Goal: Task Accomplishment & Management: Manage account settings

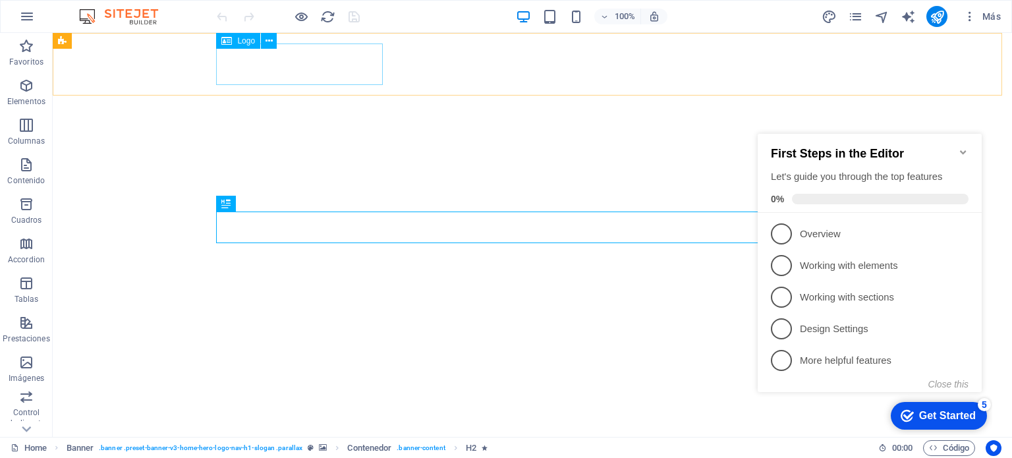
click at [240, 44] on span "Logo" at bounding box center [246, 41] width 18 height 8
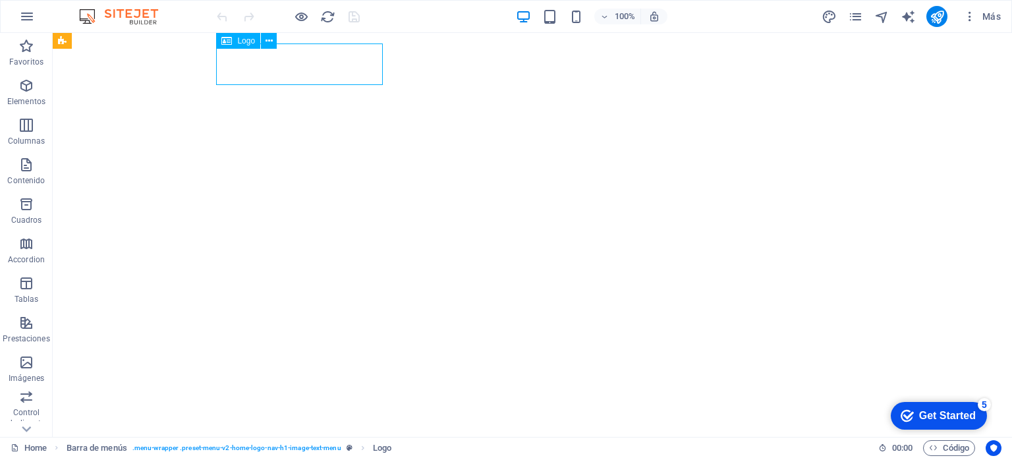
click at [247, 39] on span "Logo" at bounding box center [246, 41] width 18 height 8
click at [271, 42] on icon at bounding box center [269, 41] width 7 height 14
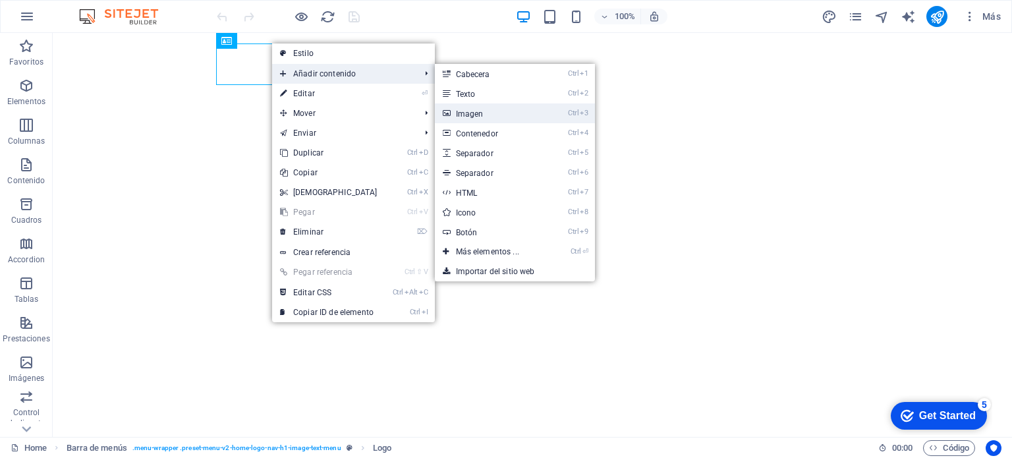
click at [479, 112] on link "Ctrl 3 Imagen" at bounding box center [490, 113] width 111 height 20
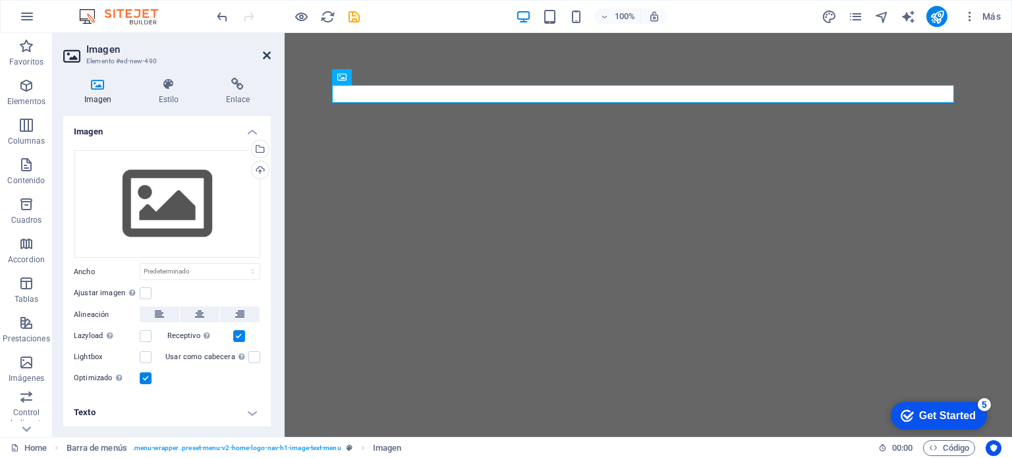
click at [266, 53] on icon at bounding box center [267, 55] width 8 height 11
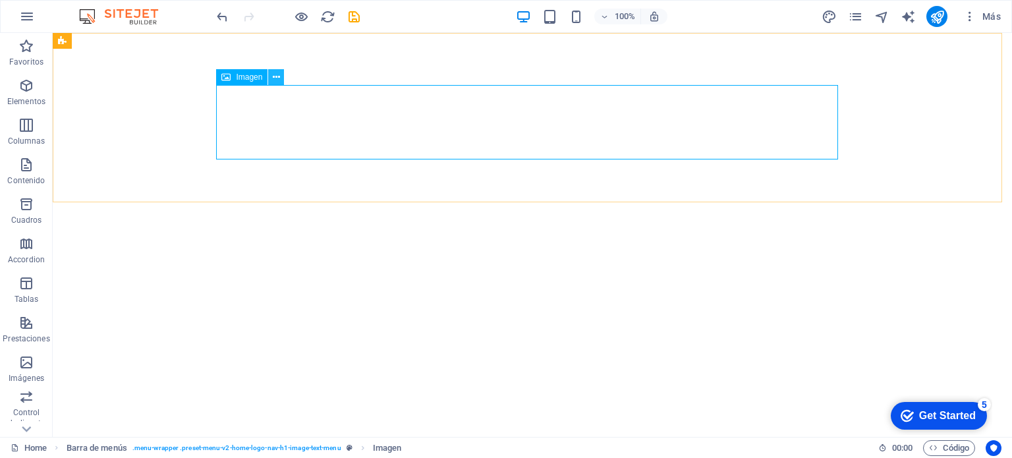
click at [271, 78] on button at bounding box center [276, 77] width 16 height 16
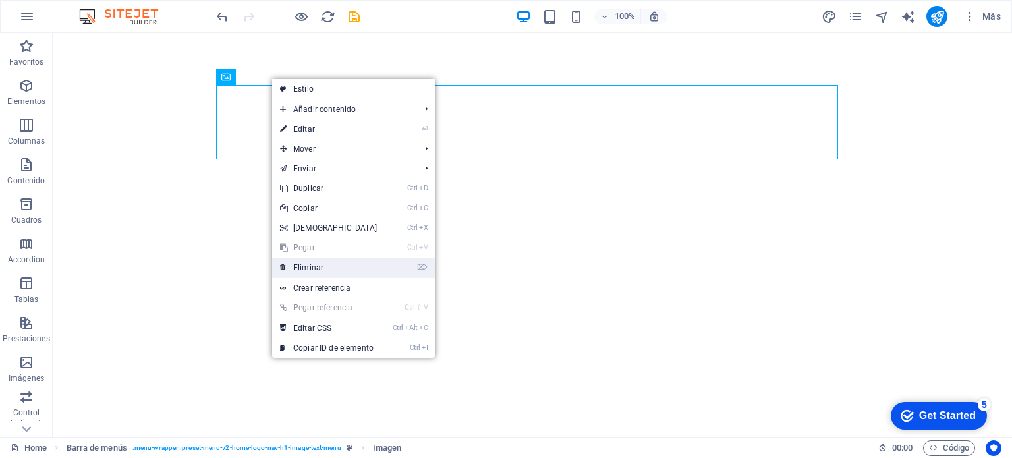
click at [326, 272] on link "⌦ Eliminar" at bounding box center [328, 268] width 113 height 20
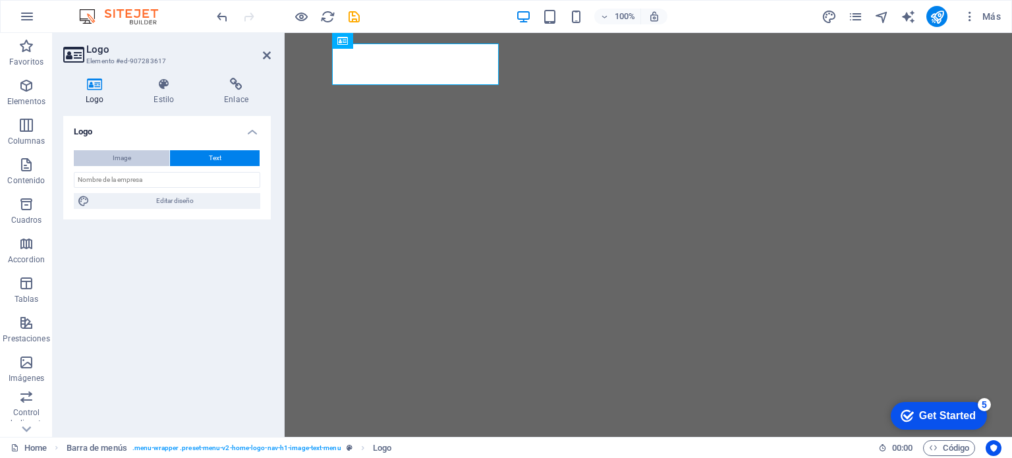
click at [127, 161] on span "Image" at bounding box center [122, 158] width 18 height 16
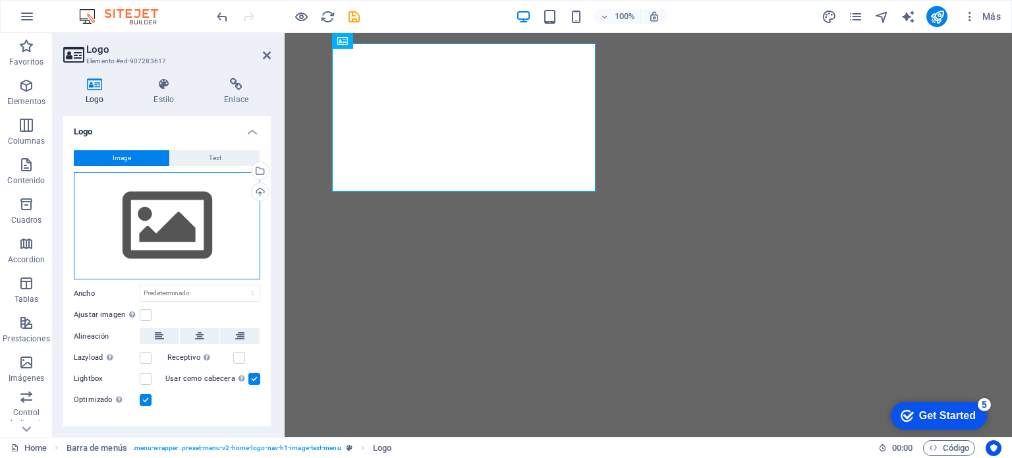
click at [156, 225] on div "Arrastra archivos aquí, haz clic para escoger archivos o selecciona archivos de…" at bounding box center [167, 226] width 187 height 108
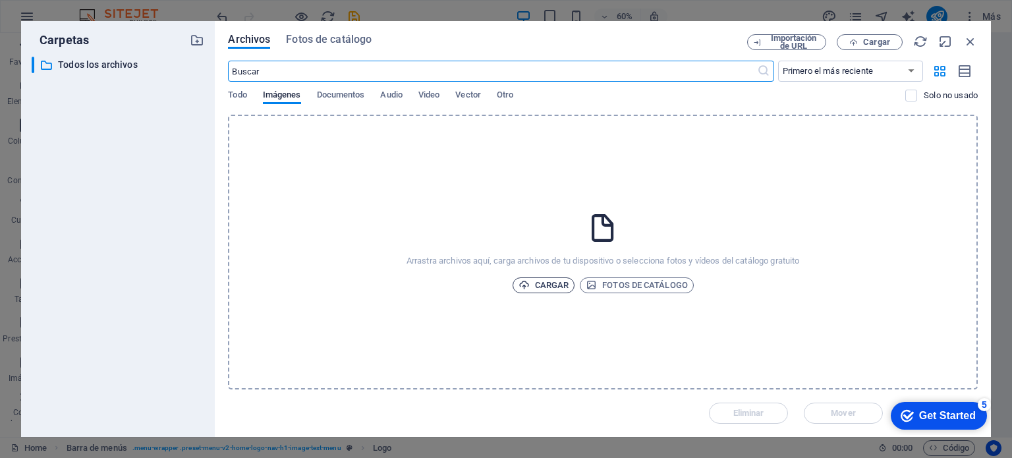
click at [549, 284] on span "Cargar" at bounding box center [544, 285] width 51 height 16
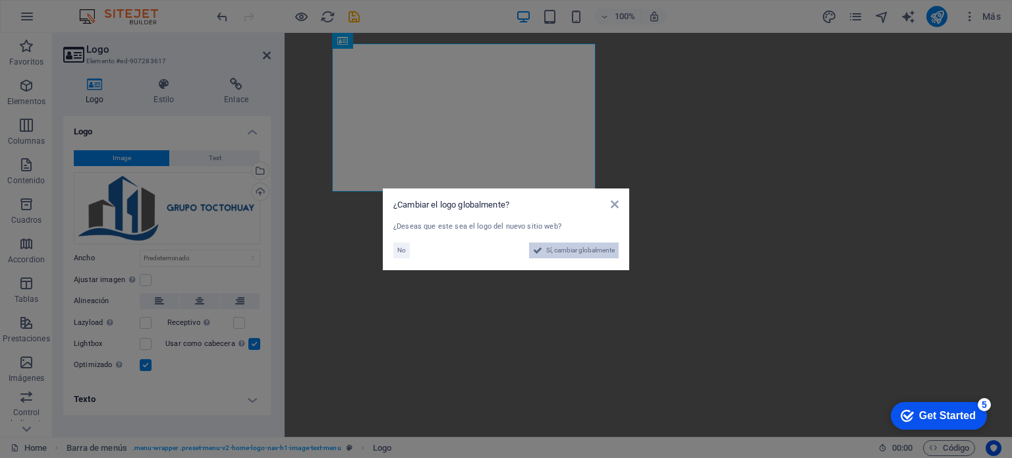
click at [542, 251] on button "Sí, cambiar globalmente" at bounding box center [574, 251] width 90 height 16
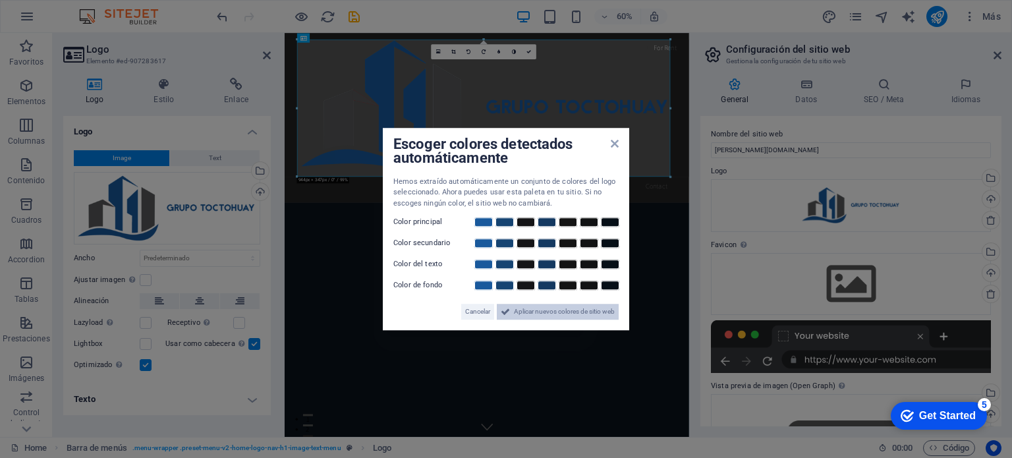
click at [554, 310] on span "Aplicar nuevos colores de sitio web" at bounding box center [564, 312] width 101 height 16
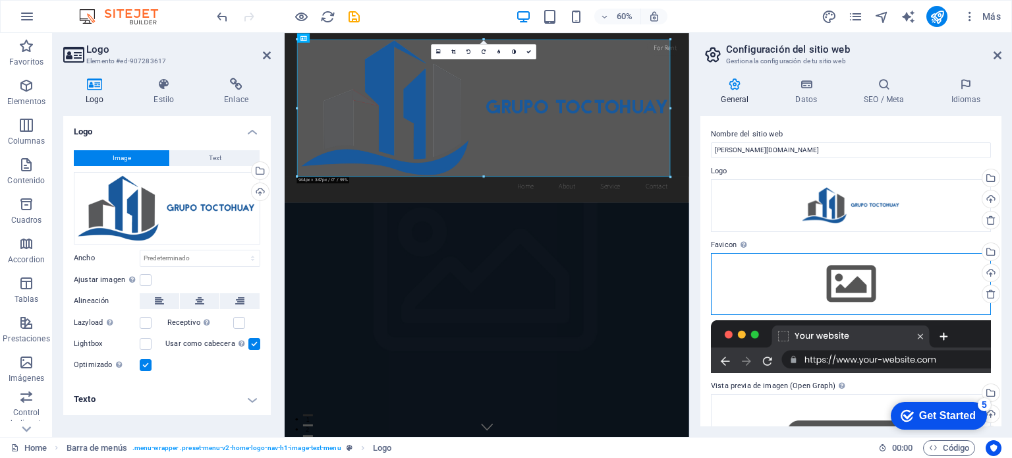
click at [856, 281] on div "Arrastra archivos aquí, haz clic para escoger archivos o selecciona archivos de…" at bounding box center [851, 284] width 280 height 62
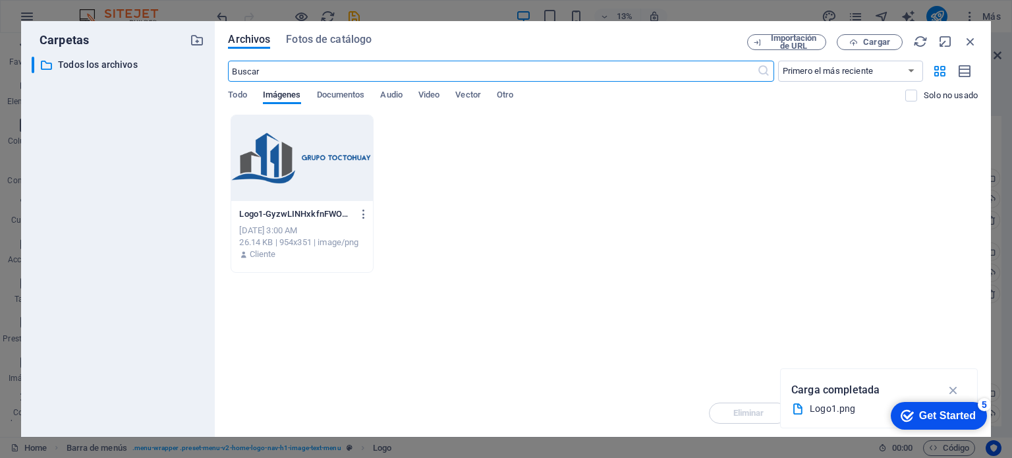
click at [923, 414] on div "Get Started" at bounding box center [947, 416] width 57 height 12
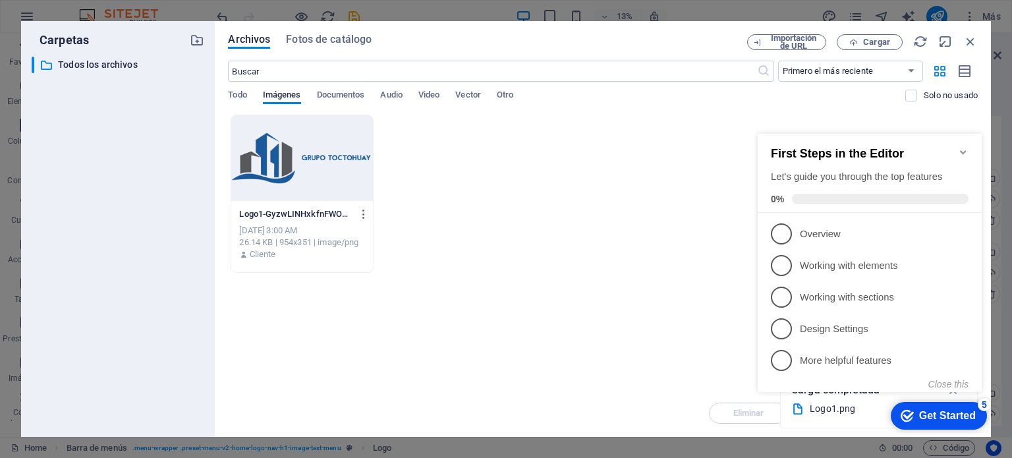
click at [959, 147] on icon "Minimize checklist" at bounding box center [963, 152] width 11 height 11
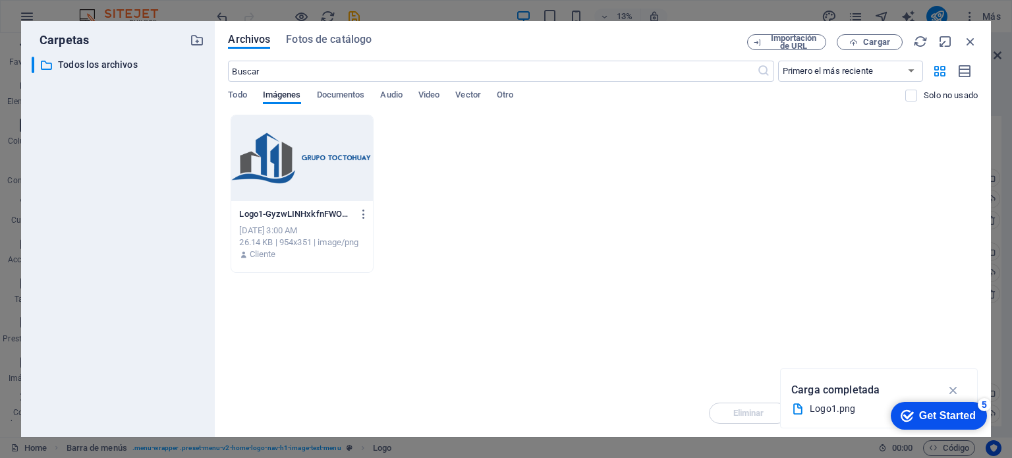
click at [957, 387] on icon "button" at bounding box center [953, 390] width 15 height 15
click at [242, 96] on span "Todo" at bounding box center [237, 96] width 18 height 18
click at [861, 44] on span "Cargar" at bounding box center [870, 42] width 54 height 9
click at [965, 44] on icon "button" at bounding box center [971, 41] width 15 height 15
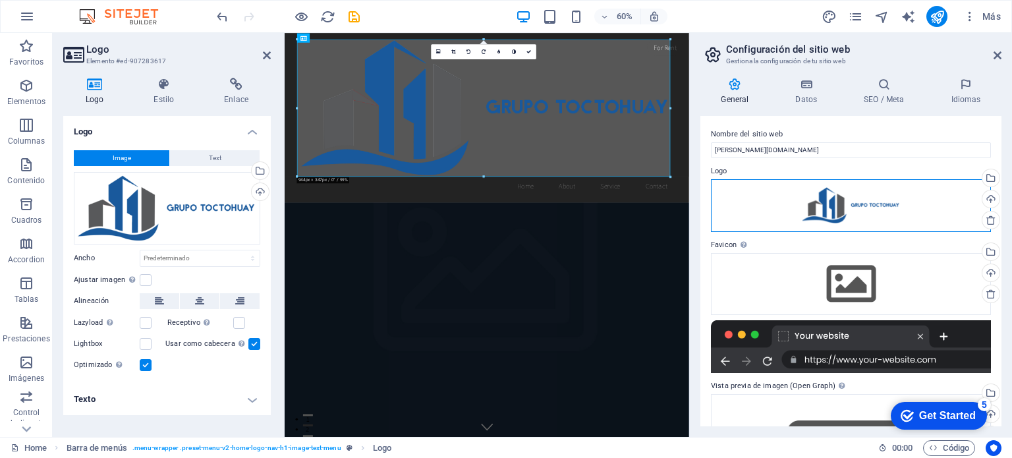
click at [915, 205] on div "Arrastra archivos aquí, haz clic para escoger archivos o selecciona archivos de…" at bounding box center [851, 205] width 280 height 53
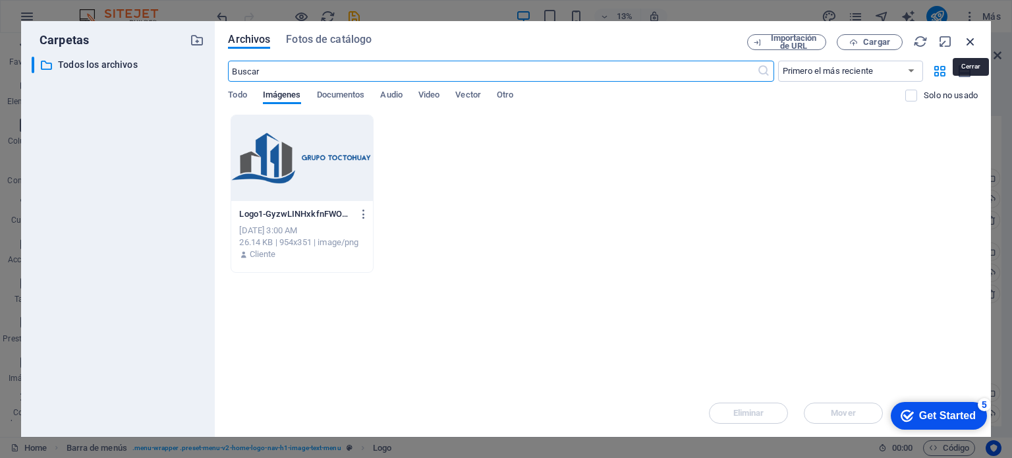
click at [973, 44] on icon "button" at bounding box center [971, 41] width 15 height 15
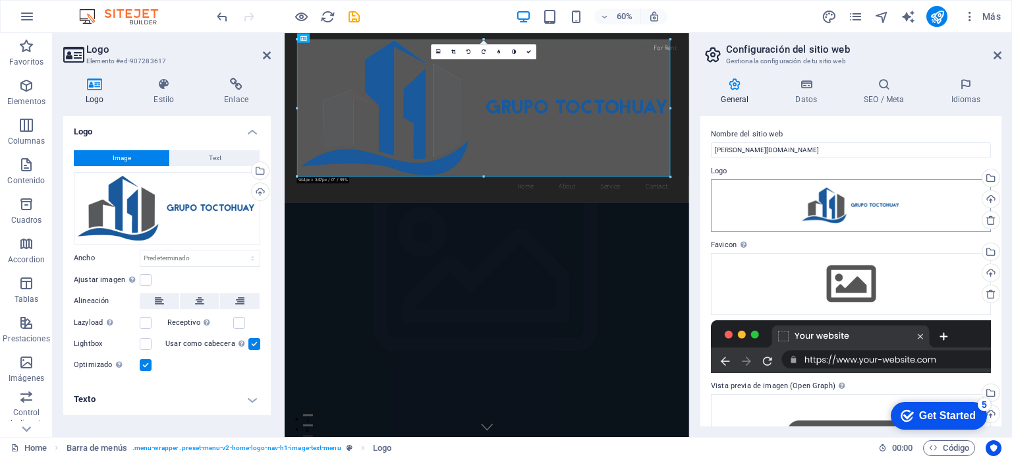
scroll to position [129, 0]
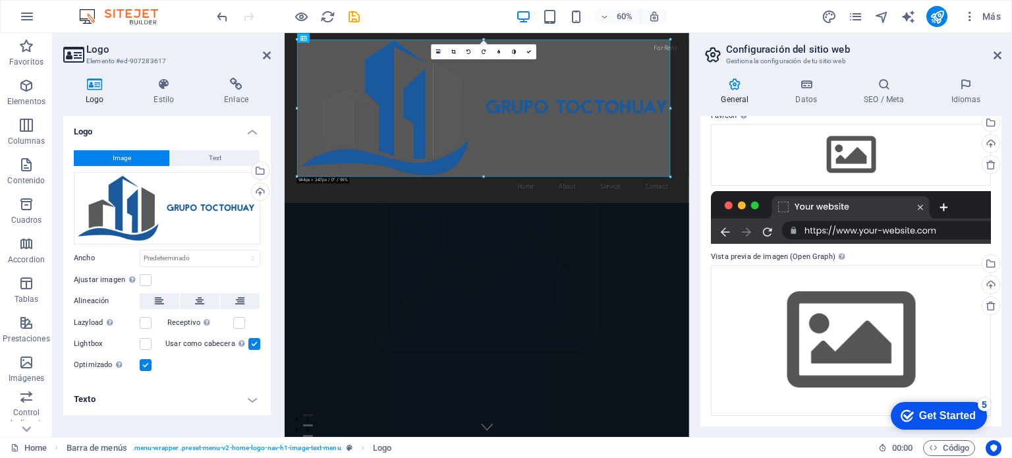
click at [993, 57] on header "Configuración del sitio web Gestiona la configuración de tu sitio web" at bounding box center [852, 50] width 299 height 34
click at [997, 55] on icon at bounding box center [998, 55] width 8 height 11
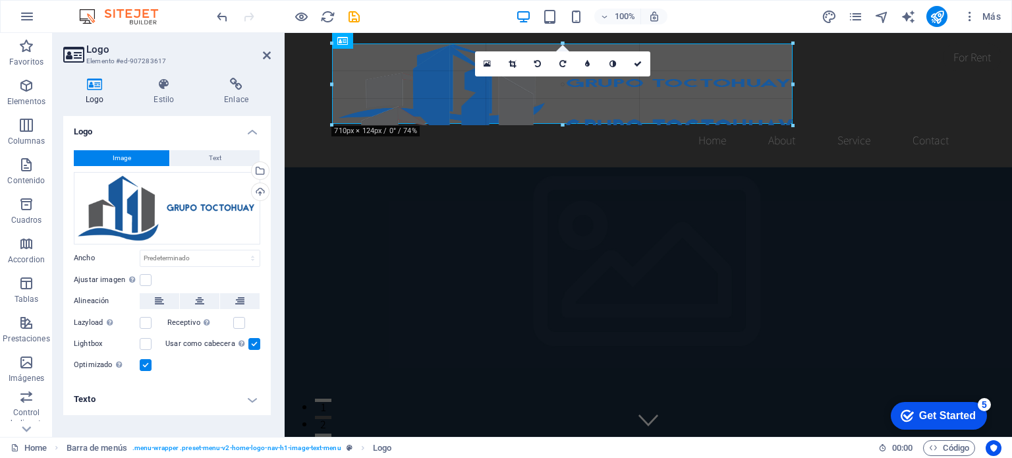
drag, startPoint x: 955, startPoint y: 274, endPoint x: 456, endPoint y: 126, distance: 520.3
type input "699"
select select "px"
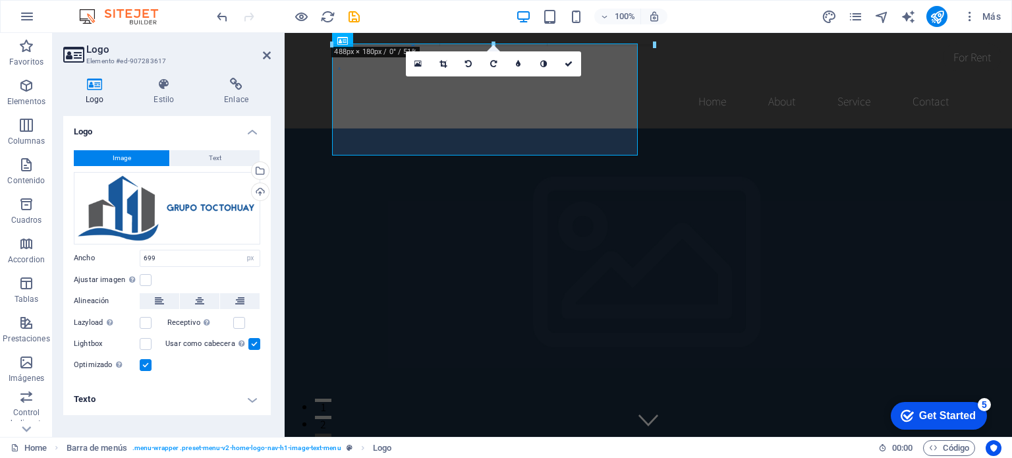
drag, startPoint x: 772, startPoint y: 127, endPoint x: 340, endPoint y: 98, distance: 433.4
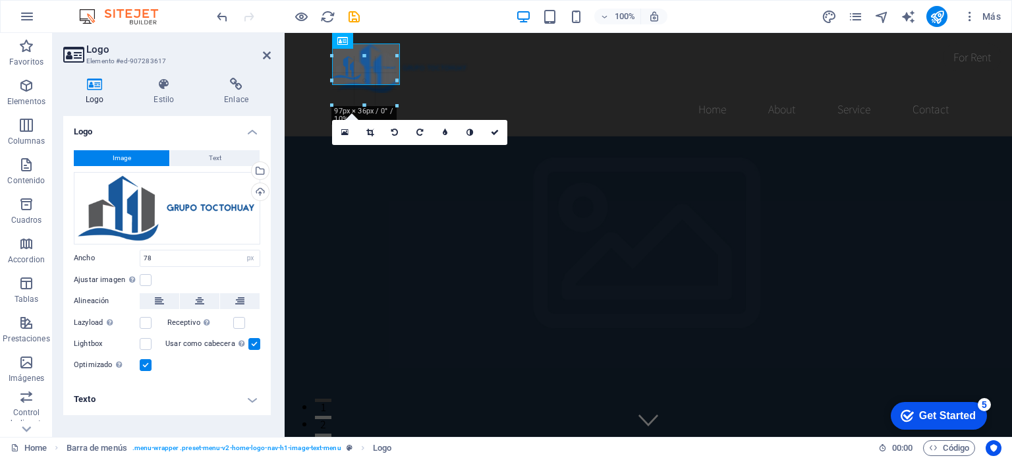
drag, startPoint x: 384, startPoint y: 68, endPoint x: 463, endPoint y: 75, distance: 80.1
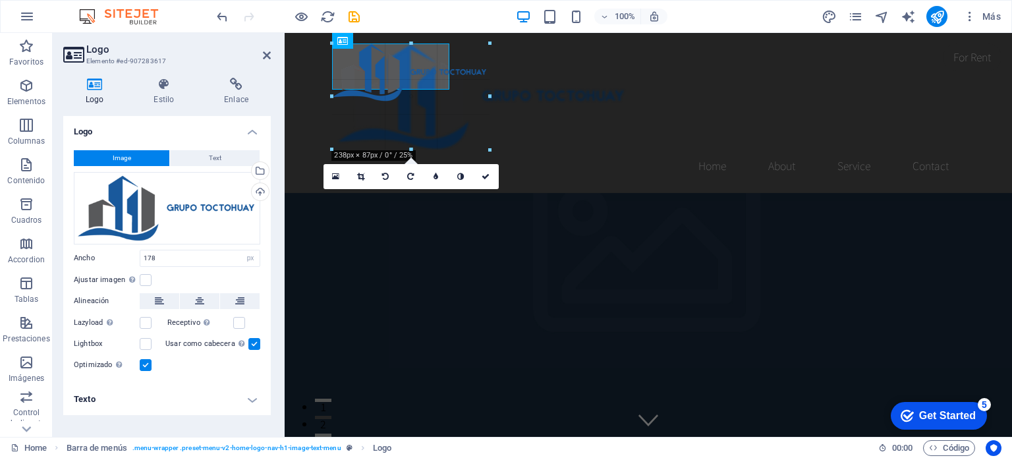
drag, startPoint x: 451, startPoint y: 68, endPoint x: 626, endPoint y: 84, distance: 176.0
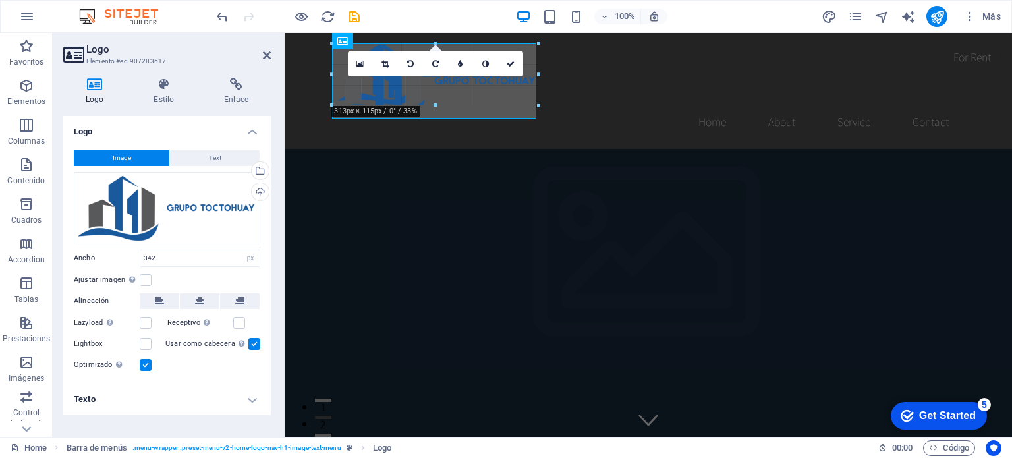
drag, startPoint x: 557, startPoint y: 86, endPoint x: 501, endPoint y: 89, distance: 56.1
type input "257"
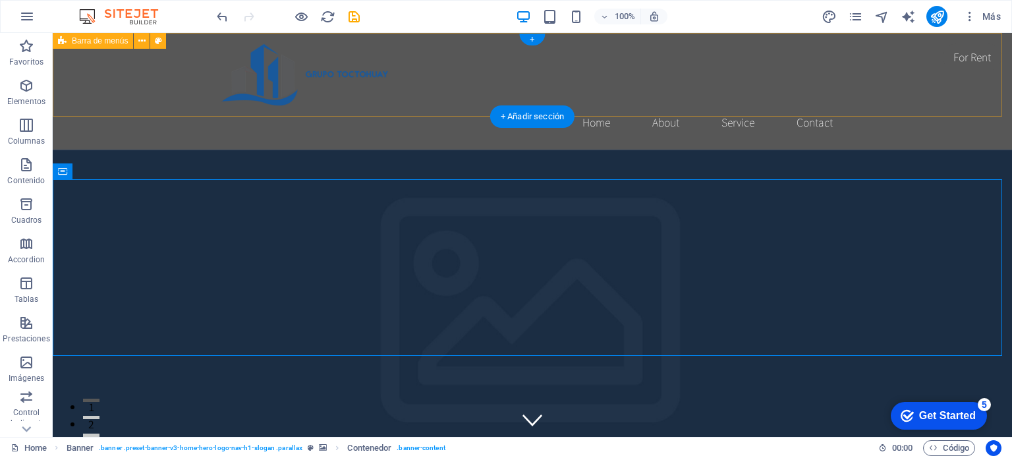
click at [108, 74] on div "Home About Service Contact" at bounding box center [533, 91] width 960 height 117
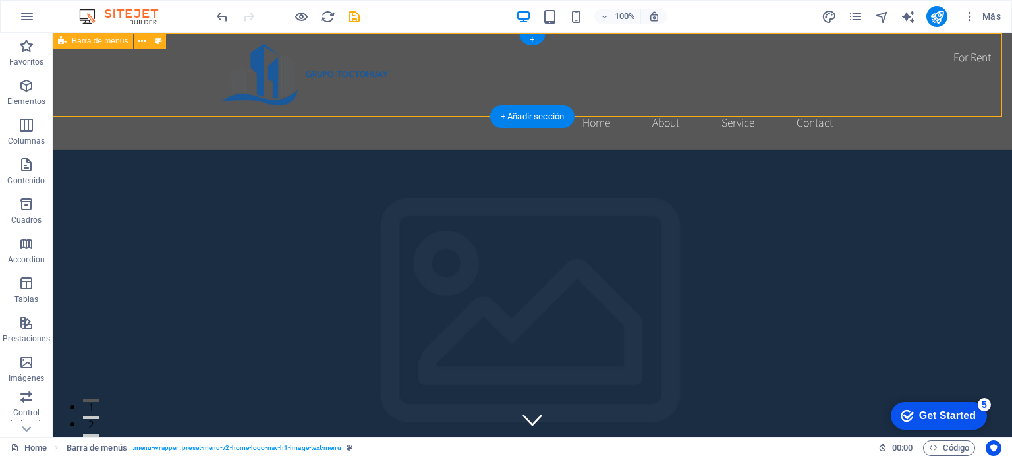
click at [108, 74] on div "Home About Service Contact" at bounding box center [533, 91] width 960 height 117
click at [531, 38] on div "+" at bounding box center [532, 40] width 26 height 12
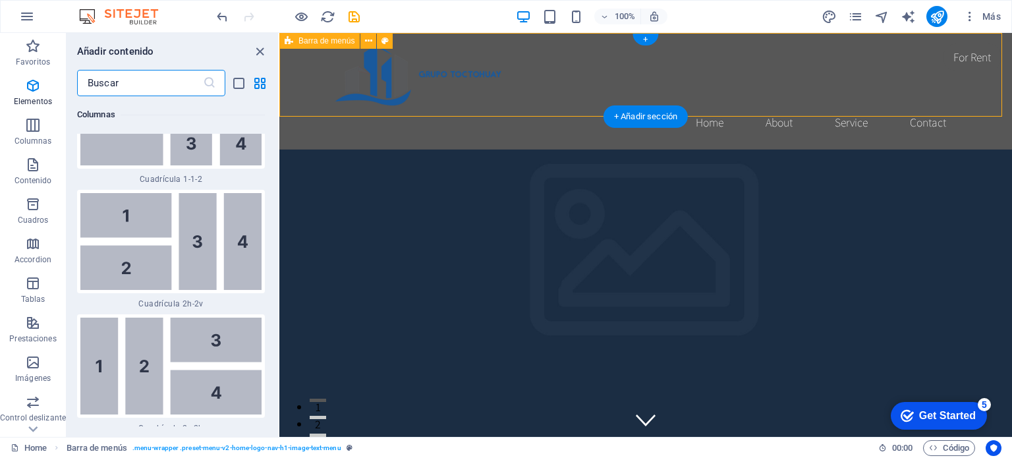
scroll to position [4071, 0]
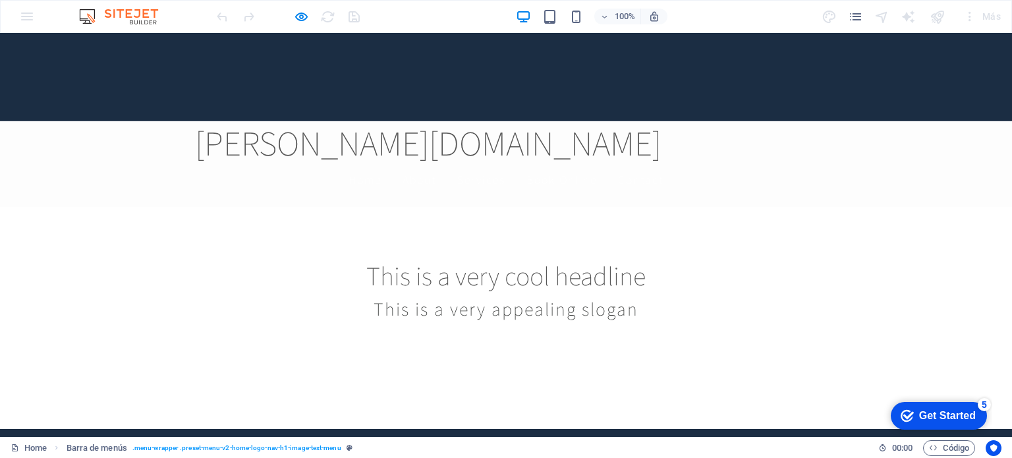
scroll to position [0, 0]
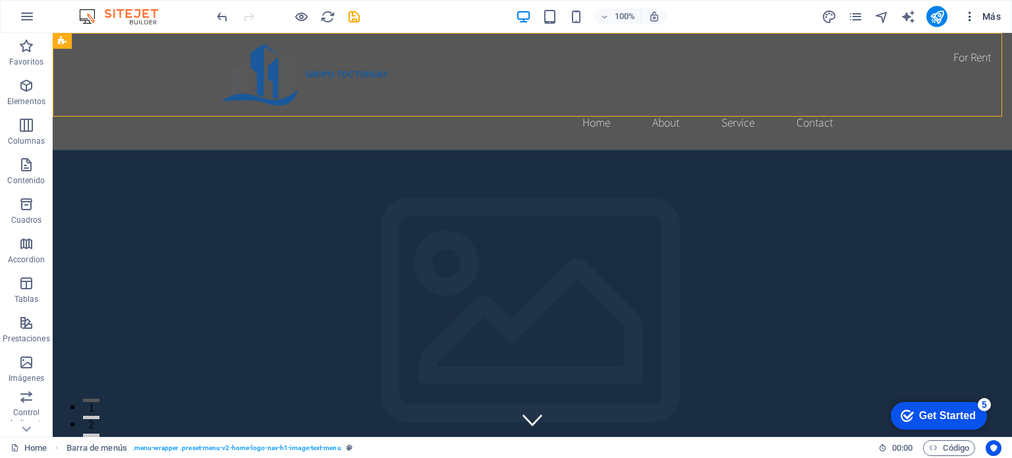
click at [1004, 13] on button "Más" at bounding box center [982, 16] width 48 height 21
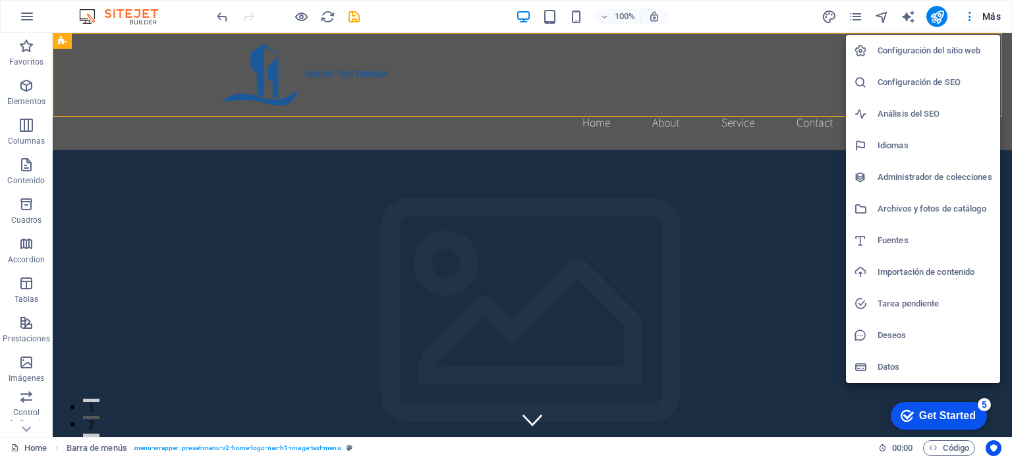
click at [224, 15] on div at bounding box center [506, 229] width 1012 height 458
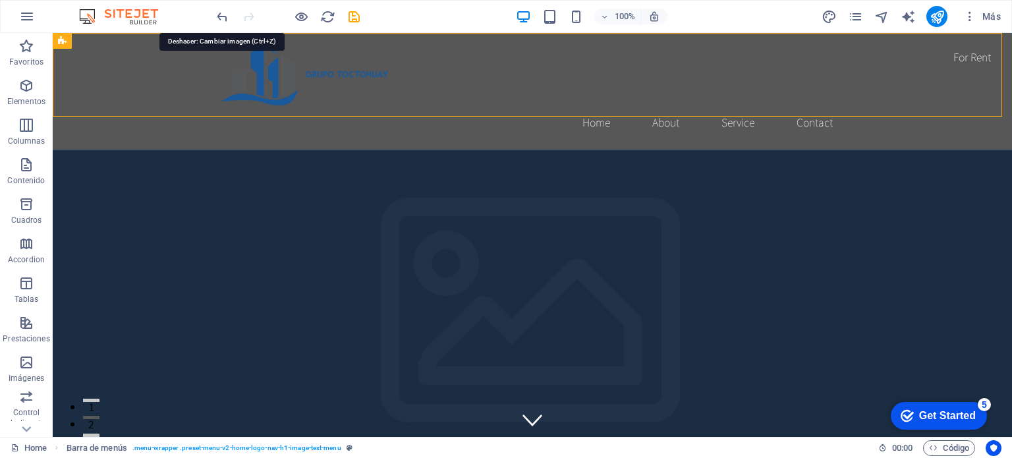
click at [224, 15] on icon "undo" at bounding box center [222, 16] width 15 height 15
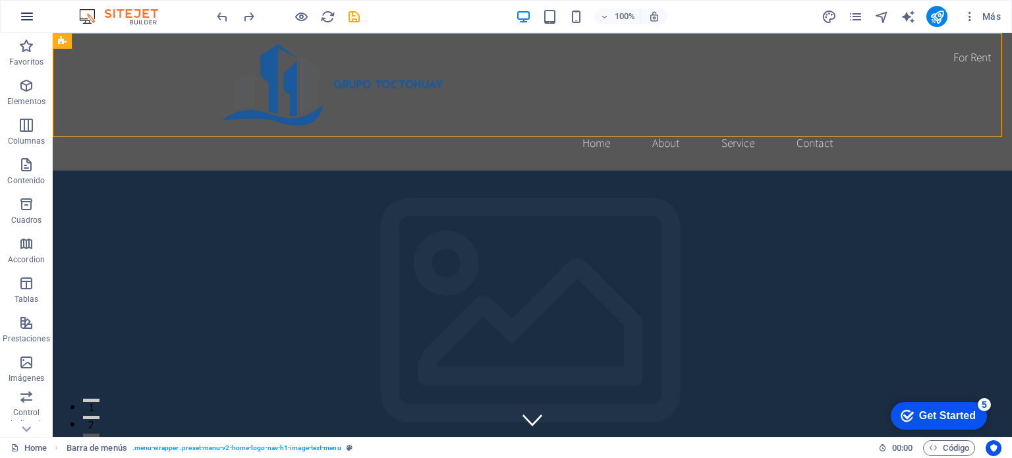
click at [0, 0] on icon "button" at bounding box center [0, 0] width 0 height 0
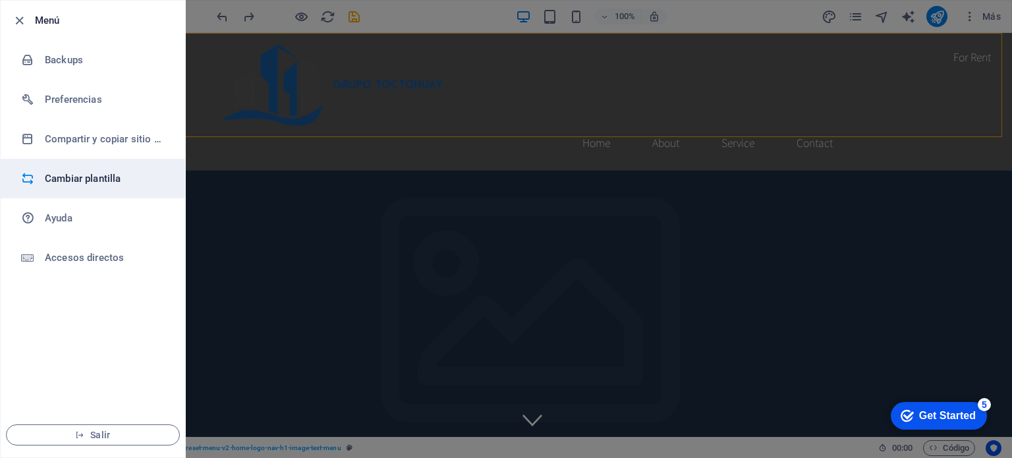
click at [86, 176] on h6 "Cambiar plantilla" at bounding box center [106, 179] width 122 height 16
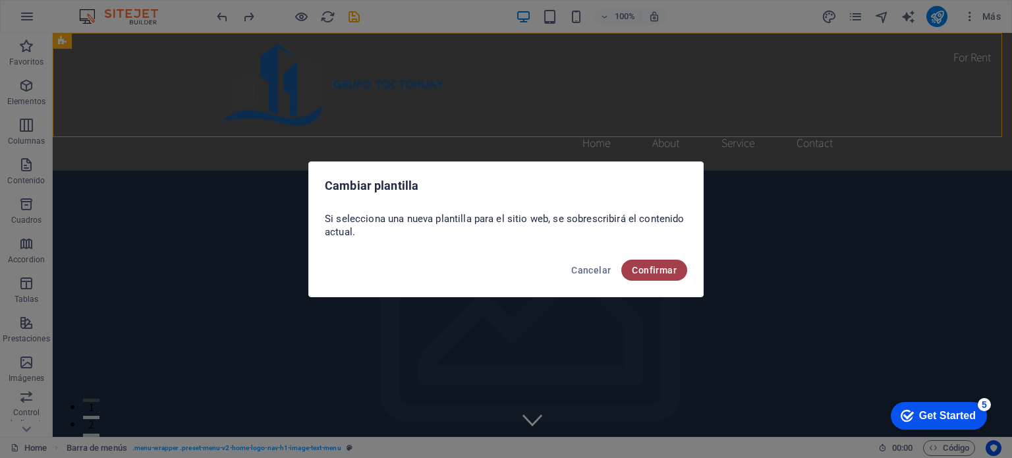
click at [677, 269] on button "Confirmar" at bounding box center [655, 270] width 66 height 21
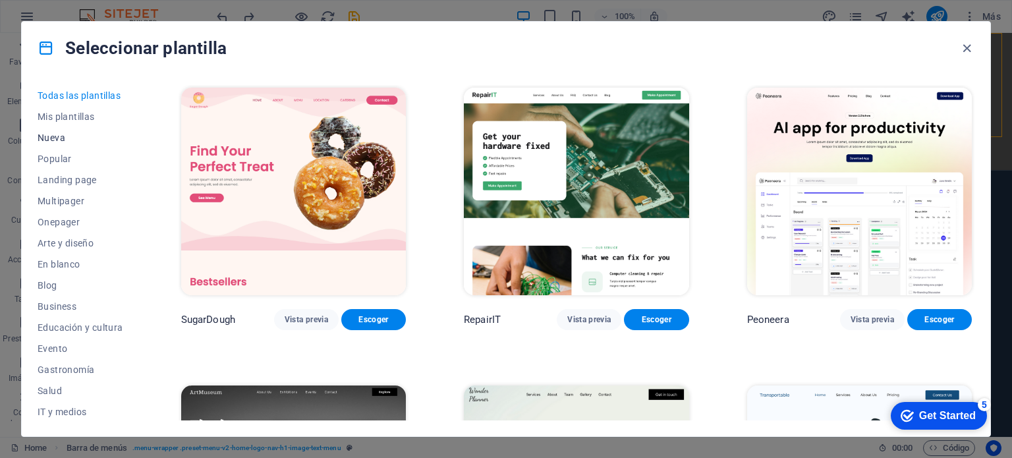
click at [61, 135] on span "Nueva" at bounding box center [81, 137] width 86 height 11
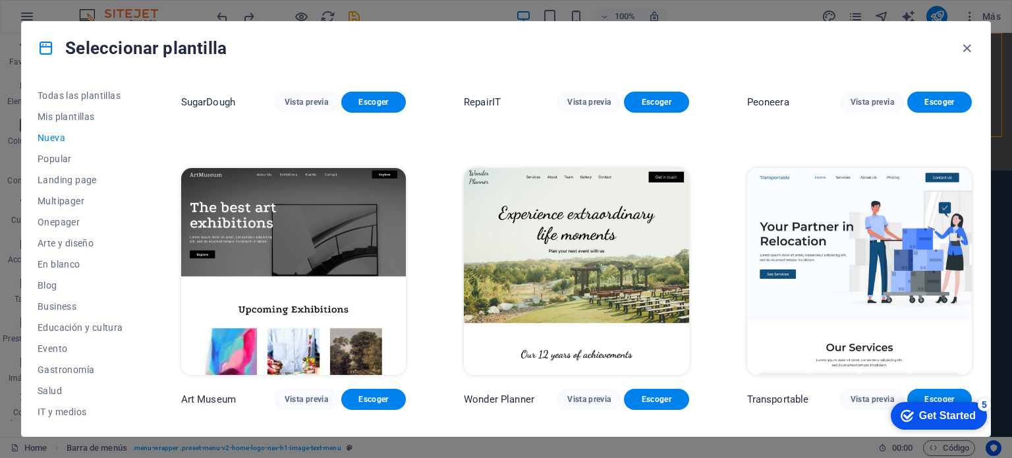
scroll to position [461, 0]
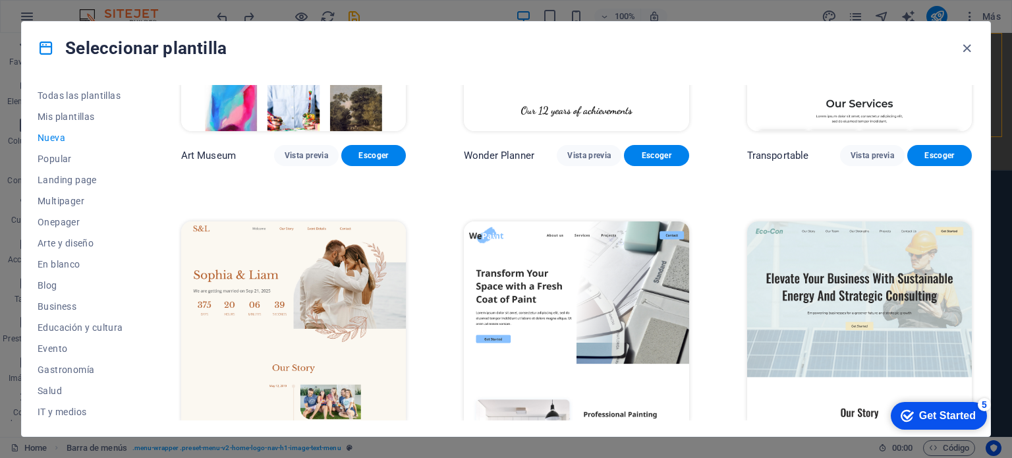
click at [56, 136] on span "Nueva" at bounding box center [81, 137] width 86 height 11
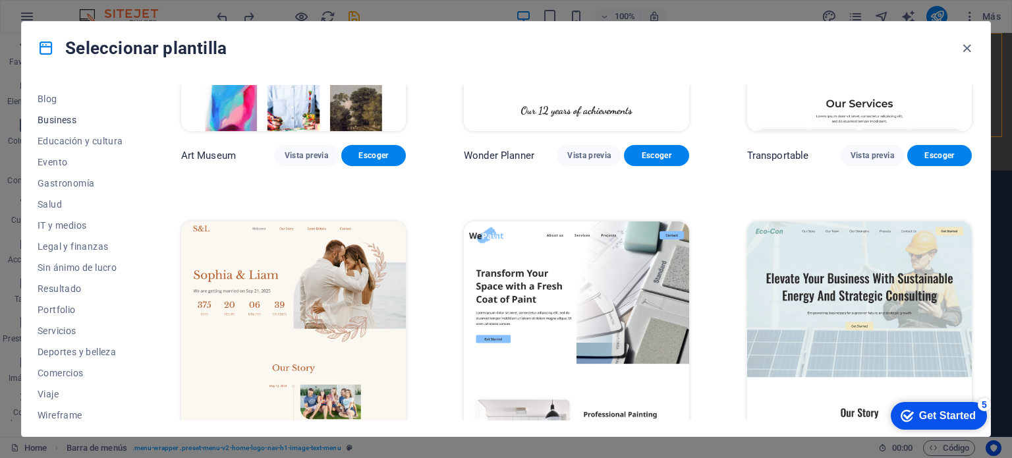
scroll to position [191, 0]
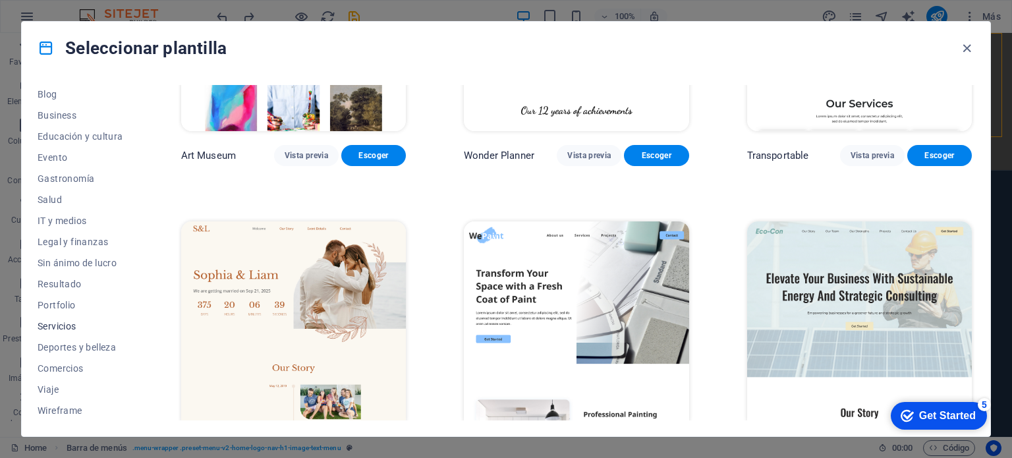
click at [66, 326] on span "Servicios" at bounding box center [81, 326] width 86 height 11
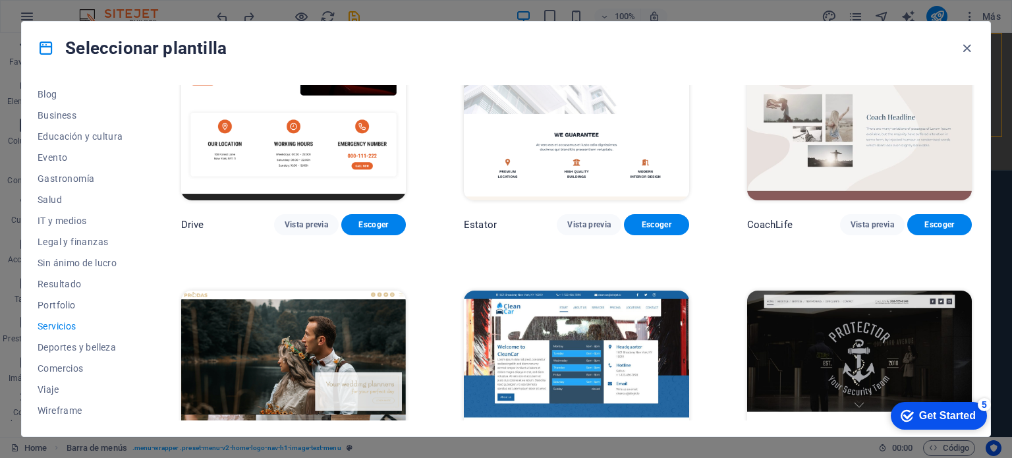
scroll to position [631, 0]
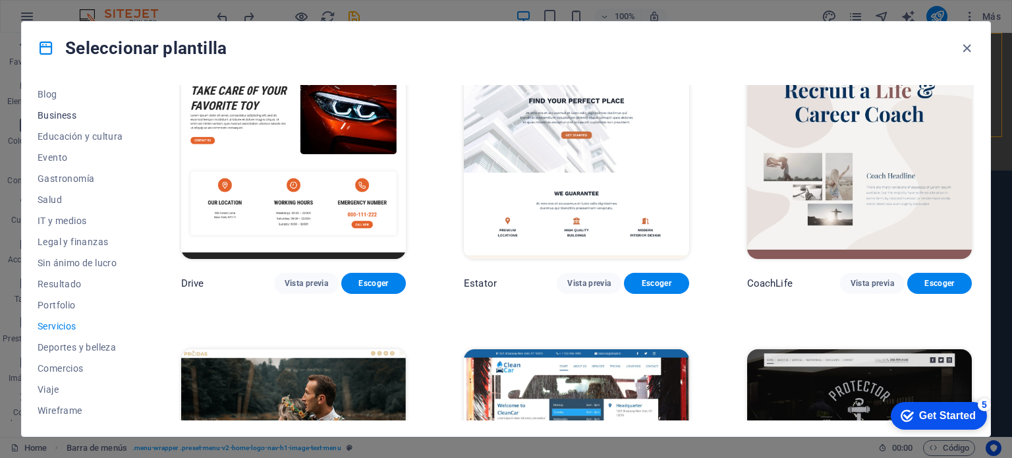
click at [67, 115] on span "Business" at bounding box center [81, 115] width 86 height 11
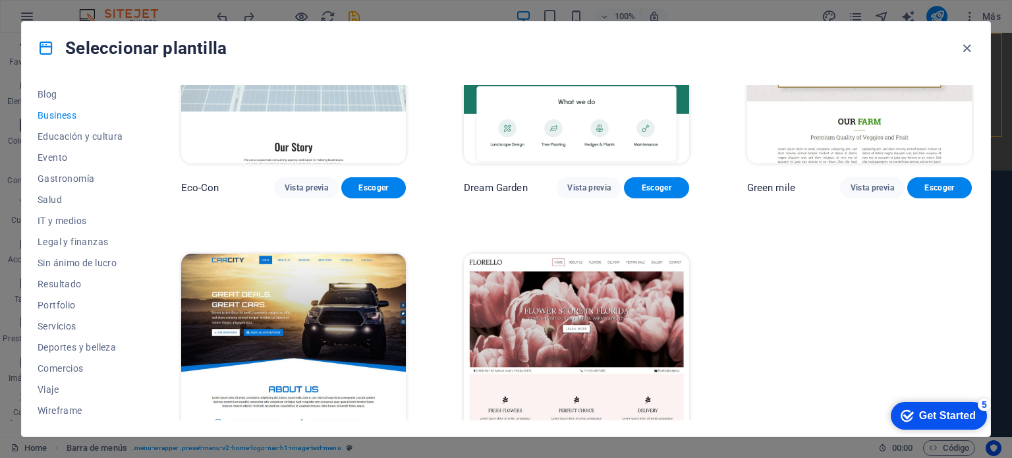
scroll to position [6, 0]
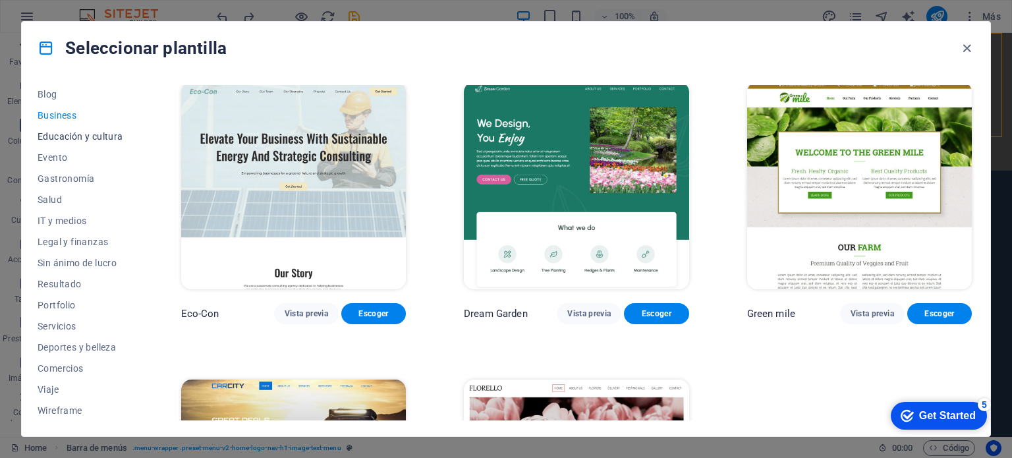
click at [57, 139] on span "Educación y cultura" at bounding box center [81, 136] width 86 height 11
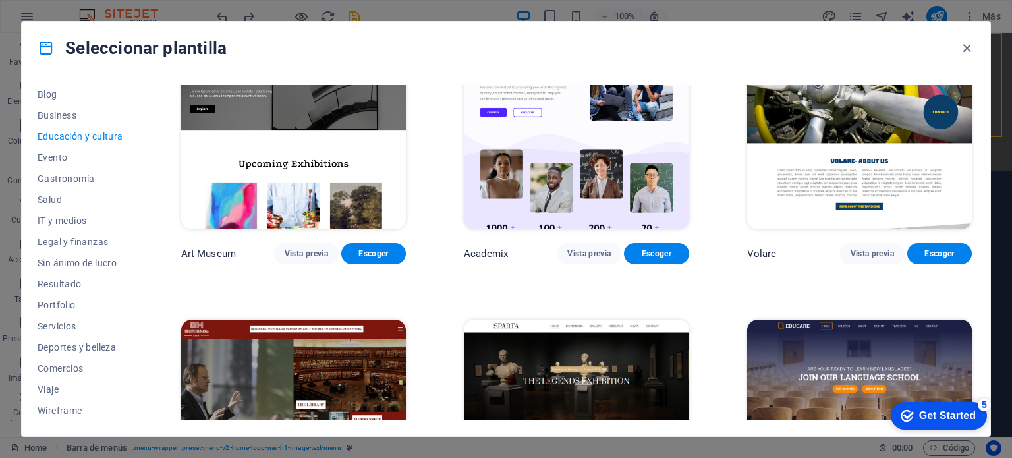
scroll to position [66, 0]
click at [74, 409] on span "Wireframe" at bounding box center [81, 410] width 86 height 11
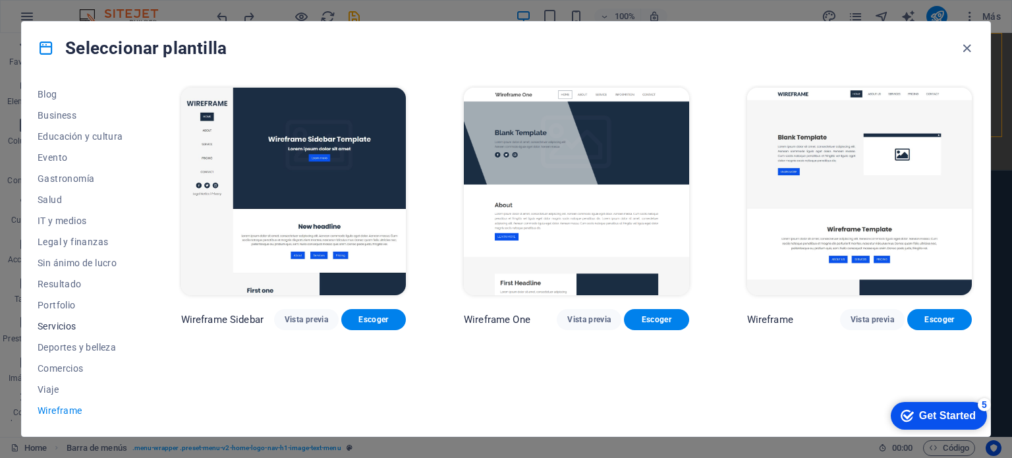
click at [65, 325] on span "Servicios" at bounding box center [81, 326] width 86 height 11
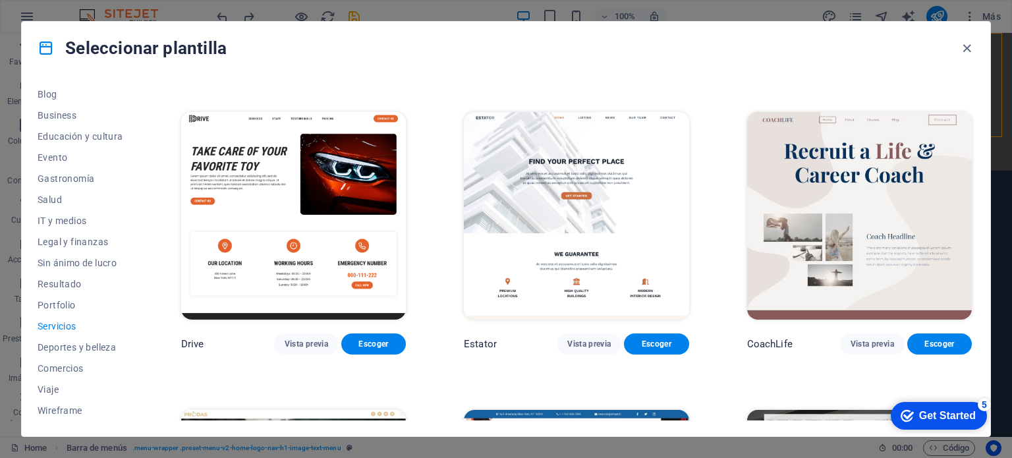
scroll to position [593, 0]
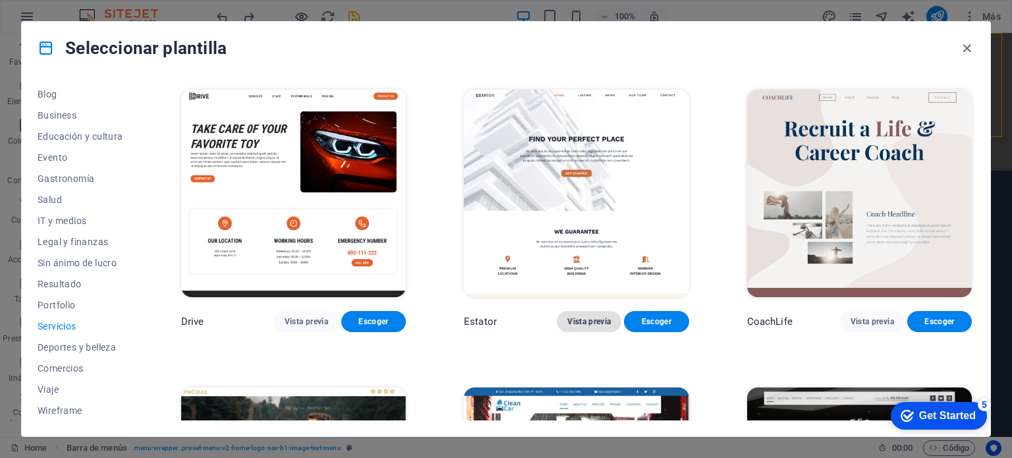
click at [586, 318] on span "Vista previa" at bounding box center [589, 321] width 44 height 11
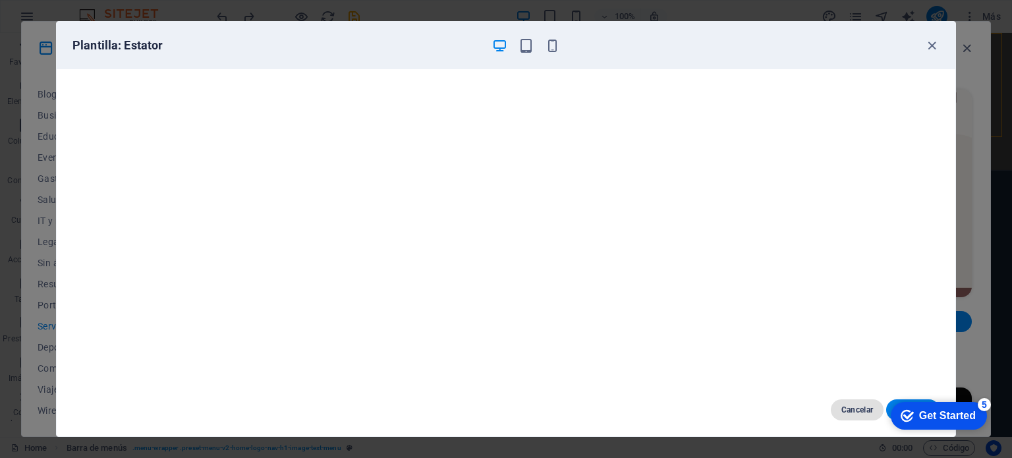
click at [851, 416] on button "Cancelar" at bounding box center [857, 409] width 53 height 21
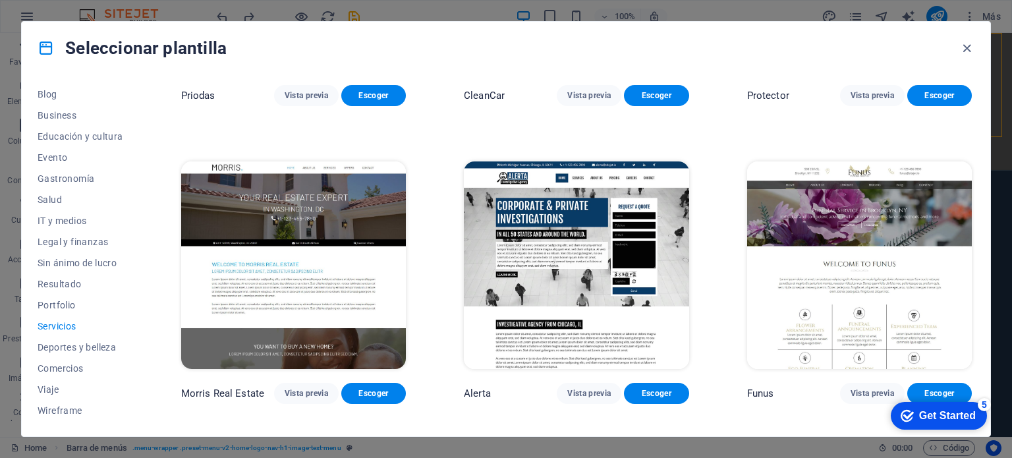
scroll to position [1120, 0]
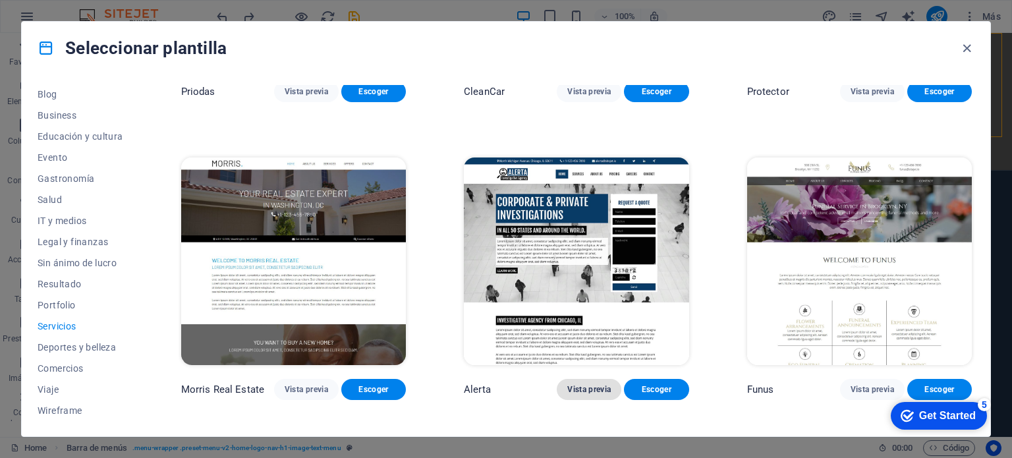
click at [581, 384] on span "Vista previa" at bounding box center [589, 389] width 44 height 11
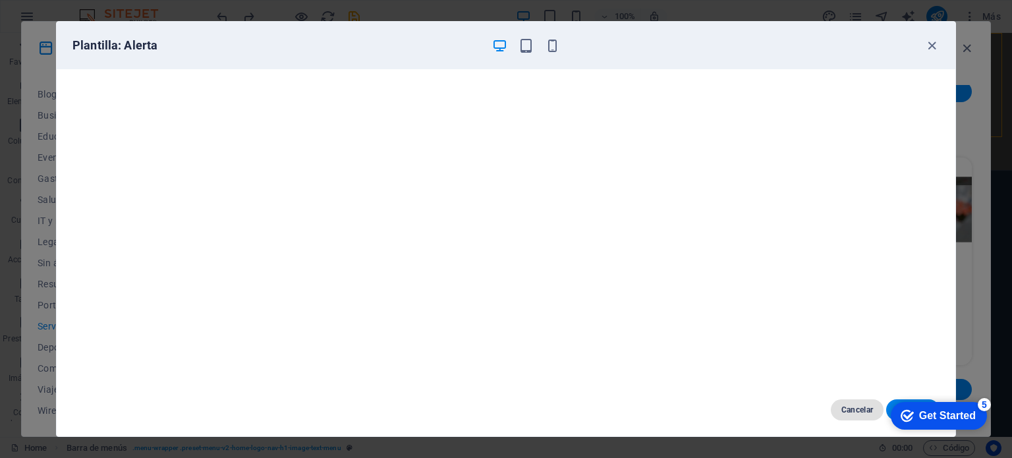
click at [842, 405] on span "Cancelar" at bounding box center [858, 410] width 32 height 11
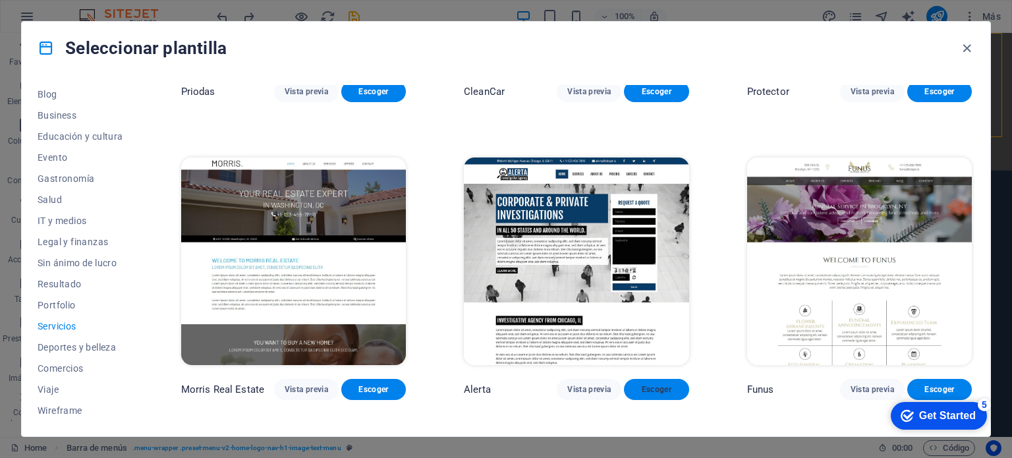
click at [642, 384] on span "Escoger" at bounding box center [657, 389] width 44 height 11
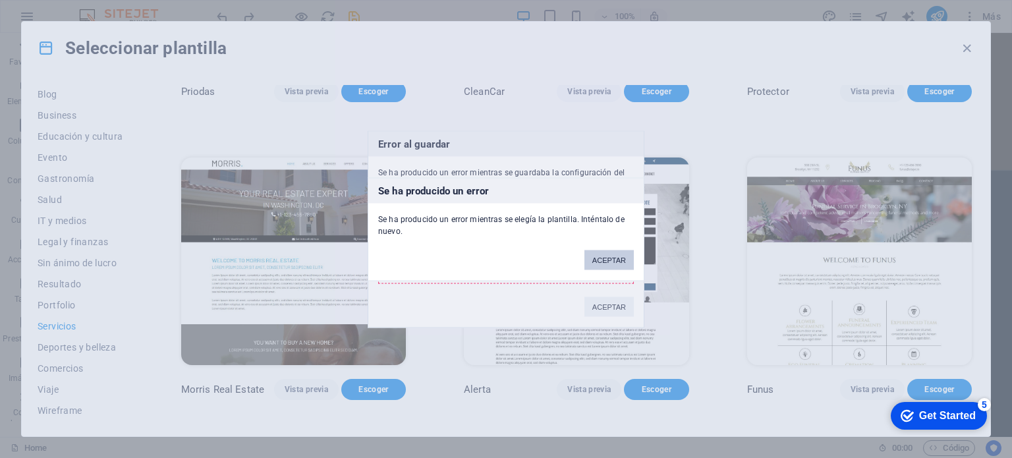
click at [606, 262] on button "ACEPTAR" at bounding box center [609, 260] width 49 height 20
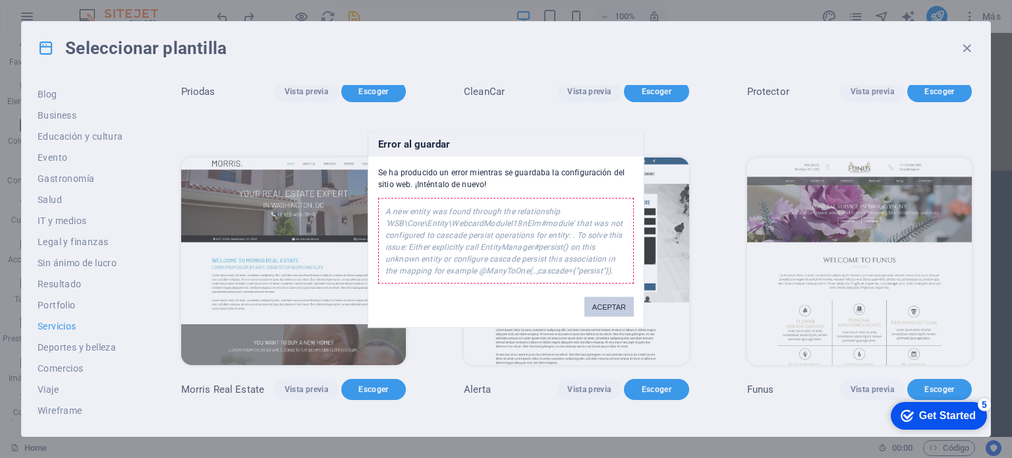
click at [598, 300] on button "ACEPTAR" at bounding box center [609, 307] width 49 height 20
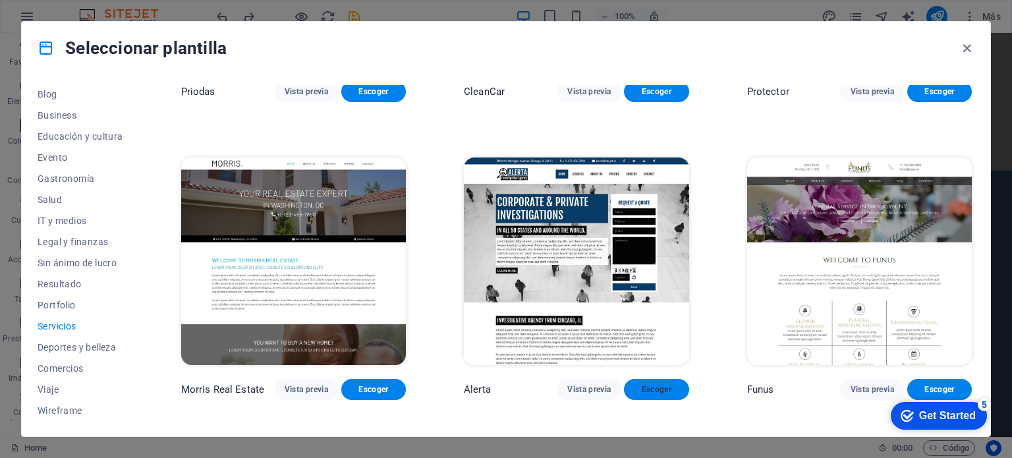
click at [667, 385] on span "Escoger" at bounding box center [657, 389] width 44 height 11
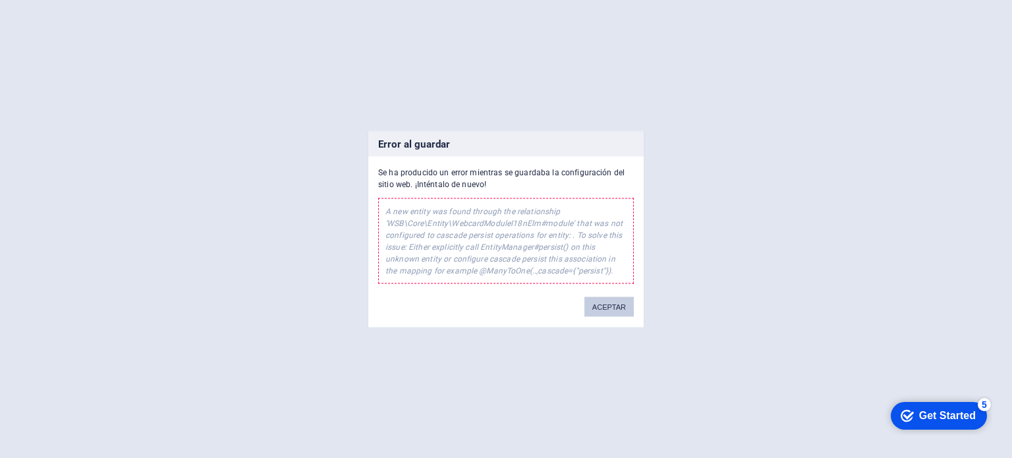
click at [606, 305] on button "ACEPTAR" at bounding box center [609, 307] width 49 height 20
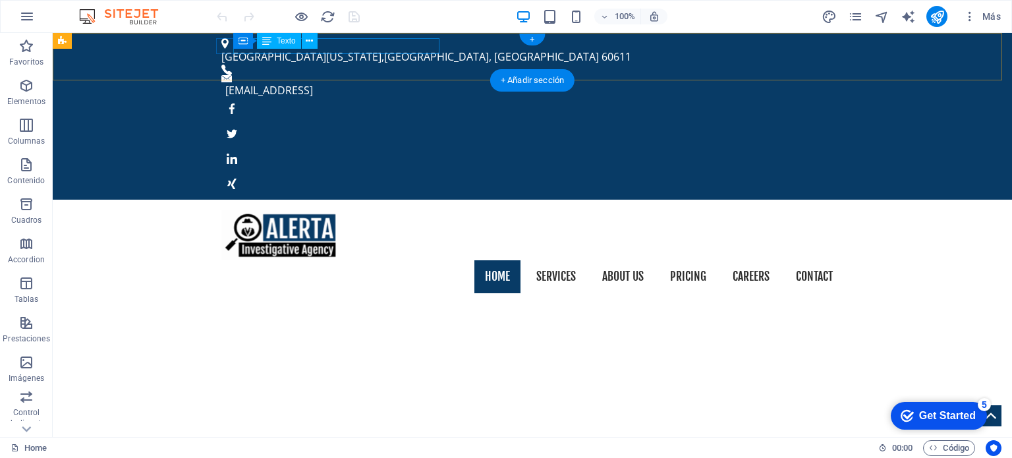
click at [398, 49] on div "[GEOGRAPHIC_DATA][US_STATE]" at bounding box center [527, 57] width 612 height 16
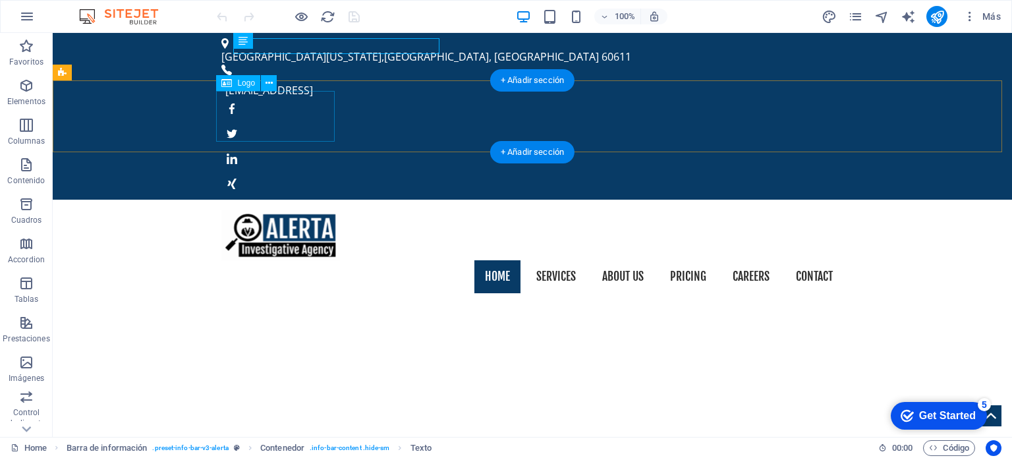
click at [328, 210] on div at bounding box center [532, 235] width 622 height 50
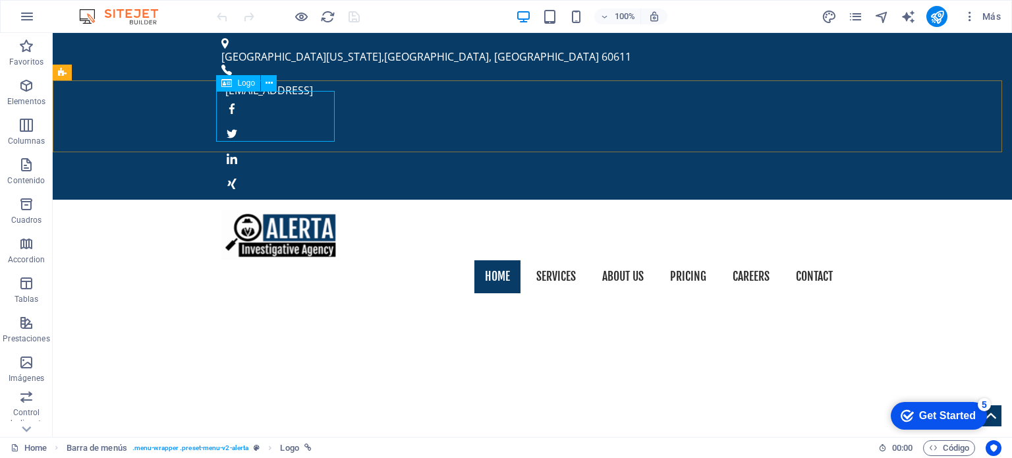
click at [240, 80] on span "Logo" at bounding box center [246, 83] width 18 height 8
click at [264, 210] on div at bounding box center [532, 235] width 622 height 50
select select "px"
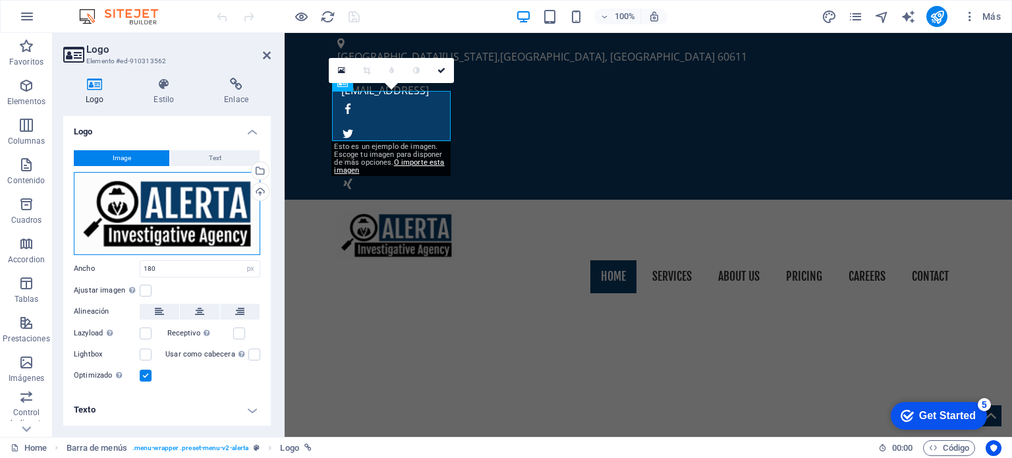
click at [152, 205] on div "Arrastra archivos aquí, haz clic para escoger archivos o selecciona archivos de…" at bounding box center [167, 213] width 187 height 83
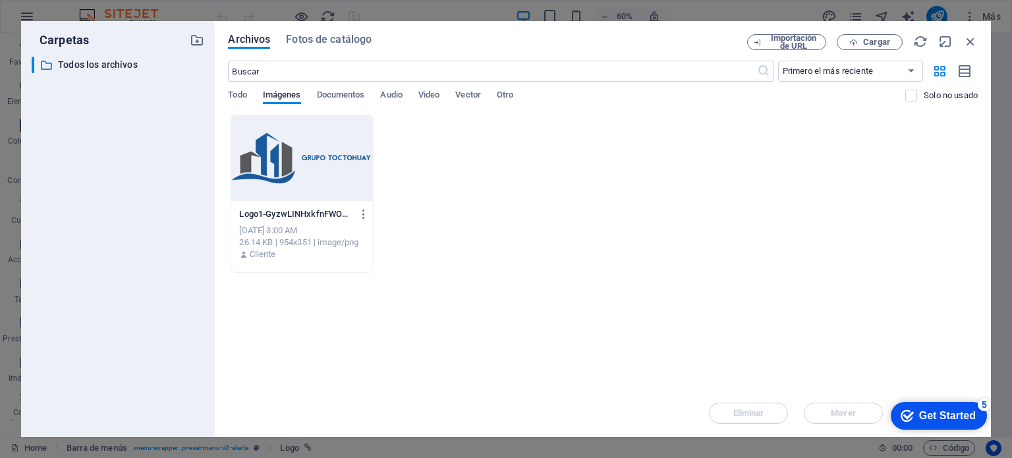
click at [327, 160] on div at bounding box center [301, 158] width 141 height 86
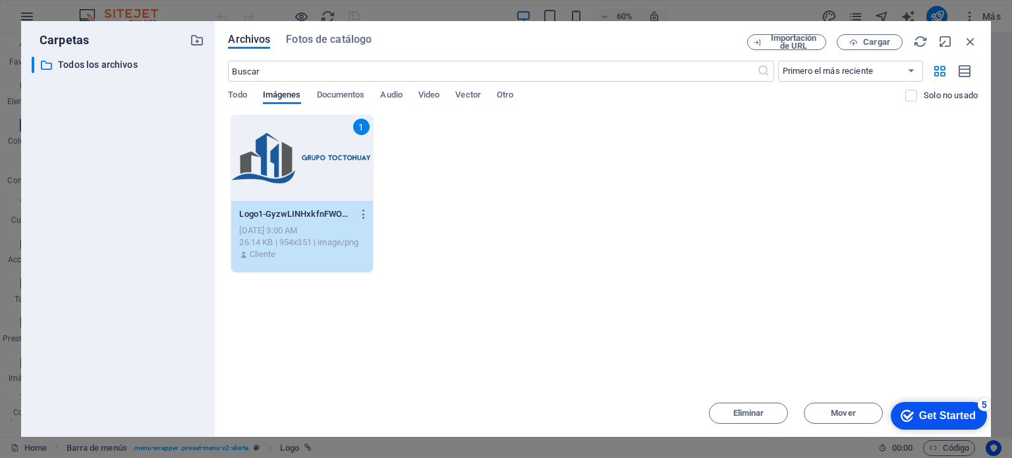
drag, startPoint x: 575, startPoint y: 30, endPoint x: 498, endPoint y: 36, distance: 77.3
click at [498, 36] on div "Archivos Fotos de catálogo Importación de URL Cargar ​ Primero el más reciente …" at bounding box center [603, 229] width 776 height 416
click at [916, 400] on div "checkmark Get Started 5 First Steps in the Editor Let's guide you through the t…" at bounding box center [937, 415] width 112 height 40
click at [920, 407] on div "checkmark Get Started 5" at bounding box center [939, 416] width 96 height 28
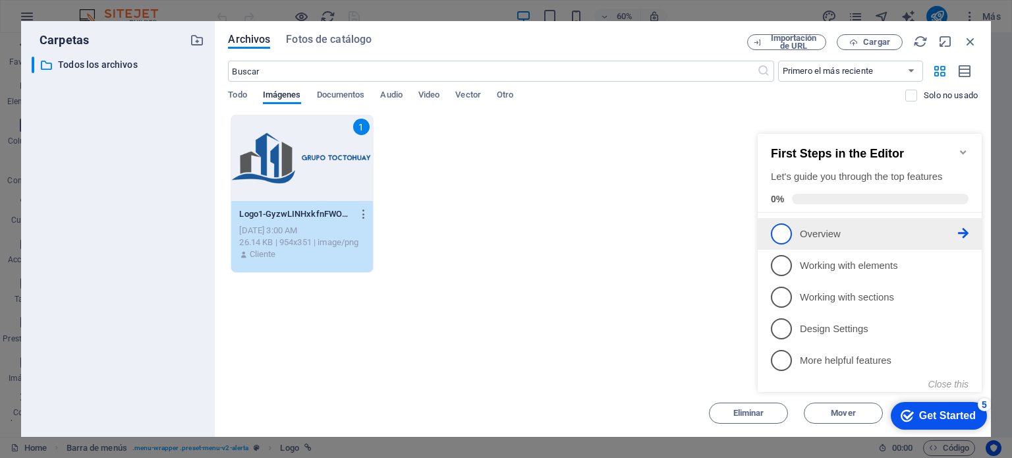
click at [788, 235] on span "1" at bounding box center [781, 233] width 21 height 21
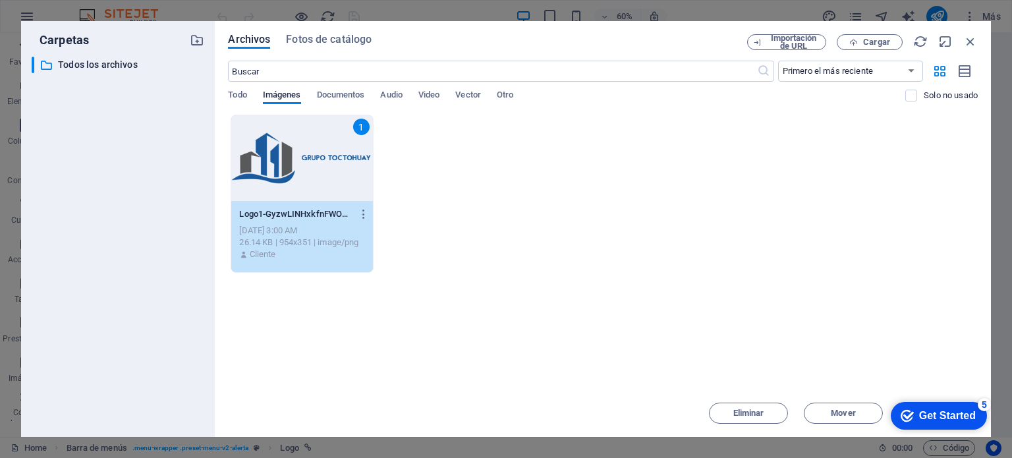
click at [956, 416] on div "Get Started" at bounding box center [947, 416] width 57 height 12
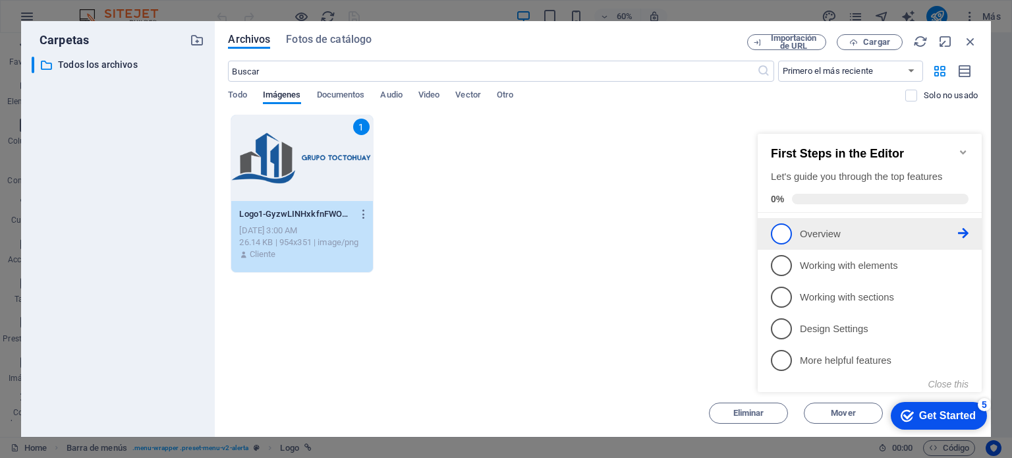
click at [841, 234] on p "Overview - incomplete" at bounding box center [879, 234] width 158 height 14
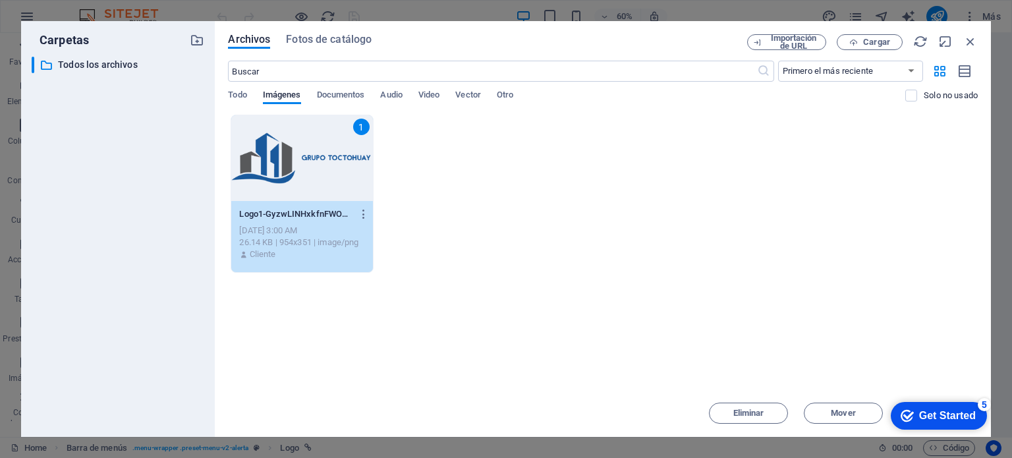
click at [976, 422] on div "Get Started" at bounding box center [947, 416] width 57 height 12
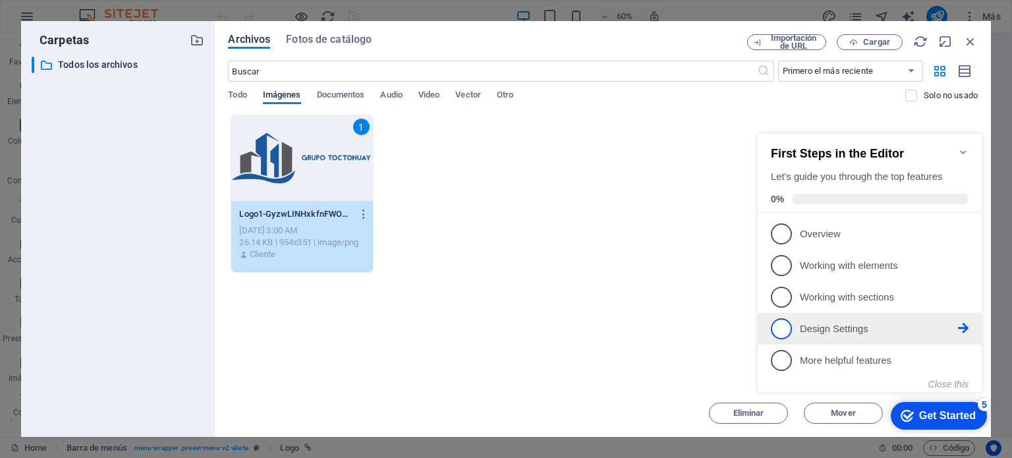
click at [876, 330] on p "Design Settings - incomplete" at bounding box center [879, 329] width 158 height 14
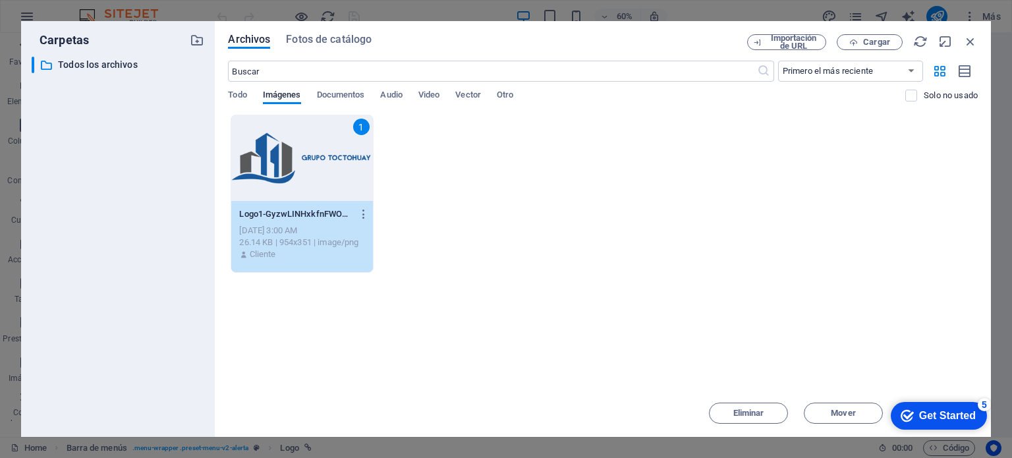
click at [956, 418] on div "Get Started" at bounding box center [947, 416] width 57 height 12
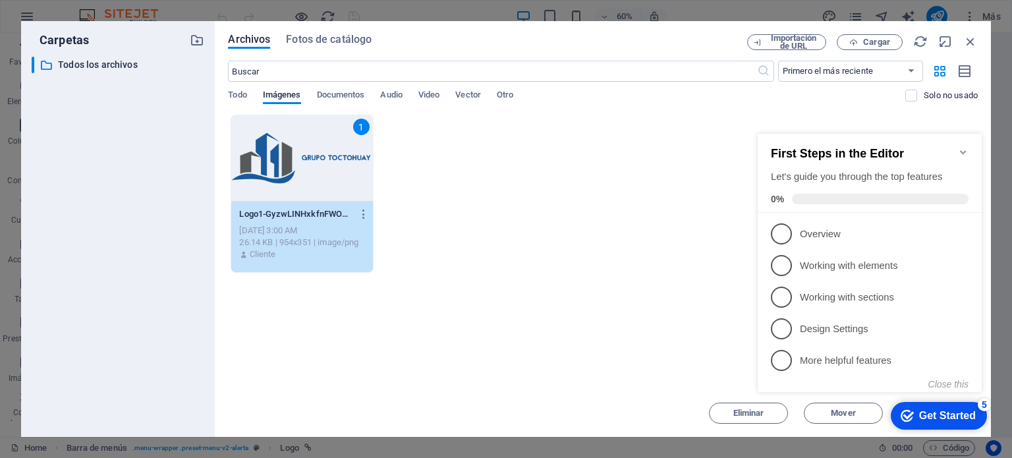
click at [965, 147] on icon "Minimize checklist" at bounding box center [963, 152] width 11 height 11
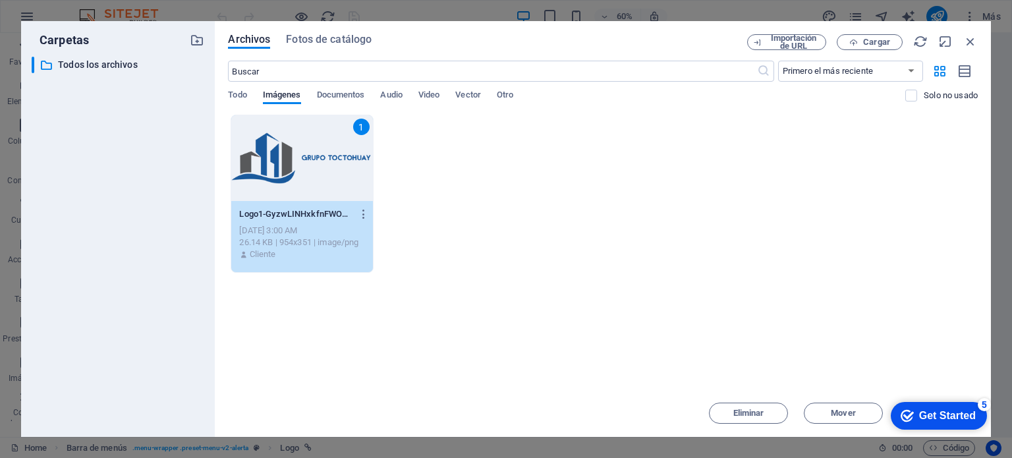
click at [985, 430] on div "checkmark Get Started 5 First Steps in the Editor Let's guide you through the t…" at bounding box center [937, 415] width 112 height 40
click at [973, 38] on icon "button" at bounding box center [971, 41] width 15 height 15
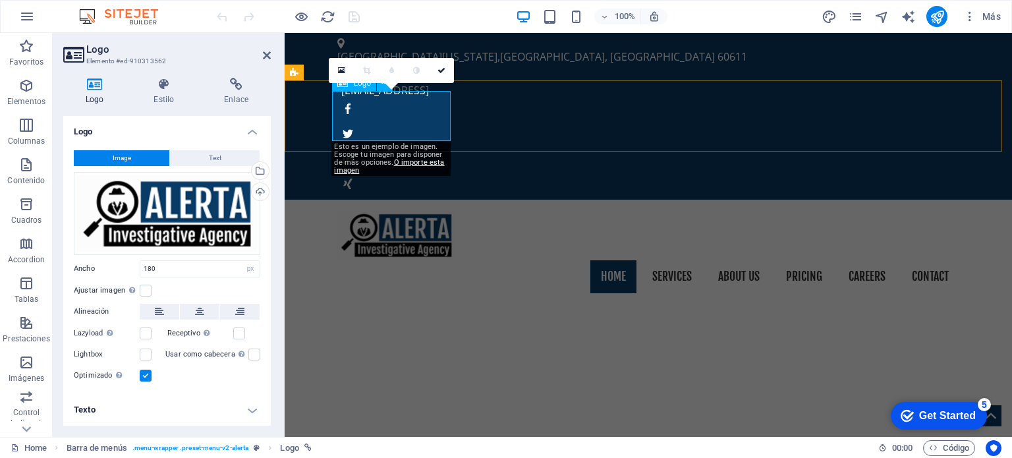
click at [370, 210] on div at bounding box center [648, 235] width 622 height 50
click at [226, 213] on div "Arrastra archivos aquí, haz clic para escoger archivos o selecciona archivos de…" at bounding box center [167, 213] width 187 height 83
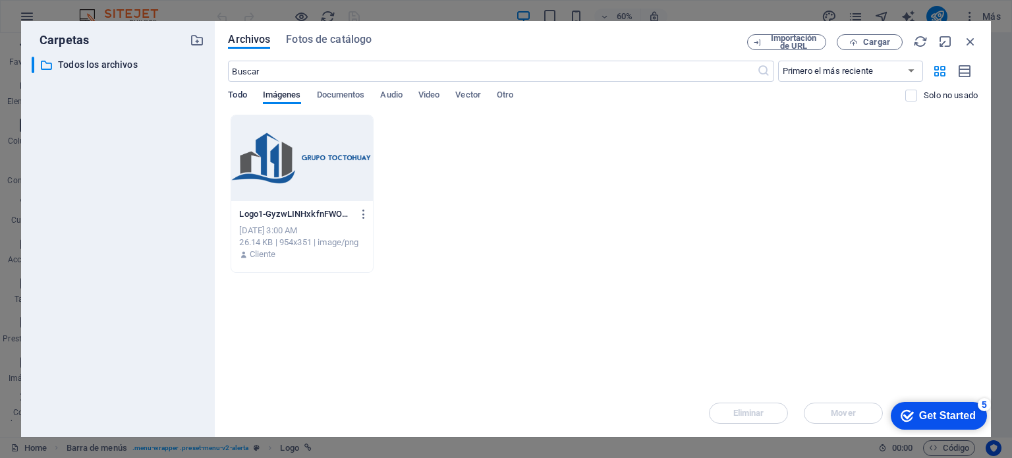
click at [241, 95] on span "Todo" at bounding box center [237, 96] width 18 height 18
click at [272, 98] on span "Imágenes" at bounding box center [282, 96] width 38 height 18
click at [299, 152] on div at bounding box center [301, 158] width 141 height 86
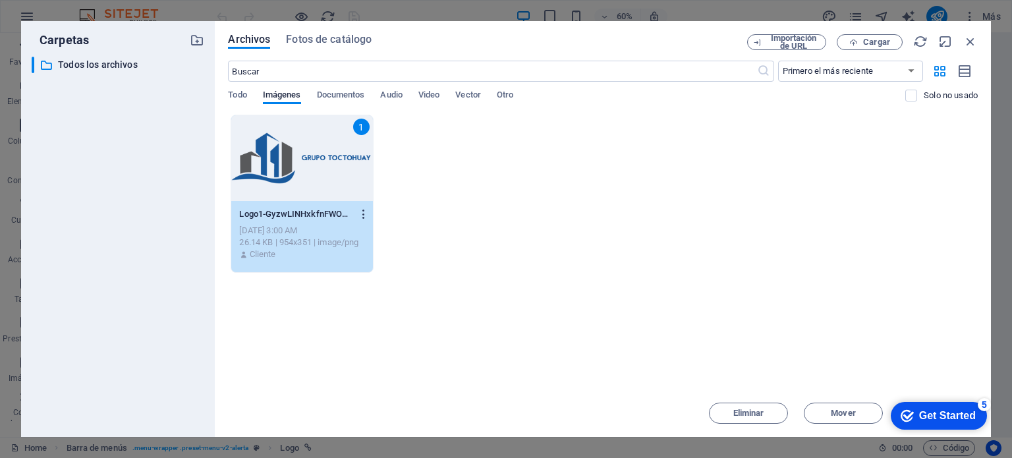
click at [366, 212] on icon "button" at bounding box center [364, 214] width 13 height 12
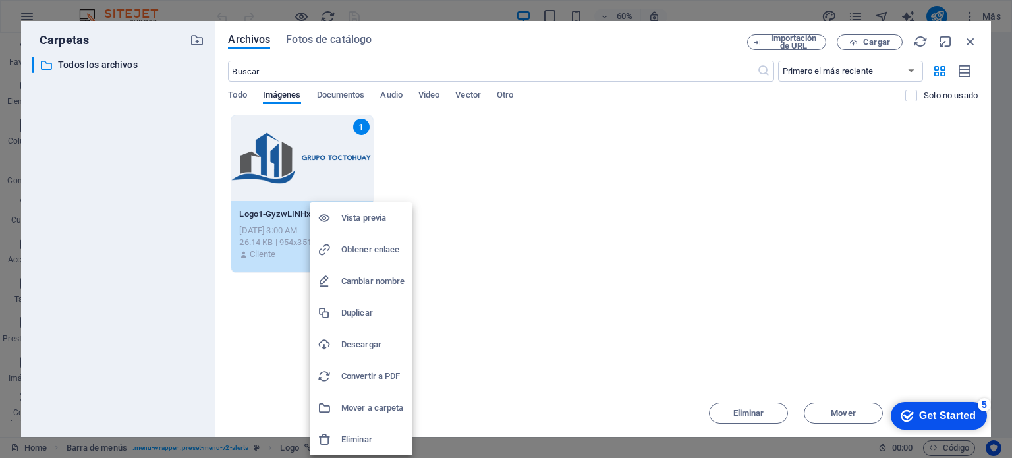
click at [803, 349] on div at bounding box center [506, 229] width 1012 height 458
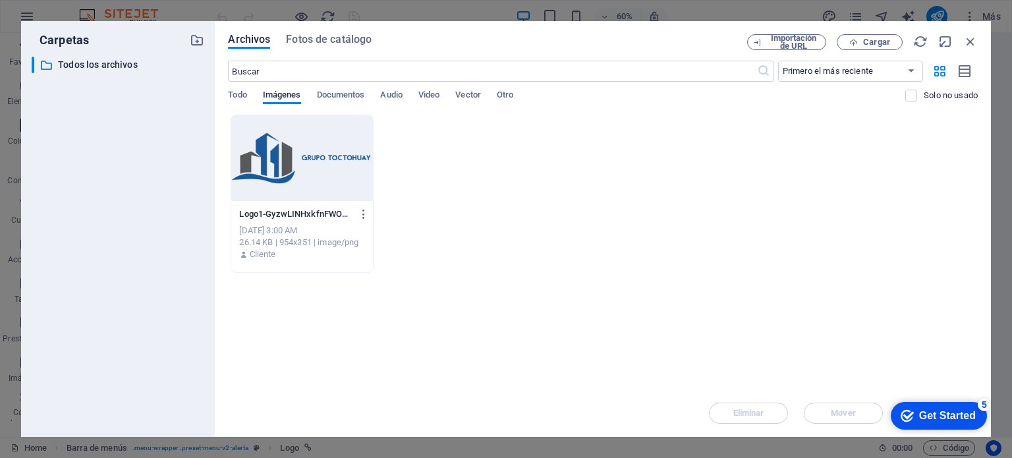
click at [358, 165] on div at bounding box center [301, 158] width 141 height 86
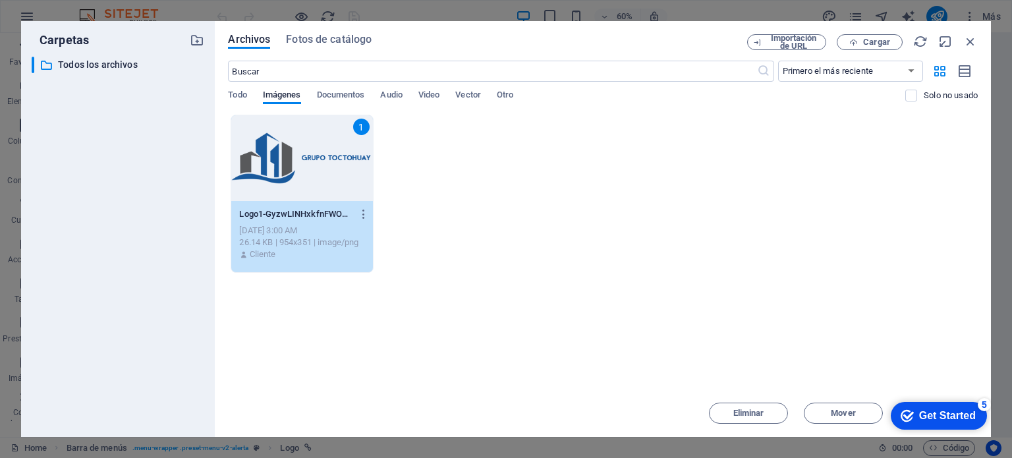
click at [830, 225] on div "1 Logo1-GyzwLINHxkfnFWOVpst6jg.png Logo1-GyzwLINHxkfnFWOVpst6jg.png [DATE] 3:00…" at bounding box center [603, 194] width 750 height 158
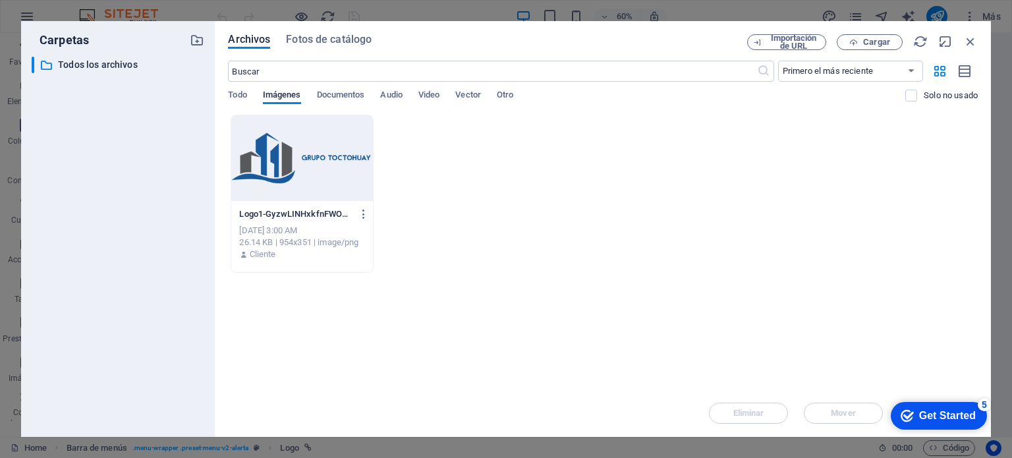
click at [334, 155] on div at bounding box center [301, 158] width 141 height 86
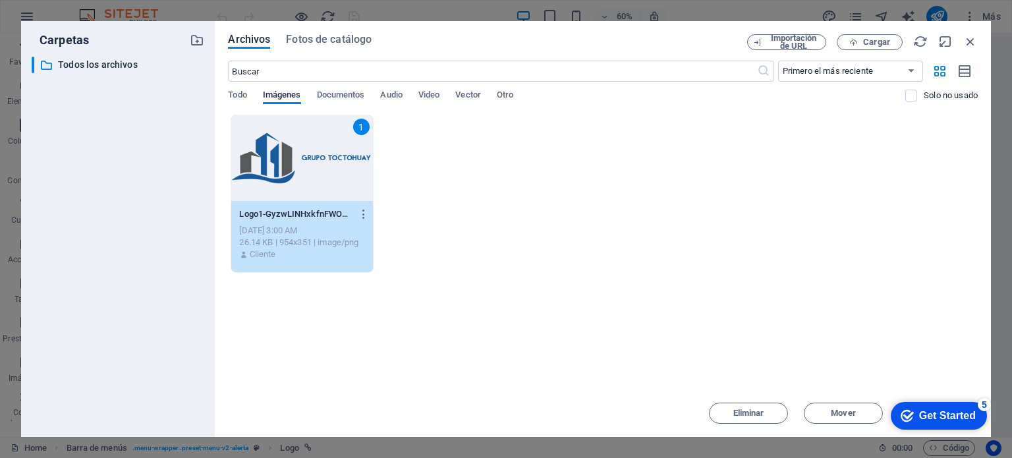
click at [341, 169] on div "1" at bounding box center [301, 158] width 141 height 86
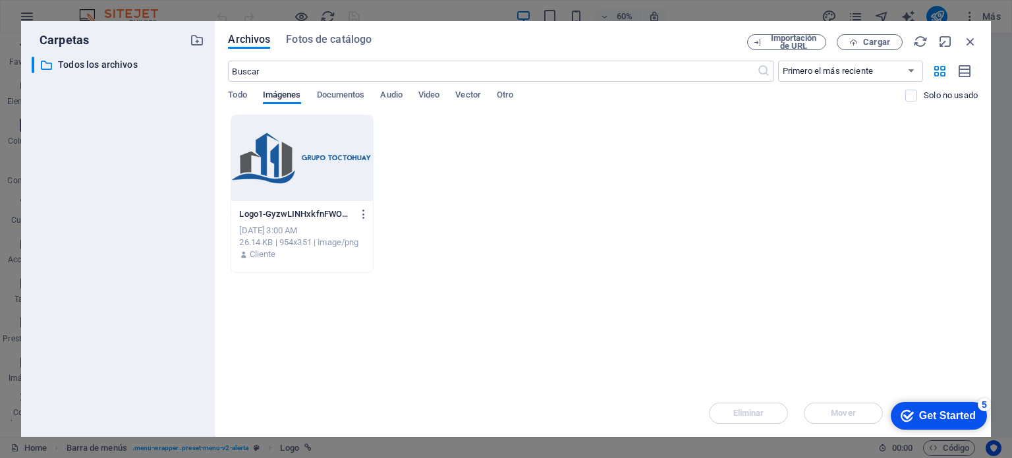
click at [341, 169] on div at bounding box center [301, 158] width 141 height 86
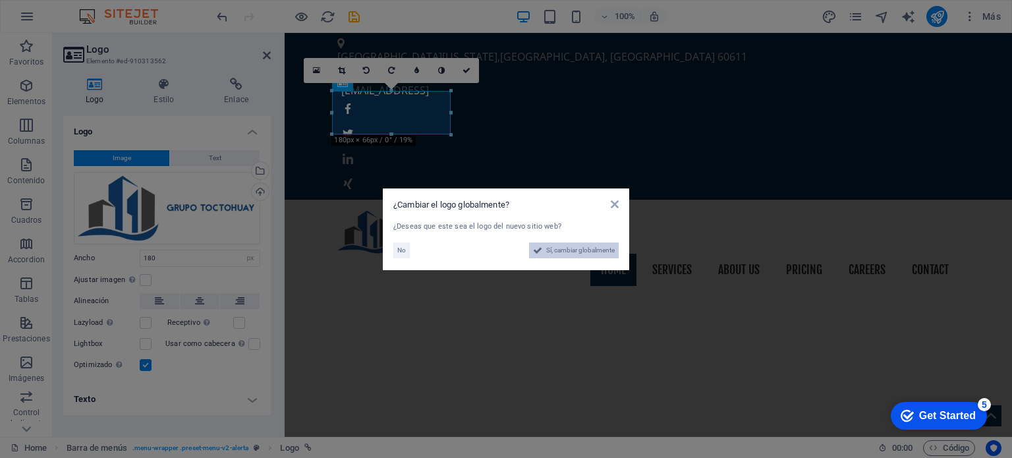
click at [564, 251] on span "Sí, cambiar globalmente" at bounding box center [580, 251] width 69 height 16
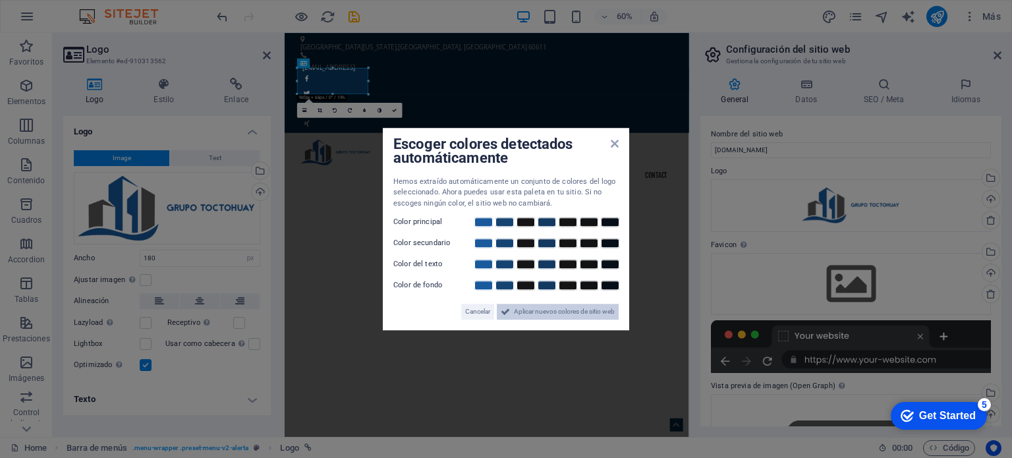
click at [562, 312] on span "Aplicar nuevos colores de sitio web" at bounding box center [564, 312] width 101 height 16
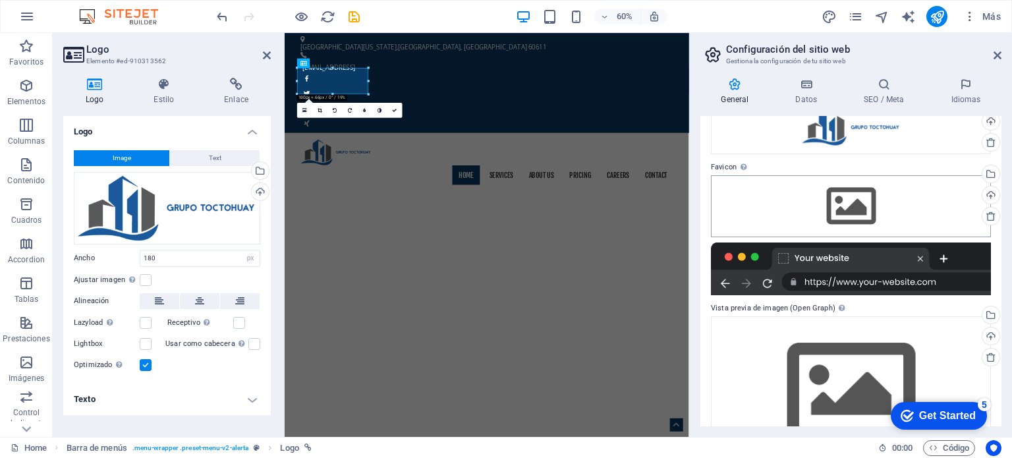
scroll to position [129, 0]
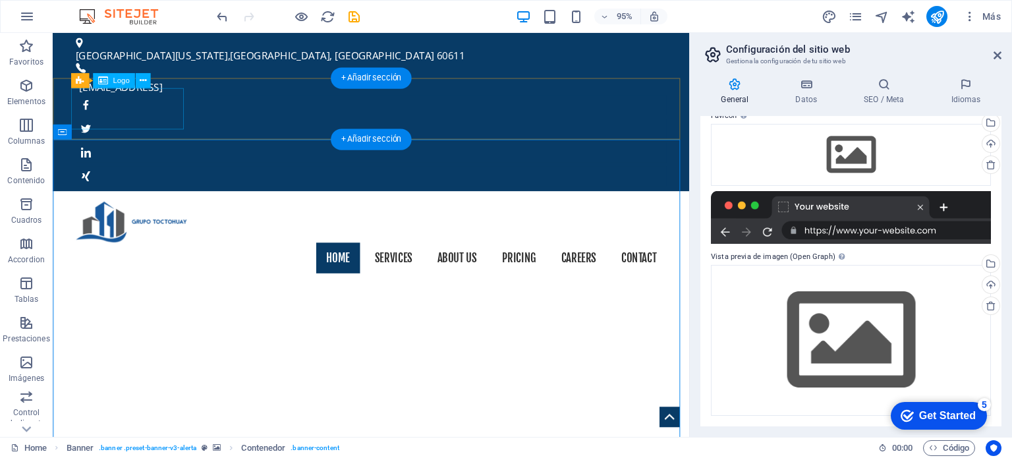
click at [150, 210] on div at bounding box center [388, 232] width 622 height 44
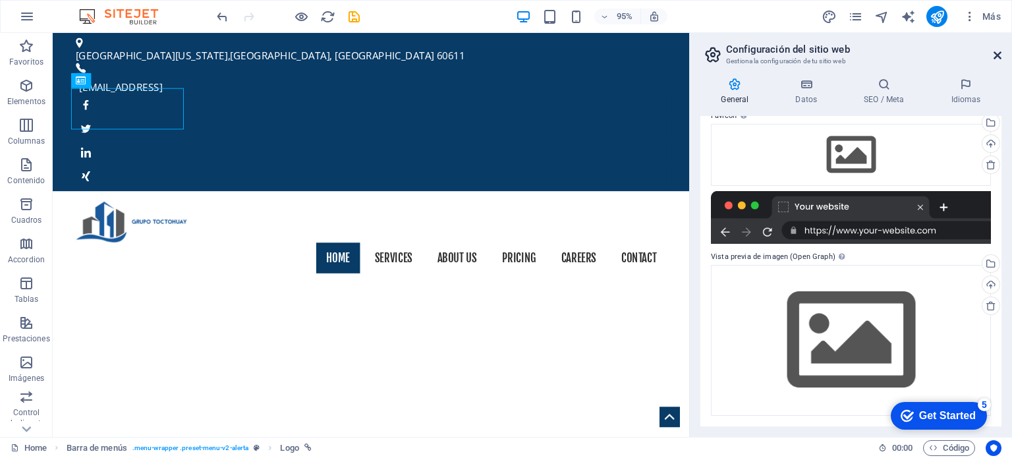
click at [997, 57] on icon at bounding box center [998, 55] width 8 height 11
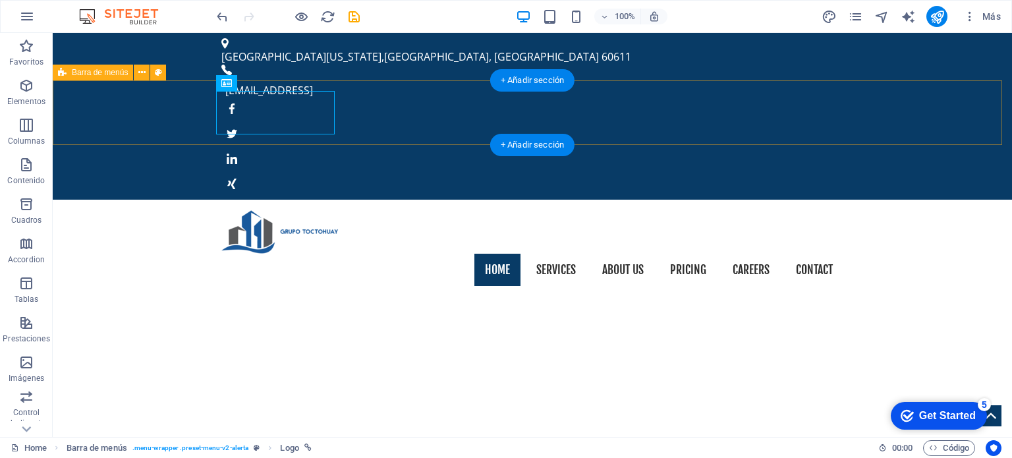
click at [887, 200] on div "Home Services About us Pricing Careers Contact" at bounding box center [533, 249] width 960 height 98
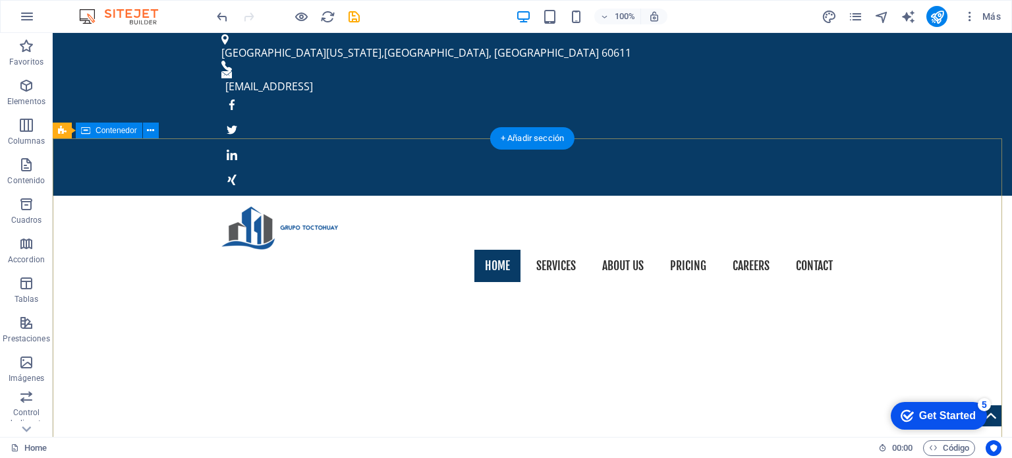
scroll to position [0, 0]
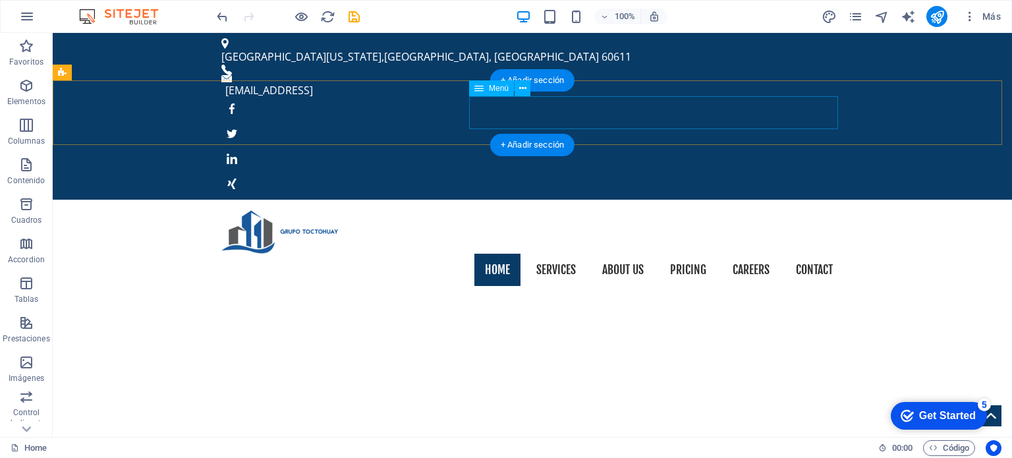
click at [488, 254] on nav "Home Services About us Pricing Careers Contact" at bounding box center [532, 270] width 622 height 33
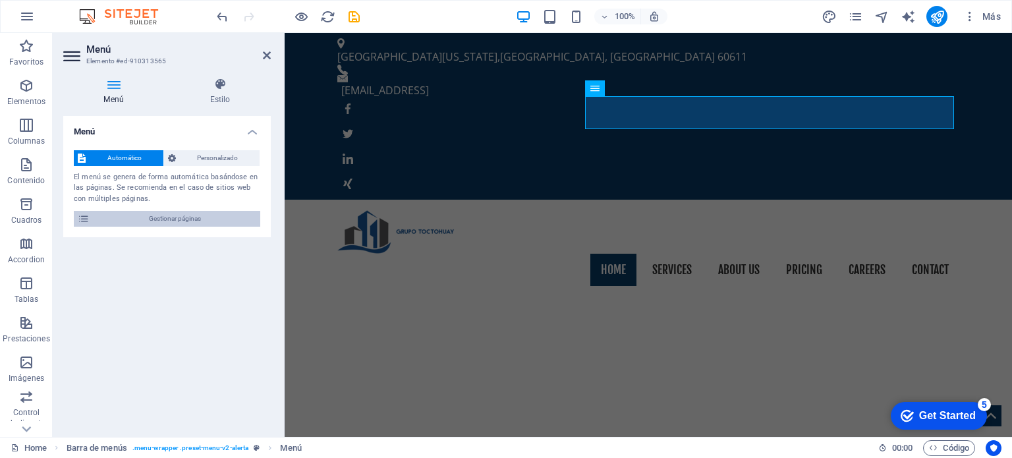
click at [85, 221] on icon at bounding box center [84, 219] width 12 height 16
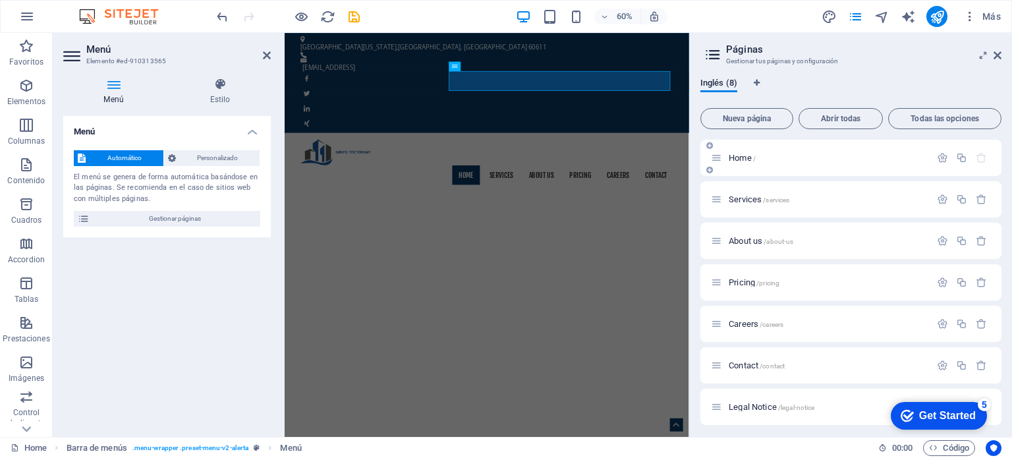
click at [724, 154] on div "Home /" at bounding box center [820, 157] width 219 height 15
click at [738, 158] on span "Home /" at bounding box center [742, 158] width 27 height 10
click at [939, 156] on icon "button" at bounding box center [942, 157] width 11 height 11
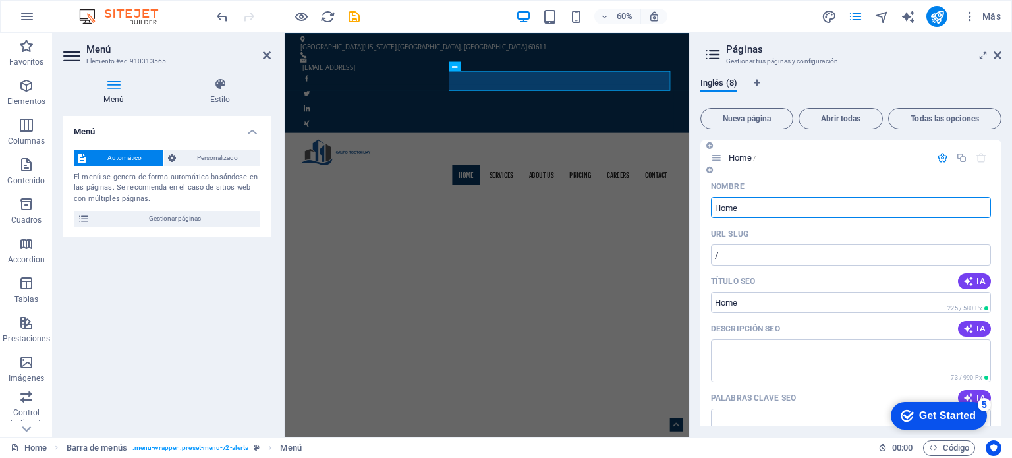
drag, startPoint x: 761, startPoint y: 209, endPoint x: 711, endPoint y: 209, distance: 50.1
click at [711, 209] on input "Home" at bounding box center [851, 207] width 280 height 21
drag, startPoint x: 768, startPoint y: 213, endPoint x: 713, endPoint y: 209, distance: 54.8
click at [713, 209] on input "Home" at bounding box center [851, 207] width 280 height 21
drag, startPoint x: 754, startPoint y: 210, endPoint x: 716, endPoint y: 205, distance: 37.9
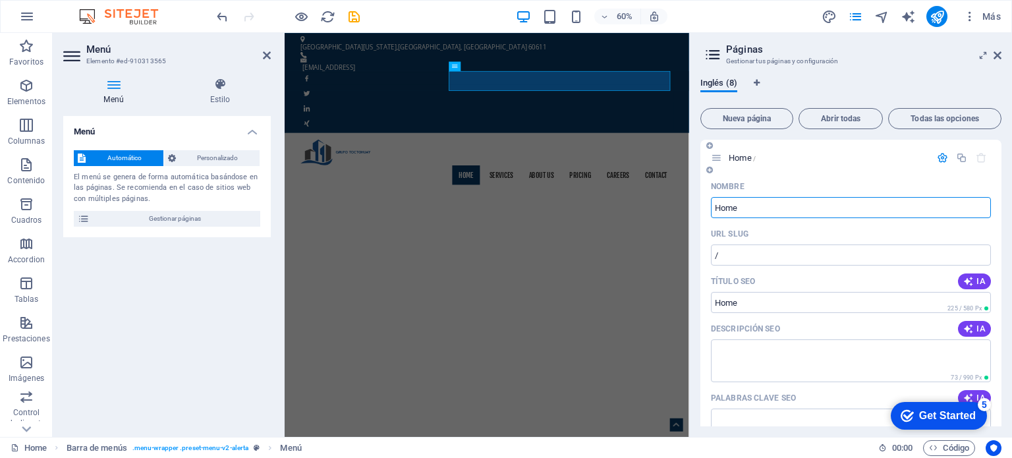
click at [716, 205] on input "Home" at bounding box center [851, 207] width 280 height 21
paste input "Quiénes Somos"
type input "Quiénes Somos"
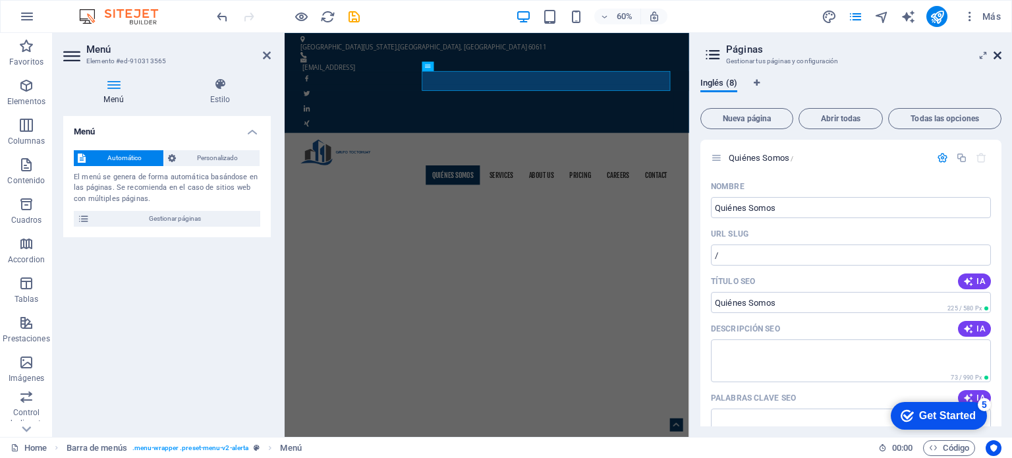
click at [999, 59] on icon at bounding box center [998, 55] width 8 height 11
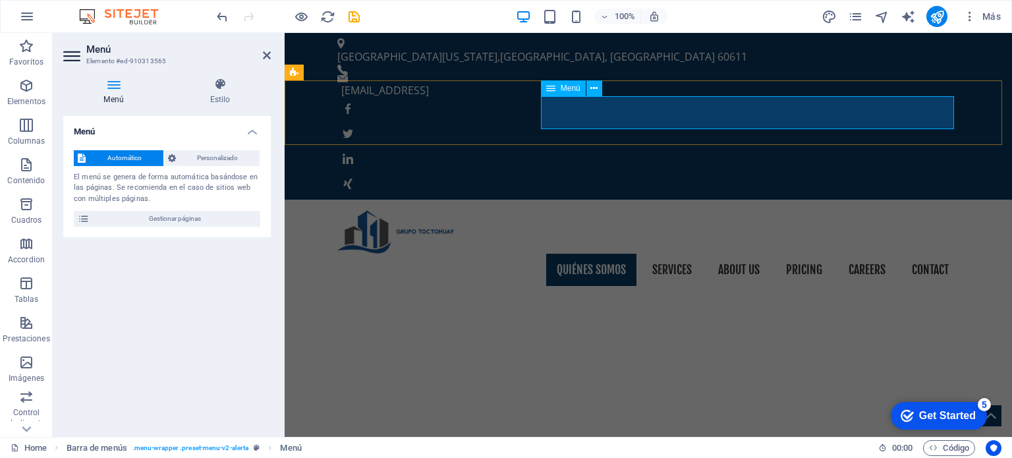
click at [662, 254] on nav "Quiénes Somos Services About us Pricing Careers Contact" at bounding box center [648, 270] width 622 height 33
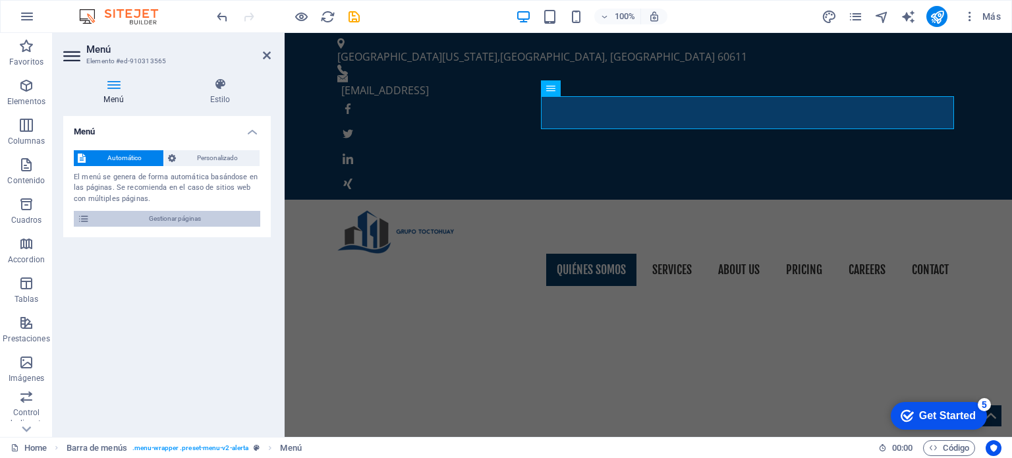
click at [189, 218] on span "Gestionar páginas" at bounding box center [175, 219] width 163 height 16
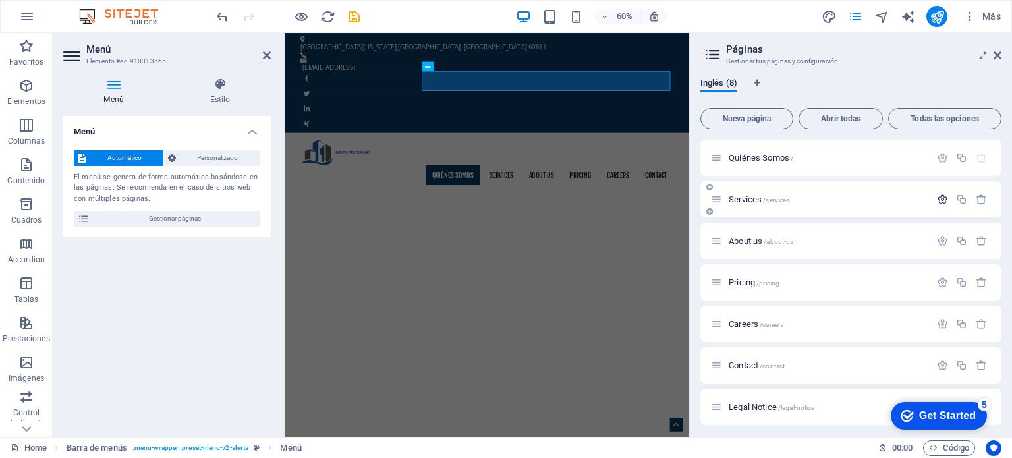
click at [939, 197] on icon "button" at bounding box center [942, 199] width 11 height 11
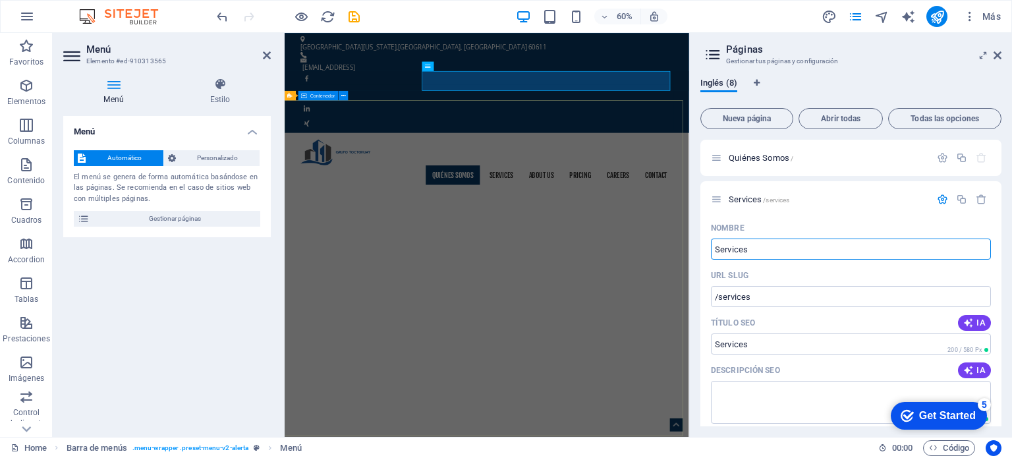
drag, startPoint x: 991, startPoint y: 277, endPoint x: 929, endPoint y: 381, distance: 121.5
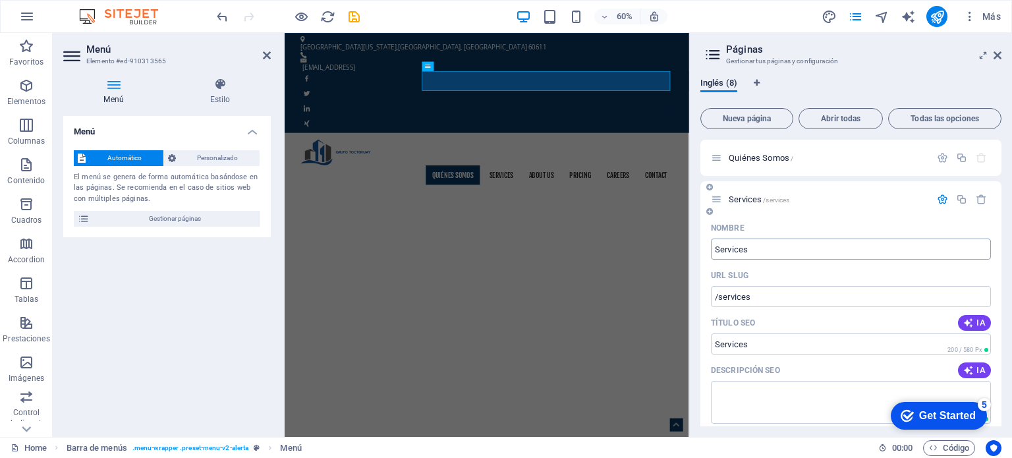
click at [749, 247] on input "Services" at bounding box center [851, 249] width 280 height 21
paste input "io"
type input "Servicios"
type input "/servicios"
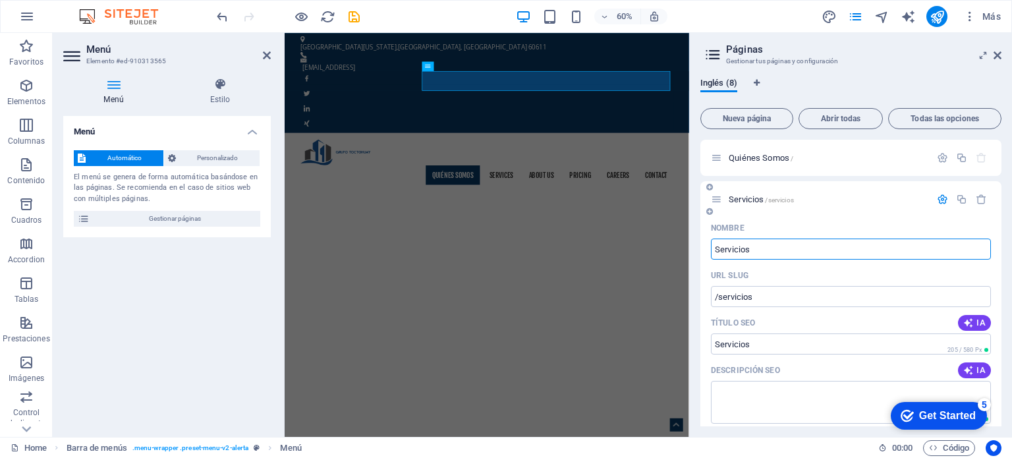
type input "Servicios"
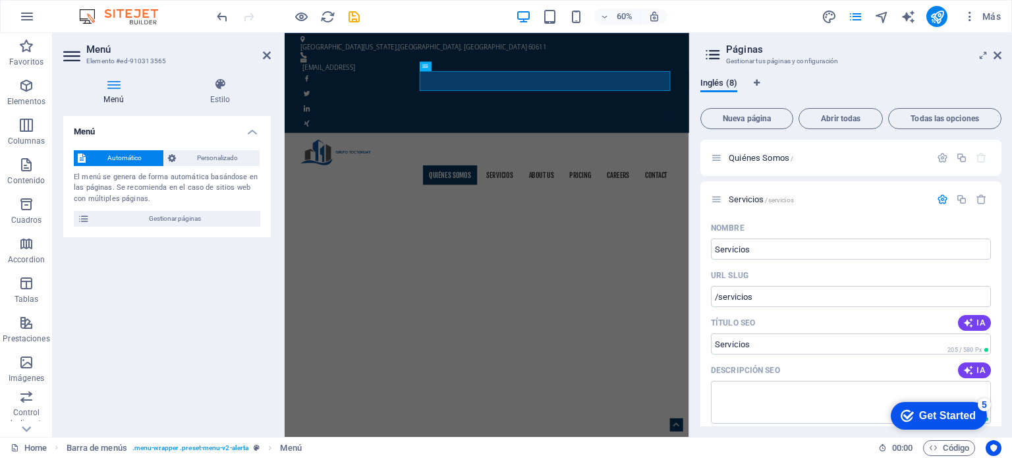
click at [930, 81] on div "Inglés (8)" at bounding box center [851, 90] width 301 height 25
click at [726, 84] on span "Inglés (8)" at bounding box center [719, 84] width 37 height 18
click at [715, 52] on icon at bounding box center [713, 54] width 20 height 18
click at [999, 56] on icon at bounding box center [998, 55] width 8 height 11
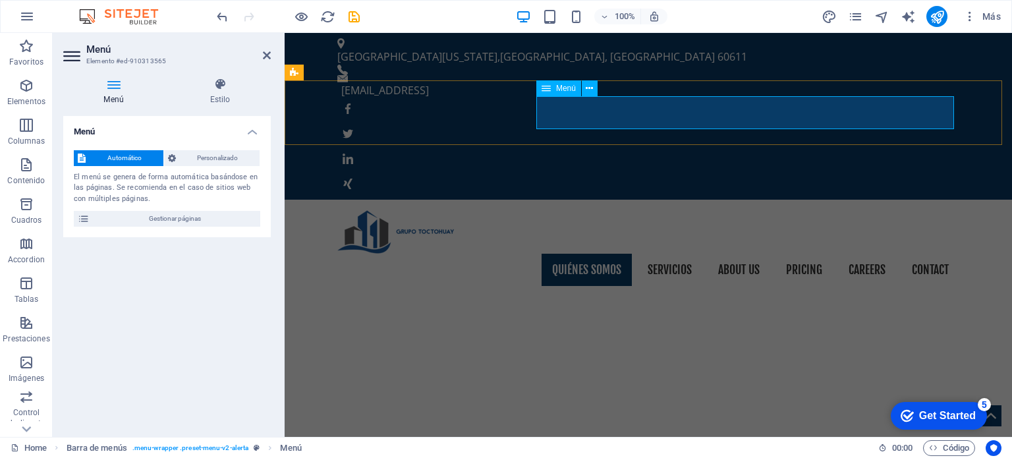
click at [746, 254] on nav "Quiénes Somos Servicios About us Pricing Careers Contact" at bounding box center [648, 270] width 622 height 33
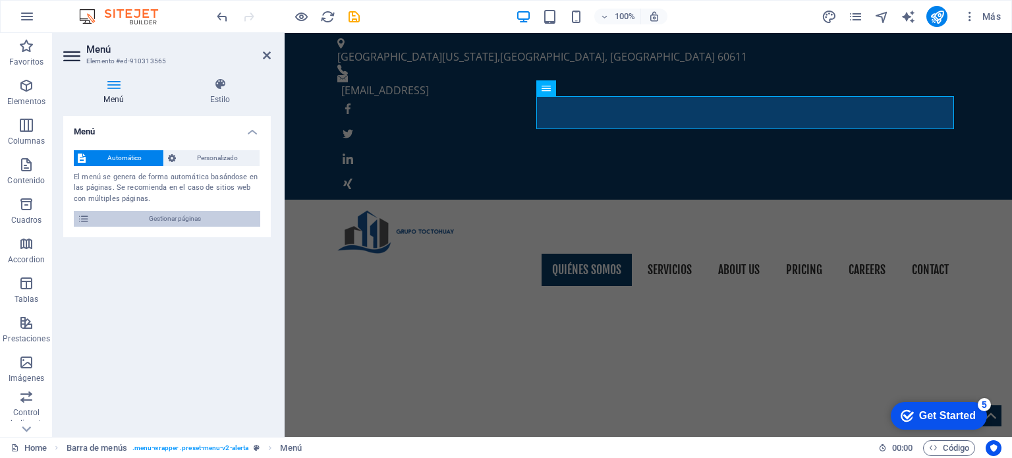
click at [216, 213] on span "Gestionar páginas" at bounding box center [175, 219] width 163 height 16
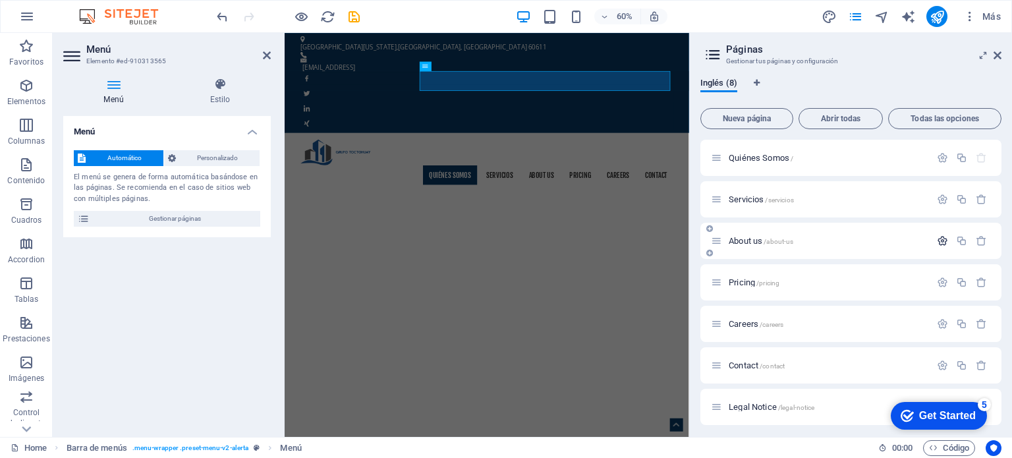
click at [937, 235] on icon "button" at bounding box center [942, 240] width 11 height 11
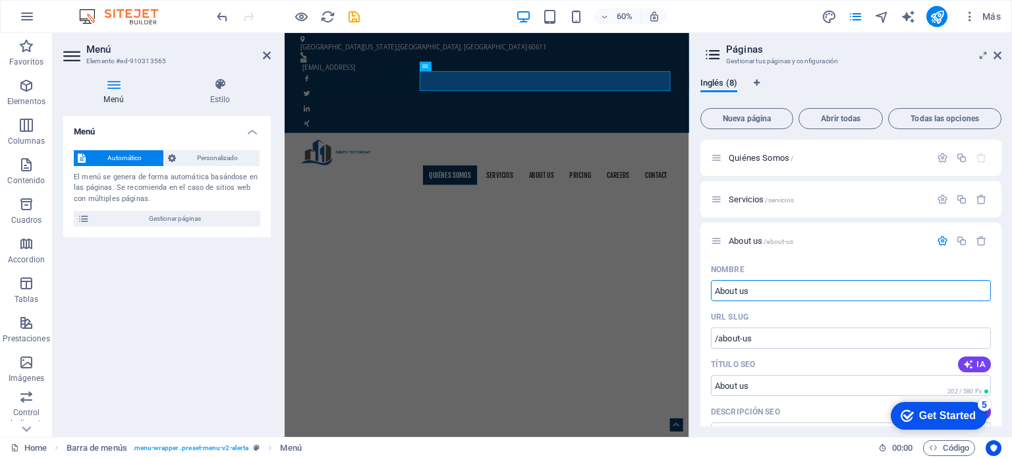
drag, startPoint x: 807, startPoint y: 294, endPoint x: 699, endPoint y: 289, distance: 107.5
click at [699, 289] on div "Inglés (8) Nueva página Abrir todas Todas las opciones Quiénes Somos / Servicio…" at bounding box center [851, 252] width 322 height 370
type input "Proyectos"
type input "/proyectos"
type input "Proyectos"
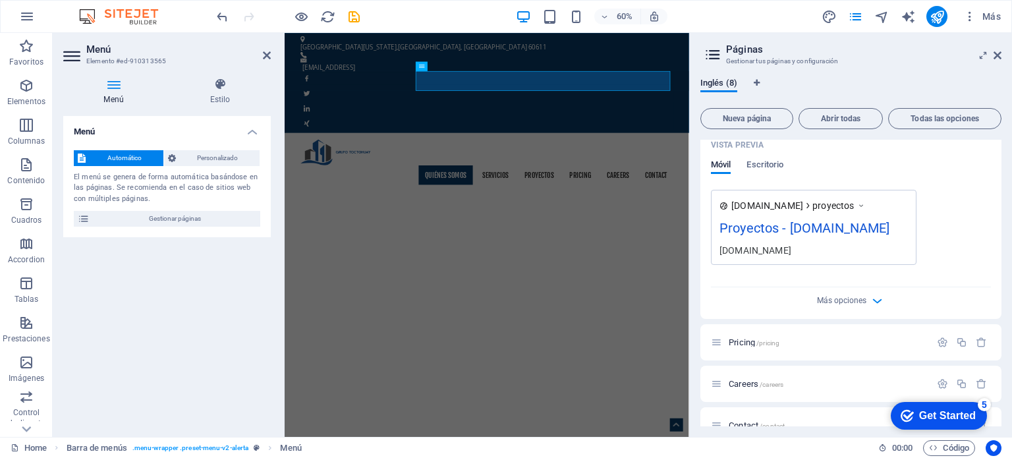
scroll to position [461, 0]
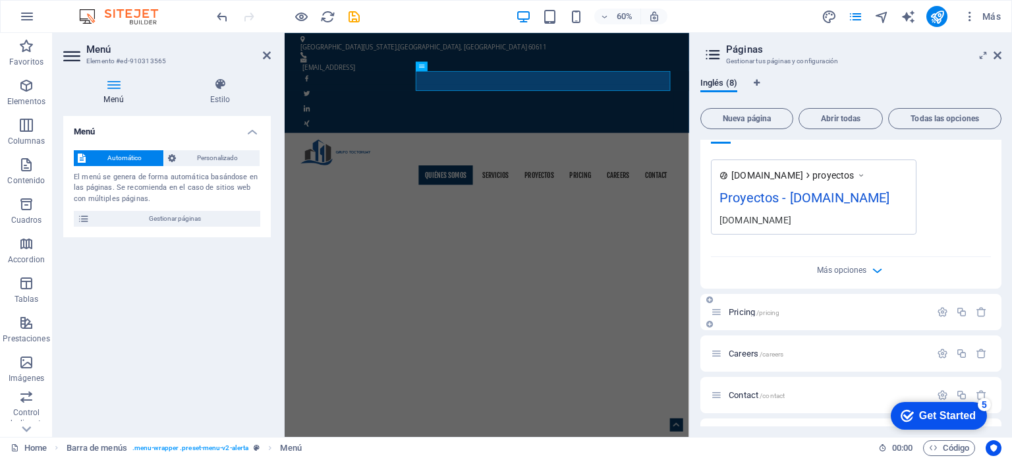
type input "Proyectos"
click at [791, 313] on p "Pricing /pricing" at bounding box center [828, 312] width 198 height 9
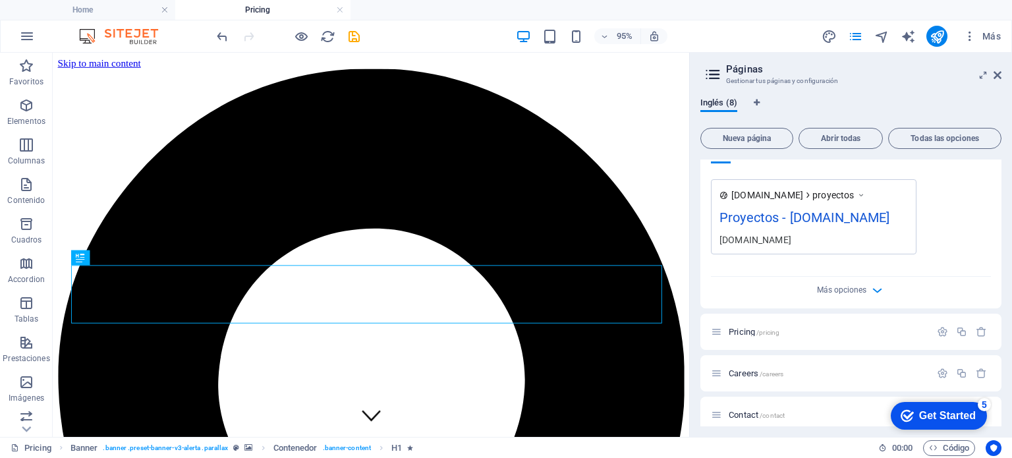
scroll to position [0, 0]
click at [754, 330] on span "Pricing /pricing" at bounding box center [754, 332] width 51 height 10
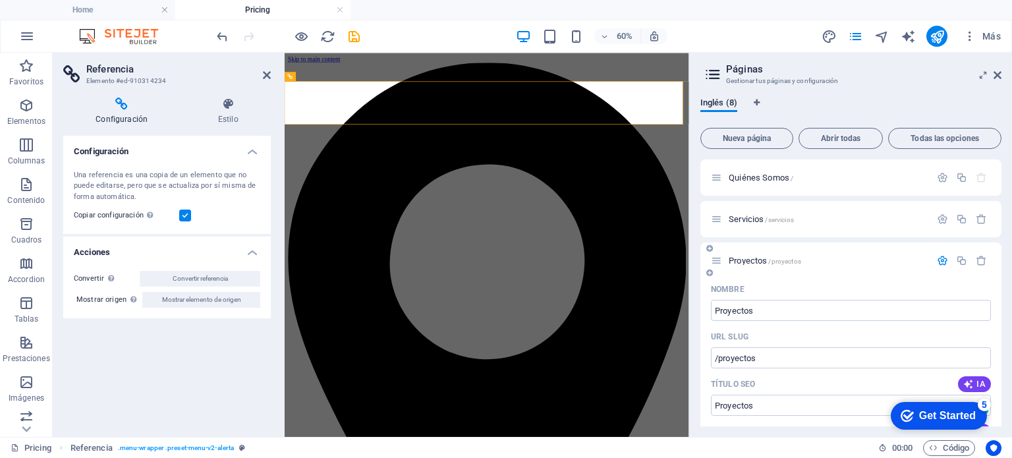
click at [745, 258] on span "Proyectos /proyectos" at bounding box center [765, 261] width 73 height 10
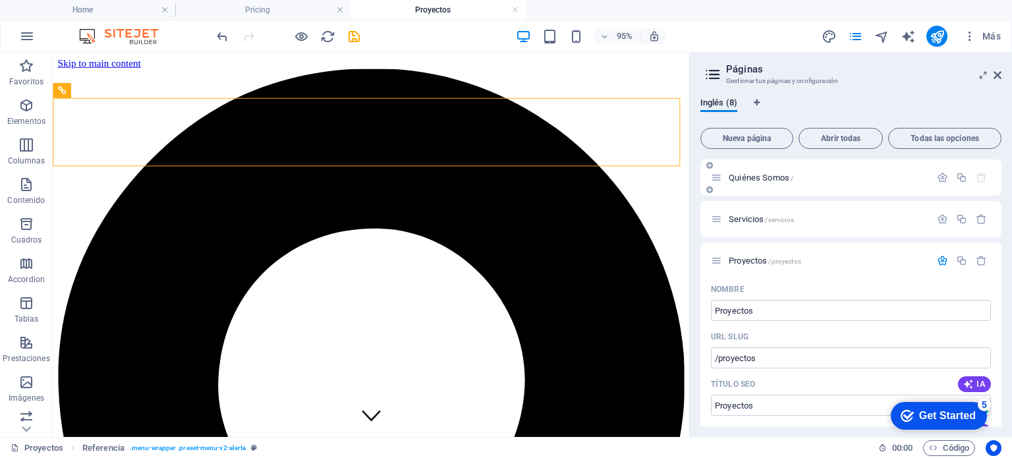
click at [756, 175] on span "Quiénes Somos /" at bounding box center [761, 178] width 65 height 10
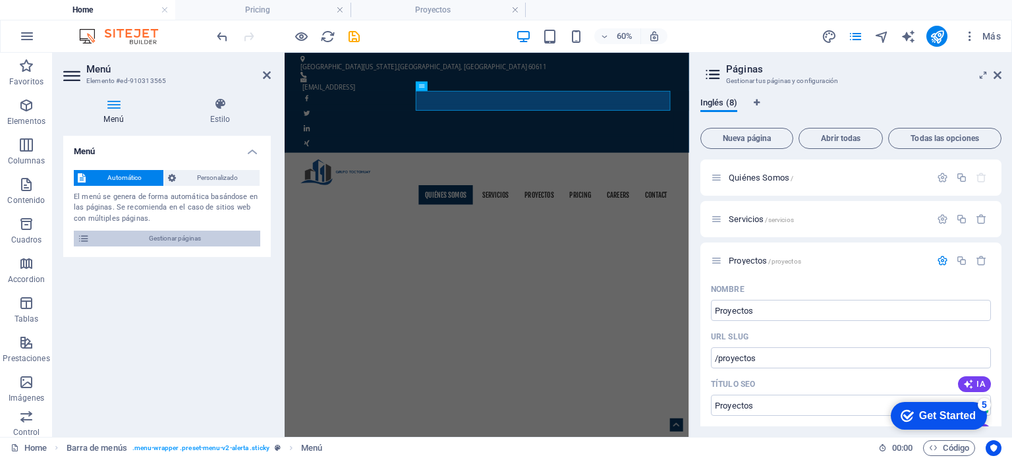
click at [200, 236] on span "Gestionar páginas" at bounding box center [175, 239] width 163 height 16
click at [720, 260] on icon at bounding box center [716, 260] width 11 height 11
click at [808, 261] on p "Proyectos /proyectos" at bounding box center [828, 260] width 198 height 9
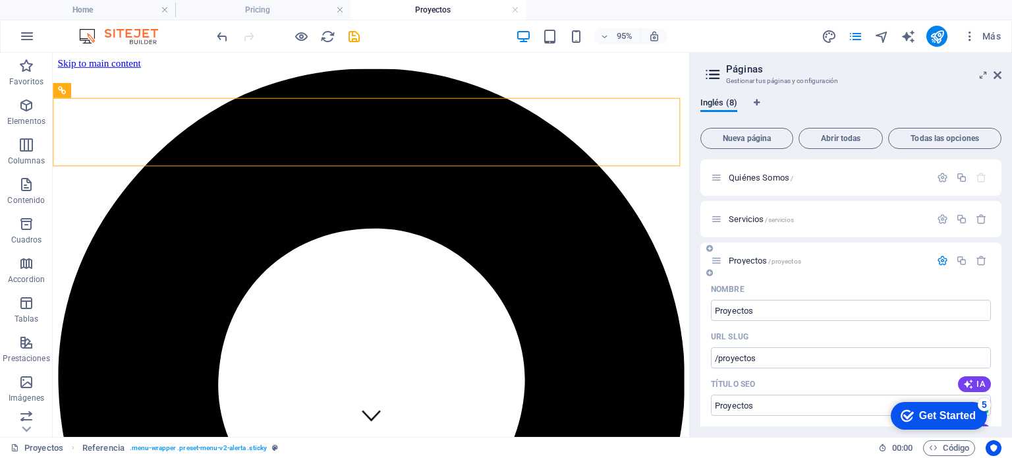
click at [808, 261] on p "Proyectos /proyectos" at bounding box center [828, 260] width 198 height 9
click at [753, 175] on span "Quiénes Somos /" at bounding box center [761, 178] width 65 height 10
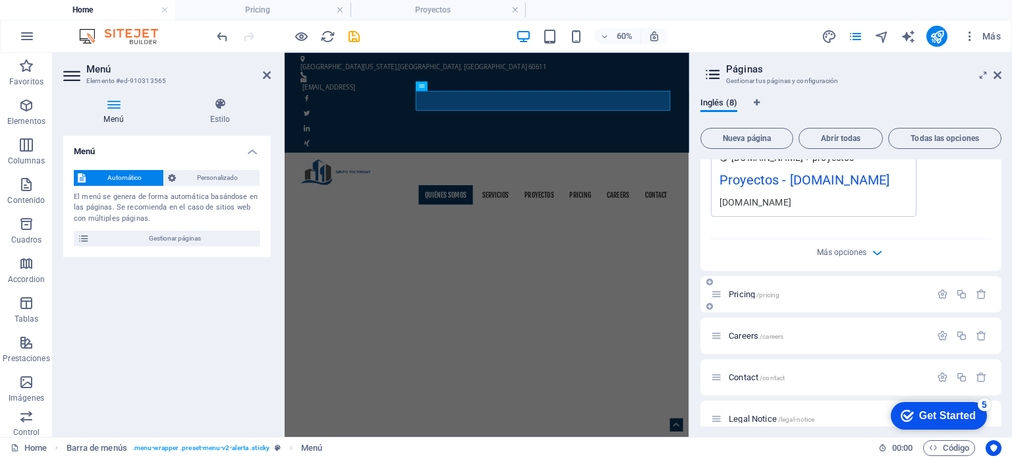
scroll to position [527, 0]
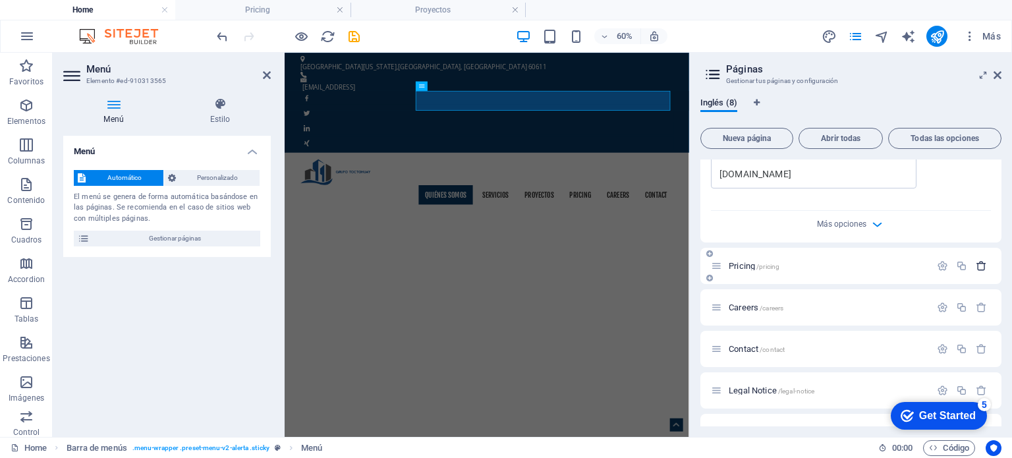
click at [980, 266] on icon "button" at bounding box center [981, 265] width 11 height 11
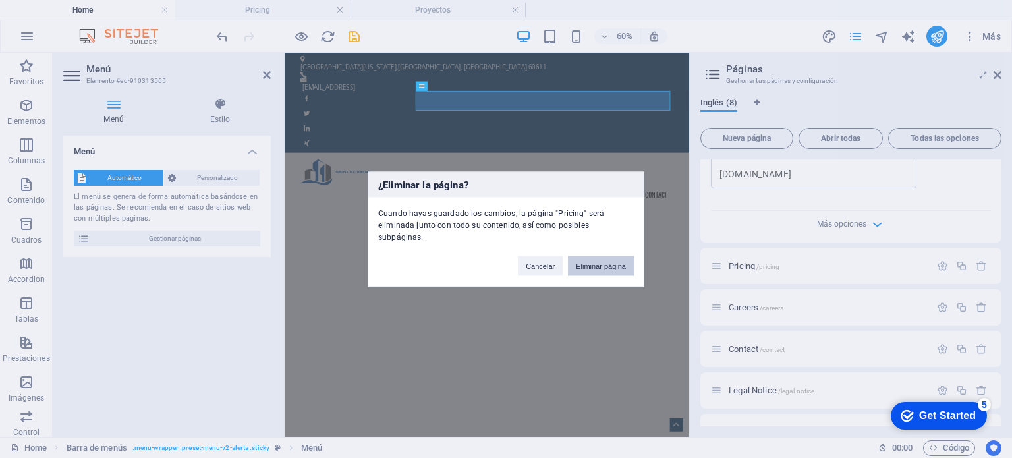
click at [593, 262] on button "Eliminar página" at bounding box center [601, 266] width 66 height 20
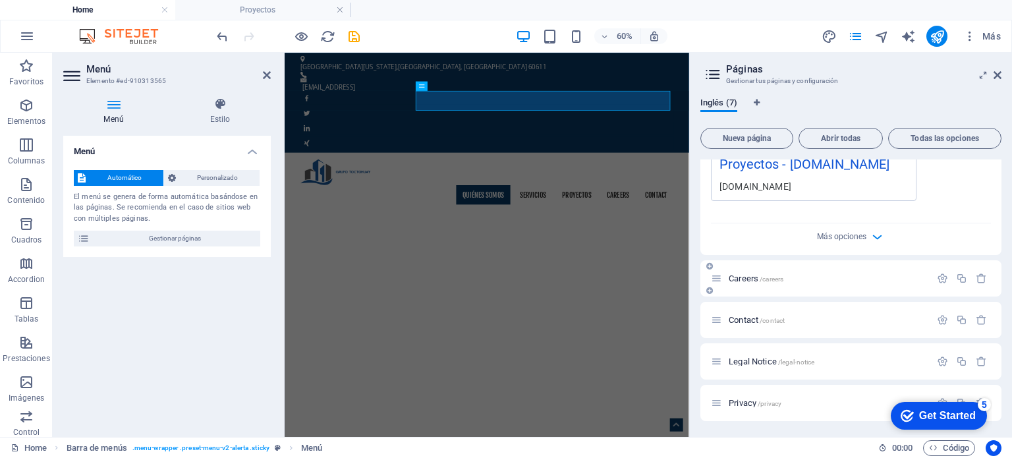
scroll to position [514, 0]
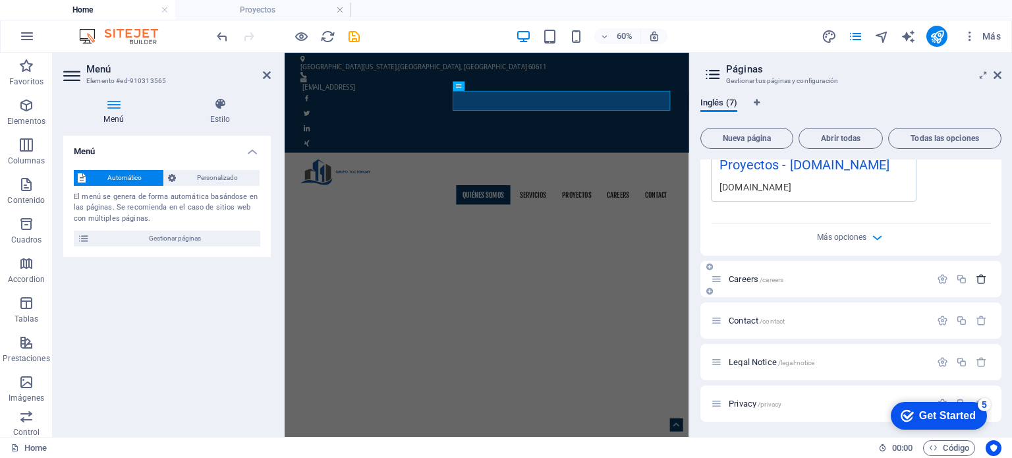
click at [978, 276] on icon "button" at bounding box center [981, 279] width 11 height 11
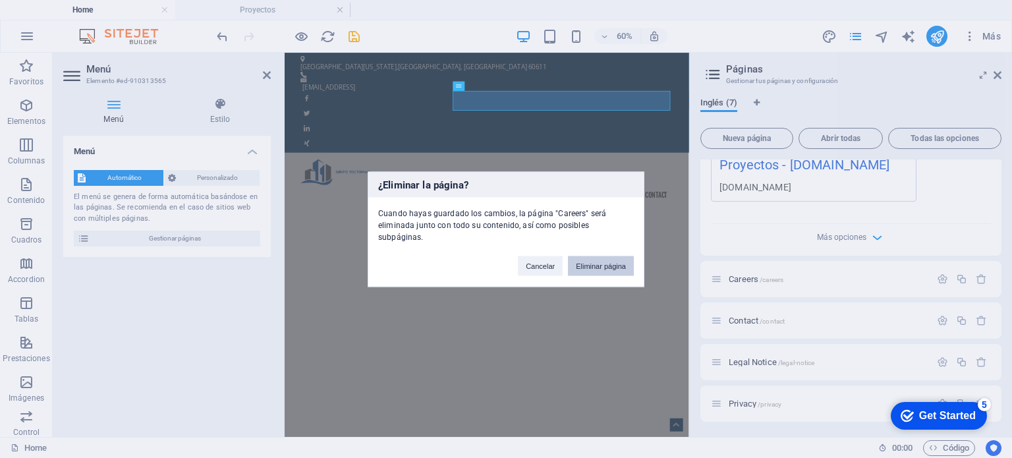
click at [605, 260] on button "Eliminar página" at bounding box center [601, 266] width 66 height 20
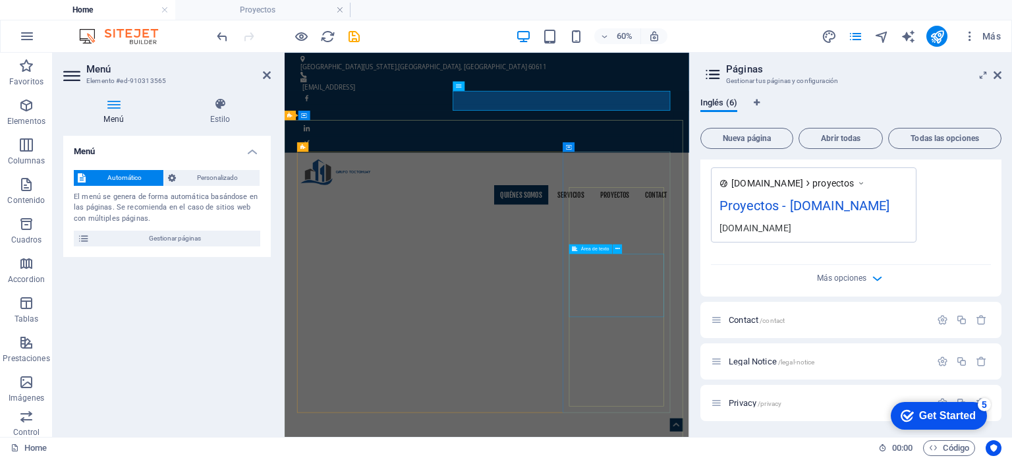
scroll to position [473, 0]
click at [979, 359] on icon "button" at bounding box center [981, 362] width 11 height 11
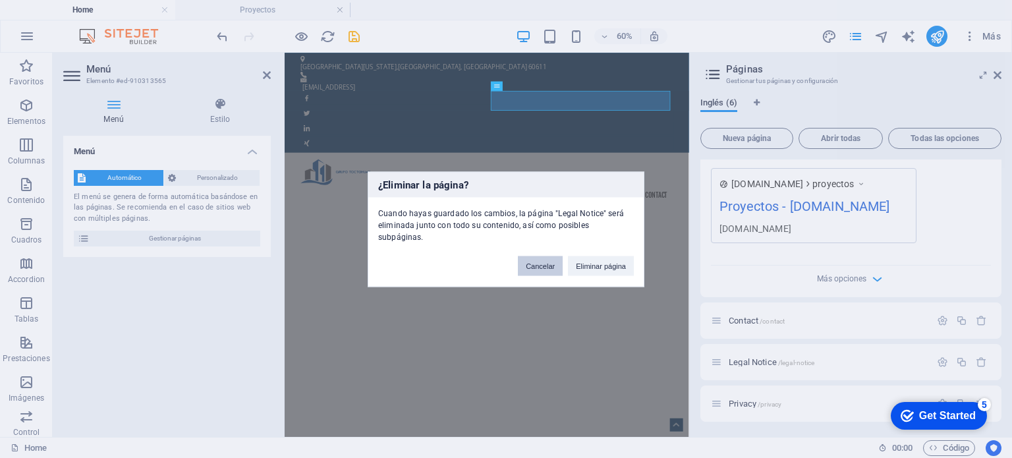
click at [531, 256] on button "Cancelar" at bounding box center [540, 266] width 45 height 20
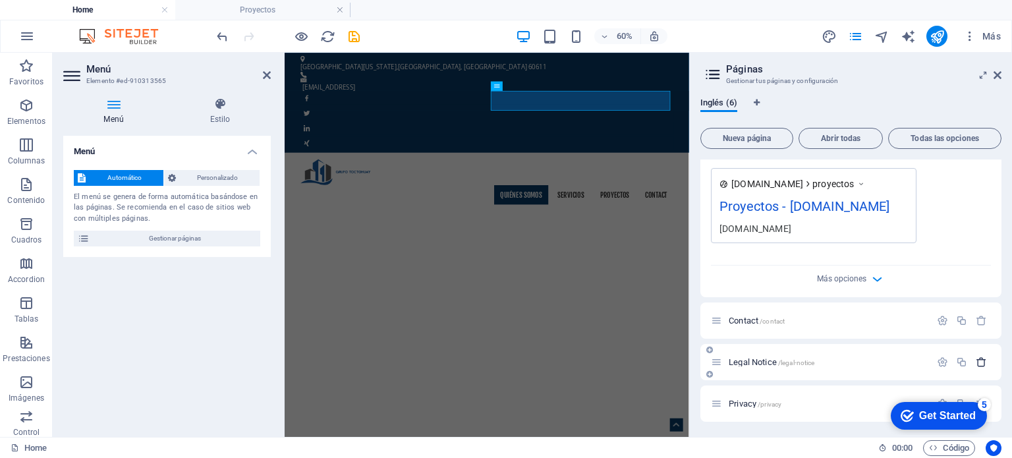
click at [979, 357] on icon "button" at bounding box center [981, 362] width 11 height 11
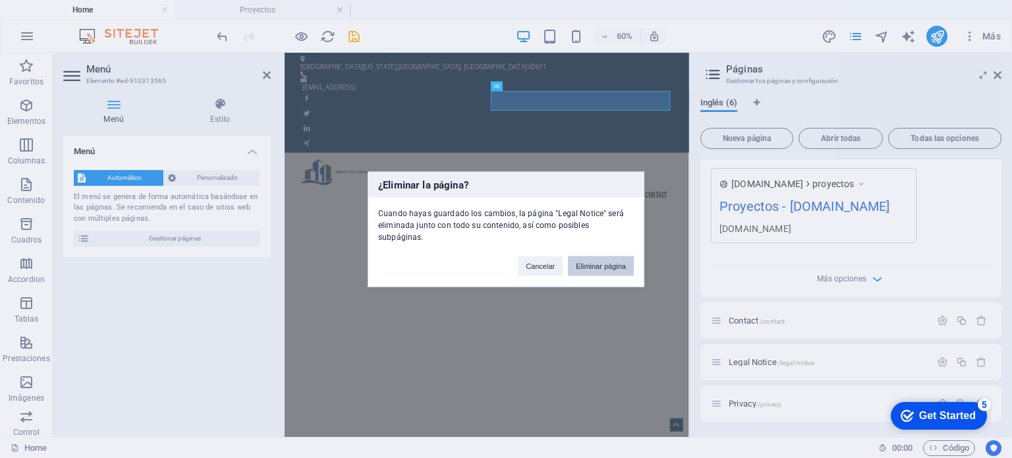
click at [612, 262] on button "Eliminar página" at bounding box center [601, 266] width 66 height 20
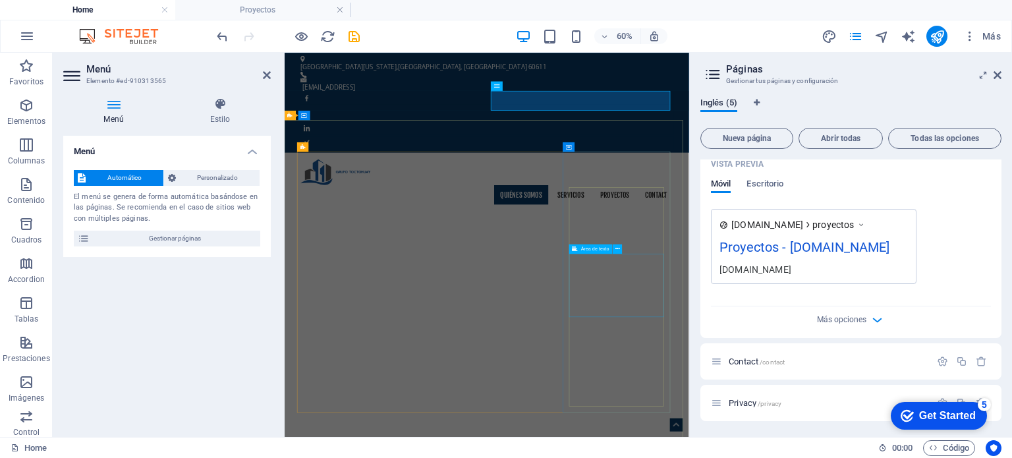
scroll to position [431, 0]
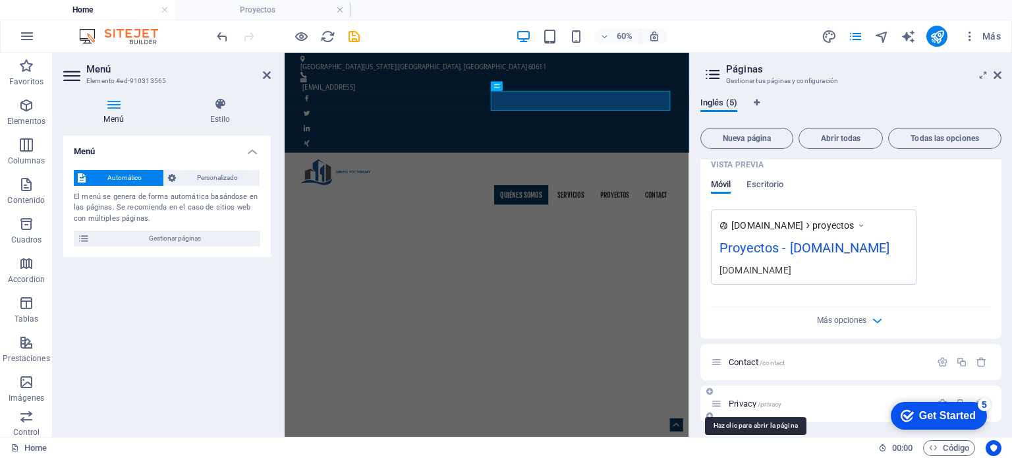
click at [766, 404] on span "/privacy" at bounding box center [770, 404] width 24 height 7
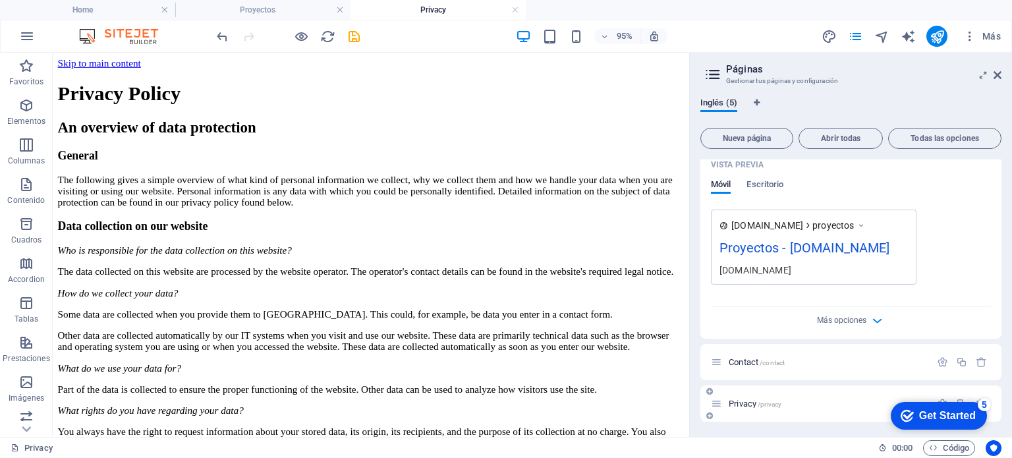
click at [752, 403] on span "Privacy /privacy" at bounding box center [755, 404] width 53 height 10
click at [745, 400] on span "Privacy /privacy" at bounding box center [755, 404] width 53 height 10
click at [720, 405] on icon at bounding box center [716, 403] width 11 height 11
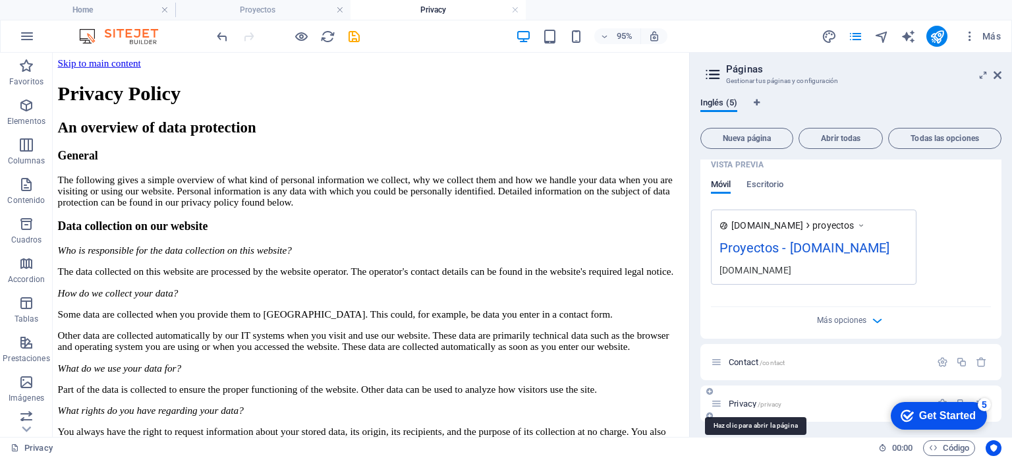
click at [748, 405] on span "Privacy /privacy" at bounding box center [755, 404] width 53 height 10
click at [941, 399] on div "checkmark Get Started 5 First Steps in the Editor Let's guide you through the t…" at bounding box center [937, 415] width 112 height 40
click at [941, 402] on div "checkmark Get Started 5" at bounding box center [939, 416] width 96 height 28
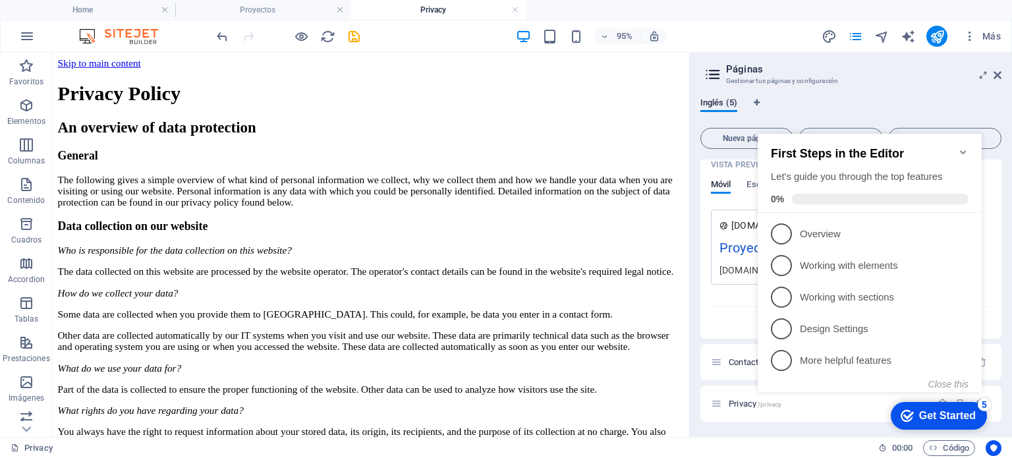
scroll to position [400, 0]
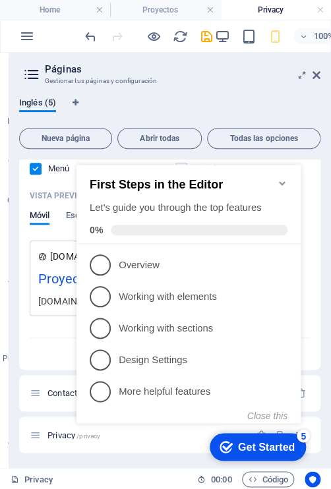
click at [280, 181] on icon "Minimize checklist" at bounding box center [282, 183] width 6 height 4
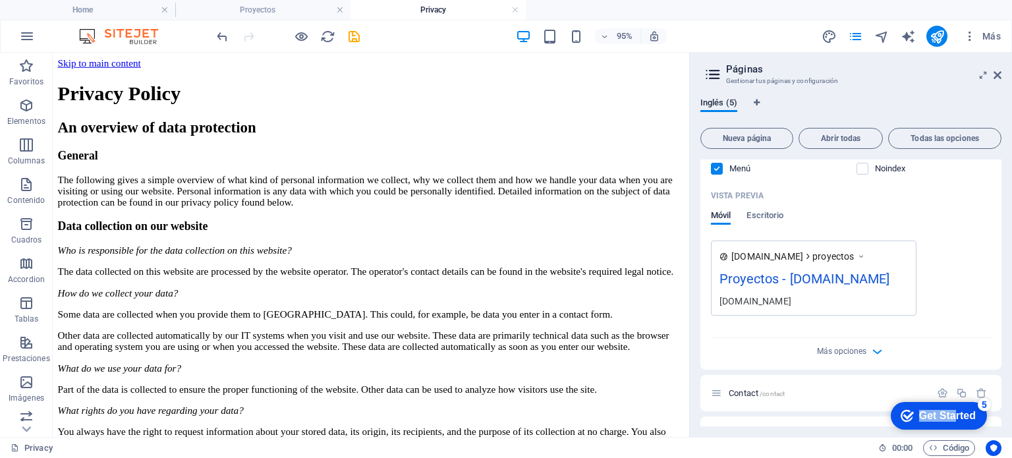
drag, startPoint x: 952, startPoint y: 413, endPoint x: 818, endPoint y: 489, distance: 154.4
click at [881, 435] on html "checkmark Get Started 5 First Steps in the Editor Let's guide you through the t…" at bounding box center [937, 415] width 112 height 40
click at [960, 410] on div "Get Started" at bounding box center [947, 416] width 57 height 12
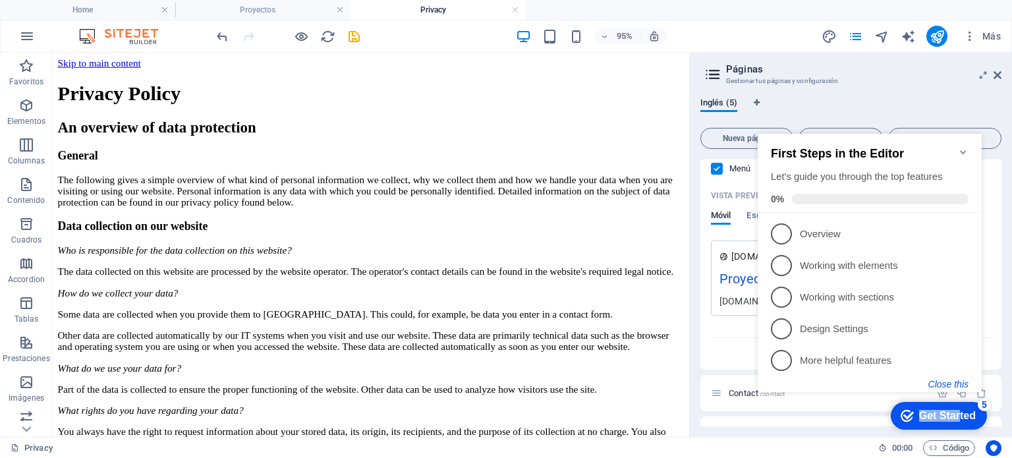
click at [941, 382] on button "Close this" at bounding box center [949, 384] width 40 height 11
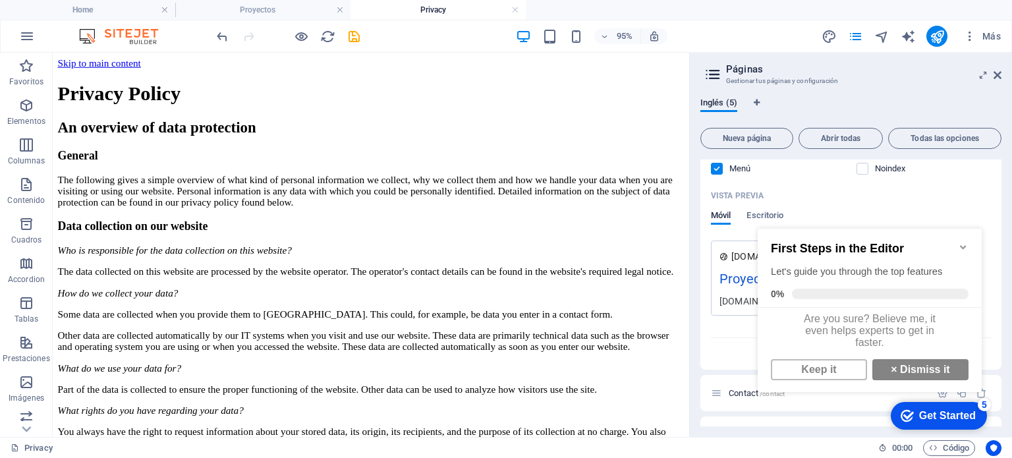
click at [965, 417] on div "Get Started" at bounding box center [947, 416] width 57 height 12
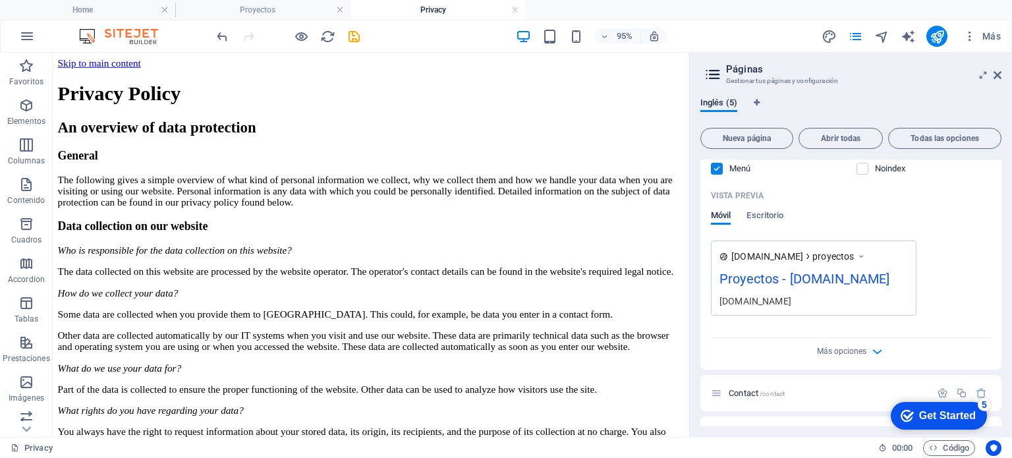
click at [976, 422] on div "Get Started" at bounding box center [947, 416] width 57 height 12
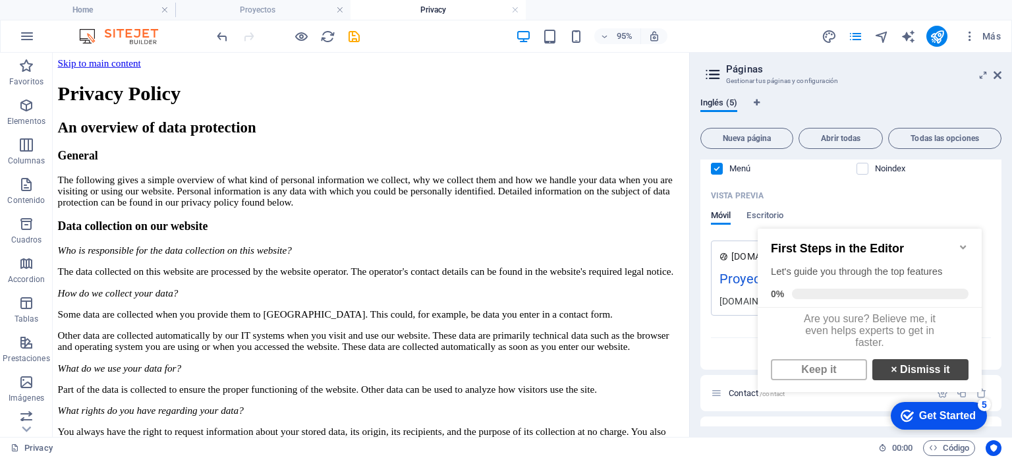
click at [929, 375] on link "× Dismiss it" at bounding box center [921, 369] width 96 height 21
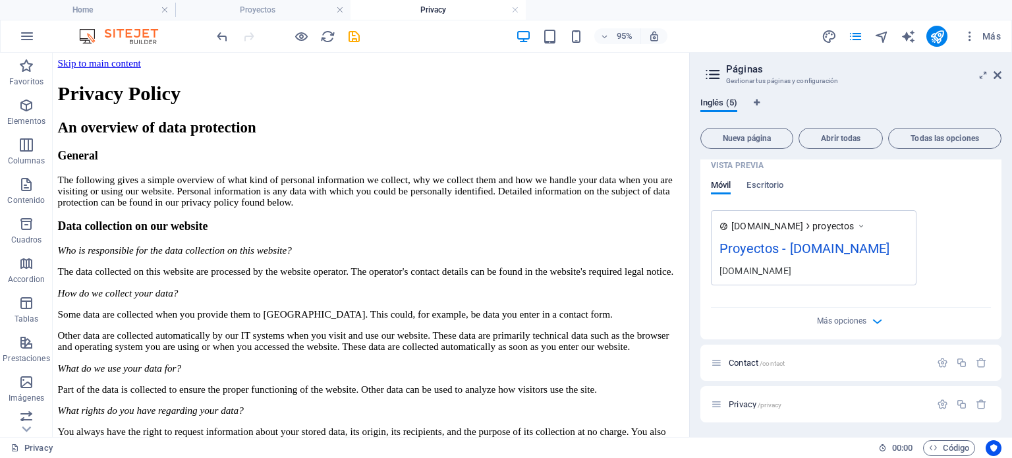
scroll to position [431, 0]
click at [941, 405] on icon "button" at bounding box center [942, 403] width 11 height 11
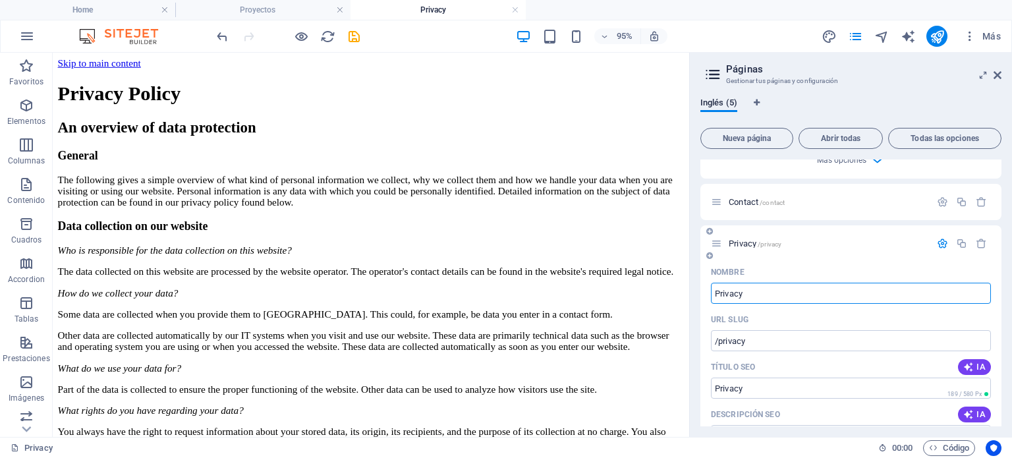
drag, startPoint x: 772, startPoint y: 294, endPoint x: 712, endPoint y: 294, distance: 60.0
click at [712, 294] on input "Privacy" at bounding box center [851, 293] width 280 height 21
type input "p"
type input "/p"
type input "p"
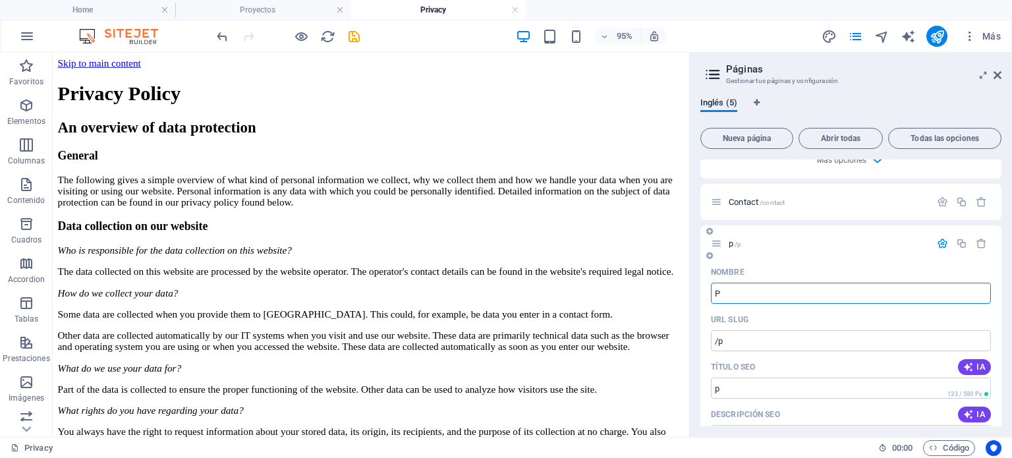
type input "Po"
type input "P"
type input "Poli"
type input "/poli"
type input "Poli"
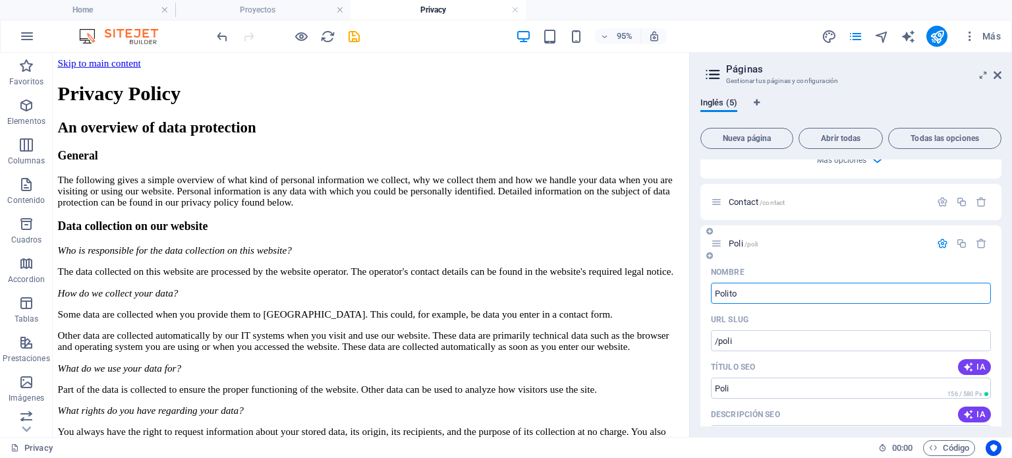
type input "Polit"
type input "/[PERSON_NAME]"
type input "Polito"
type input "Poli"
type input "/poli"
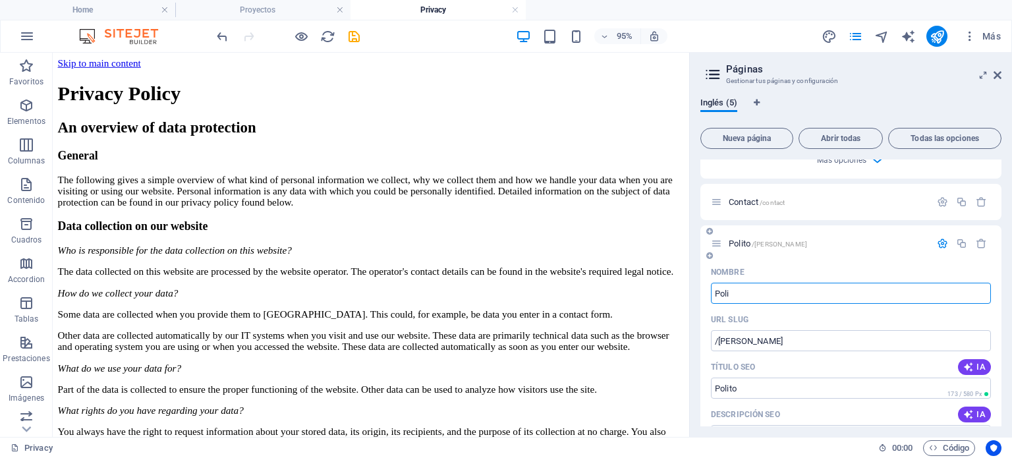
type input "Poli"
type input "Politica de"
type input "/politica-de"
type input "Politica de"
type input "Politica de pri"
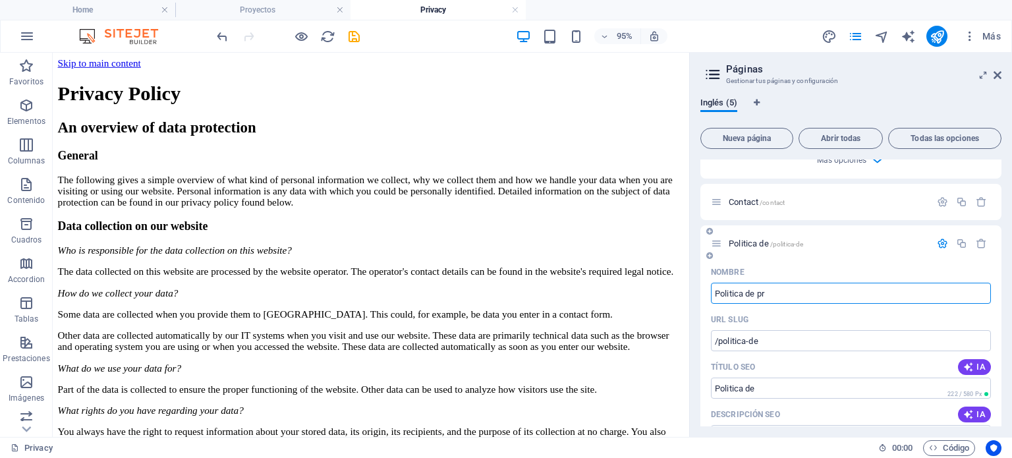
type input "/politica-de-pr"
type input "Politica de pr"
type input "Politica de privac"
type input "/politica-de-priva"
type input "Politica de [PERSON_NAME]"
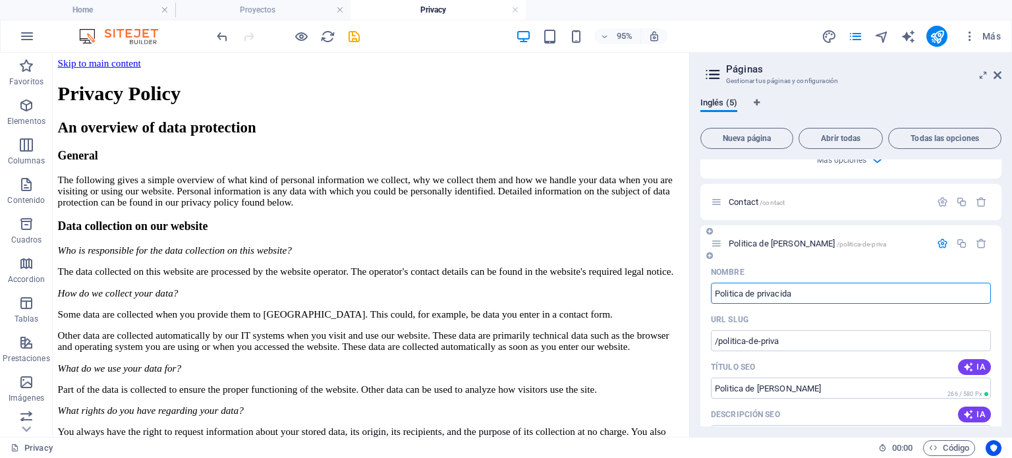
type input "Politica de privacidad"
type input "/politica-de-privaci"
type input "Politica de privaci"
type input "Politica de privacidad"
type input "/politica-de-privacidad"
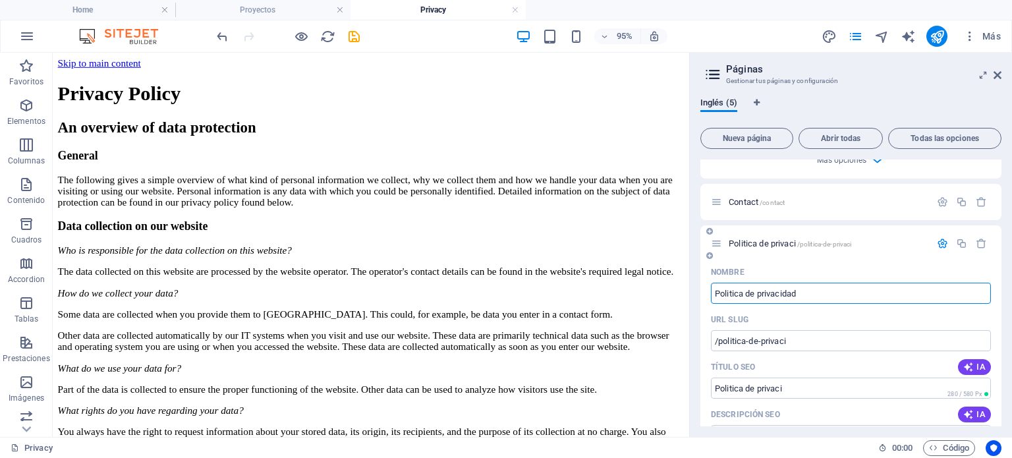
type input "Politica de privacidad"
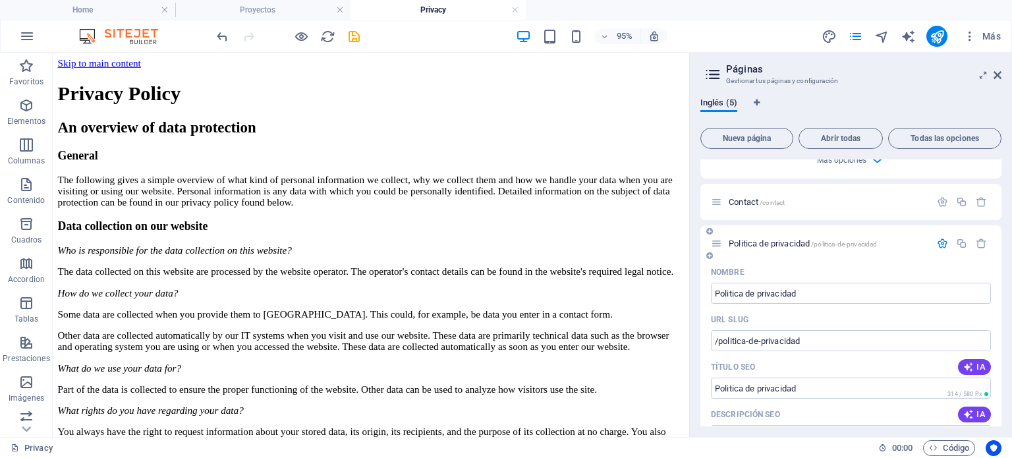
click at [762, 312] on div "URL SLUG" at bounding box center [851, 319] width 280 height 21
drag, startPoint x: 809, startPoint y: 295, endPoint x: 714, endPoint y: 293, distance: 95.6
click at [714, 293] on input "Politica de privacidad" at bounding box center [851, 293] width 280 height 21
click at [812, 287] on input "Politica de privacidad" at bounding box center [851, 293] width 280 height 21
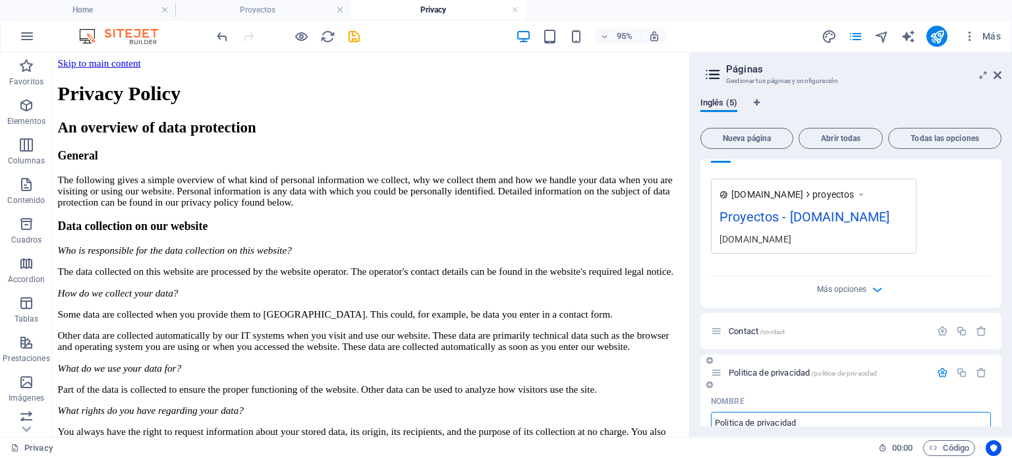
scroll to position [459, 0]
click at [885, 337] on p "Contact /contact" at bounding box center [828, 334] width 198 height 9
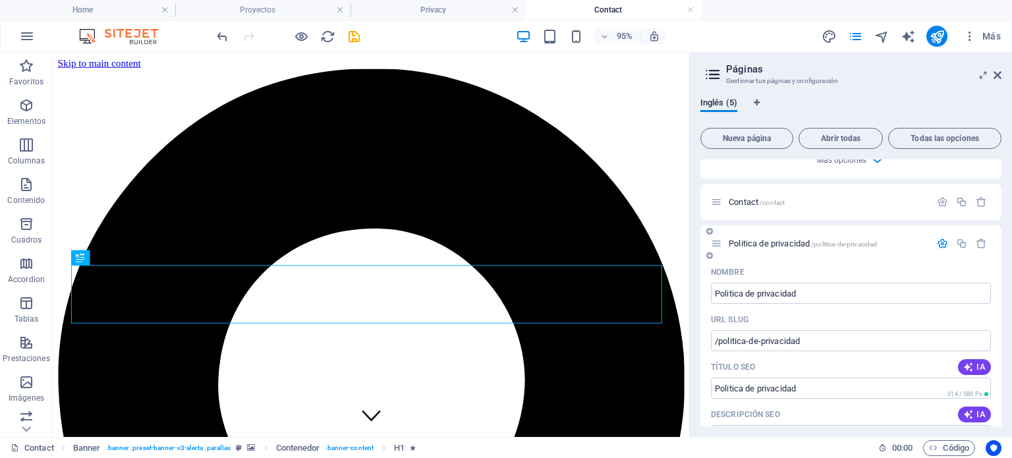
scroll to position [0, 0]
drag, startPoint x: 817, startPoint y: 294, endPoint x: 729, endPoint y: 256, distance: 96.2
click at [712, 295] on input "Politica de privacidad" at bounding box center [851, 293] width 280 height 21
click at [761, 197] on span "Contact /contact" at bounding box center [757, 202] width 56 height 10
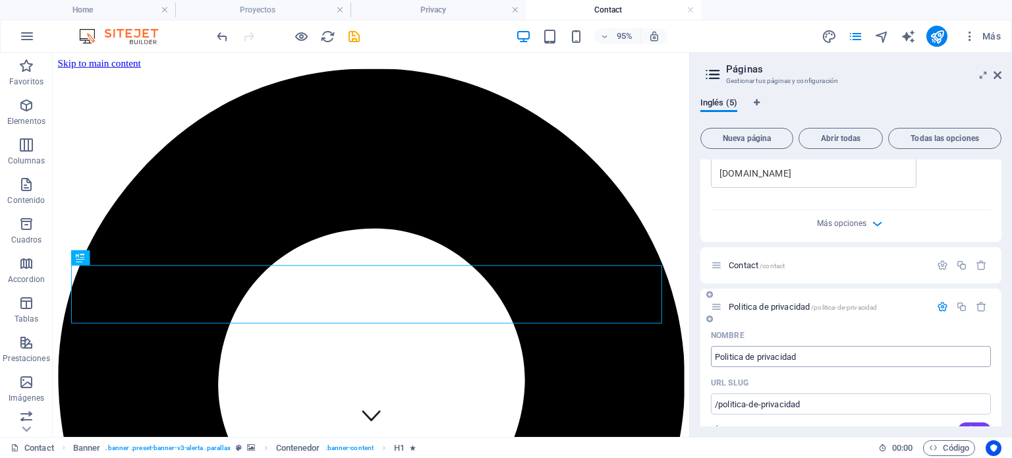
scroll to position [525, 0]
click at [778, 274] on div "Contact /contact" at bounding box center [820, 267] width 219 height 15
click at [770, 262] on div "Contact /contact" at bounding box center [820, 267] width 219 height 15
click at [784, 263] on span "Contact /contact" at bounding box center [757, 268] width 56 height 10
click at [720, 268] on icon at bounding box center [716, 267] width 11 height 11
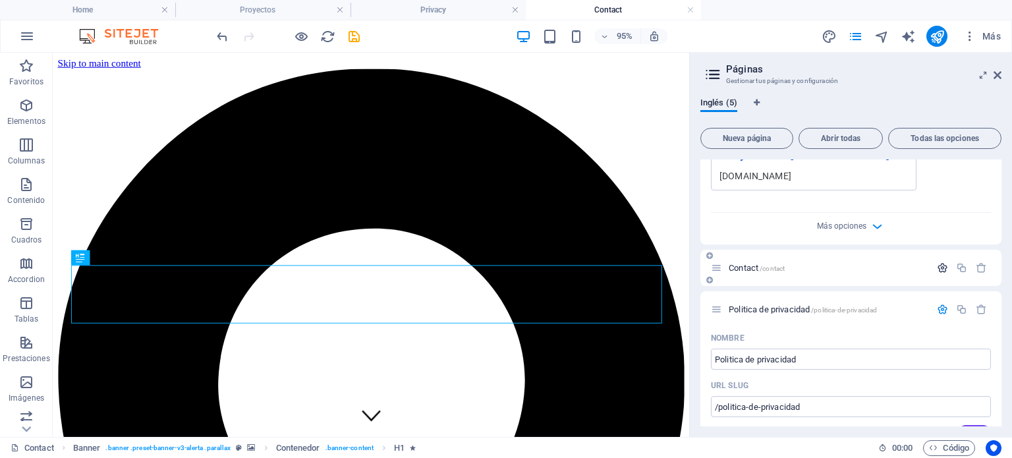
click at [942, 267] on icon "button" at bounding box center [942, 267] width 11 height 11
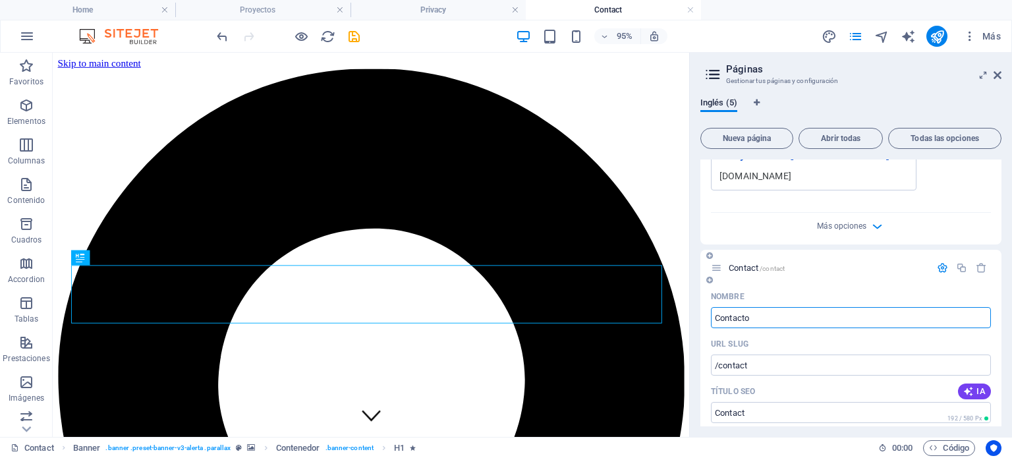
type input "Contactos"
type input "/contacto"
type input "Contacto"
type input "Contactos"
type input "/contactos"
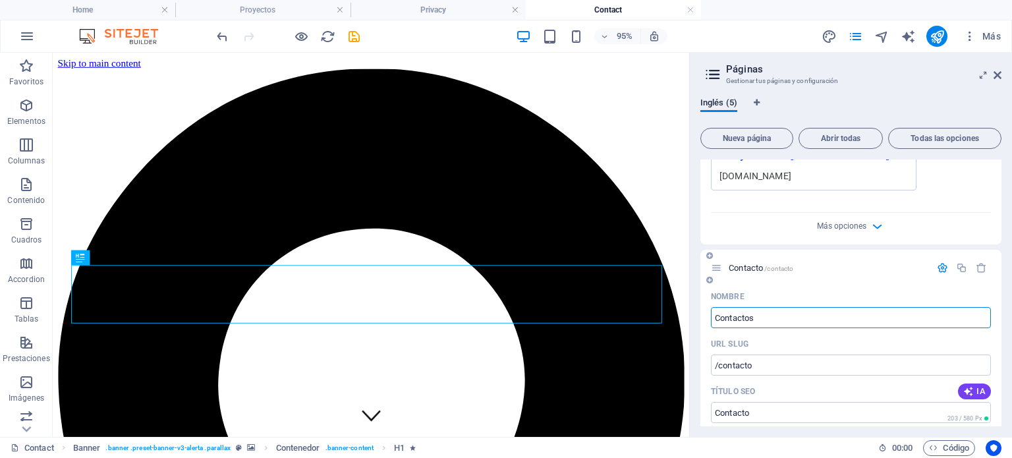
type input "Contactos"
type input "Contacto"
type input "/contacto"
type input "Contacto"
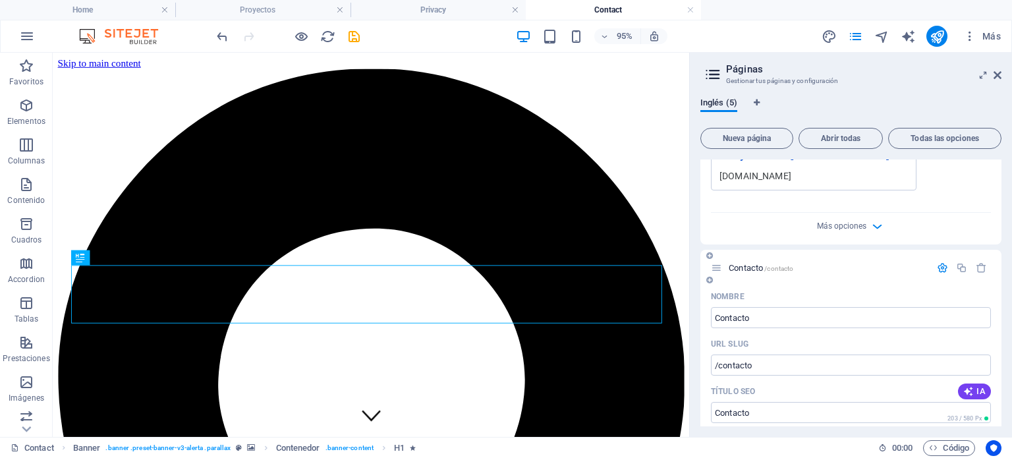
click at [801, 265] on p "Contacto /contacto" at bounding box center [828, 268] width 198 height 9
click at [741, 266] on span "Contacto /contacto" at bounding box center [761, 268] width 65 height 10
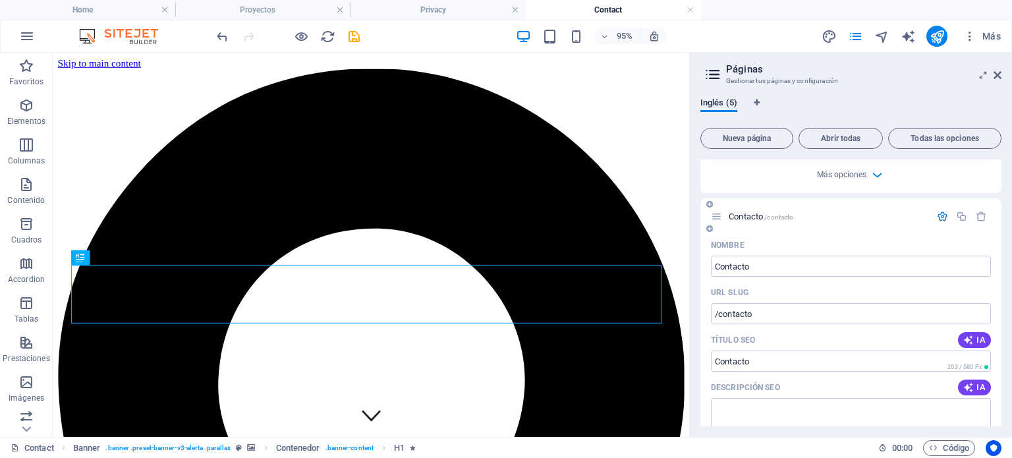
scroll to position [575, 0]
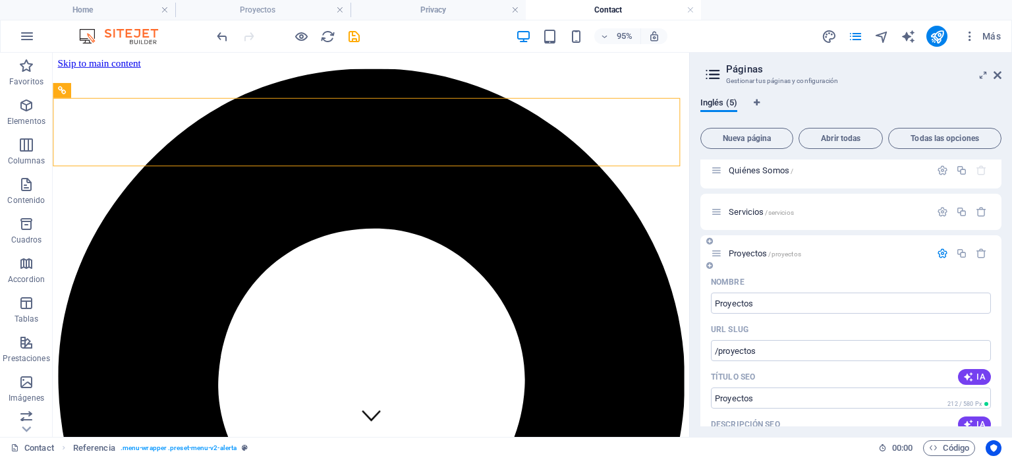
scroll to position [0, 0]
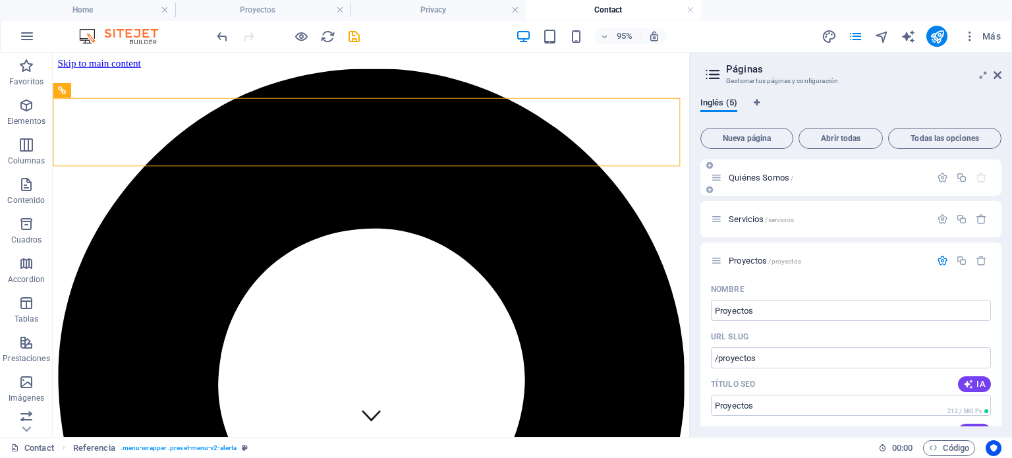
click at [753, 177] on span "Quiénes Somos /" at bounding box center [761, 178] width 65 height 10
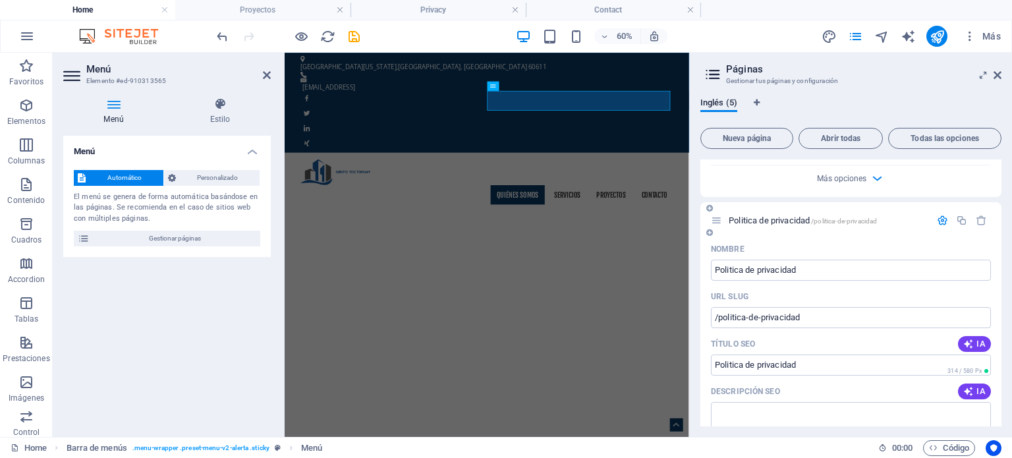
scroll to position [1102, 0]
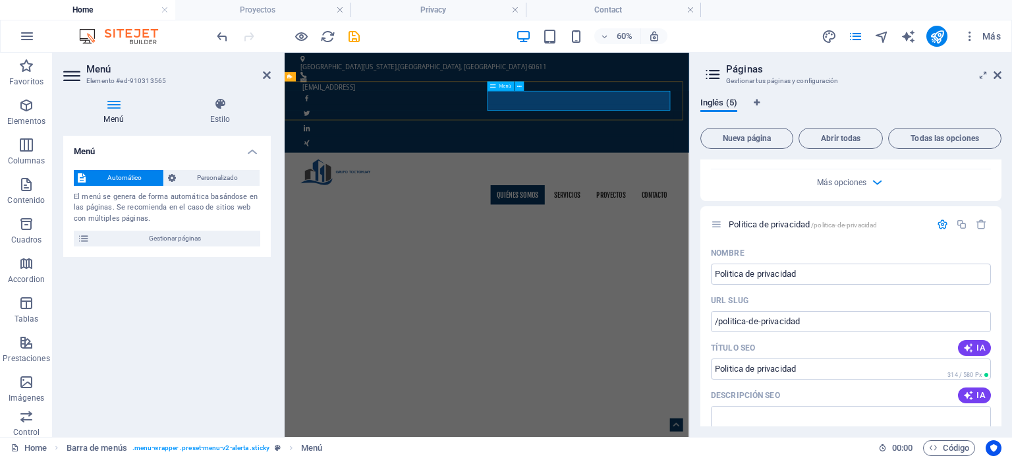
click at [743, 274] on nav "Quiénes Somos Servicios Proyectos Contacto" at bounding box center [622, 290] width 622 height 33
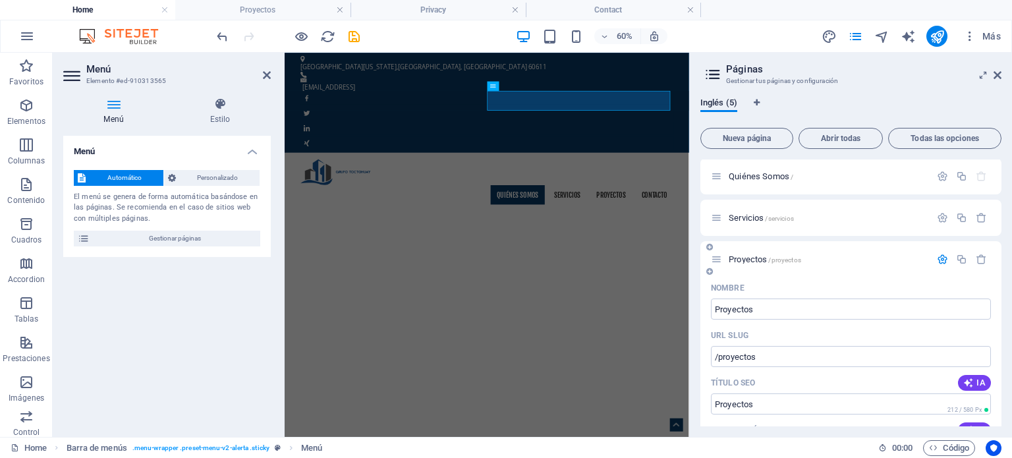
scroll to position [0, 0]
click at [772, 220] on span "/servicios" at bounding box center [779, 219] width 28 height 7
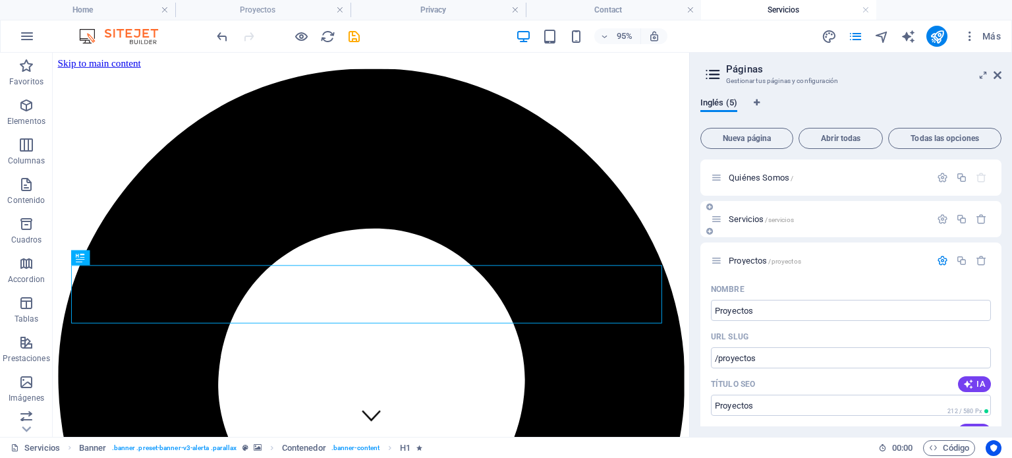
click at [763, 217] on span "Servicios /servicios" at bounding box center [761, 219] width 65 height 10
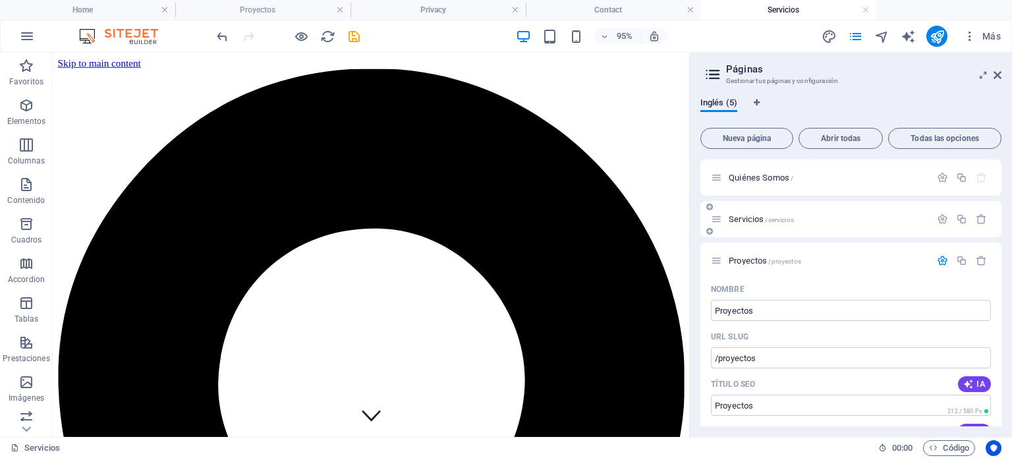
click at [793, 221] on span "/servicios" at bounding box center [779, 219] width 28 height 7
click at [770, 220] on span "/servicios" at bounding box center [779, 219] width 28 height 7
click at [721, 218] on icon at bounding box center [716, 219] width 11 height 11
click at [738, 218] on span "Servicios /servicios" at bounding box center [761, 219] width 65 height 10
click at [939, 223] on icon "button" at bounding box center [942, 219] width 11 height 11
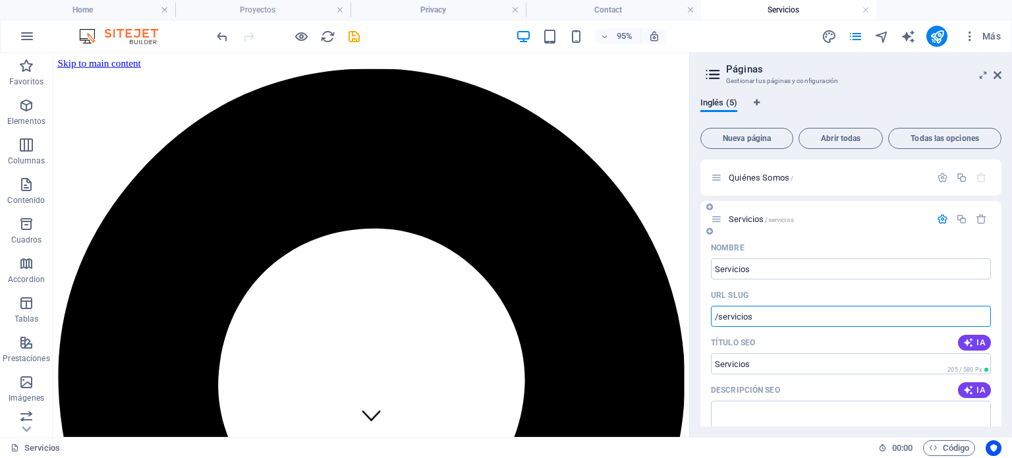
click at [853, 315] on input "/servicios" at bounding box center [851, 316] width 280 height 21
click at [939, 176] on icon "button" at bounding box center [942, 177] width 11 height 11
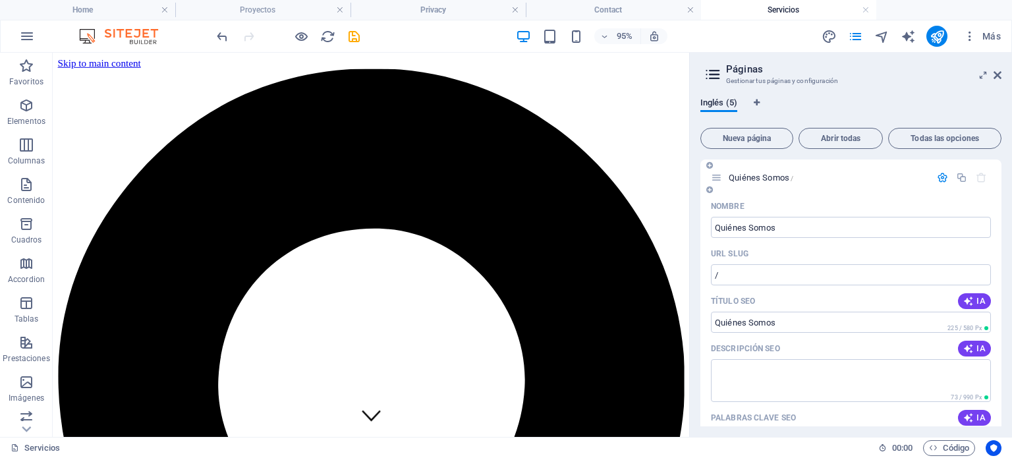
click at [774, 178] on span "Quiénes Somos /" at bounding box center [761, 178] width 65 height 10
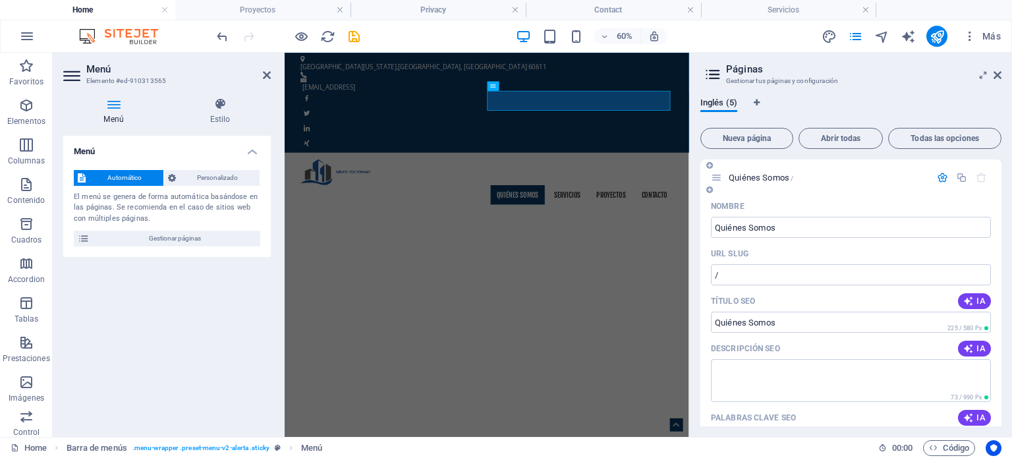
click at [885, 179] on p "Quiénes Somos /" at bounding box center [828, 177] width 198 height 9
click at [772, 175] on span "Quiénes Somos /" at bounding box center [761, 178] width 65 height 10
click at [937, 178] on icon "button" at bounding box center [942, 177] width 11 height 11
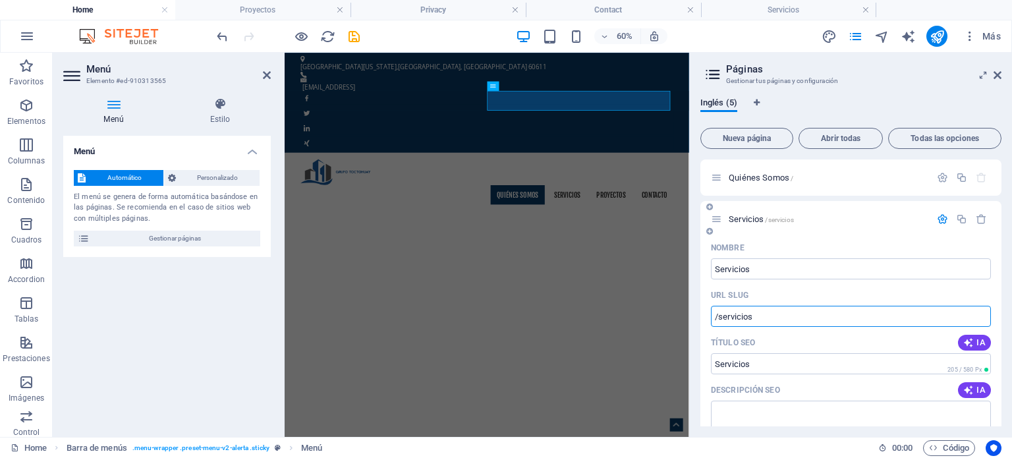
drag, startPoint x: 761, startPoint y: 315, endPoint x: 720, endPoint y: 316, distance: 40.9
click at [720, 316] on input "/servicios" at bounding box center [851, 316] width 280 height 21
type input "/"
click at [939, 218] on icon "button" at bounding box center [942, 219] width 11 height 11
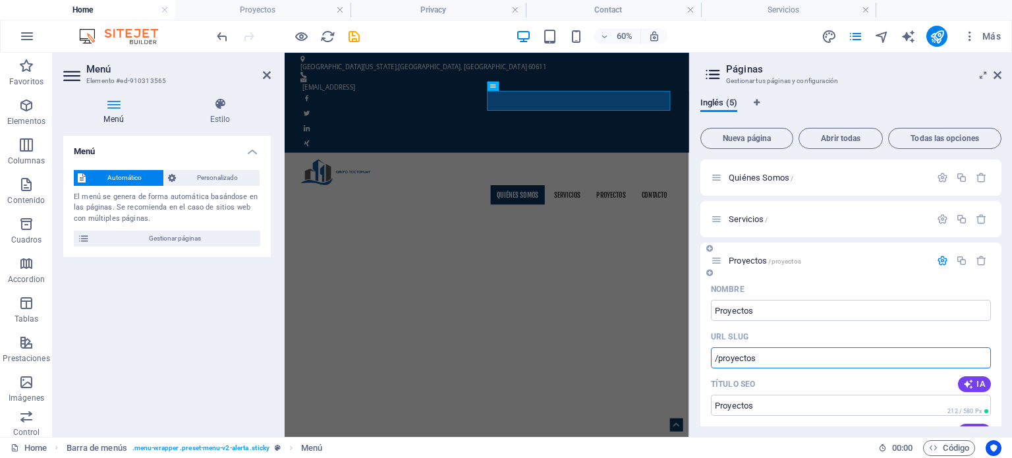
drag, startPoint x: 765, startPoint y: 359, endPoint x: 720, endPoint y: 355, distance: 44.9
click at [720, 355] on input "/proyectos" at bounding box center [851, 357] width 280 height 21
type input "/"
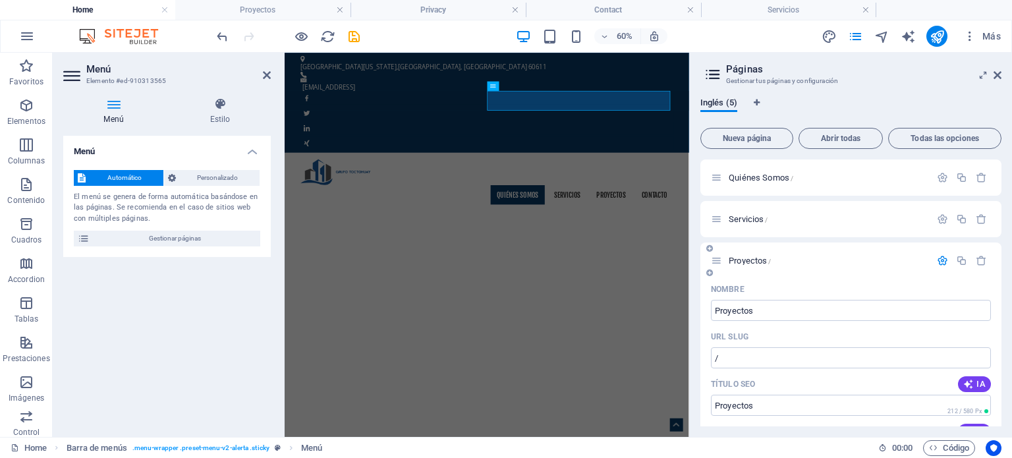
click at [781, 258] on p "Proyectos /" at bounding box center [828, 260] width 198 height 9
click at [738, 261] on span "Proyectos /" at bounding box center [750, 261] width 42 height 10
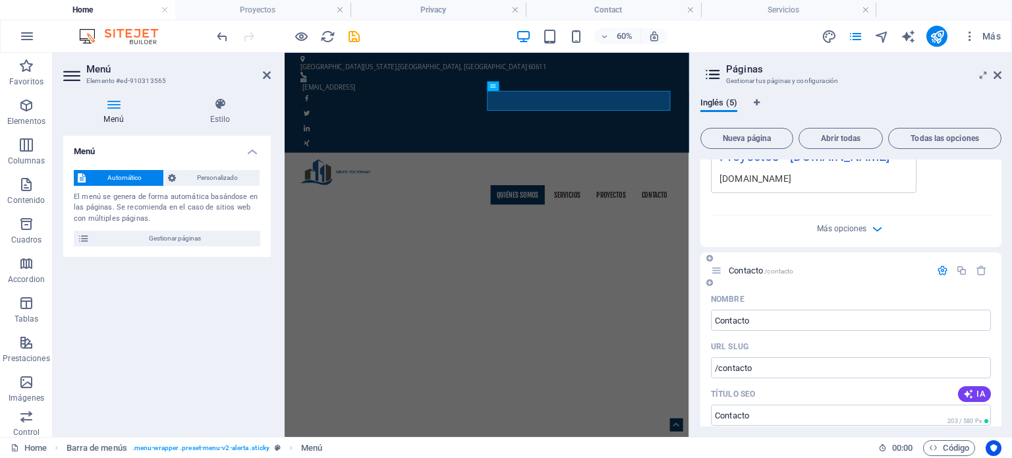
scroll to position [527, 0]
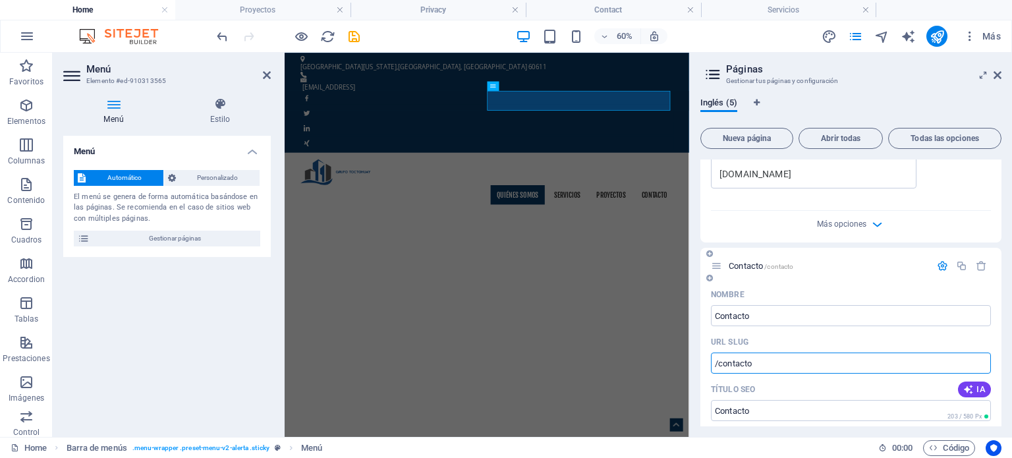
drag, startPoint x: 767, startPoint y: 367, endPoint x: 742, endPoint y: 369, distance: 24.5
click at [728, 370] on input "/contacto" at bounding box center [851, 363] width 280 height 21
click at [780, 363] on input "/contacto" at bounding box center [851, 363] width 280 height 21
click at [939, 262] on icon "button" at bounding box center [942, 265] width 11 height 11
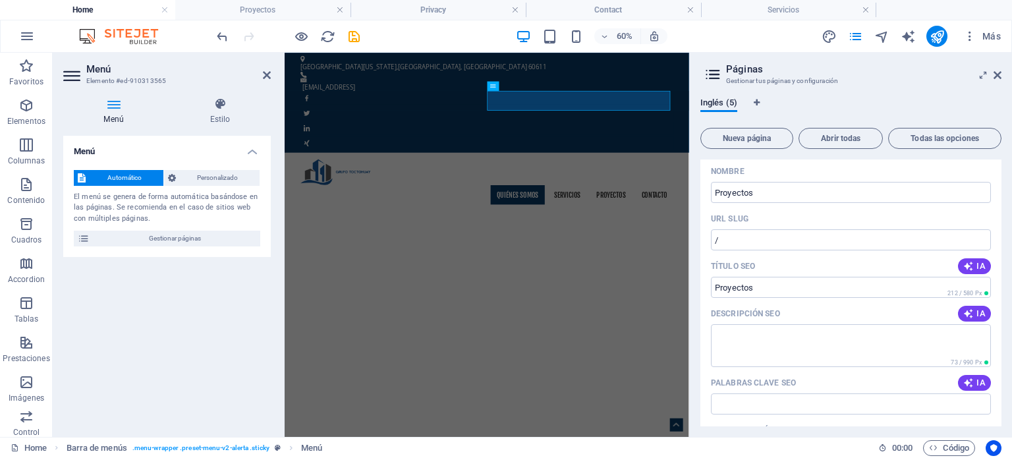
scroll to position [0, 0]
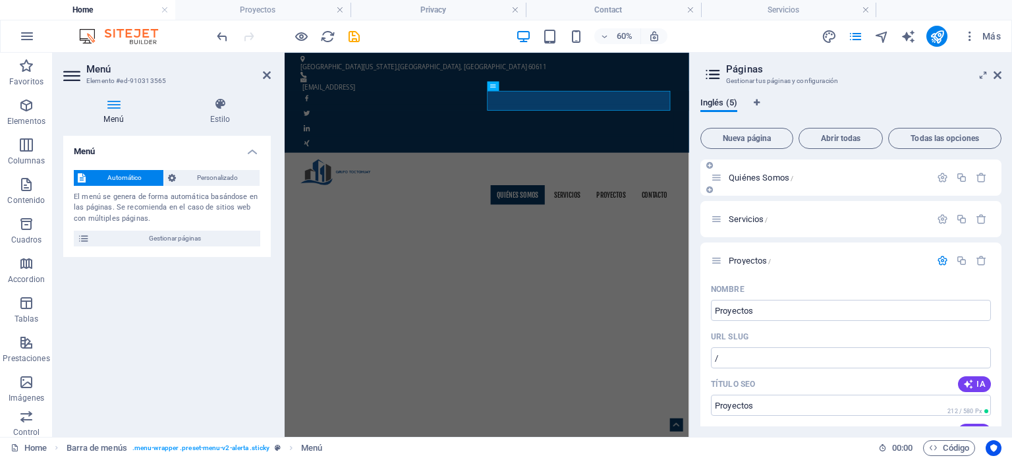
click at [790, 178] on span "Quiénes Somos /" at bounding box center [761, 178] width 65 height 10
click at [790, 177] on span "Quiénes Somos /" at bounding box center [761, 178] width 65 height 10
click at [786, 220] on p "Servicios /" at bounding box center [828, 219] width 198 height 9
click at [750, 274] on nav "Quiénes Somos Servicios Proyectos Contacto" at bounding box center [622, 290] width 622 height 33
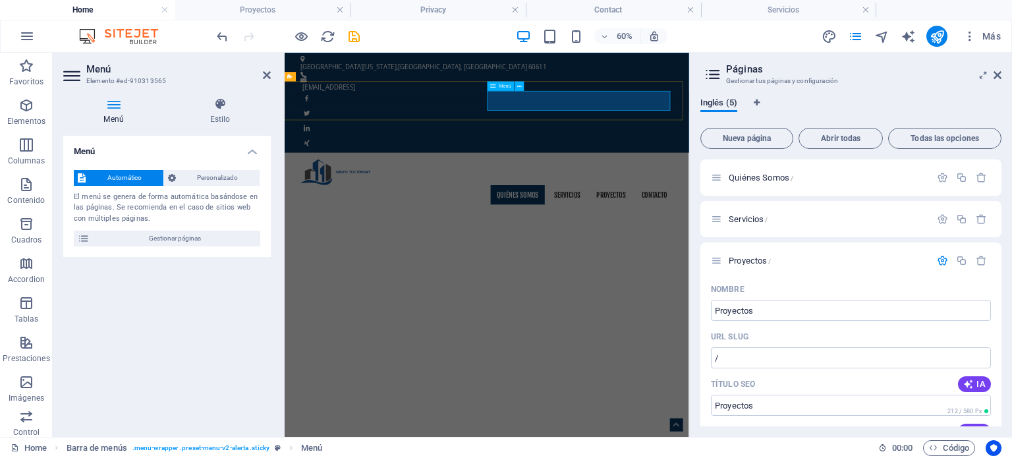
click at [750, 274] on nav "Quiénes Somos Servicios Proyectos Contacto" at bounding box center [622, 290] width 622 height 33
click at [248, 243] on span "Gestionar páginas" at bounding box center [175, 239] width 163 height 16
drag, startPoint x: 567, startPoint y: 218, endPoint x: 999, endPoint y: 76, distance: 455.2
click at [999, 76] on icon at bounding box center [998, 75] width 8 height 11
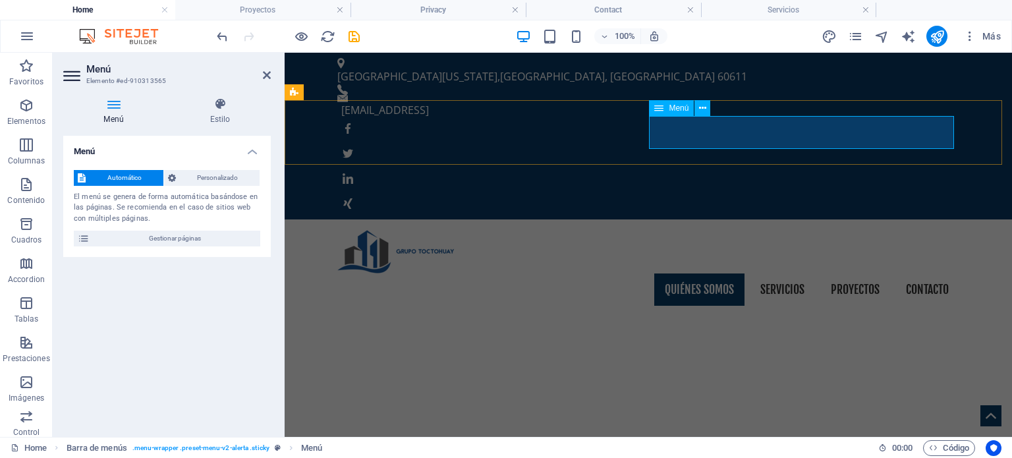
click at [780, 274] on nav "Quiénes Somos Servicios Proyectos Contacto" at bounding box center [648, 290] width 622 height 33
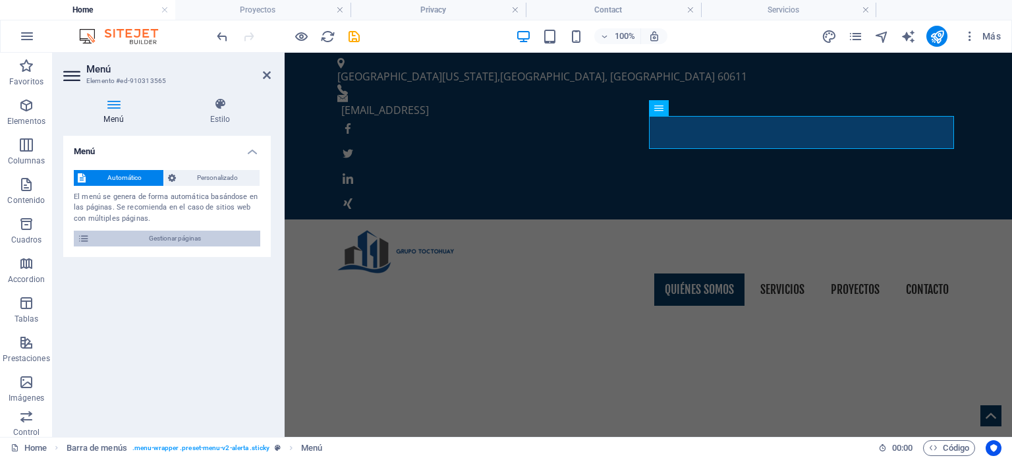
click at [217, 240] on span "Gestionar páginas" at bounding box center [175, 239] width 163 height 16
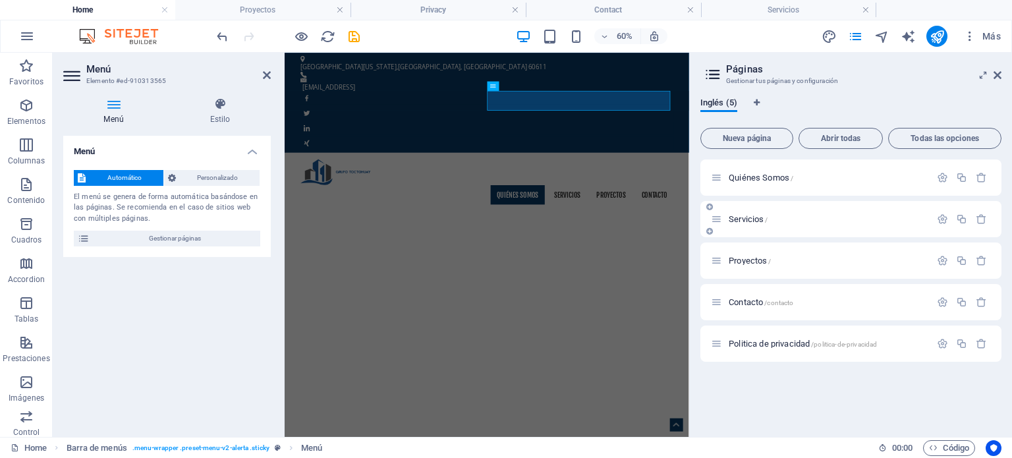
click at [778, 219] on p "Servicios /" at bounding box center [828, 219] width 198 height 9
click at [778, 218] on p "Servicios /" at bounding box center [828, 219] width 198 height 9
click at [944, 221] on icon "button" at bounding box center [942, 219] width 11 height 11
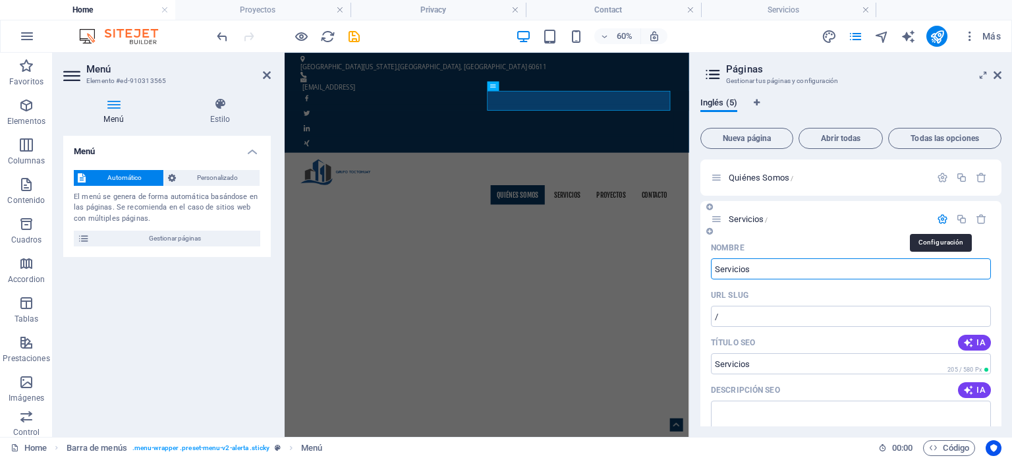
click at [944, 221] on icon "button" at bounding box center [942, 219] width 11 height 11
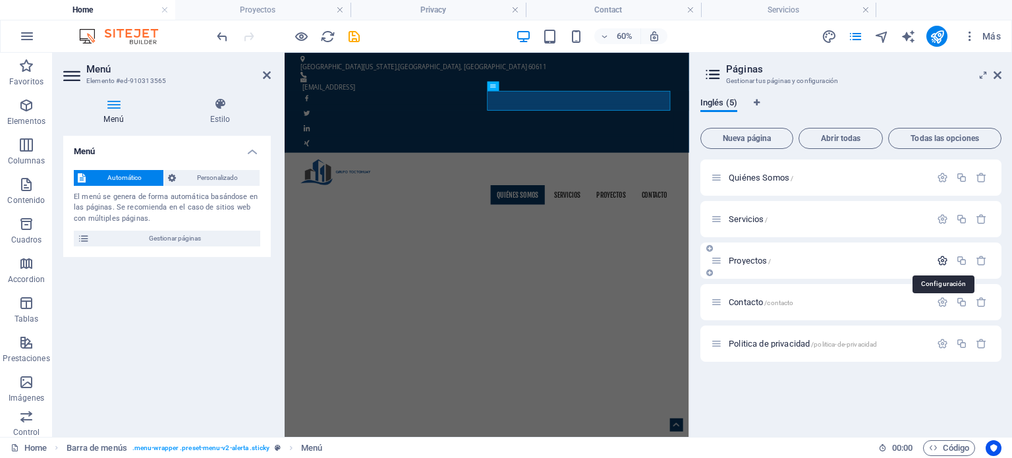
click at [941, 259] on icon "button" at bounding box center [942, 260] width 11 height 11
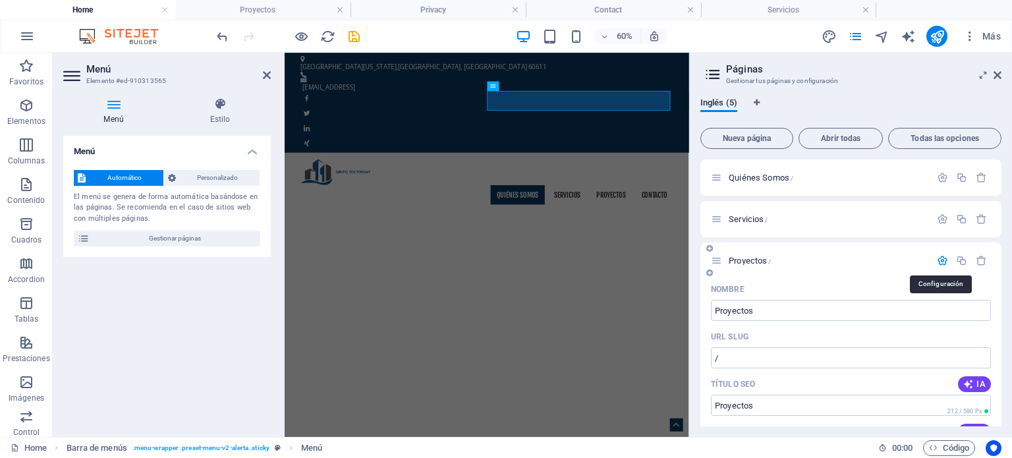
click at [941, 258] on icon "button" at bounding box center [942, 260] width 11 height 11
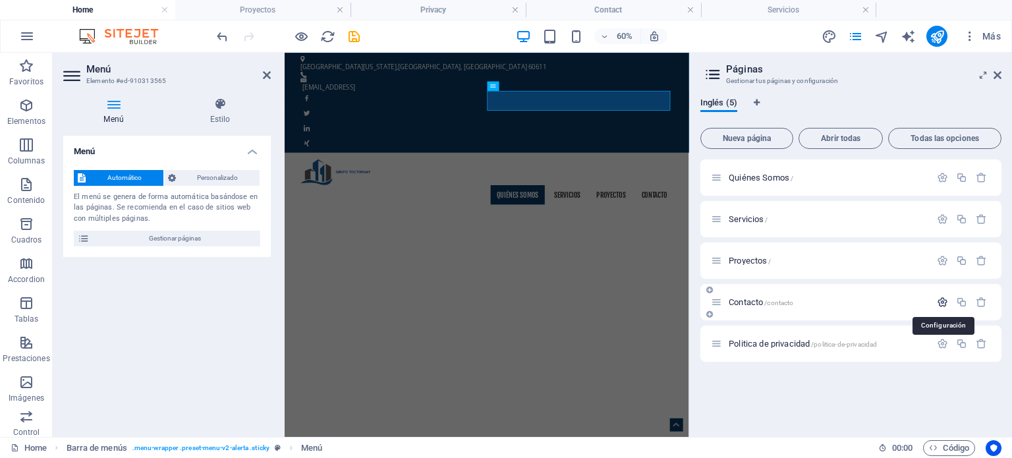
click at [941, 300] on icon "button" at bounding box center [942, 302] width 11 height 11
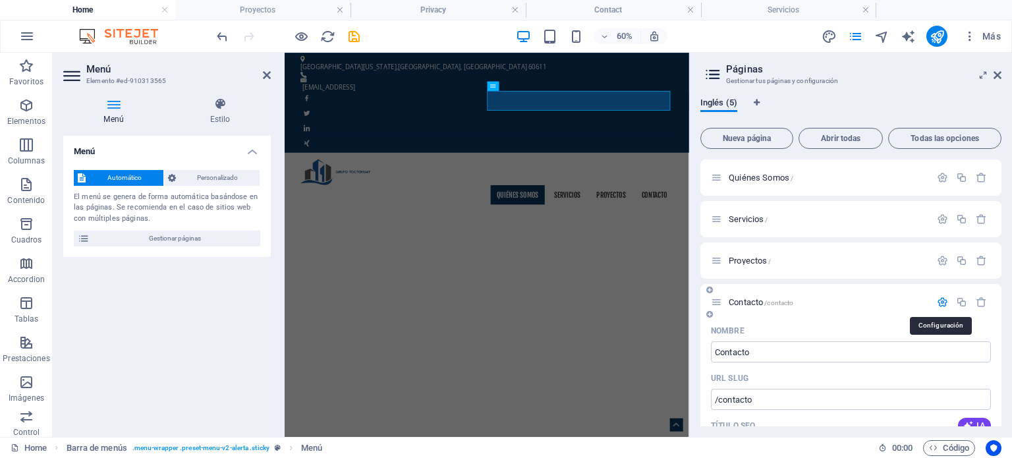
click at [941, 300] on icon "button" at bounding box center [942, 302] width 11 height 11
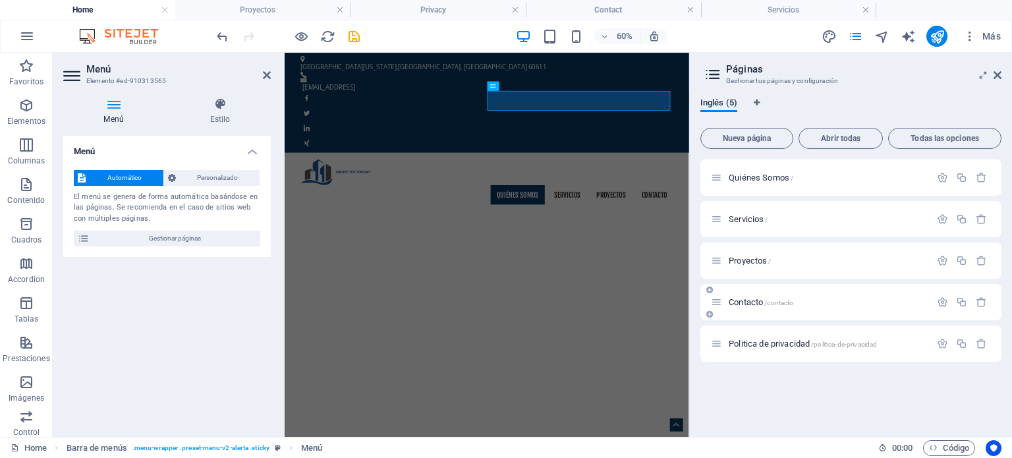
click at [892, 303] on p "Contacto /contacto" at bounding box center [828, 302] width 198 height 9
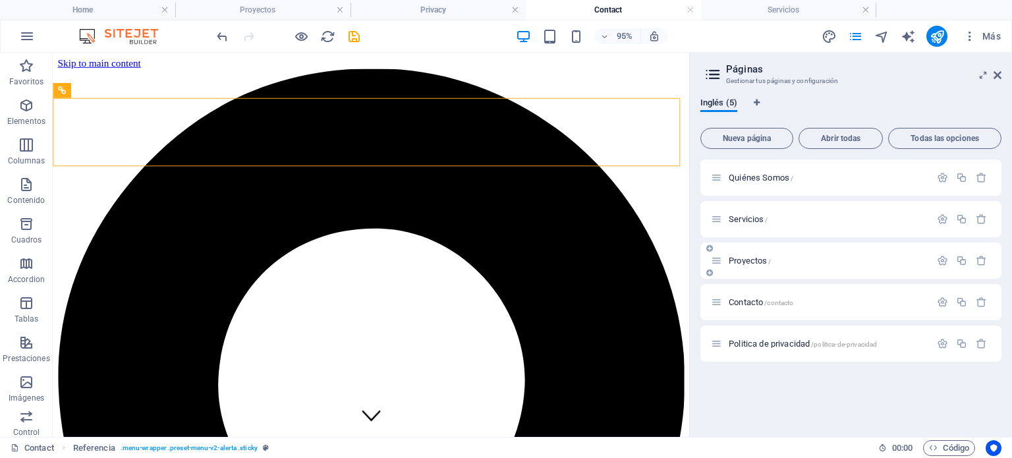
click at [901, 254] on div "Proyectos /" at bounding box center [820, 260] width 219 height 15
click at [886, 266] on div "Proyectos /" at bounding box center [820, 260] width 219 height 15
click at [886, 260] on p "Proyectos /" at bounding box center [828, 260] width 198 height 9
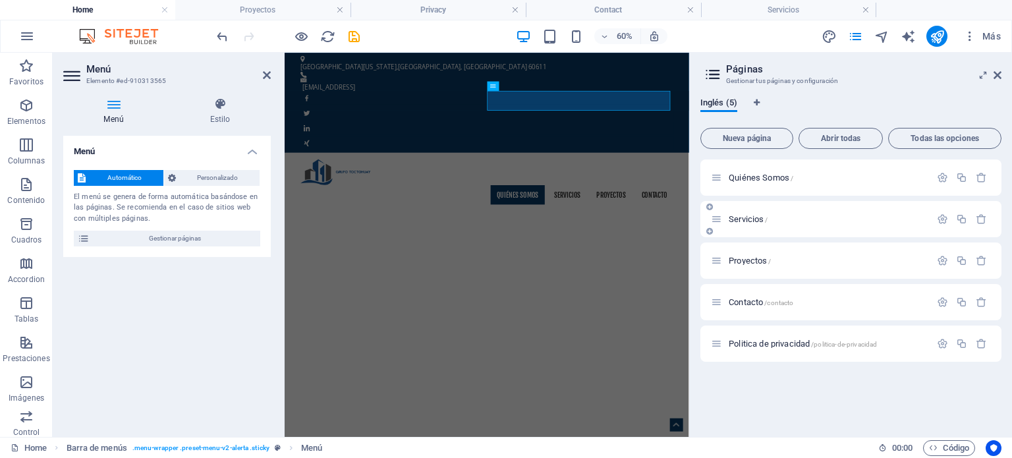
click at [875, 223] on div "Servicios /" at bounding box center [820, 219] width 219 height 15
click at [875, 217] on p "Servicios /" at bounding box center [828, 219] width 198 height 9
click at [871, 183] on div "Quiénes Somos /" at bounding box center [820, 177] width 219 height 15
click at [864, 342] on span "/politica-de-privacidad" at bounding box center [844, 344] width 66 height 7
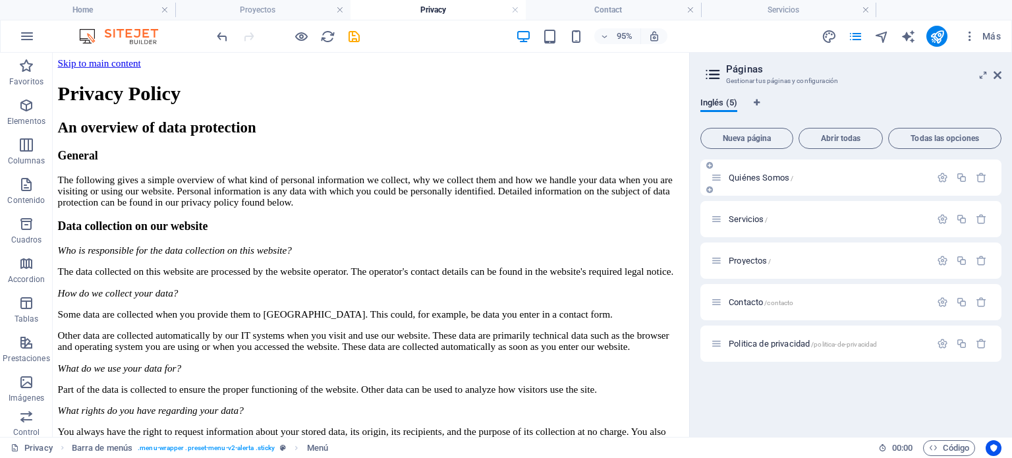
click at [865, 181] on p "Quiénes Somos /" at bounding box center [828, 177] width 198 height 9
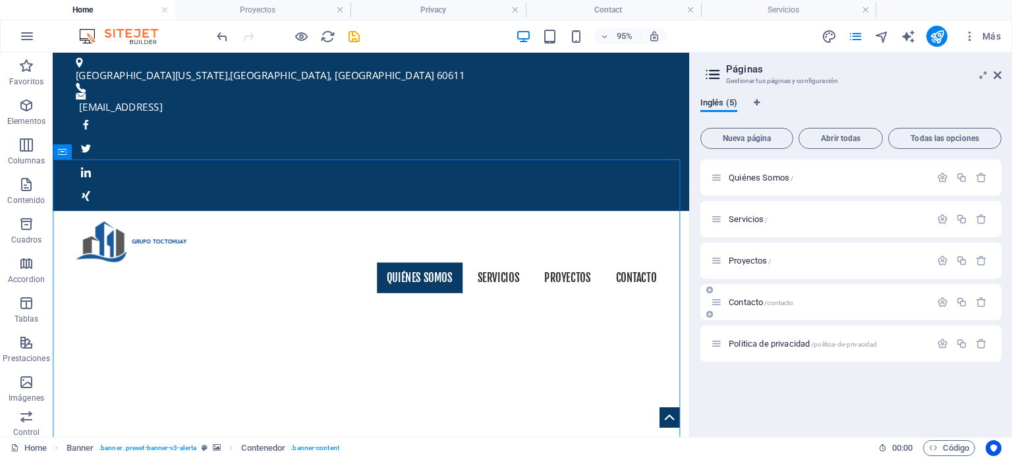
click at [780, 302] on span "/contacto" at bounding box center [779, 302] width 29 height 7
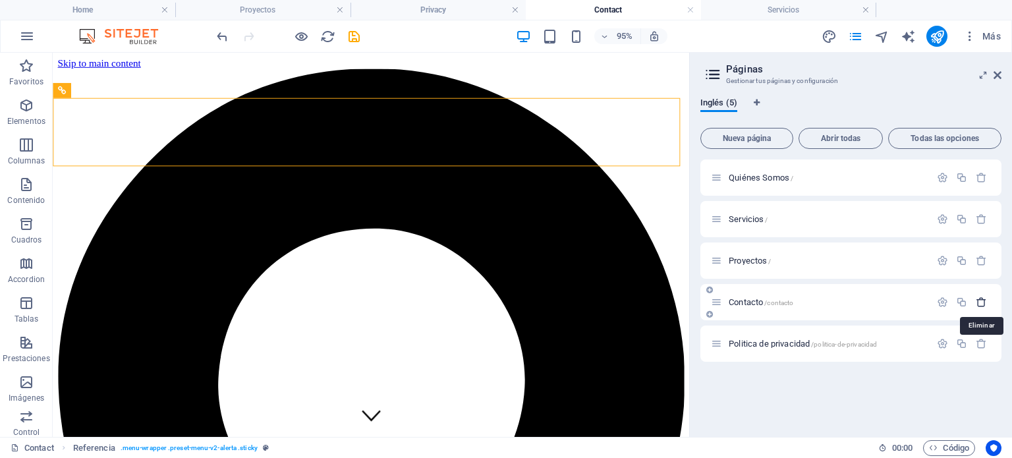
click at [983, 303] on icon "button" at bounding box center [981, 302] width 11 height 11
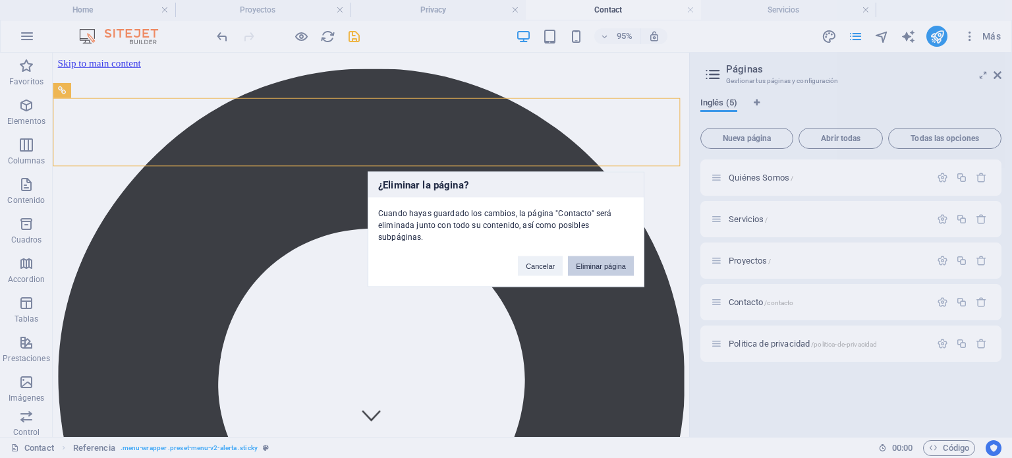
click at [624, 260] on button "Eliminar página" at bounding box center [601, 266] width 66 height 20
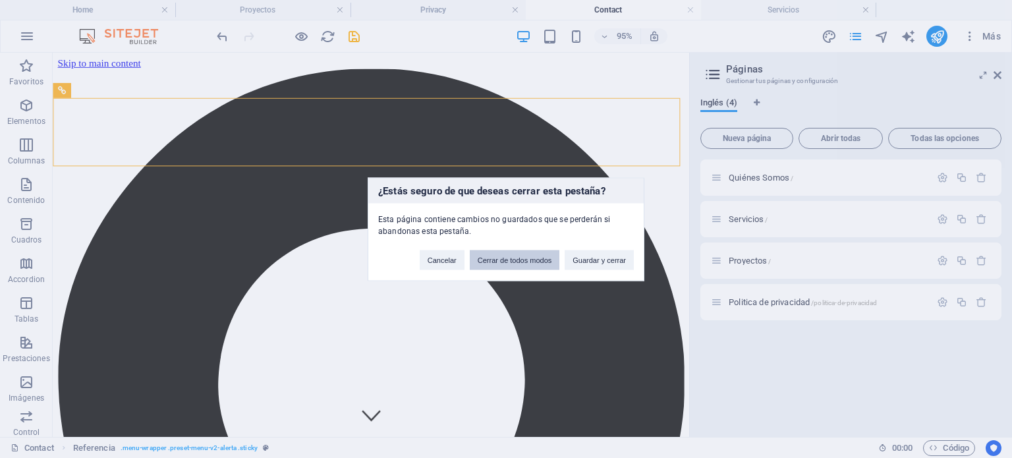
drag, startPoint x: 511, startPoint y: 262, endPoint x: 484, endPoint y: 220, distance: 49.9
click at [512, 262] on button "Cerrar de todos modos" at bounding box center [515, 260] width 90 height 20
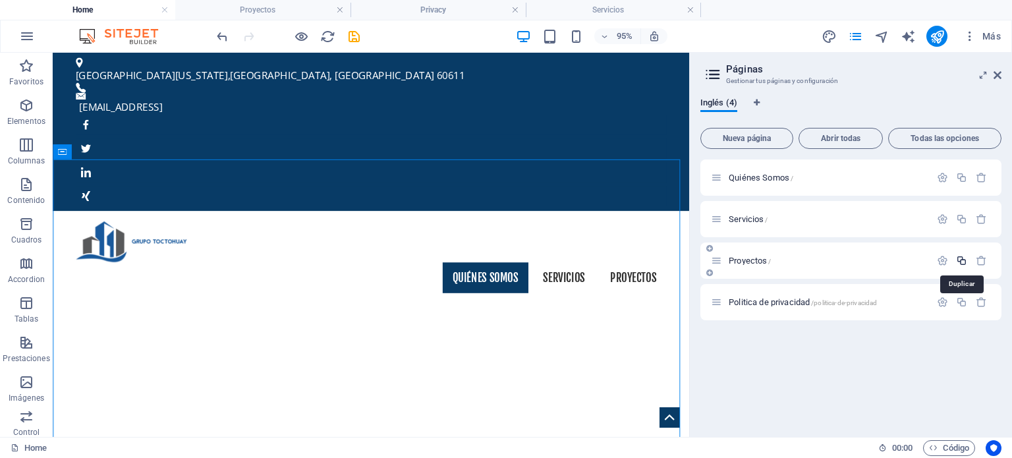
click at [961, 262] on icon "button" at bounding box center [961, 260] width 11 height 11
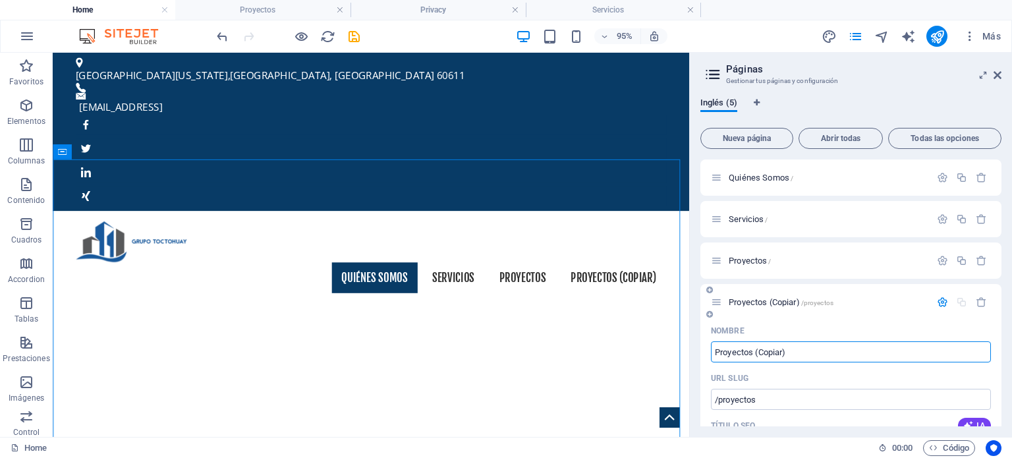
click at [788, 355] on input "Proyectos (Copiar)" at bounding box center [851, 351] width 280 height 21
drag, startPoint x: 801, startPoint y: 355, endPoint x: 715, endPoint y: 353, distance: 85.7
click at [715, 353] on input "Proyectos (Copiar)" at bounding box center [851, 351] width 280 height 21
type input "Acceso a usuario"
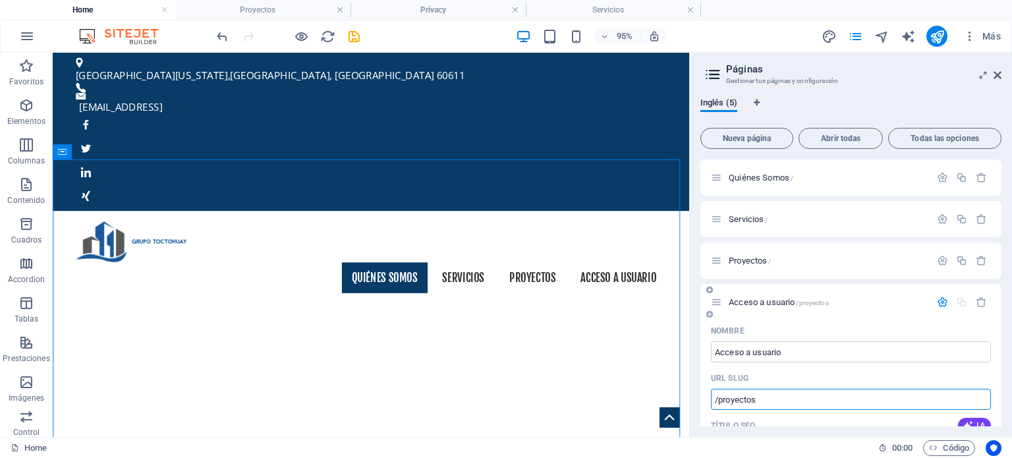
drag, startPoint x: 805, startPoint y: 405, endPoint x: 758, endPoint y: 405, distance: 46.8
click at [758, 405] on input "/proyectos" at bounding box center [851, 399] width 280 height 21
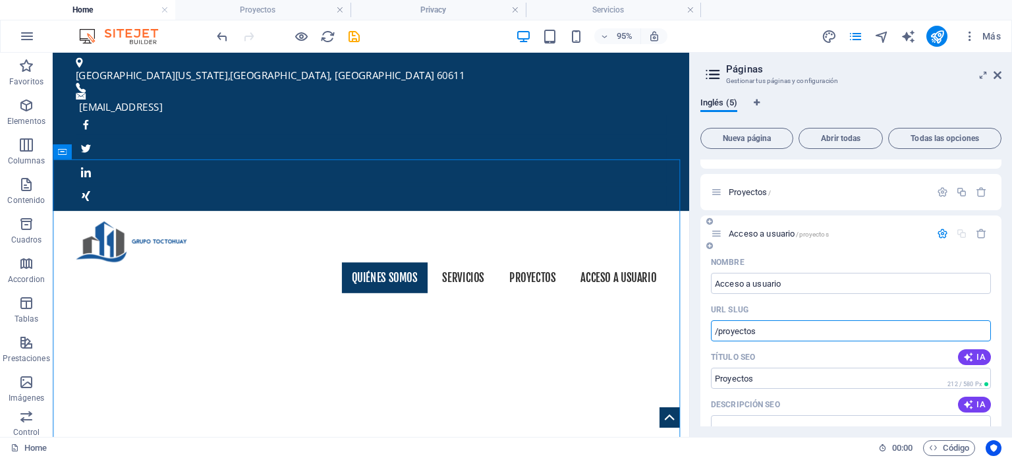
scroll to position [66, 0]
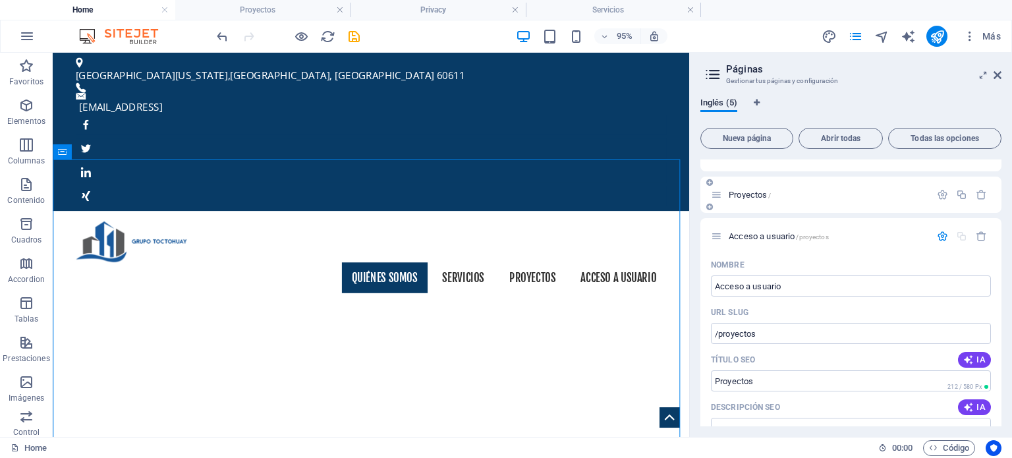
click at [778, 187] on div "Proyectos /" at bounding box center [820, 194] width 219 height 15
click at [778, 196] on p "Proyectos /" at bounding box center [828, 194] width 198 height 9
click at [779, 196] on p "Proyectos /" at bounding box center [828, 194] width 198 height 9
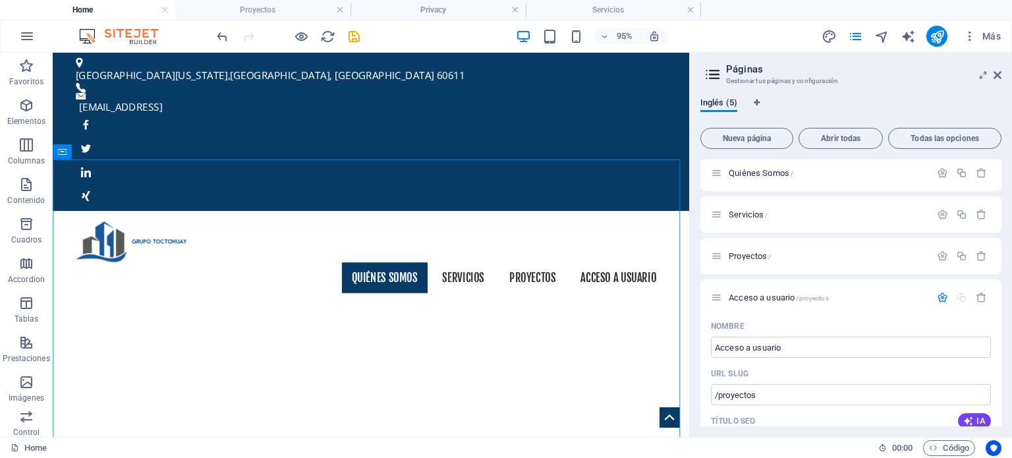
scroll to position [0, 0]
click at [780, 182] on div "Quiénes Somos /" at bounding box center [820, 177] width 219 height 15
click at [780, 177] on span "Quiénes Somos /" at bounding box center [761, 178] width 65 height 10
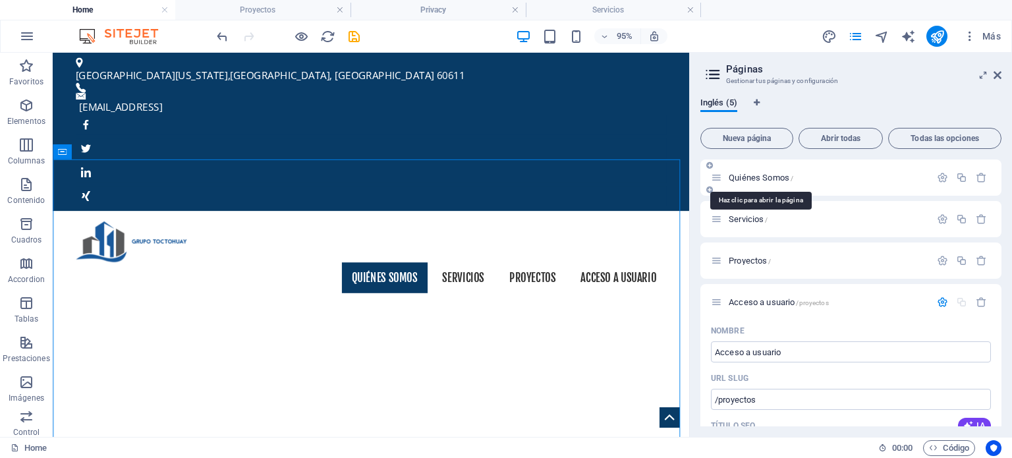
click at [780, 177] on span "Quiénes Somos /" at bounding box center [761, 178] width 65 height 10
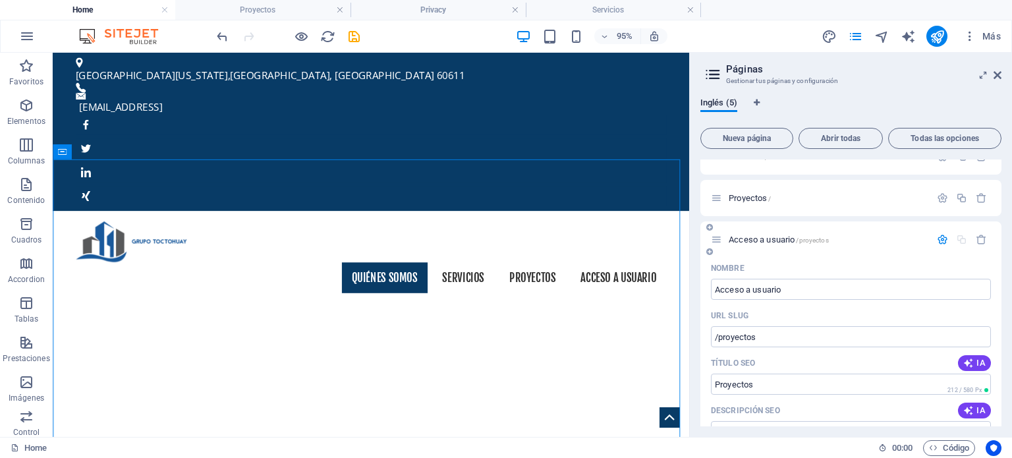
scroll to position [66, 0]
click at [777, 339] on input "/proyectos" at bounding box center [851, 333] width 280 height 21
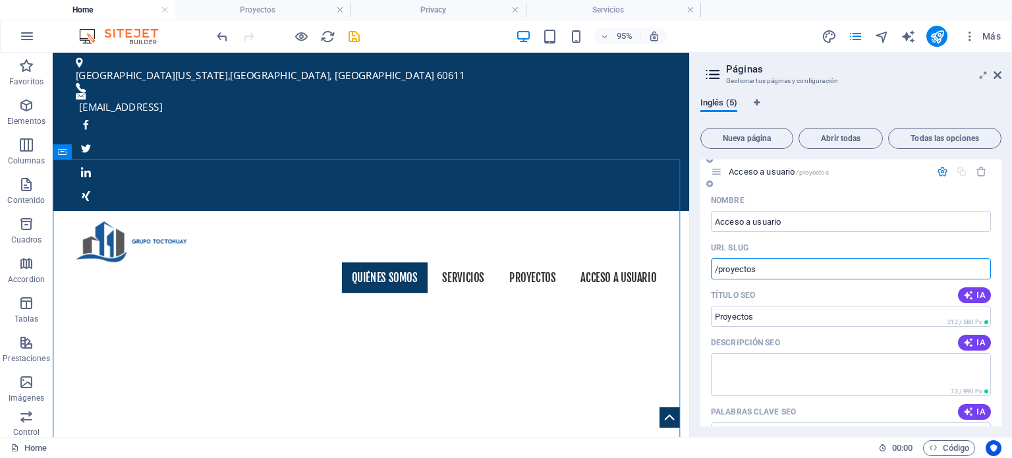
scroll to position [132, 0]
click at [999, 73] on icon at bounding box center [998, 75] width 8 height 11
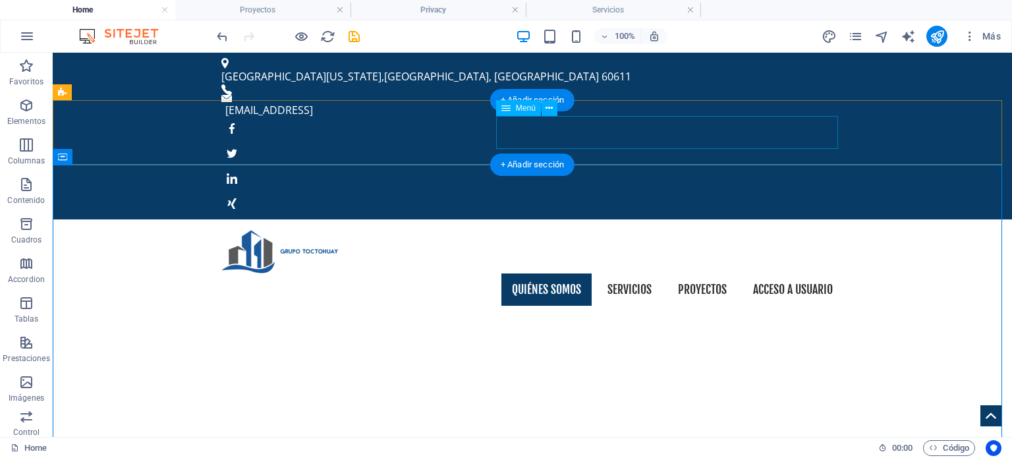
click at [625, 274] on nav "Quiénes Somos Servicios Proyectos Acceso a usuario" at bounding box center [532, 290] width 622 height 33
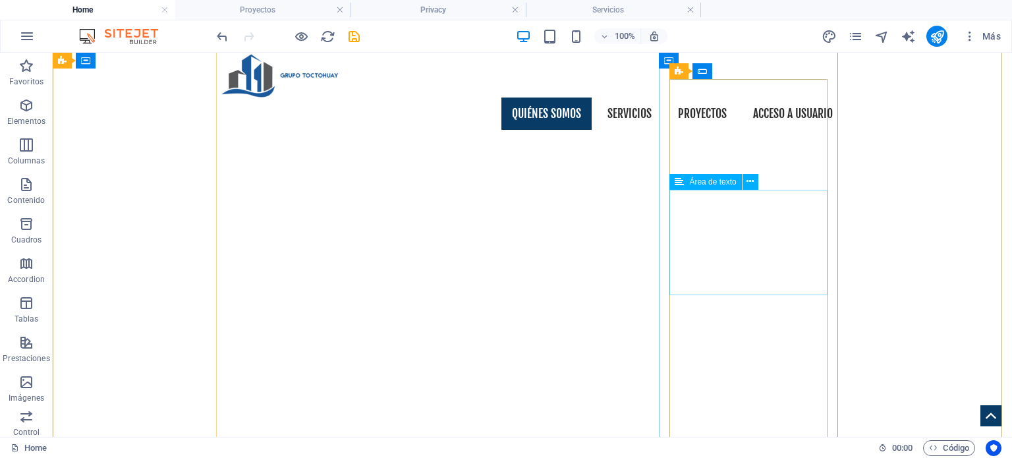
scroll to position [66, 0]
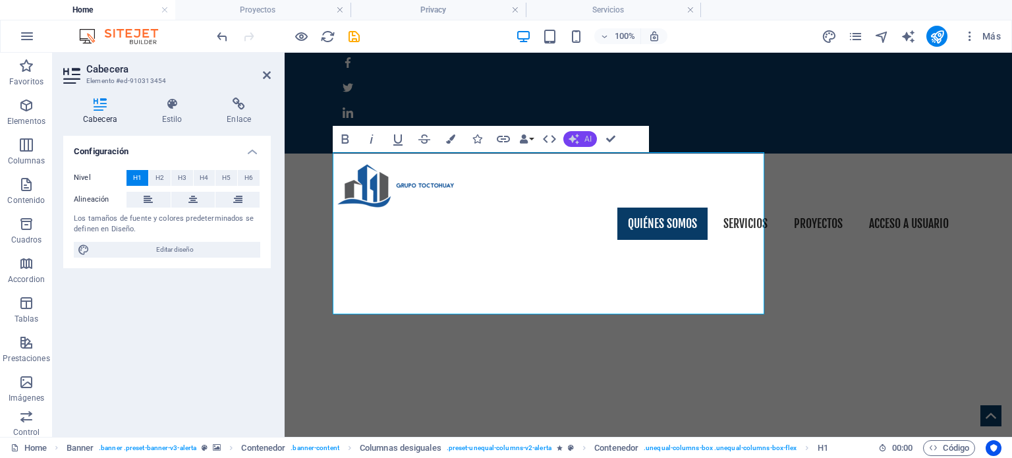
click at [591, 139] on span "AI" at bounding box center [588, 139] width 7 height 8
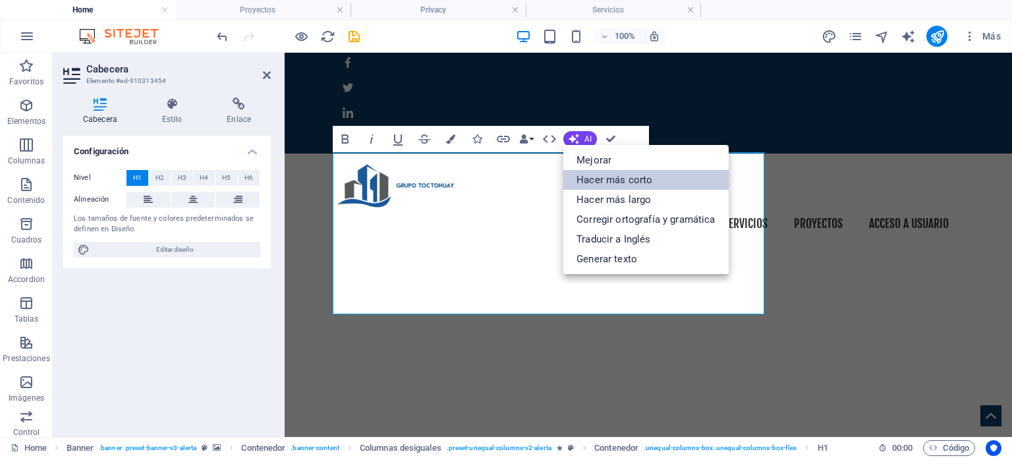
click at [623, 181] on link "Hacer más corto" at bounding box center [646, 180] width 165 height 20
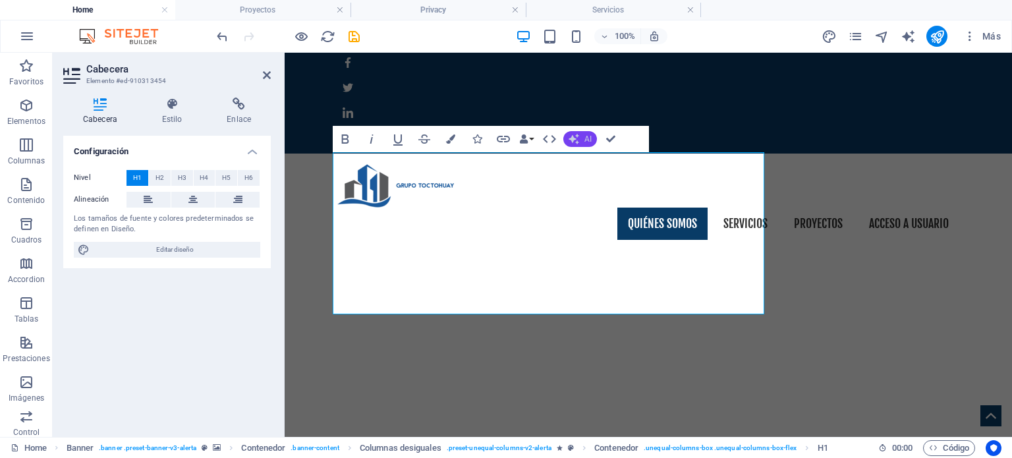
click at [588, 140] on span "AI" at bounding box center [588, 139] width 7 height 8
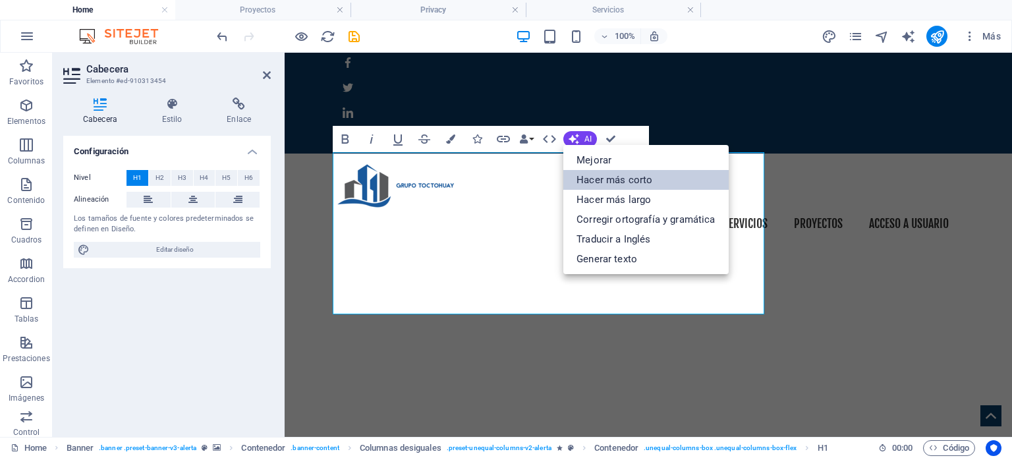
click at [620, 179] on link "Hacer más corto" at bounding box center [646, 180] width 165 height 20
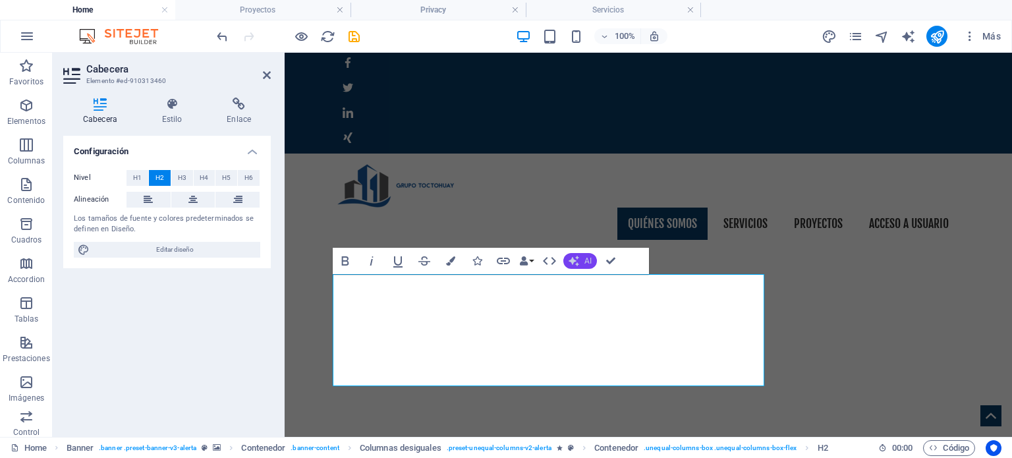
click at [581, 260] on button "AI" at bounding box center [581, 261] width 34 height 16
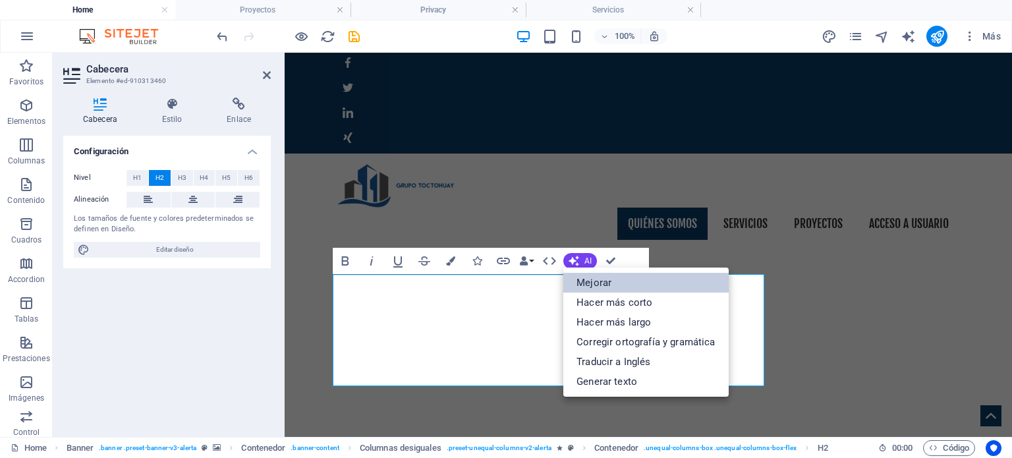
click at [627, 282] on link "Mejorar" at bounding box center [646, 283] width 165 height 20
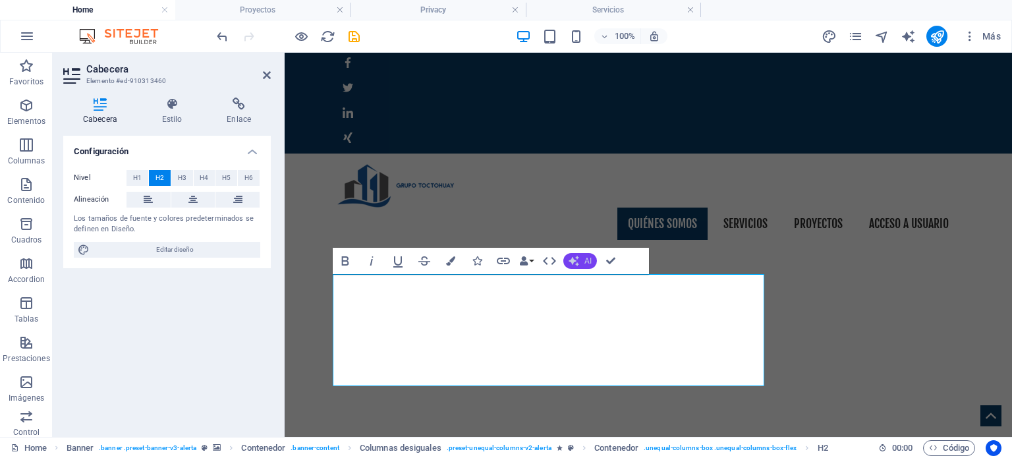
click at [577, 260] on icon "button" at bounding box center [574, 261] width 13 height 13
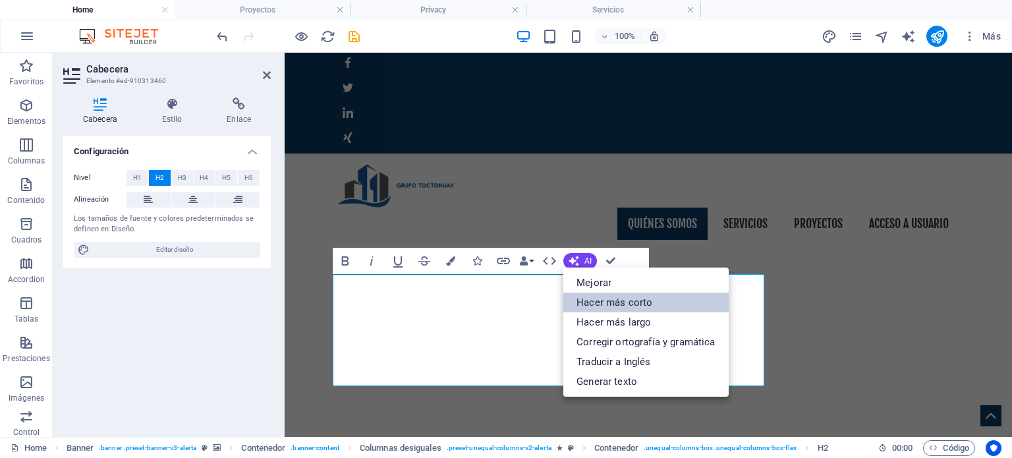
click at [636, 303] on link "Hacer más corto" at bounding box center [646, 303] width 165 height 20
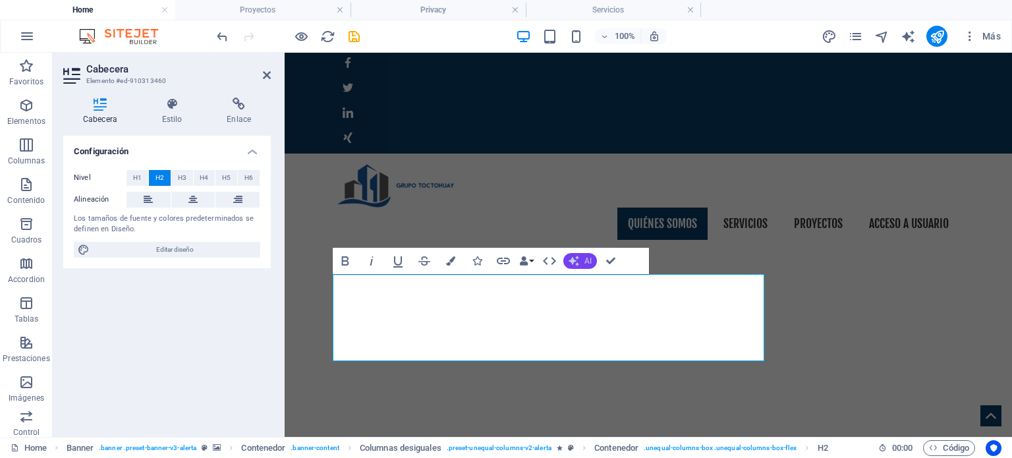
click at [588, 258] on span "AI" at bounding box center [588, 261] width 7 height 8
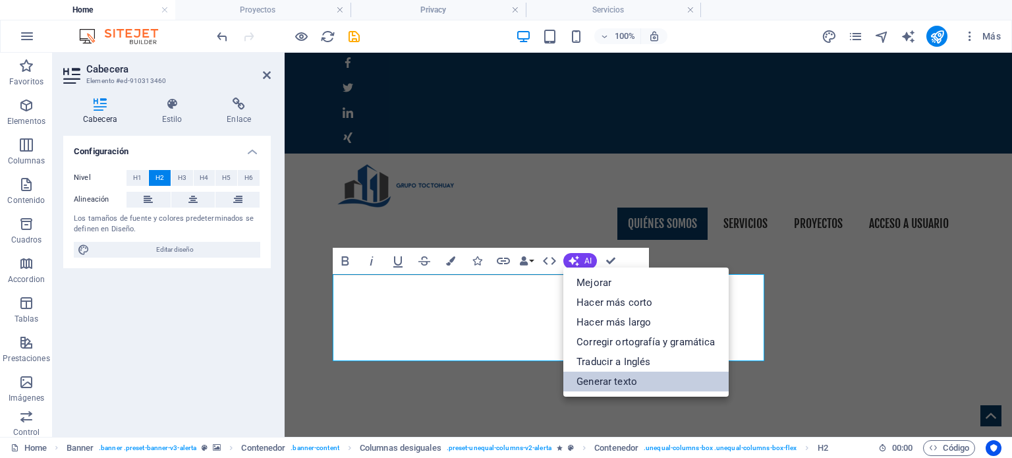
click at [604, 383] on link "Generar texto" at bounding box center [646, 382] width 165 height 20
select select "English"
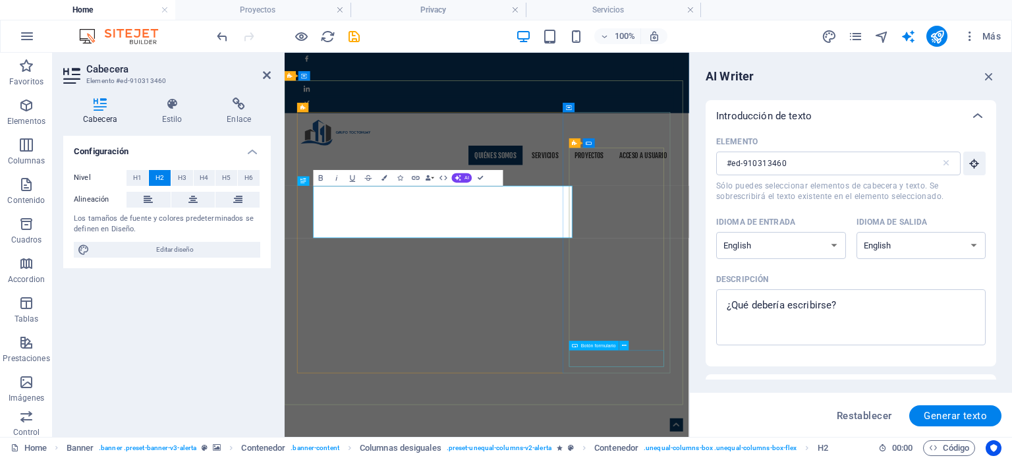
scroll to position [0, 0]
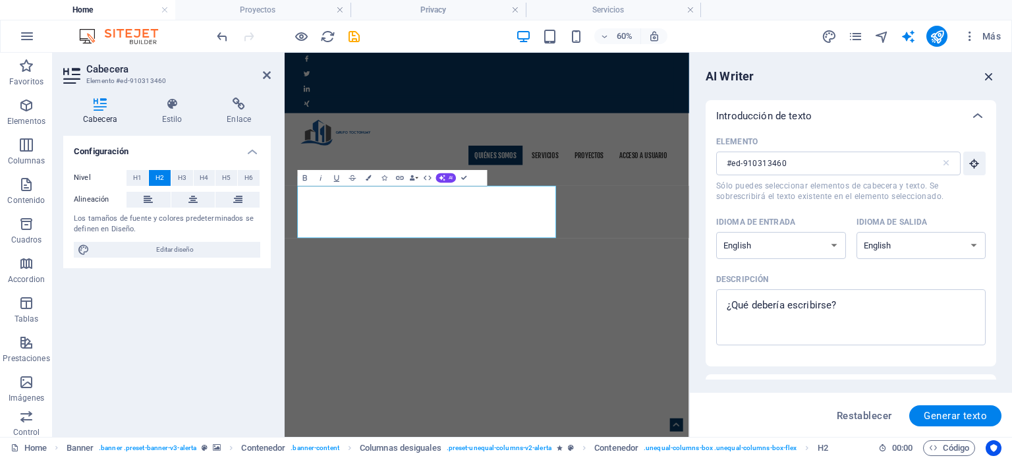
click at [992, 77] on icon "button" at bounding box center [989, 76] width 15 height 15
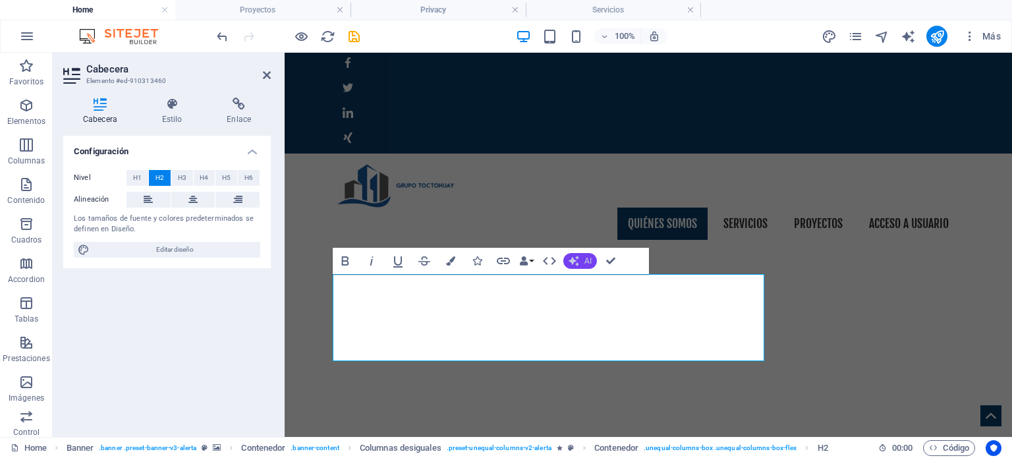
click at [586, 260] on span "AI" at bounding box center [588, 261] width 7 height 8
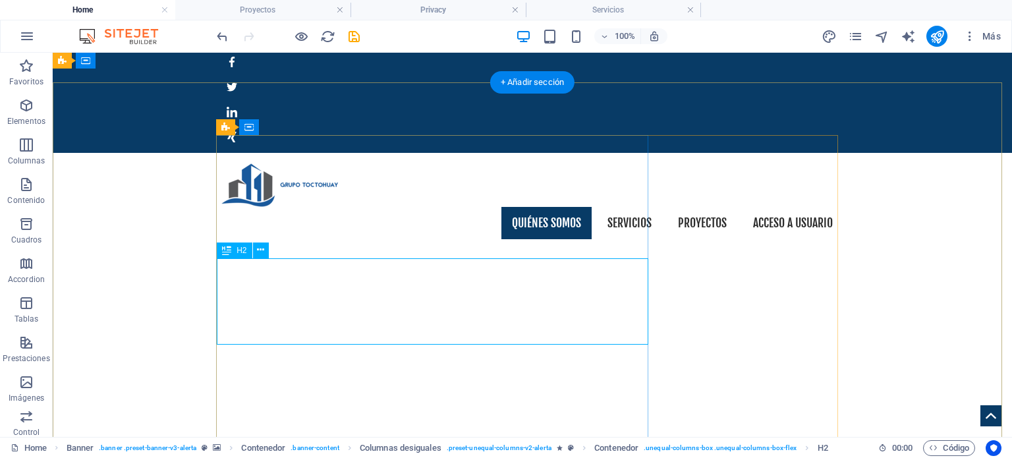
scroll to position [66, 0]
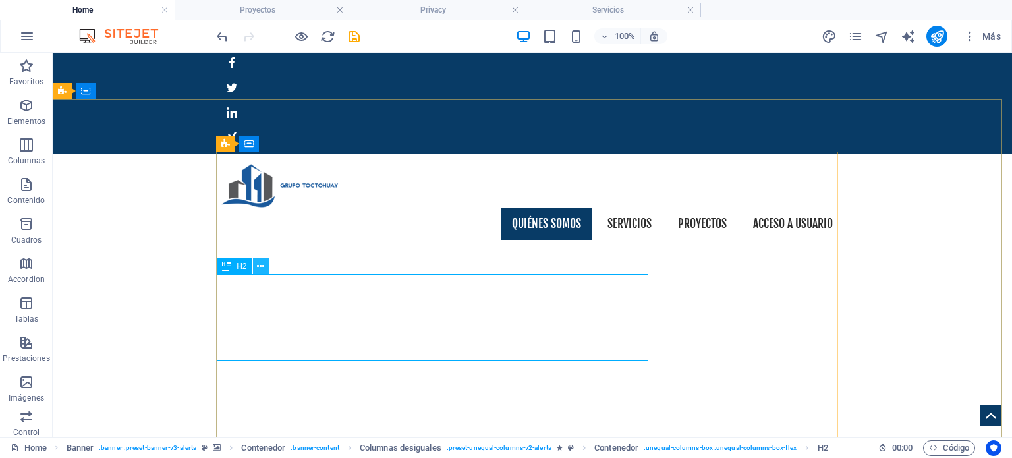
click at [264, 267] on button at bounding box center [261, 266] width 16 height 16
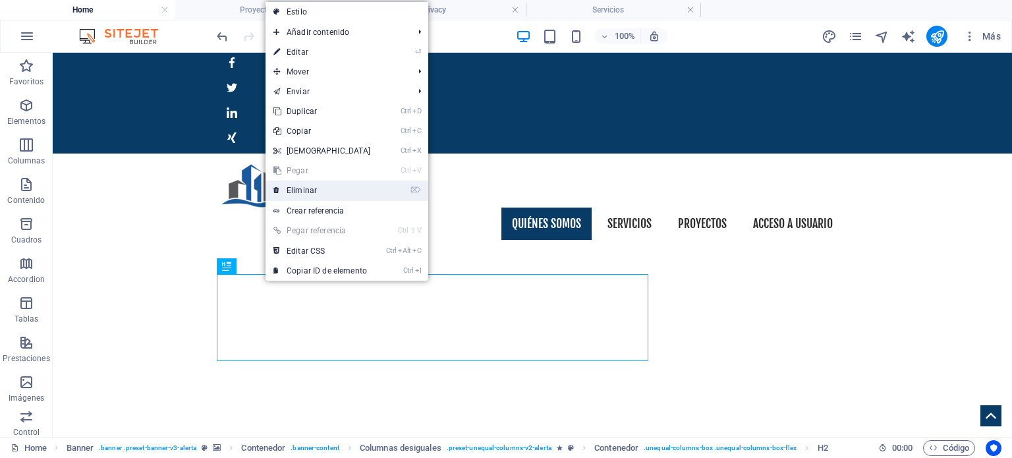
click at [311, 192] on link "⌦ Eliminar" at bounding box center [322, 191] width 113 height 20
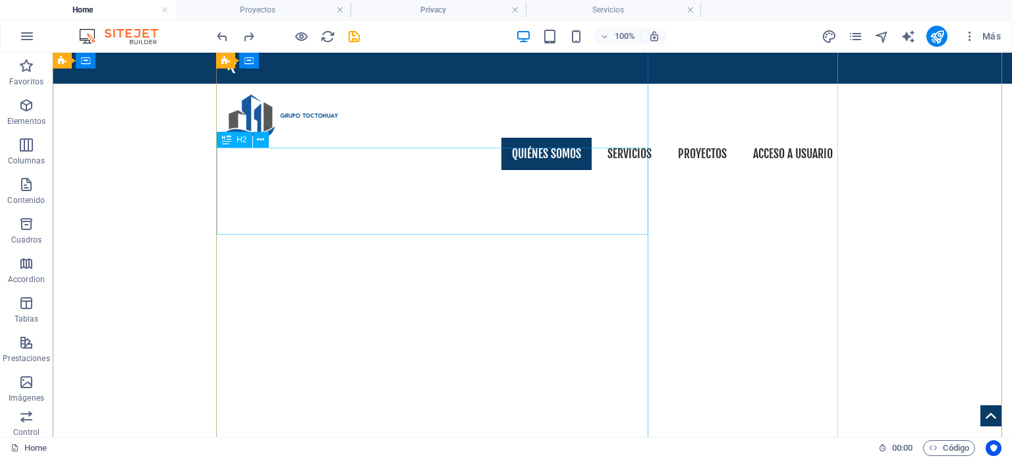
scroll to position [132, 0]
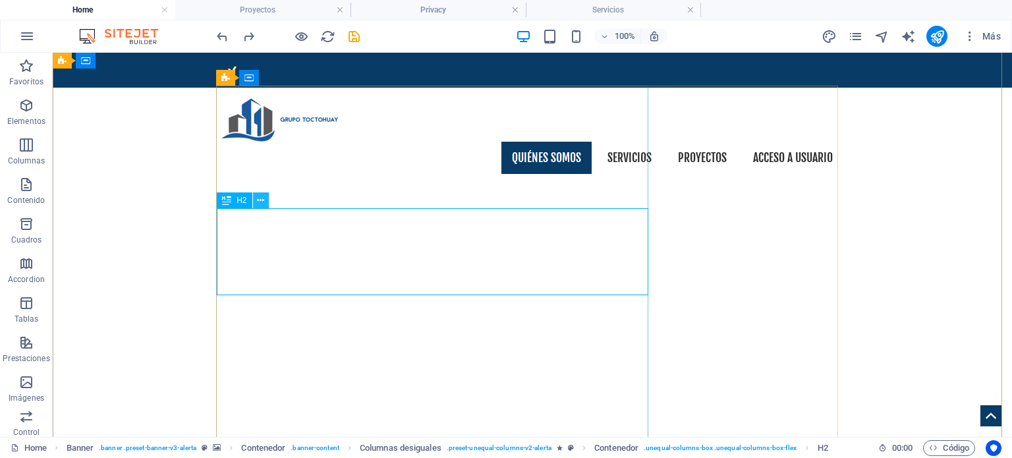
click at [260, 200] on icon at bounding box center [260, 201] width 7 height 14
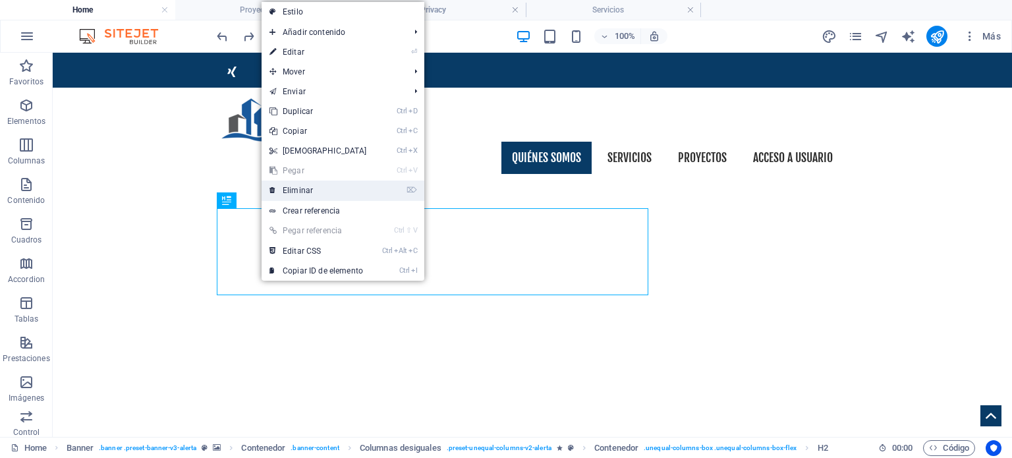
click at [297, 192] on link "⌦ Eliminar" at bounding box center [318, 191] width 113 height 20
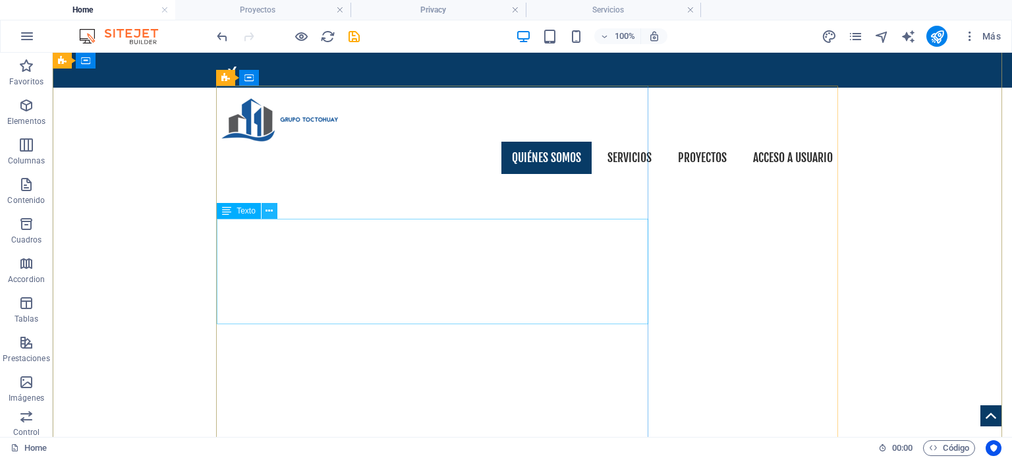
click at [270, 208] on icon at bounding box center [269, 211] width 7 height 14
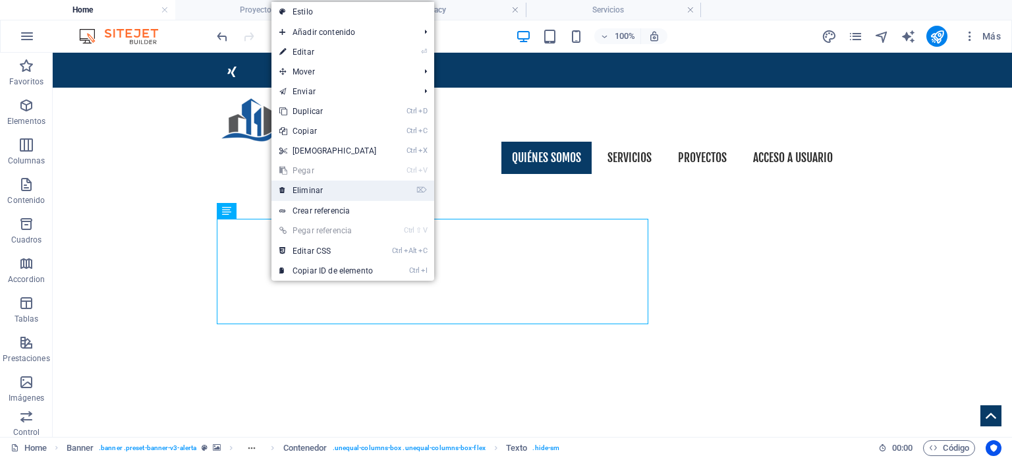
drag, startPoint x: 314, startPoint y: 192, endPoint x: 261, endPoint y: 139, distance: 75.0
click at [314, 192] on link "⌦ Eliminar" at bounding box center [328, 191] width 113 height 20
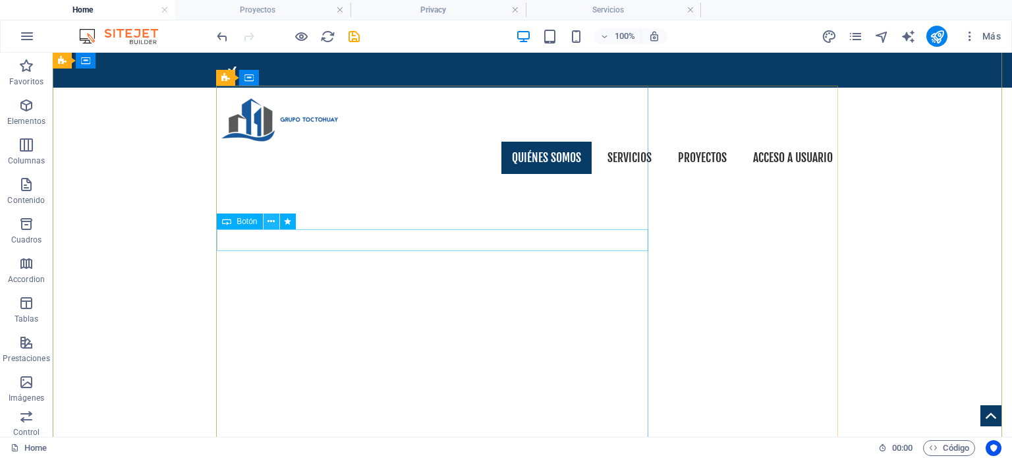
click at [272, 223] on icon at bounding box center [271, 222] width 7 height 14
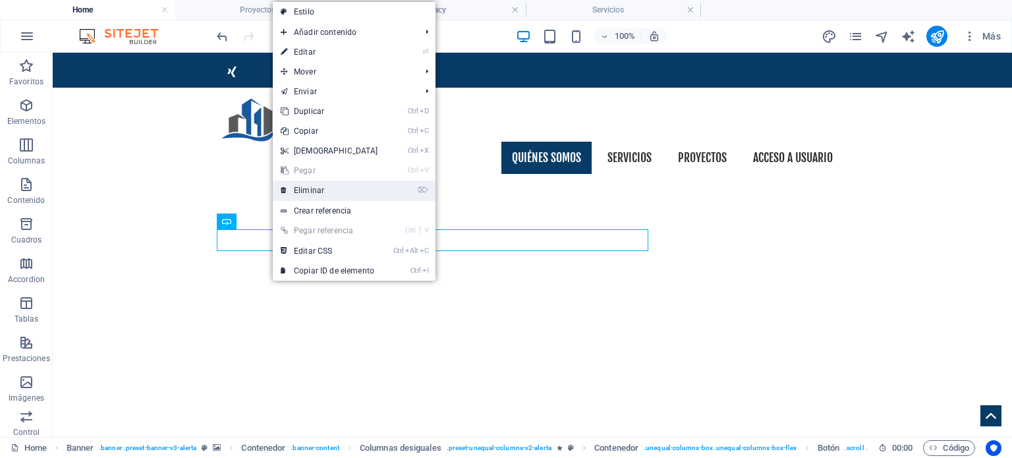
click at [299, 197] on link "⌦ Eliminar" at bounding box center [329, 191] width 113 height 20
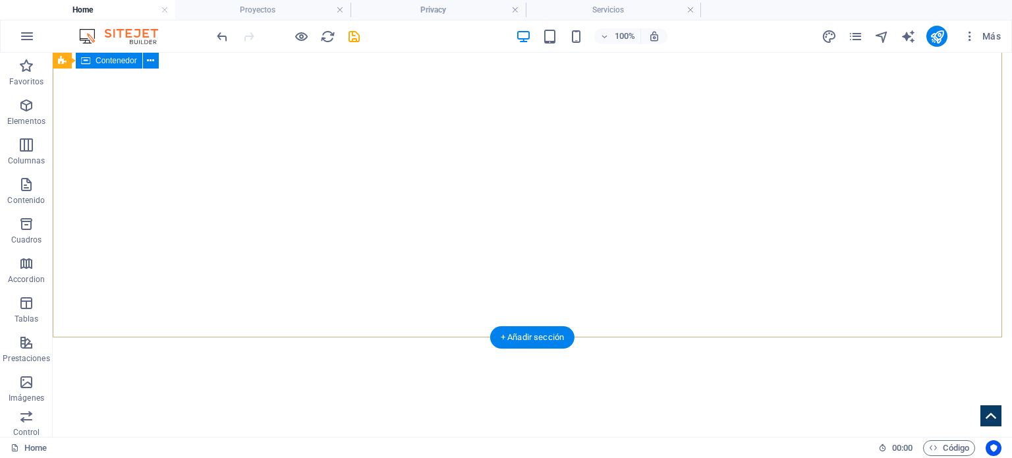
scroll to position [395, 0]
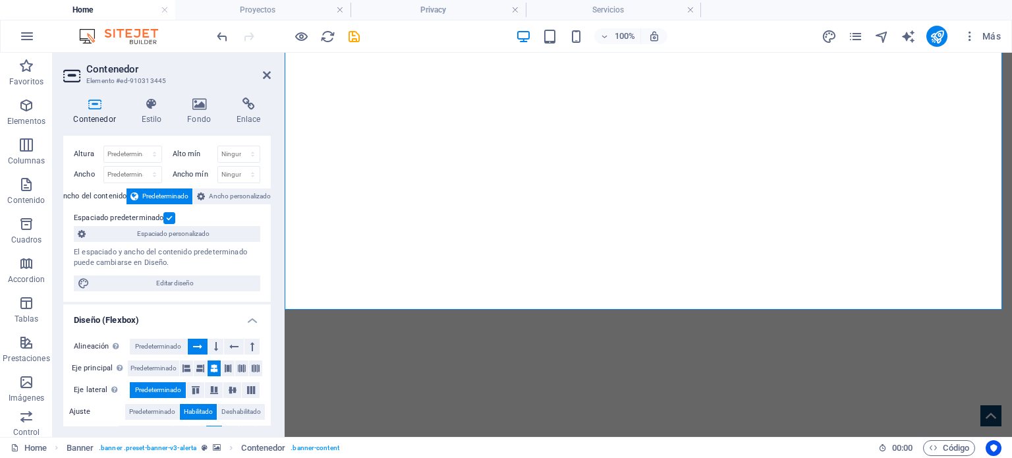
scroll to position [66, 0]
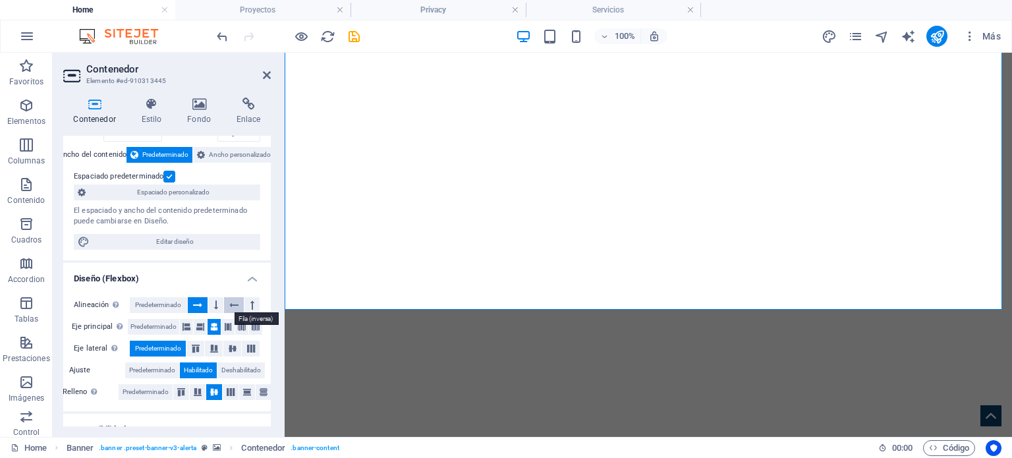
click at [227, 305] on button at bounding box center [234, 305] width 20 height 16
click at [198, 303] on icon at bounding box center [197, 305] width 9 height 16
click at [218, 303] on button at bounding box center [215, 305] width 15 height 16
click at [202, 303] on icon at bounding box center [197, 305] width 9 height 16
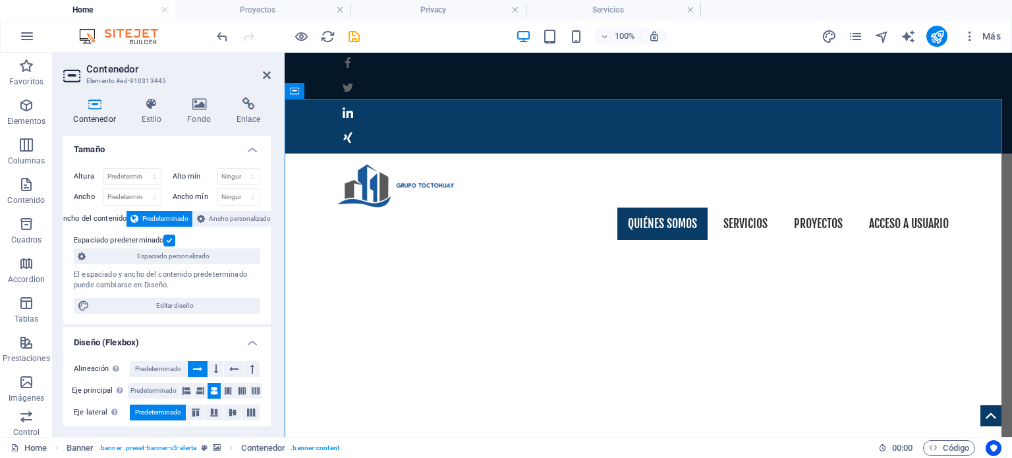
scroll to position [0, 0]
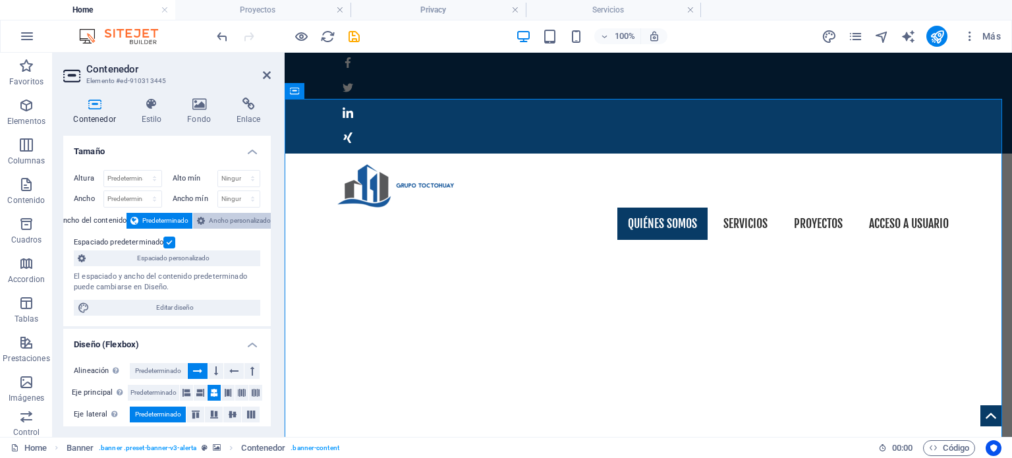
click at [226, 218] on span "Ancho personalizado" at bounding box center [240, 221] width 62 height 16
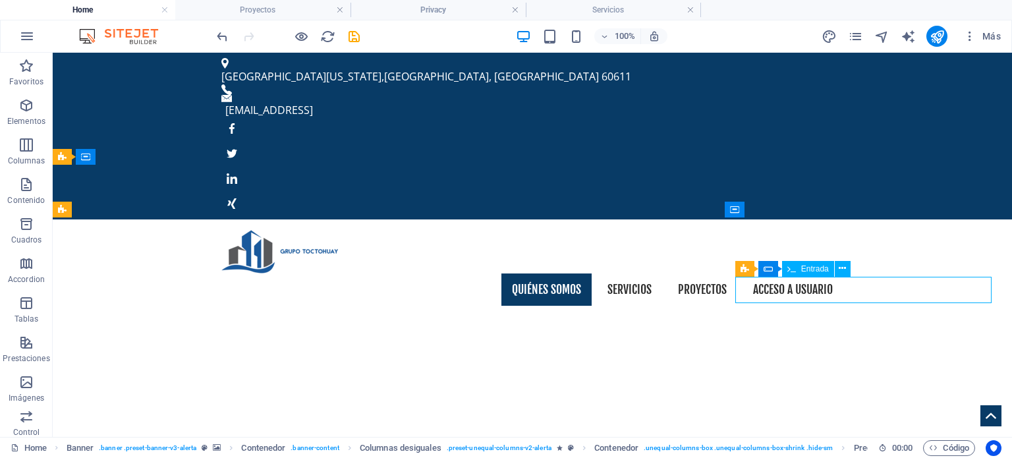
scroll to position [66, 0]
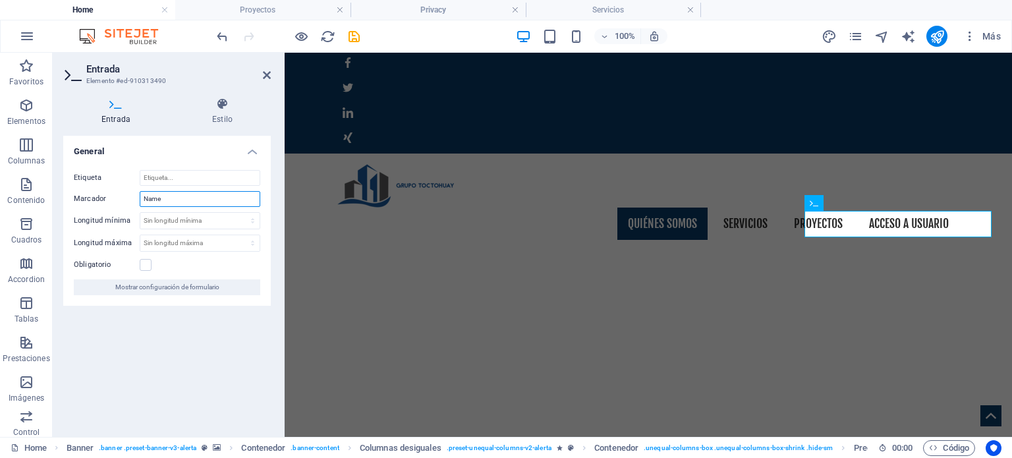
drag, startPoint x: 167, startPoint y: 201, endPoint x: 133, endPoint y: 201, distance: 33.6
click at [133, 201] on div "Marcador Name" at bounding box center [167, 199] width 187 height 16
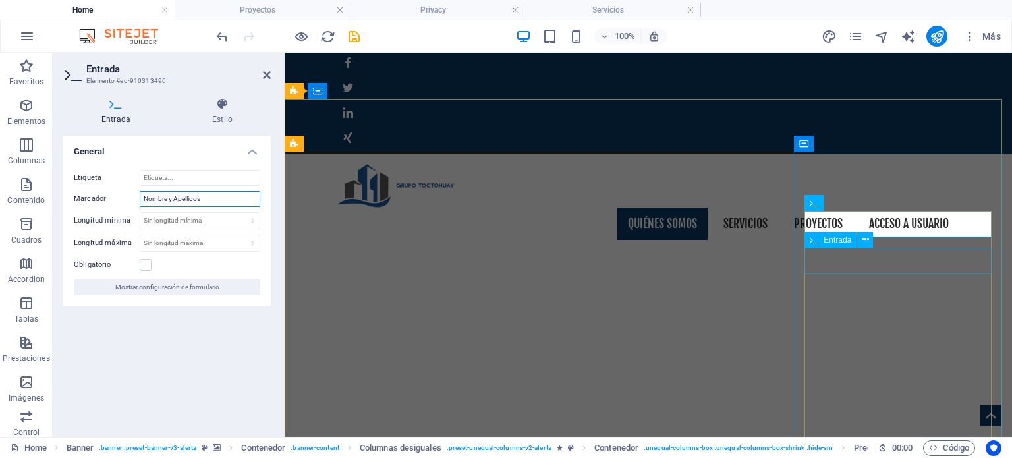
type input "Nombre y Apellidos"
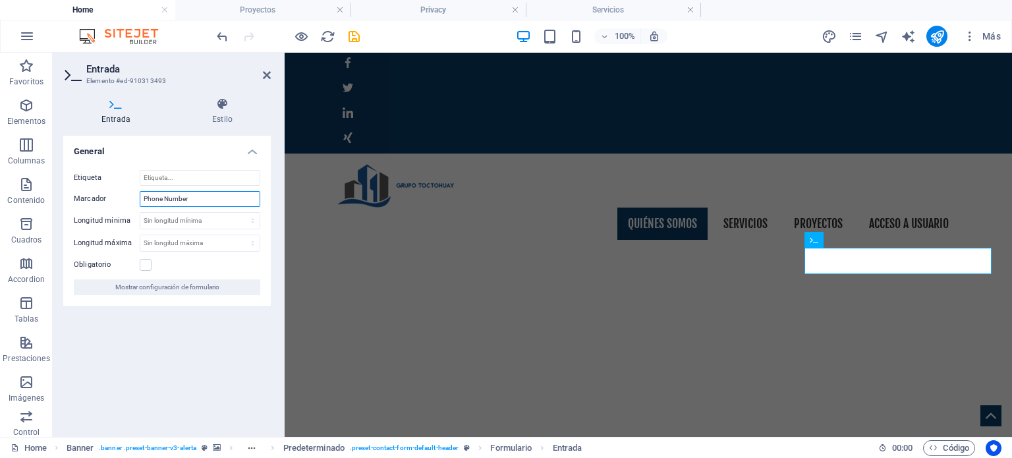
drag, startPoint x: 198, startPoint y: 198, endPoint x: 128, endPoint y: 190, distance: 71.0
click at [128, 190] on div "Etiqueta Marcador Phone Number Longitud mínima Sin longitud mínima carácteres L…" at bounding box center [167, 233] width 208 height 146
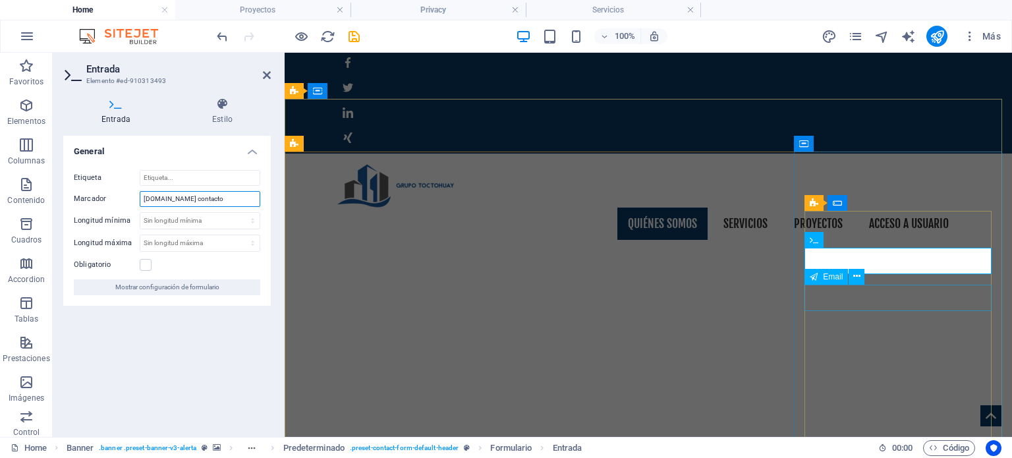
type input "[DOMAIN_NAME] contacto"
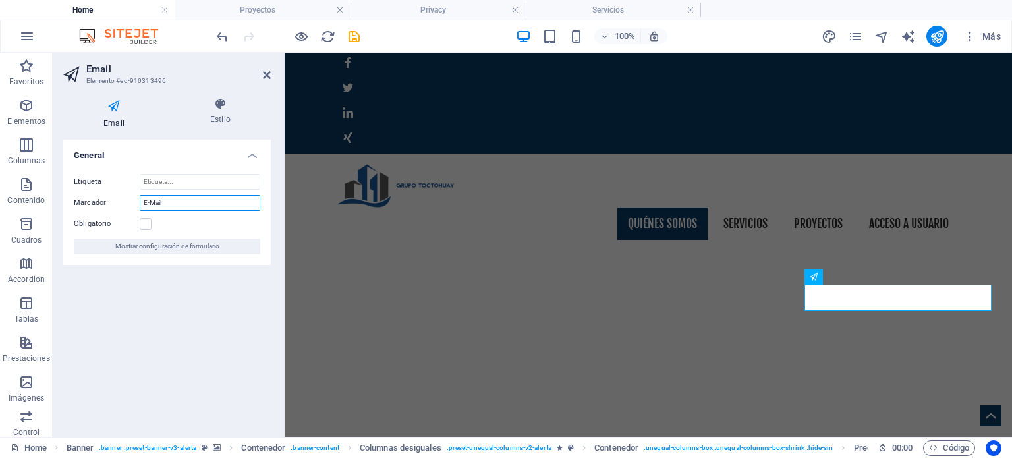
click at [188, 202] on input "E-Mail" at bounding box center [200, 203] width 121 height 16
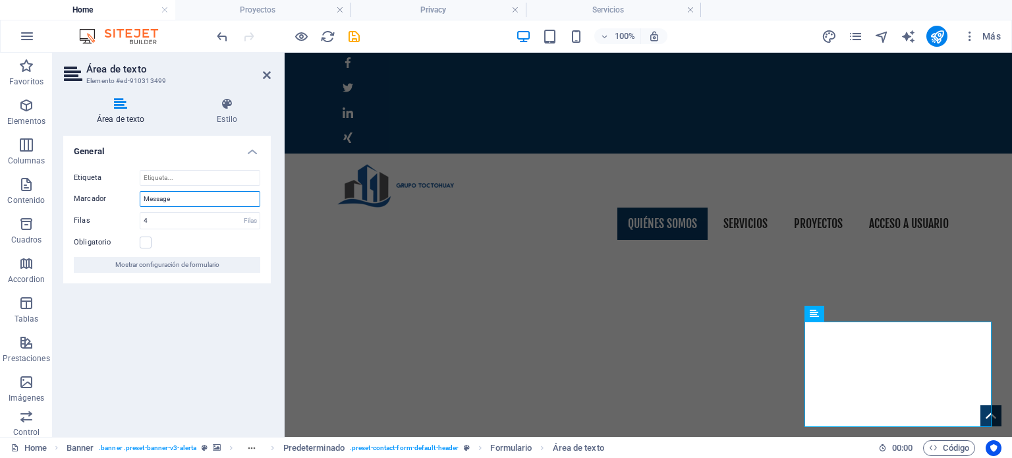
drag, startPoint x: 200, startPoint y: 200, endPoint x: 126, endPoint y: 200, distance: 74.5
click at [126, 200] on div "Marcador Message" at bounding box center [167, 199] width 187 height 16
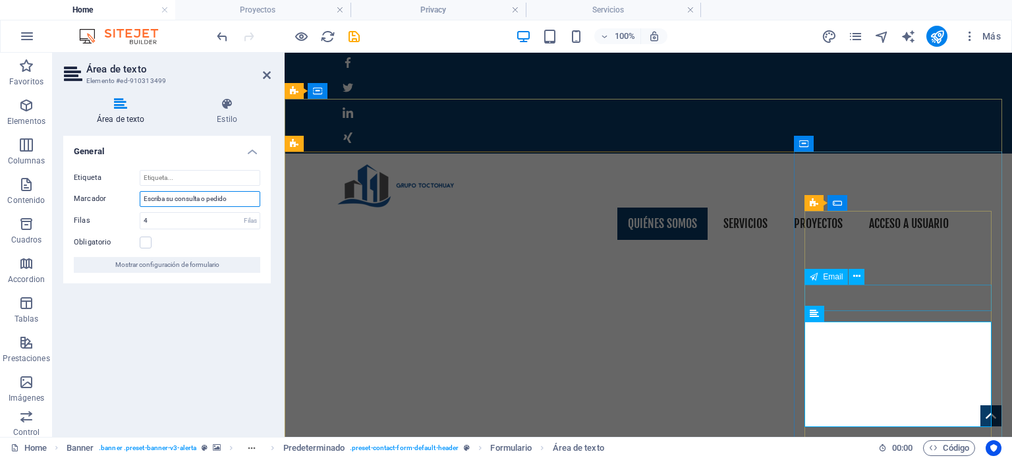
type input "Escriba su consulta o pedido"
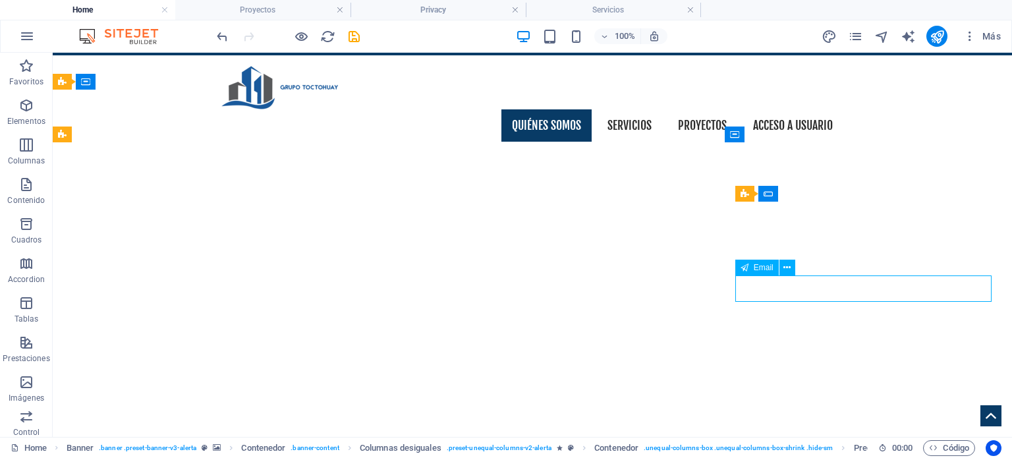
scroll to position [198, 0]
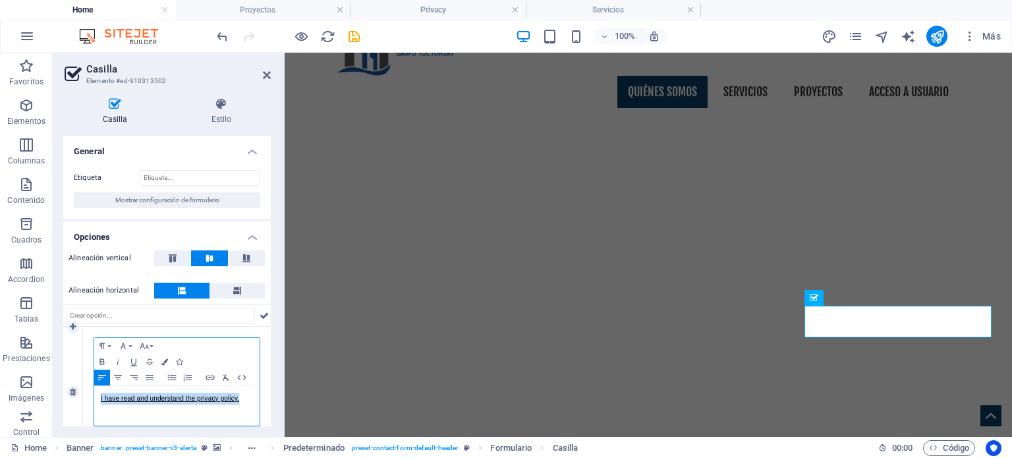
drag, startPoint x: 245, startPoint y: 399, endPoint x: 96, endPoint y: 399, distance: 149.6
click at [96, 399] on div "I have read and understand the privacy policy." at bounding box center [176, 406] width 165 height 40
copy link "I have read and understand the privacy policy."
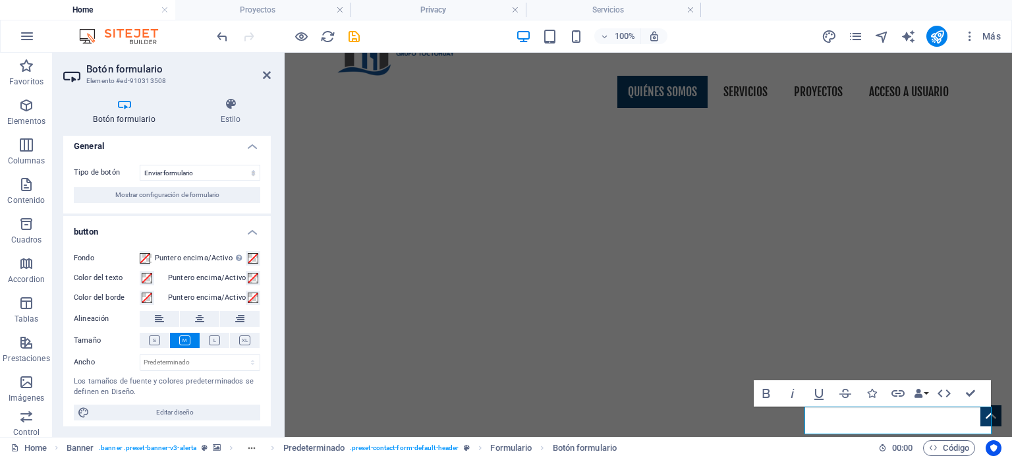
scroll to position [9, 0]
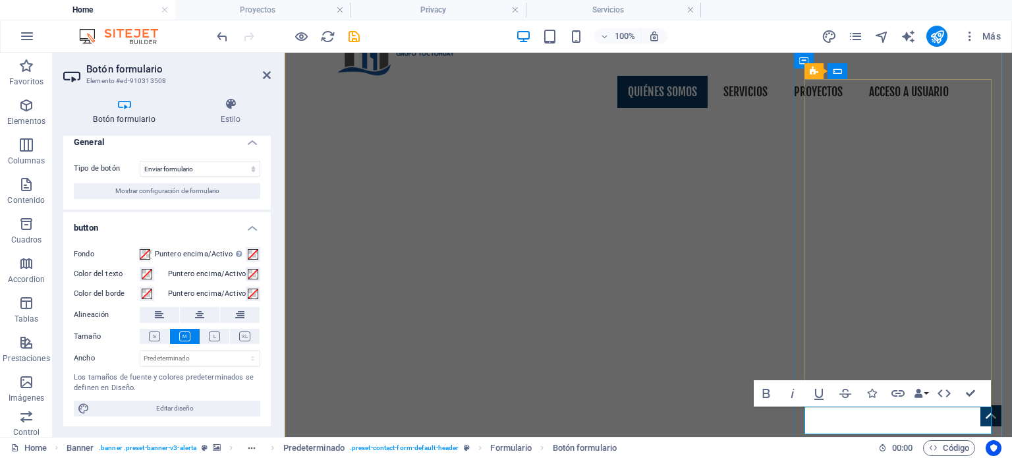
type button "Send"
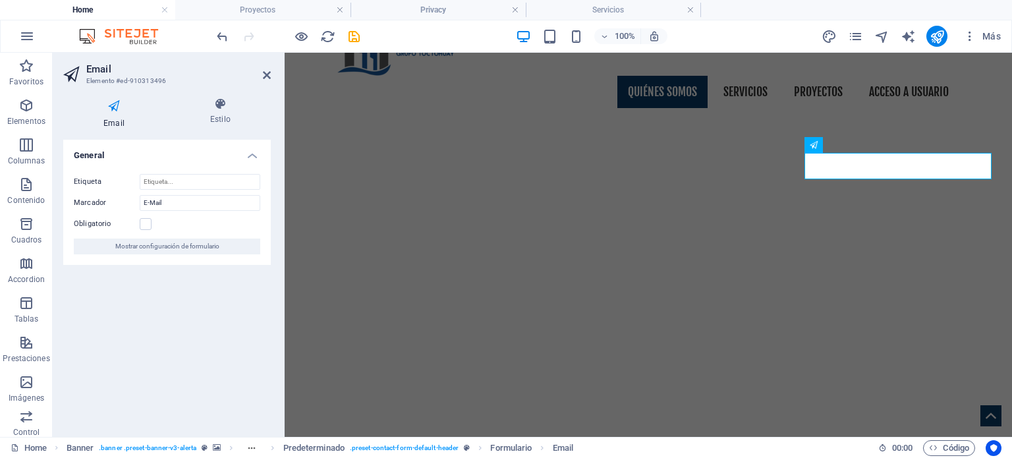
click at [214, 246] on span "Mostrar configuración de formulario" at bounding box center [167, 247] width 104 height 16
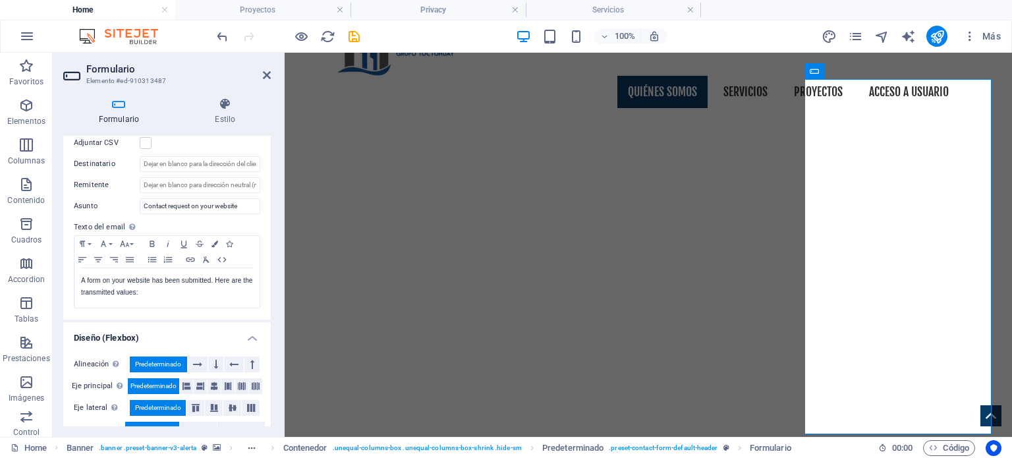
scroll to position [395, 0]
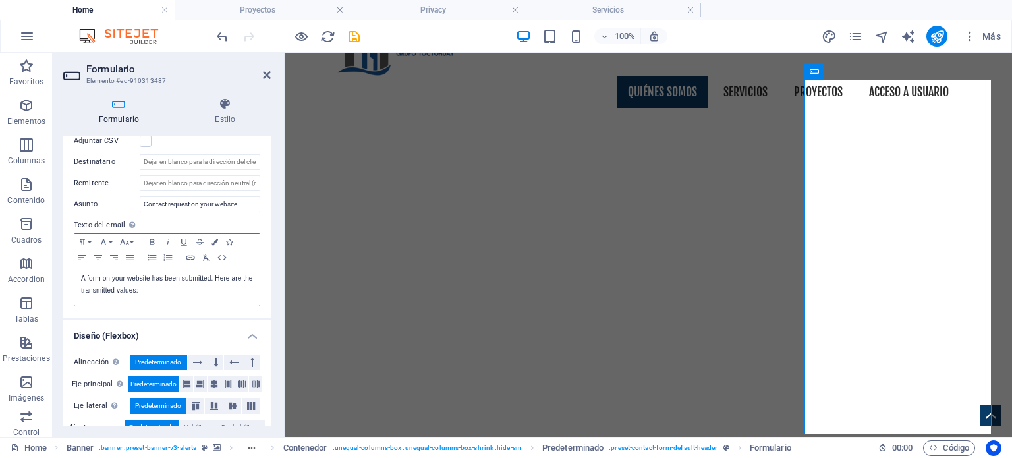
click at [201, 289] on p "A form on your website has been submitted. Here are the transmitted values:" at bounding box center [167, 285] width 172 height 24
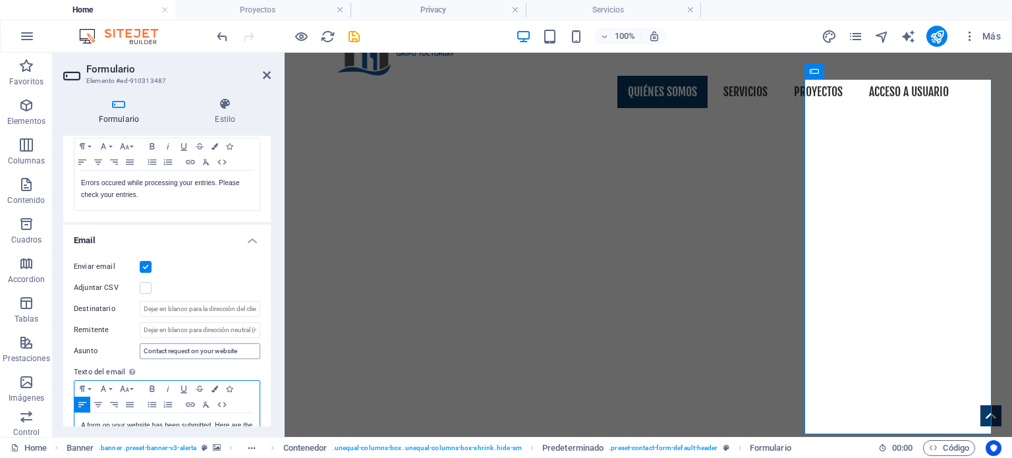
scroll to position [239, 0]
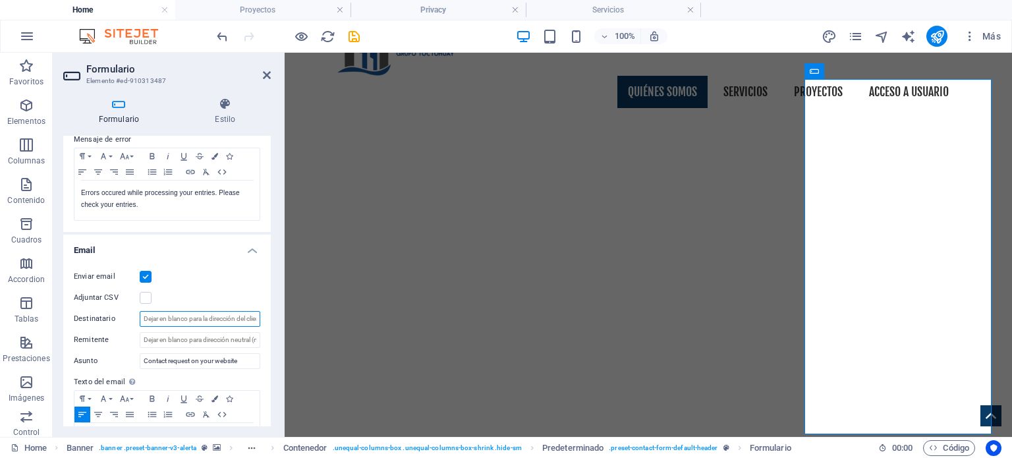
click at [198, 318] on input "Destinatario" at bounding box center [200, 319] width 121 height 16
type input "[EMAIL_ADDRESS][DOMAIN_NAME]"
click at [126, 328] on div "Enviar email Adjuntar CSV Destinatario [EMAIL_ADDRESS][DOMAIN_NAME] Remitente A…" at bounding box center [167, 366] width 208 height 216
click at [142, 298] on label at bounding box center [146, 298] width 12 height 12
click at [0, 0] on input "Adjuntar CSV" at bounding box center [0, 0] width 0 height 0
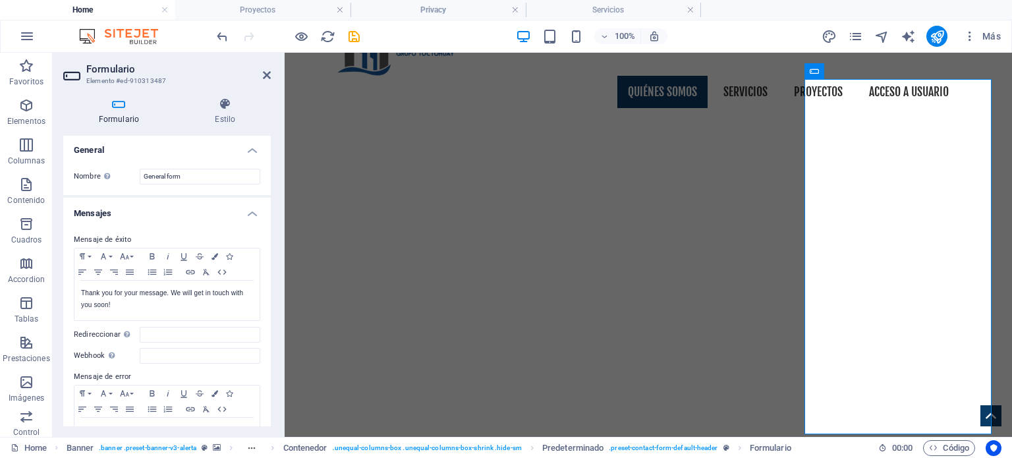
scroll to position [0, 0]
click at [185, 298] on p "Thank you for your message. We will get in touch with you soon!" at bounding box center [167, 301] width 172 height 24
click at [193, 179] on input "General form" at bounding box center [200, 178] width 121 height 16
click at [232, 109] on icon at bounding box center [225, 104] width 91 height 13
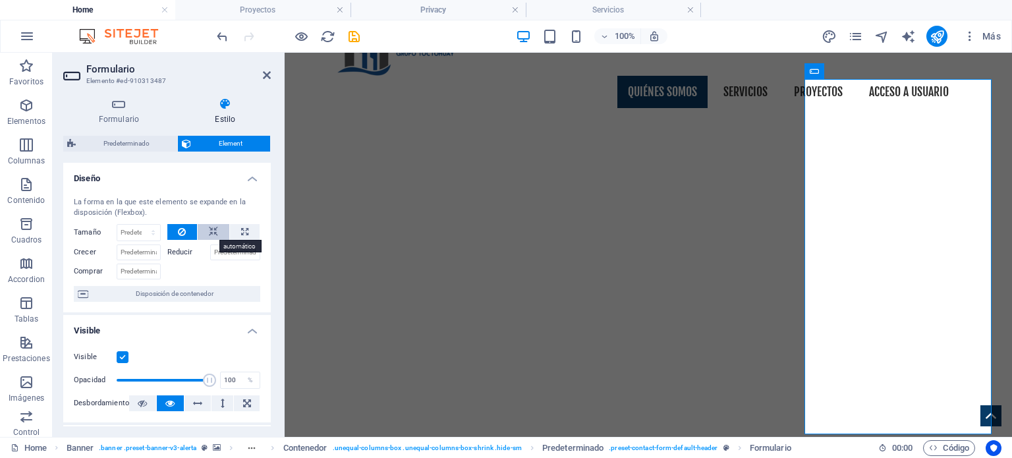
click at [218, 230] on button at bounding box center [214, 232] width 32 height 16
click at [244, 230] on icon at bounding box center [244, 232] width 7 height 16
type input "100"
select select "%"
click at [216, 230] on icon at bounding box center [213, 232] width 9 height 16
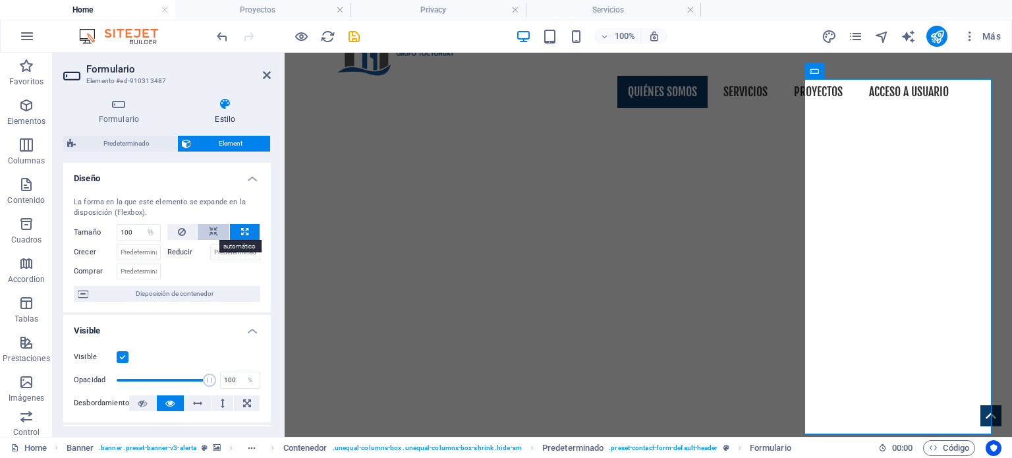
select select "DISABLED_OPTION_VALUE"
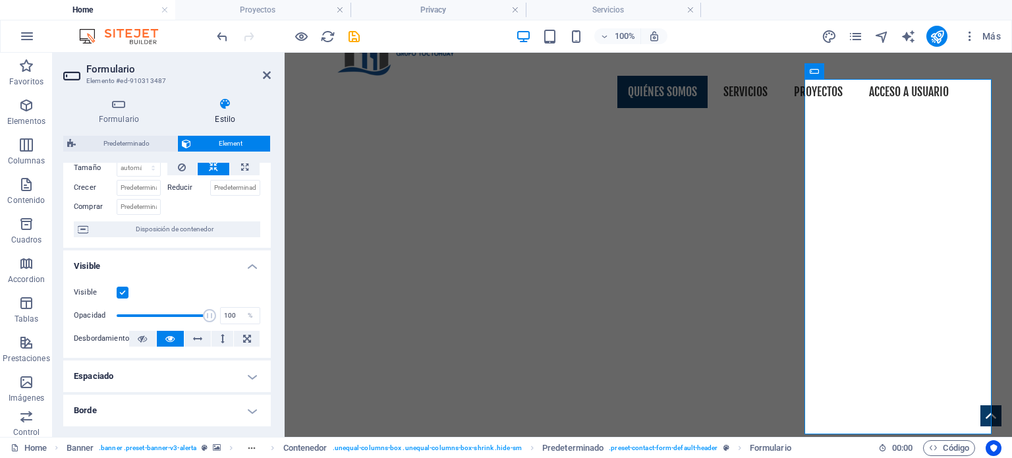
scroll to position [66, 0]
click at [196, 231] on span "Disposición de contenedor" at bounding box center [174, 228] width 164 height 16
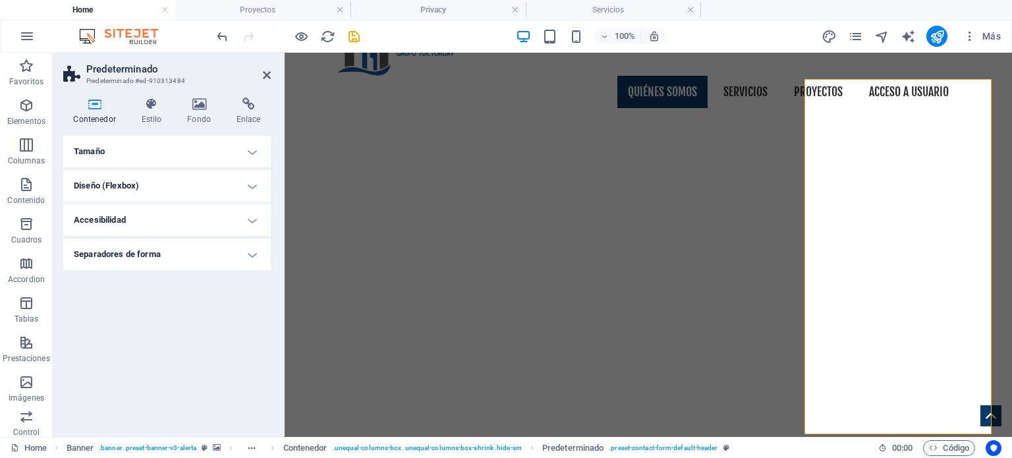
click at [171, 148] on h4 "Tamaño" at bounding box center [167, 152] width 208 height 32
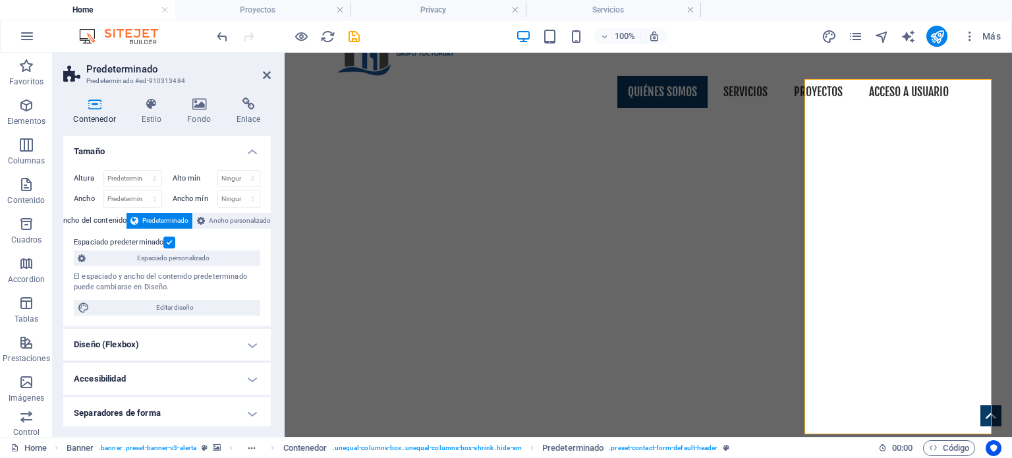
click at [171, 148] on h4 "Tamaño" at bounding box center [167, 148] width 208 height 24
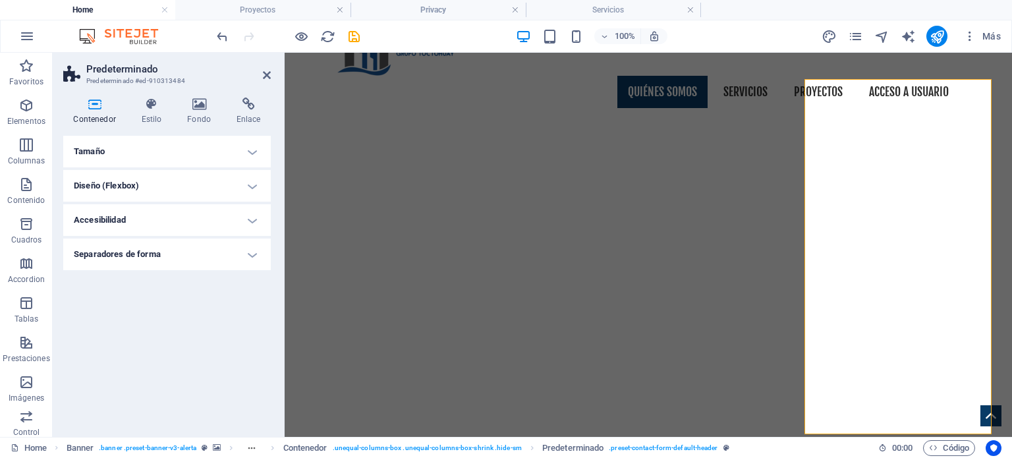
click at [176, 187] on h4 "Diseño (Flexbox)" at bounding box center [167, 186] width 208 height 32
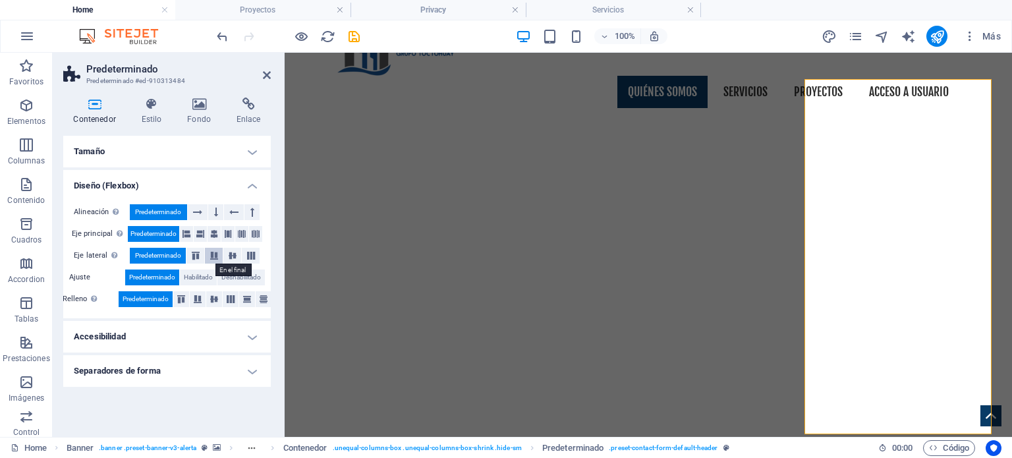
click at [214, 254] on icon at bounding box center [214, 256] width 16 height 8
click at [173, 252] on span "Predeterminado" at bounding box center [158, 256] width 46 height 16
click at [185, 379] on h4 "Separadores de forma" at bounding box center [167, 371] width 208 height 32
click at [192, 401] on select "Ninguno Triángulo Cuadrado Diagonal Polígono 1 Polígono 2 Zigzag Múltiples zigz…" at bounding box center [200, 398] width 121 height 16
select select "waves"
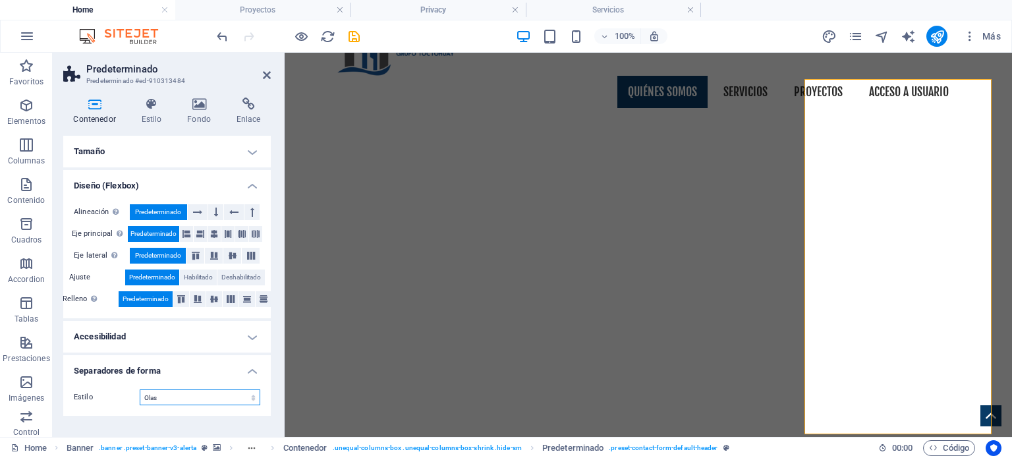
click at [140, 390] on select "Ninguno Triángulo Cuadrado Diagonal Polígono 1 Polígono 2 Zigzag Múltiples zigz…" at bounding box center [200, 398] width 121 height 16
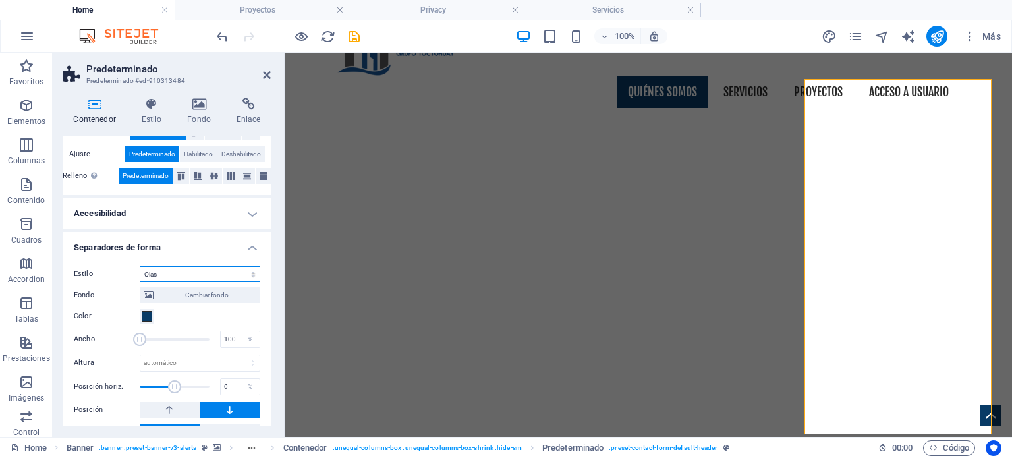
scroll to position [132, 0]
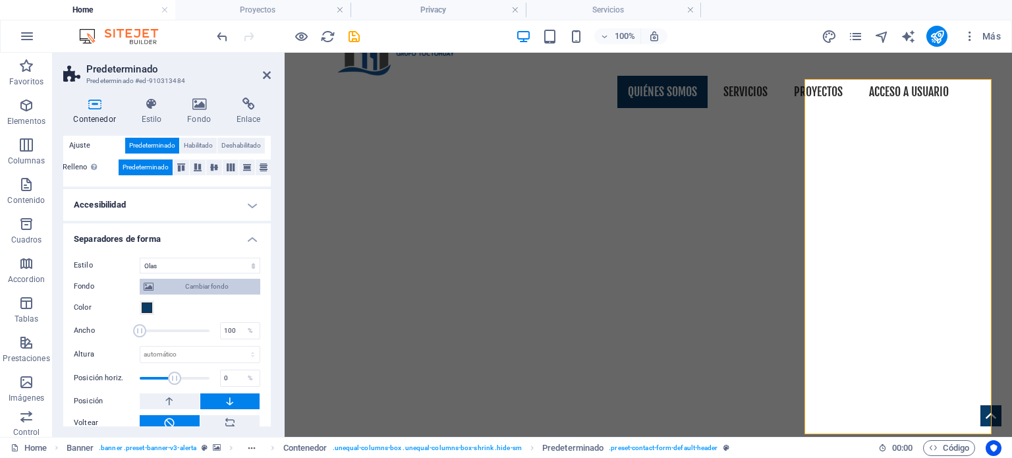
click at [192, 285] on span "Cambiar fondo" at bounding box center [207, 287] width 99 height 16
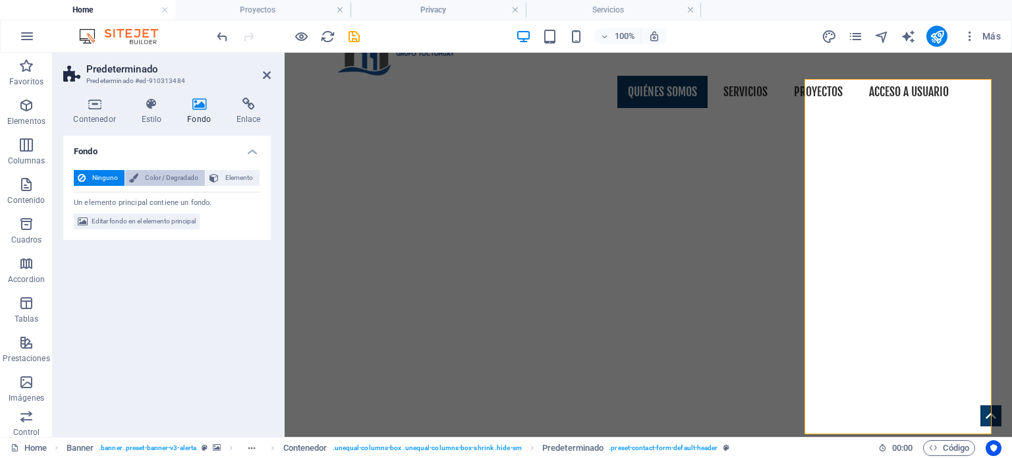
click at [177, 176] on span "Color / Degradado" at bounding box center [171, 178] width 59 height 16
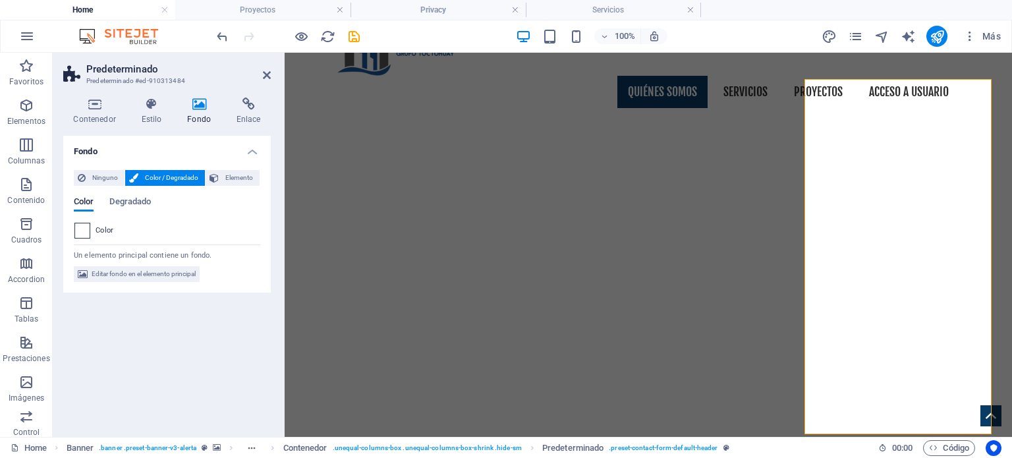
click at [84, 234] on span at bounding box center [82, 230] width 15 height 15
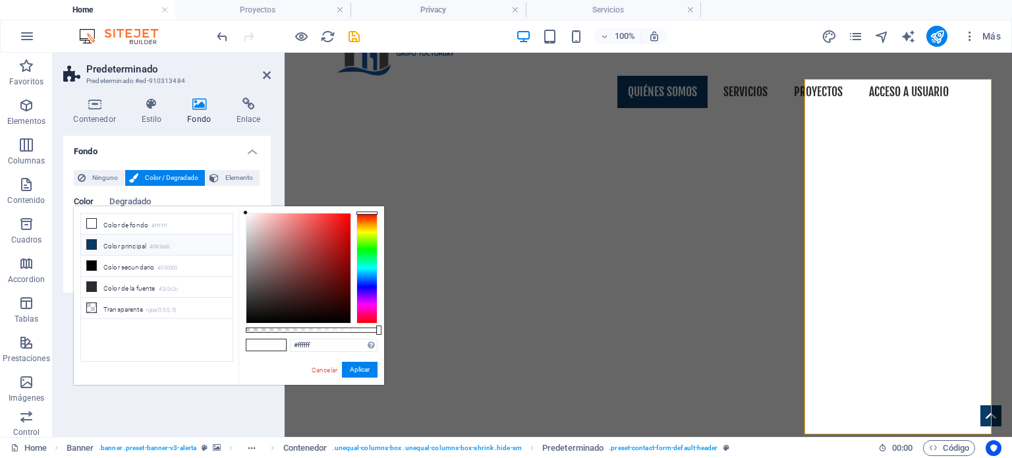
click at [147, 243] on li "Color principal #083b66" at bounding box center [157, 245] width 152 height 21
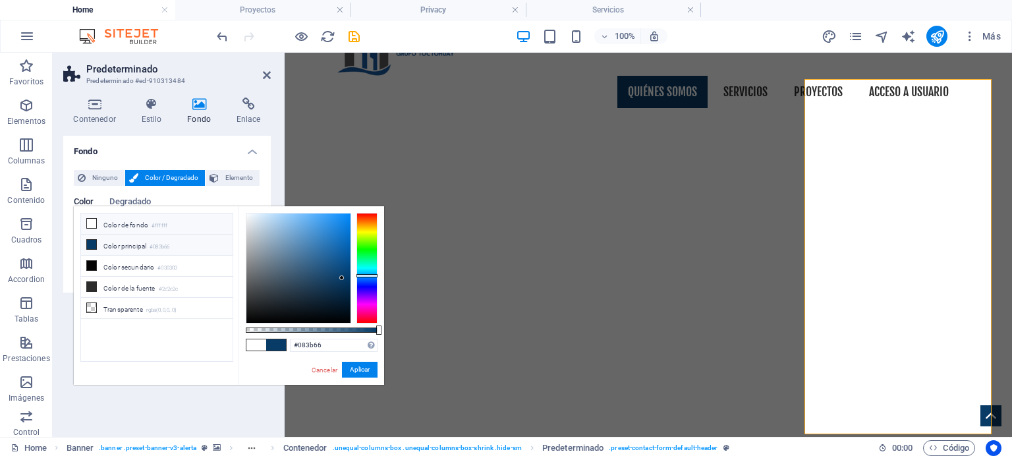
click at [134, 225] on li "Color de fondo #ffffff" at bounding box center [157, 224] width 152 height 21
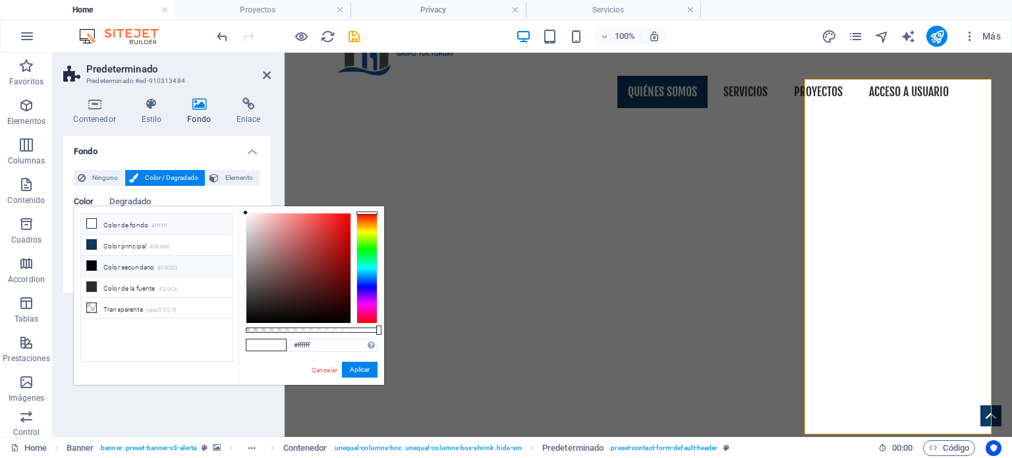
click at [140, 262] on li "Color secundario #030303" at bounding box center [157, 266] width 152 height 21
click at [329, 251] on div at bounding box center [299, 268] width 104 height 109
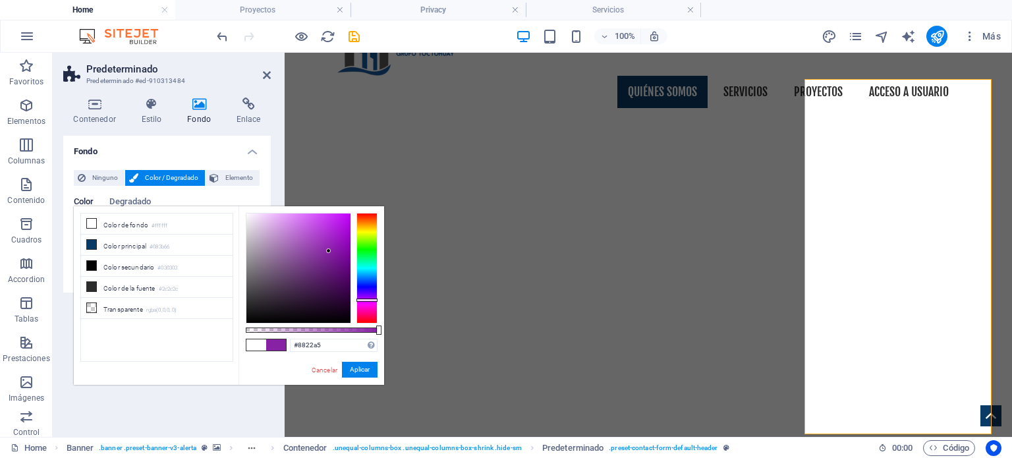
drag, startPoint x: 364, startPoint y: 230, endPoint x: 369, endPoint y: 300, distance: 70.0
click at [369, 300] on div at bounding box center [367, 268] width 21 height 111
click at [318, 373] on link "Cancelar" at bounding box center [324, 370] width 28 height 10
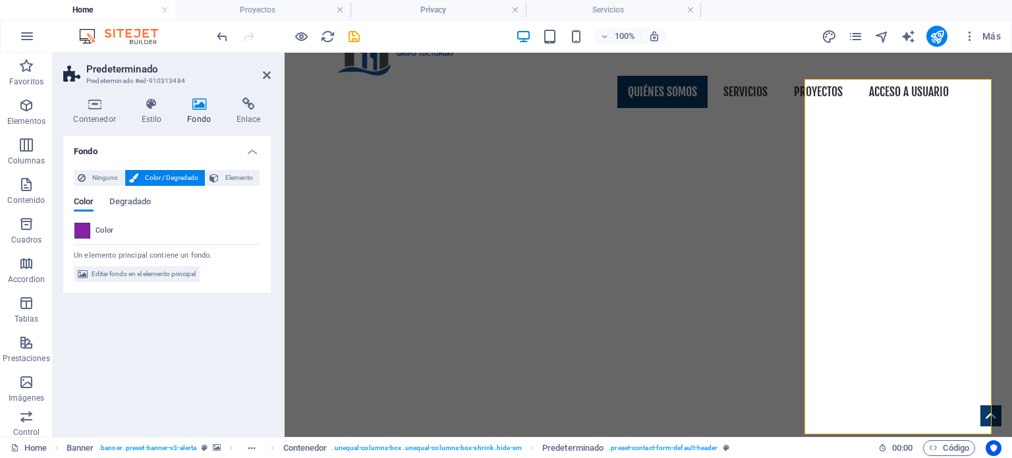
click at [82, 233] on span at bounding box center [82, 230] width 15 height 15
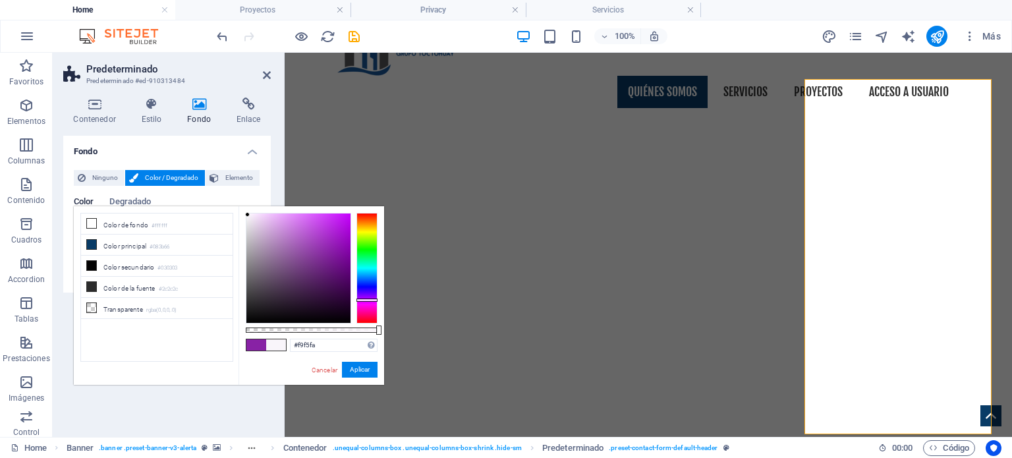
drag, startPoint x: 307, startPoint y: 275, endPoint x: 248, endPoint y: 215, distance: 84.4
click at [248, 215] on div at bounding box center [299, 268] width 104 height 109
click at [182, 266] on li "Color secundario #030303" at bounding box center [157, 266] width 152 height 21
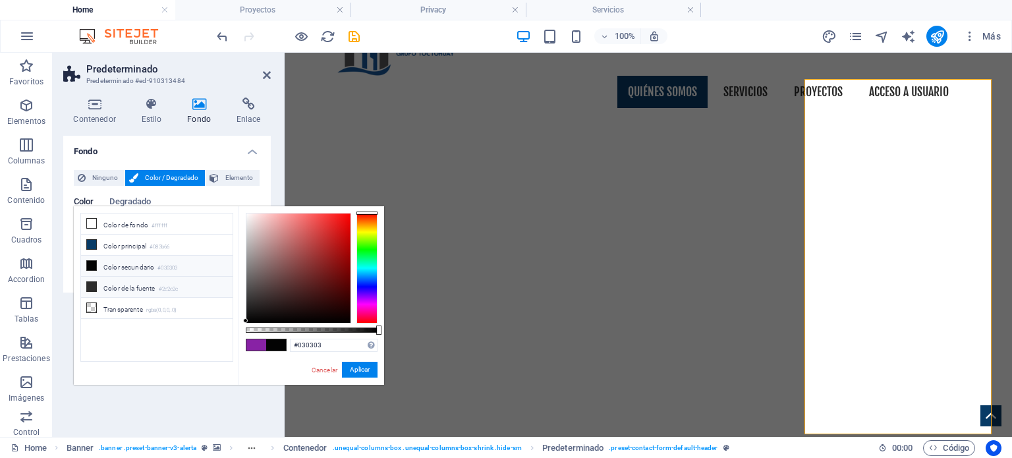
click at [190, 282] on li "Color de la fuente #2c2c2c" at bounding box center [157, 287] width 152 height 21
click at [185, 261] on li "Color secundario #030303" at bounding box center [157, 266] width 152 height 21
click at [185, 244] on li "Color principal #083b66" at bounding box center [157, 245] width 152 height 21
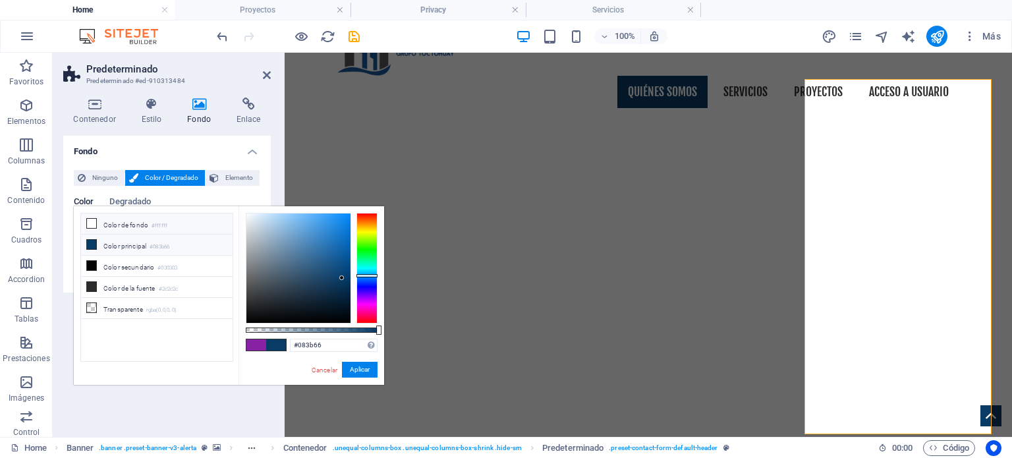
click at [187, 227] on li "Color de fondo #ffffff" at bounding box center [157, 224] width 152 height 21
type input "#ffffff"
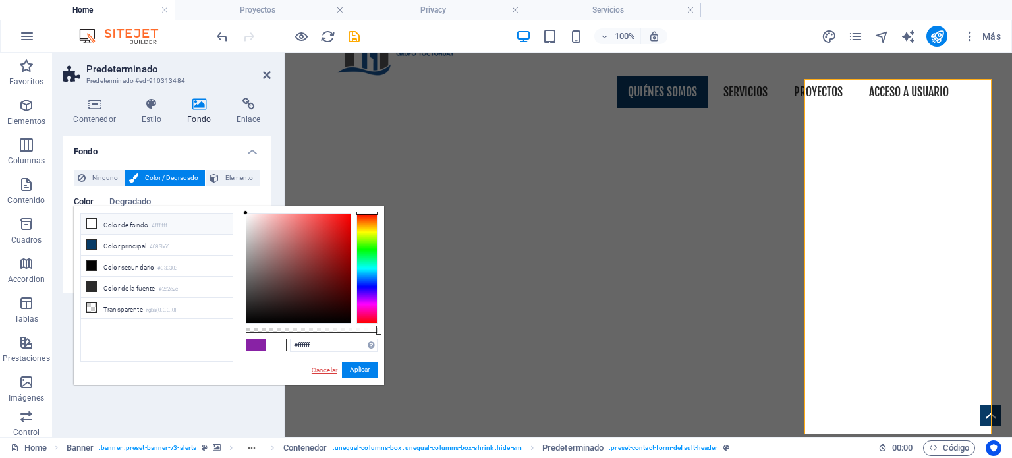
click at [334, 370] on link "Cancelar" at bounding box center [324, 370] width 28 height 10
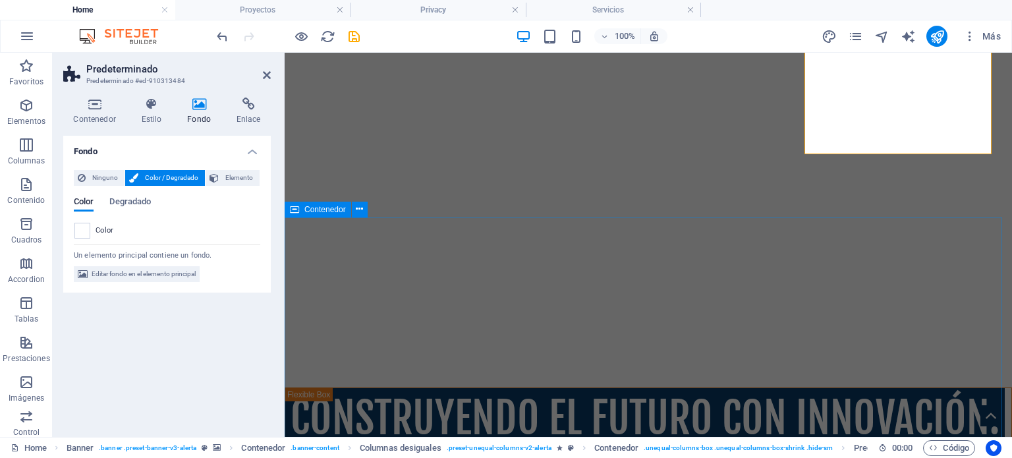
scroll to position [527, 0]
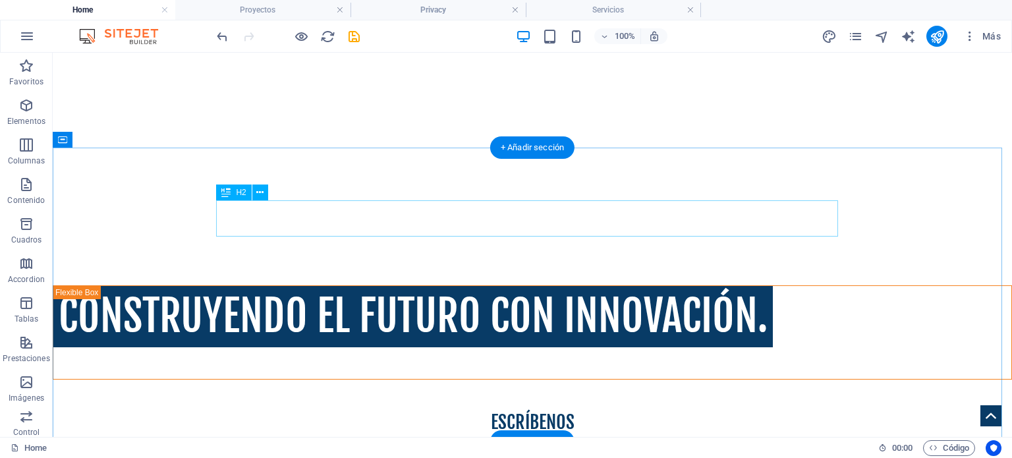
scroll to position [593, 0]
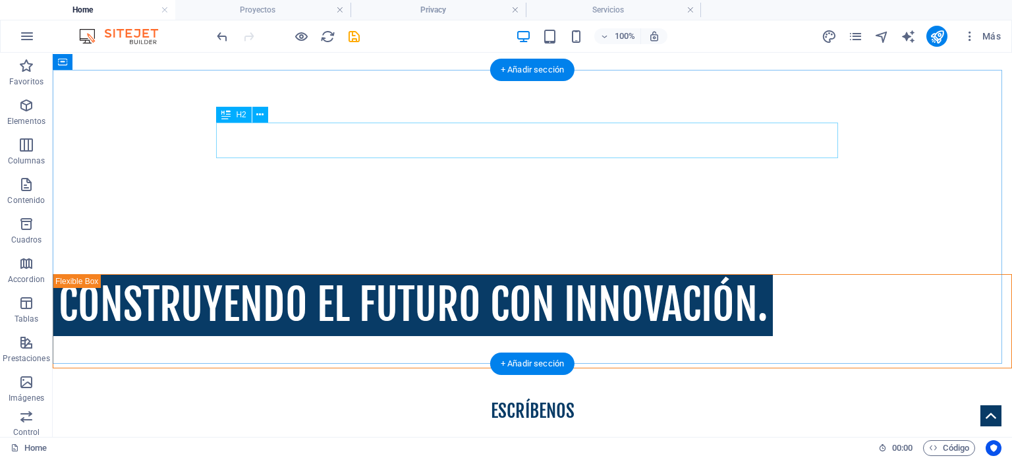
drag, startPoint x: 424, startPoint y: 132, endPoint x: 191, endPoint y: 132, distance: 232.7
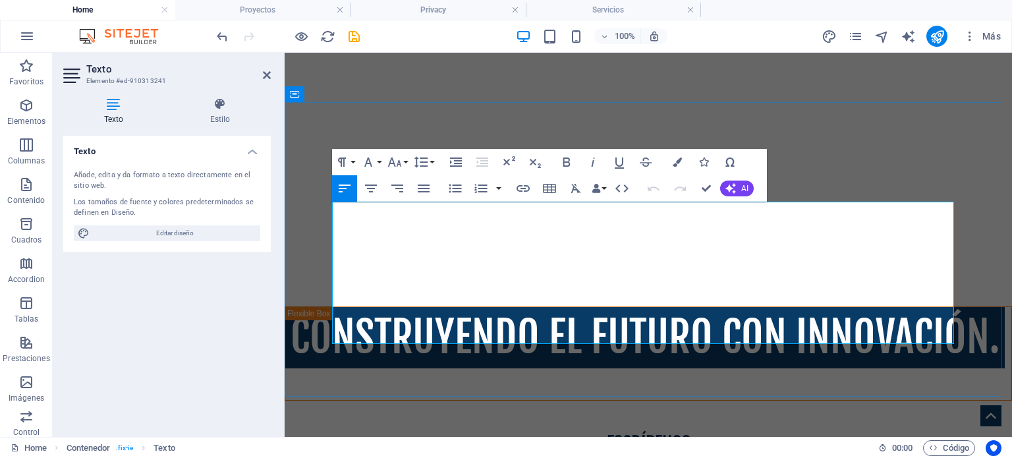
drag, startPoint x: 572, startPoint y: 331, endPoint x: 331, endPoint y: 212, distance: 268.8
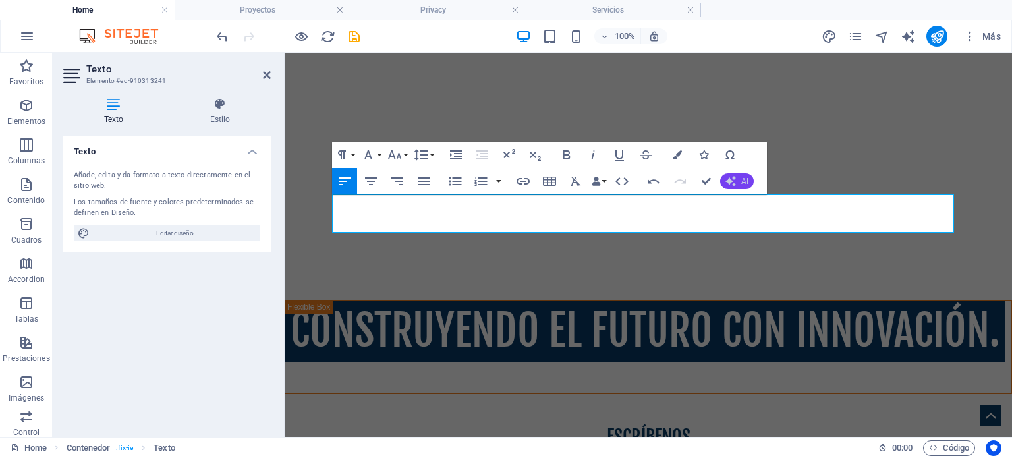
click at [743, 176] on button "AI" at bounding box center [737, 181] width 34 height 16
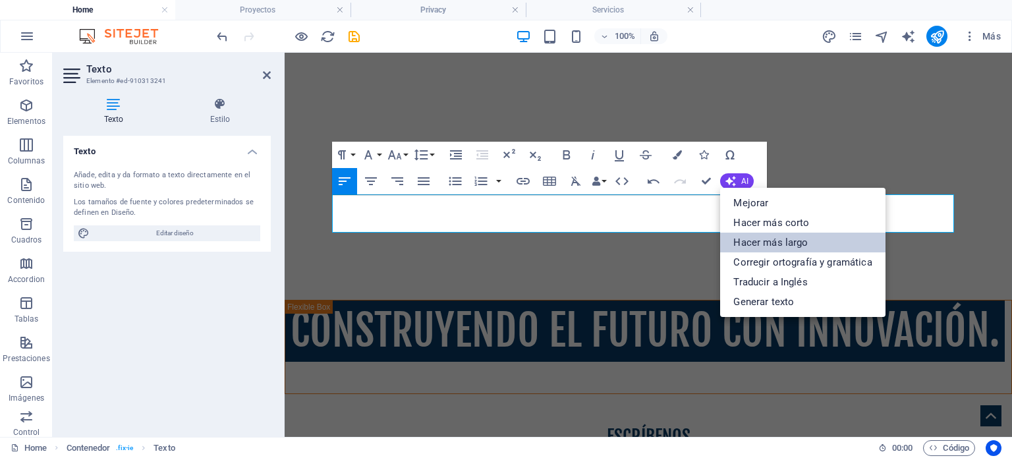
click at [822, 237] on link "Hacer más largo" at bounding box center [802, 243] width 165 height 20
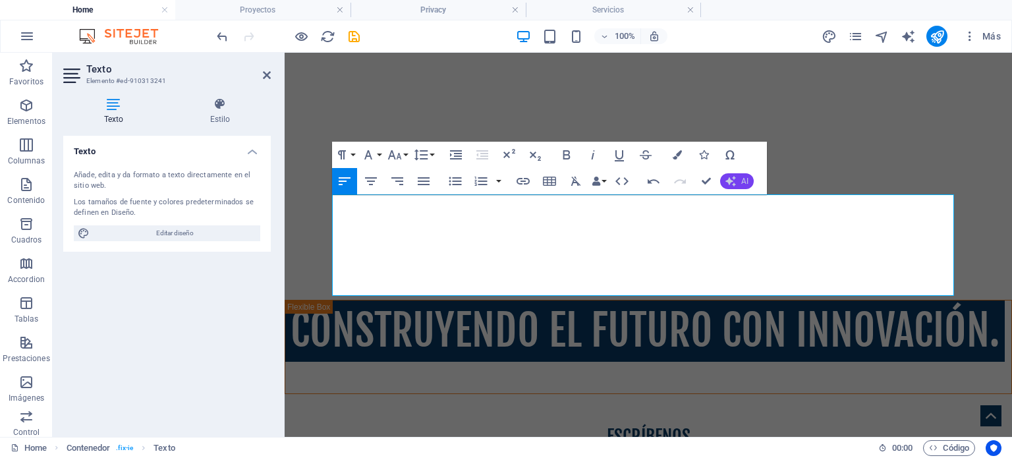
click at [745, 184] on span "AI" at bounding box center [744, 181] width 7 height 8
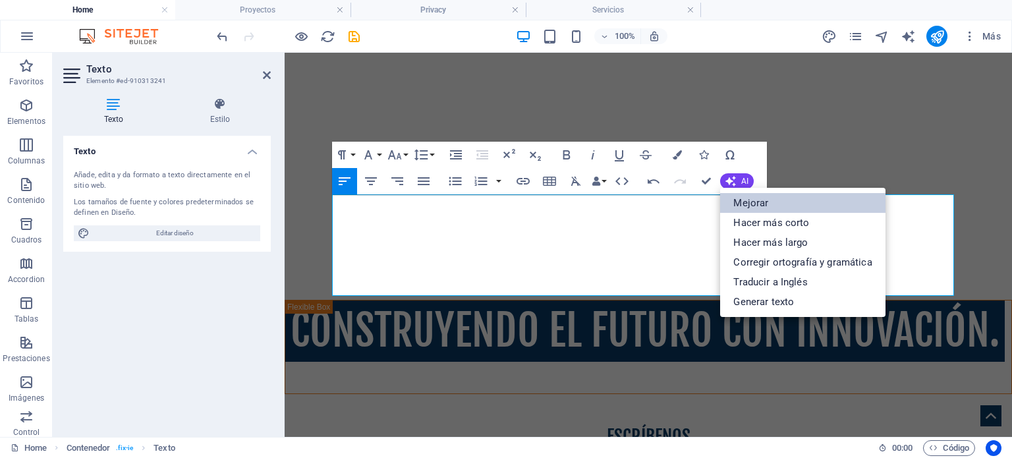
click at [778, 210] on link "Mejorar" at bounding box center [802, 203] width 165 height 20
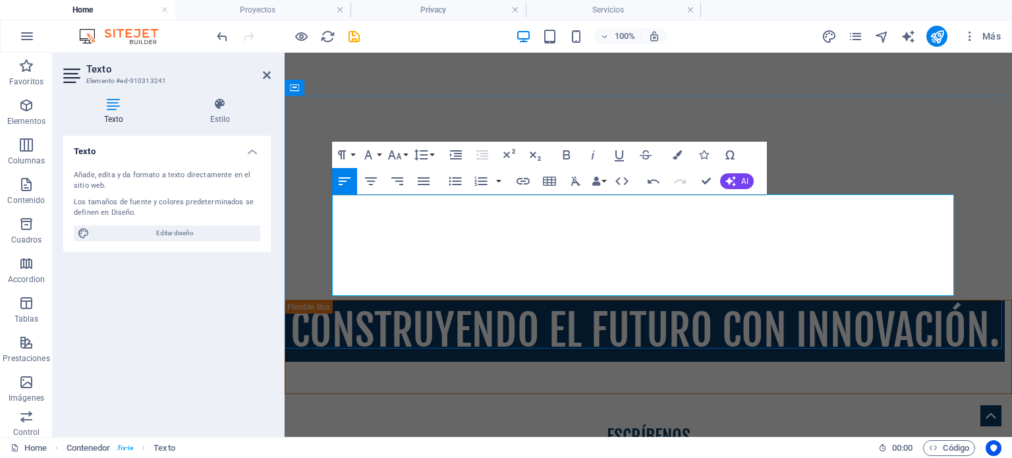
drag, startPoint x: 638, startPoint y: 226, endPoint x: 662, endPoint y: 226, distance: 23.7
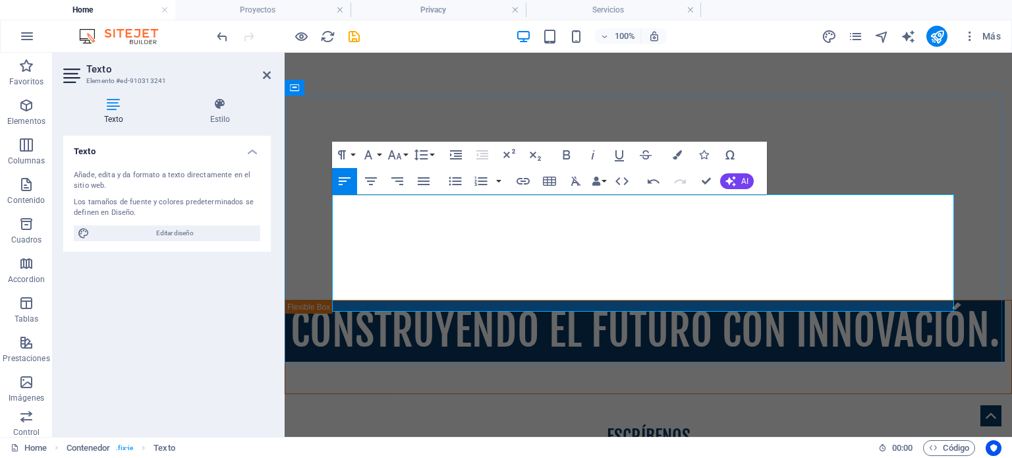
drag, startPoint x: 572, startPoint y: 299, endPoint x: 330, endPoint y: 210, distance: 257.5
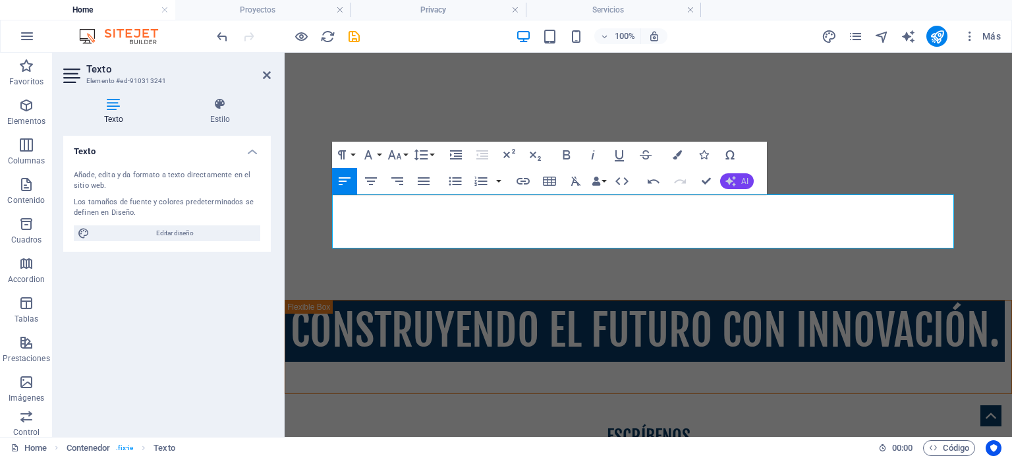
click at [737, 183] on button "AI" at bounding box center [737, 181] width 34 height 16
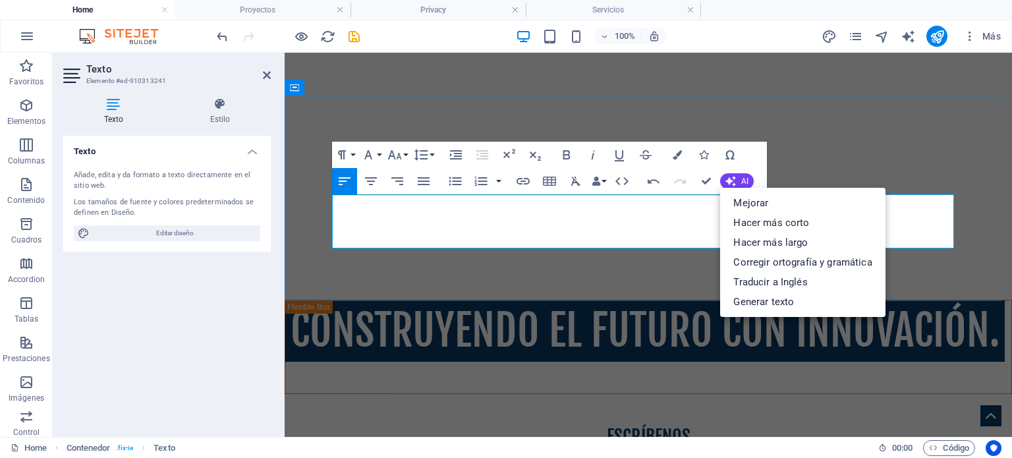
copy div "GRUPO TOCTOHUAY es una empresa dedicada a la implementación de obras civiles y …"
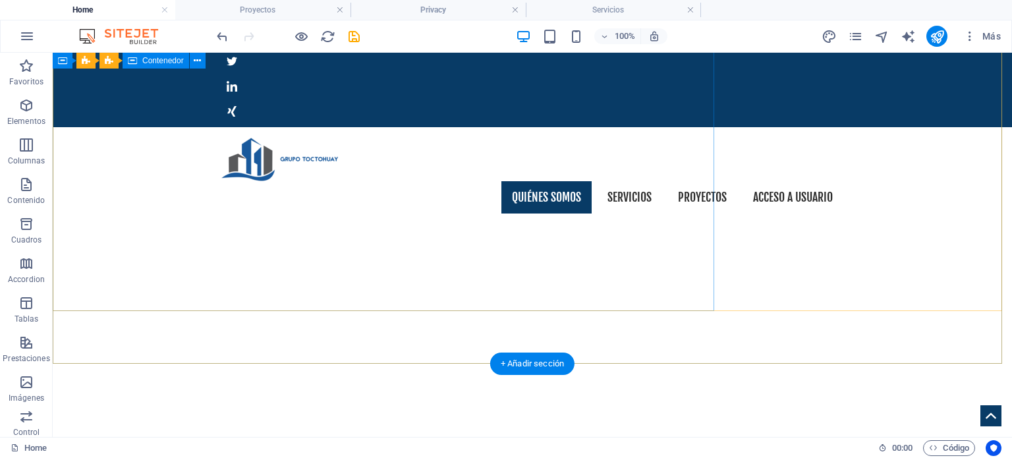
scroll to position [0, 0]
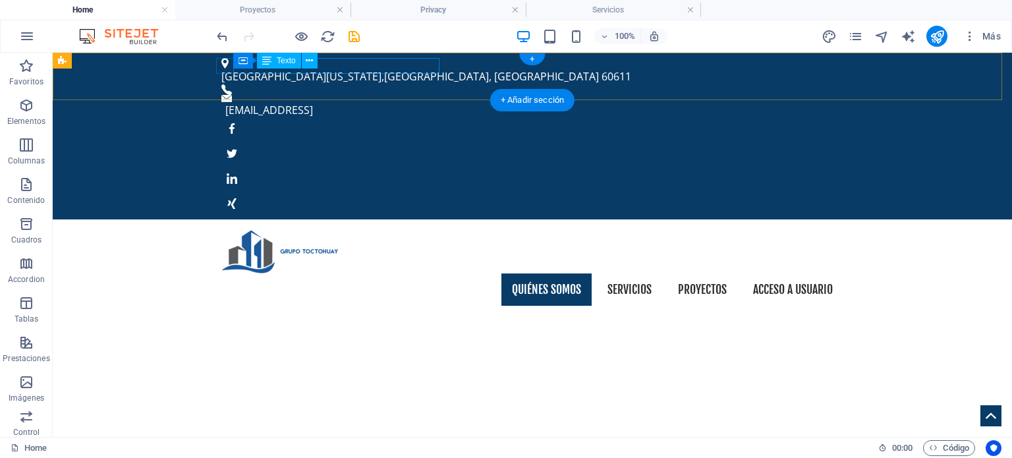
click at [374, 69] on div "[GEOGRAPHIC_DATA][US_STATE]" at bounding box center [527, 77] width 612 height 16
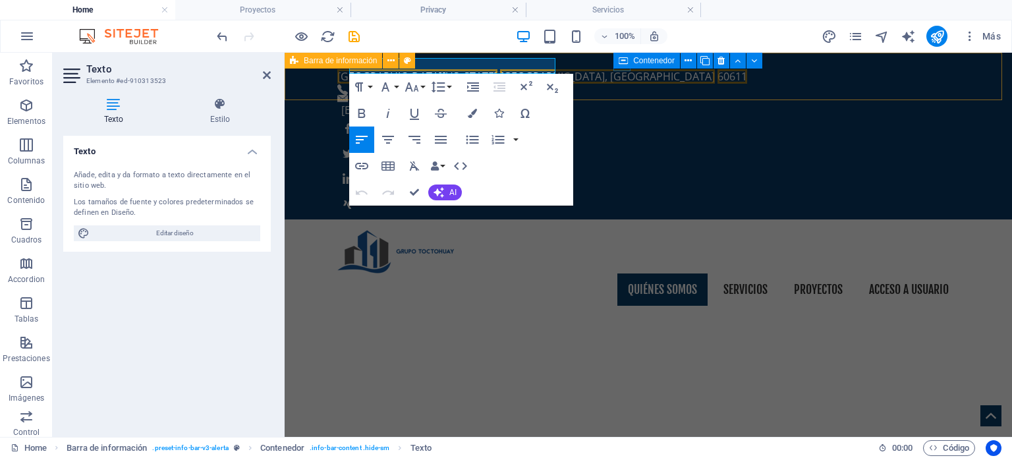
click at [612, 88] on div "[GEOGRAPHIC_DATA][US_STATE] [EMAIL_ADDRESS]" at bounding box center [649, 136] width 728 height 167
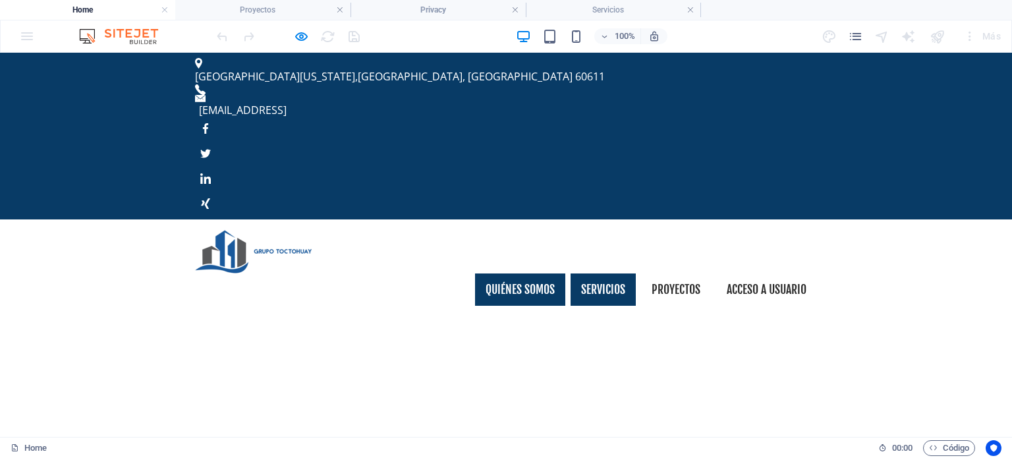
click at [593, 274] on link "Servicios" at bounding box center [603, 290] width 65 height 33
click at [677, 274] on link "Proyectos" at bounding box center [676, 290] width 70 height 33
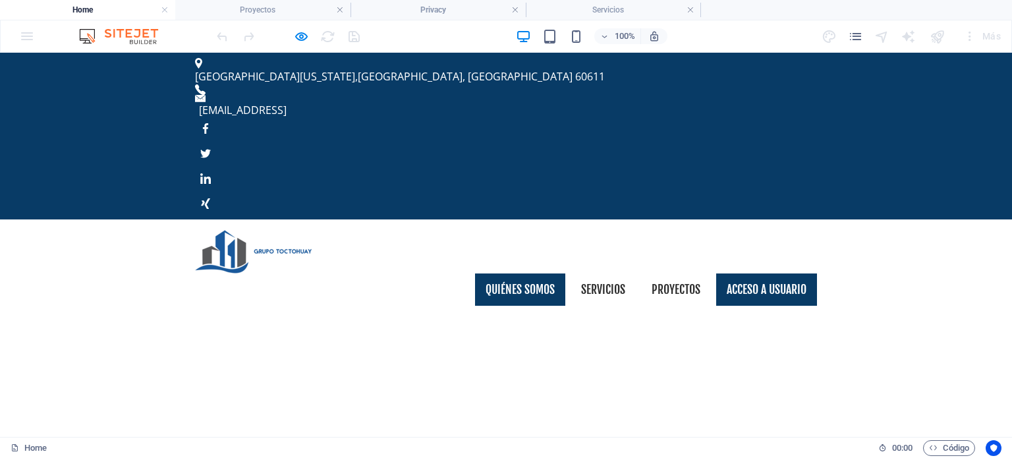
click at [751, 274] on link "Acceso a usuario" at bounding box center [766, 290] width 101 height 33
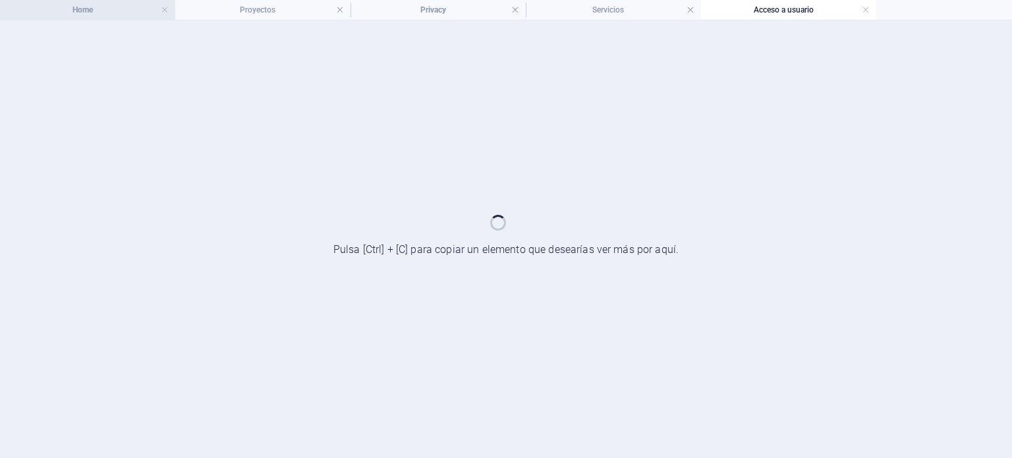
click at [113, 10] on h4 "Home" at bounding box center [87, 10] width 175 height 15
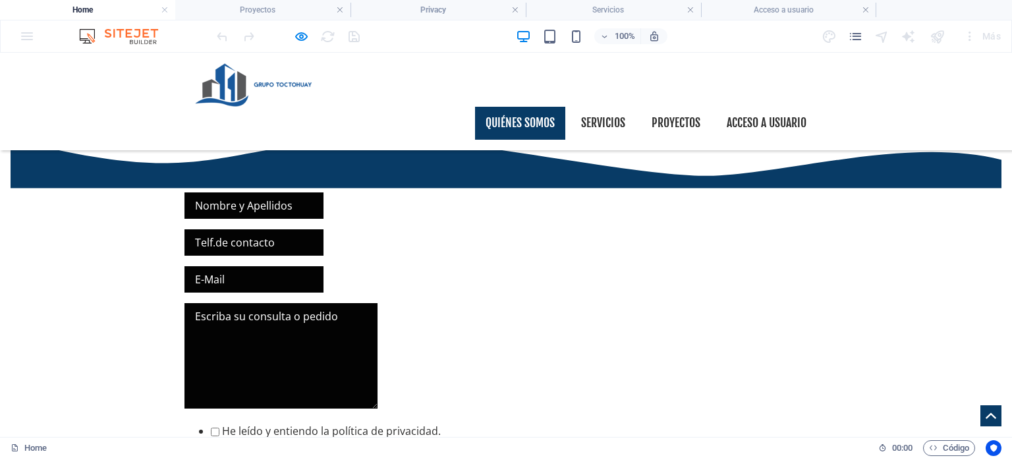
scroll to position [857, 0]
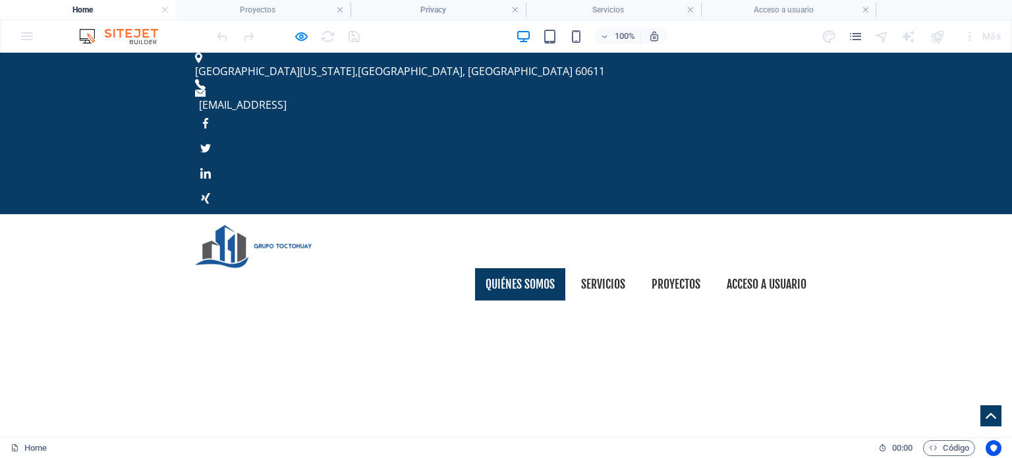
scroll to position [0, 0]
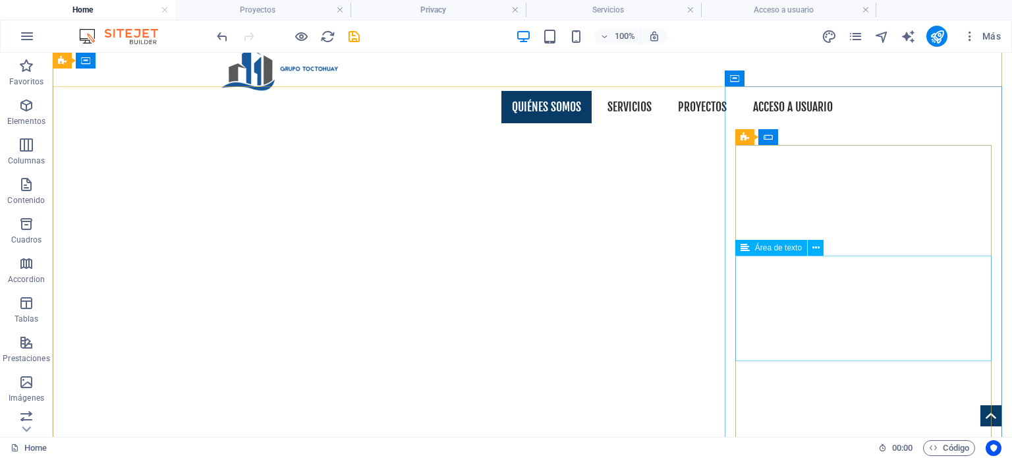
scroll to position [198, 0]
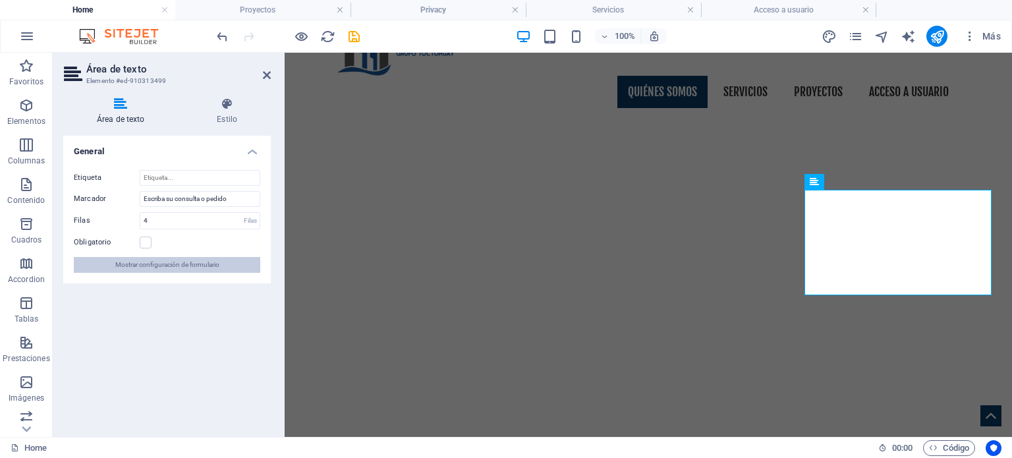
click at [187, 262] on span "Mostrar configuración de formulario" at bounding box center [167, 265] width 104 height 16
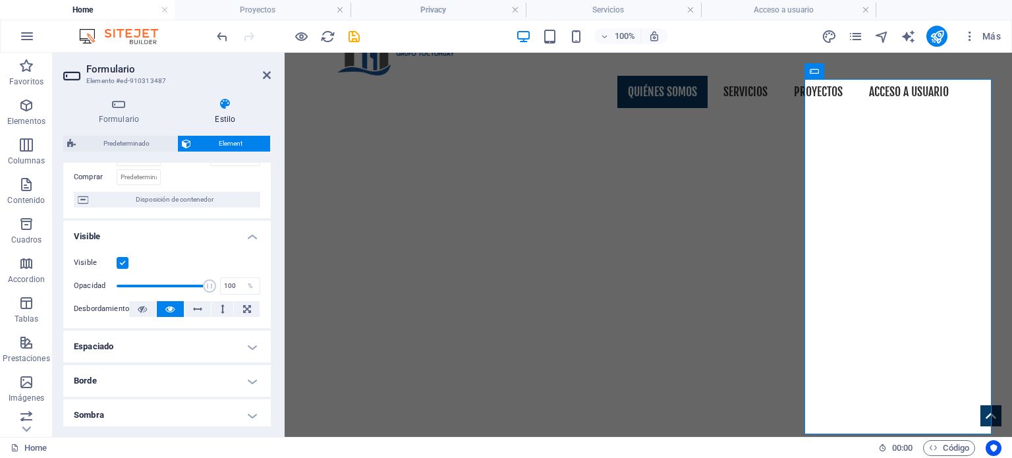
scroll to position [66, 0]
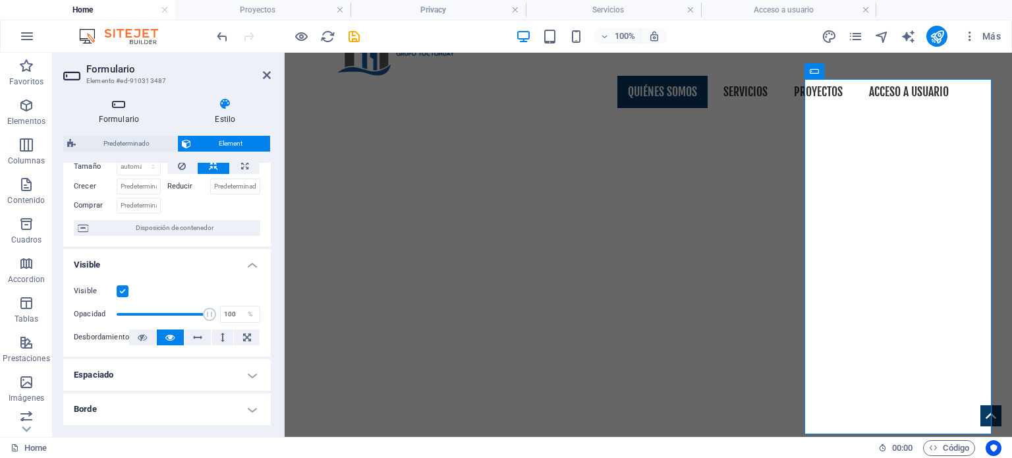
click at [132, 109] on icon at bounding box center [118, 104] width 111 height 13
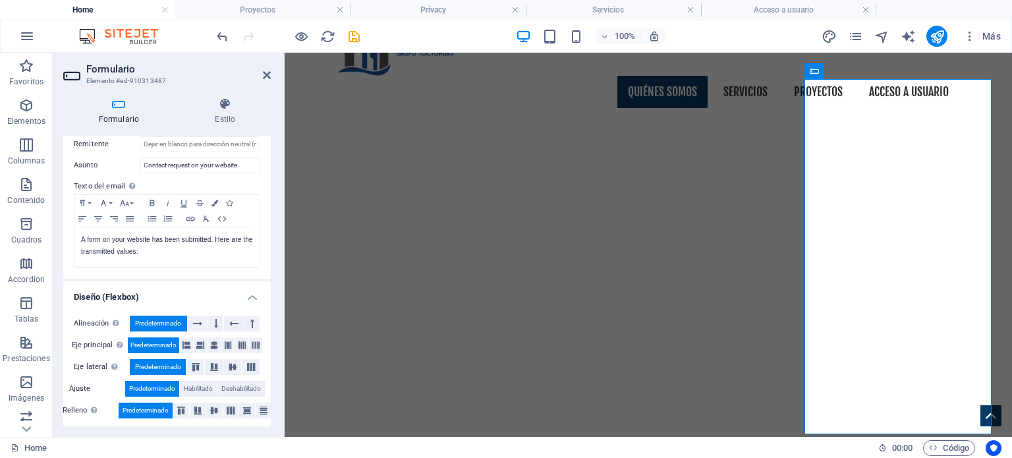
scroll to position [436, 0]
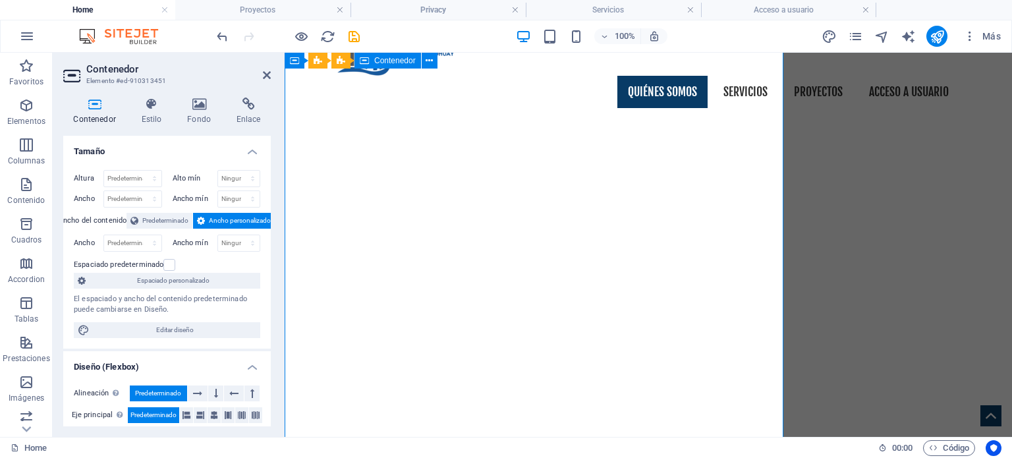
click at [214, 218] on span "Ancho personalizado" at bounding box center [240, 221] width 62 height 16
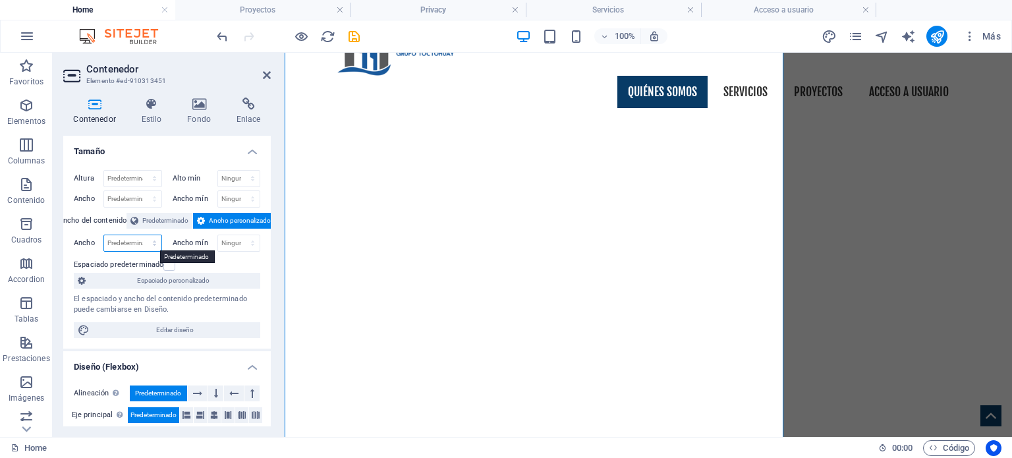
click at [150, 241] on select "Predeterminado px rem % em vh vw" at bounding box center [132, 243] width 57 height 16
select select "px"
click at [141, 235] on select "Predeterminado px rem % em vh vw" at bounding box center [132, 243] width 57 height 16
type input "756"
click at [221, 245] on select "Ninguno px rem % vh vw" at bounding box center [239, 243] width 42 height 16
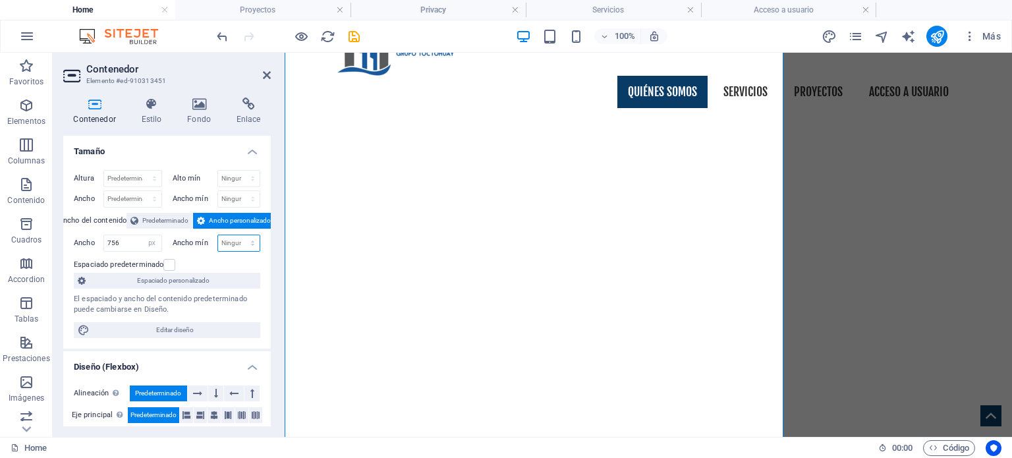
select select "px"
click at [239, 235] on select "Ninguno px rem % vh vw" at bounding box center [239, 243] width 42 height 16
type input "0"
click at [235, 258] on div "Espaciado predeterminado" at bounding box center [165, 265] width 183 height 16
click at [137, 241] on input "756" at bounding box center [132, 243] width 57 height 16
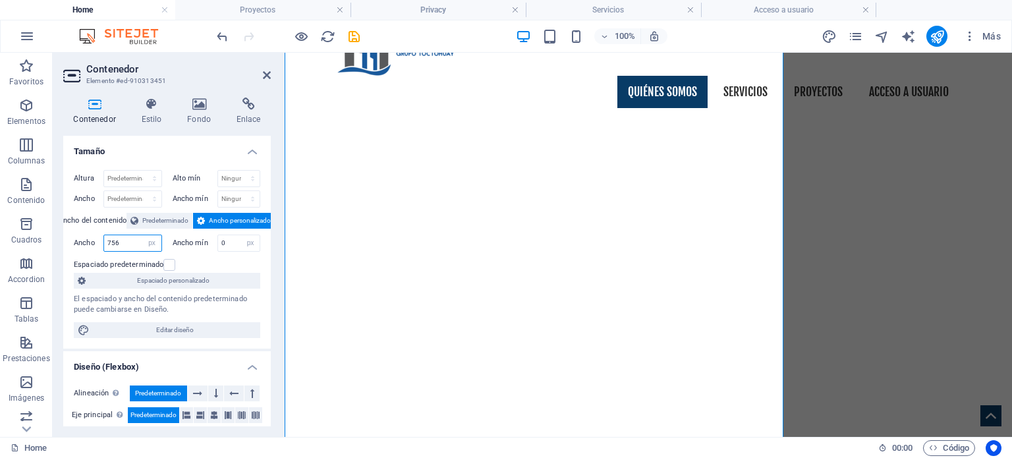
drag, startPoint x: 132, startPoint y: 242, endPoint x: 100, endPoint y: 242, distance: 31.6
click at [100, 242] on div "Ancho 756 Predeterminado px rem % em vh vw" at bounding box center [118, 243] width 88 height 17
click at [216, 257] on div "Espaciado predeterminado" at bounding box center [165, 265] width 183 height 16
drag, startPoint x: 129, startPoint y: 241, endPoint x: 86, endPoint y: 240, distance: 42.8
click at [86, 240] on div "Ancho 350 Predeterminado px rem % em vh vw" at bounding box center [118, 243] width 88 height 17
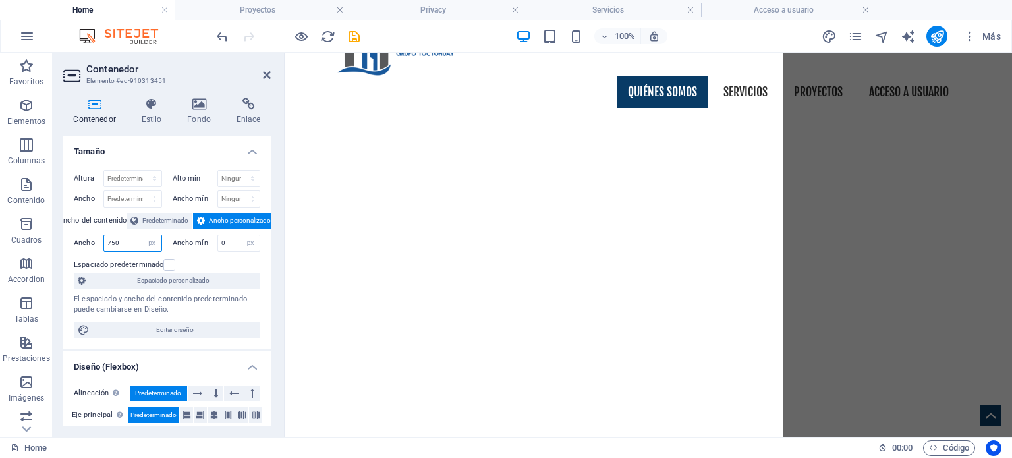
type input "750"
click at [216, 265] on div "Espaciado predeterminado" at bounding box center [165, 265] width 183 height 16
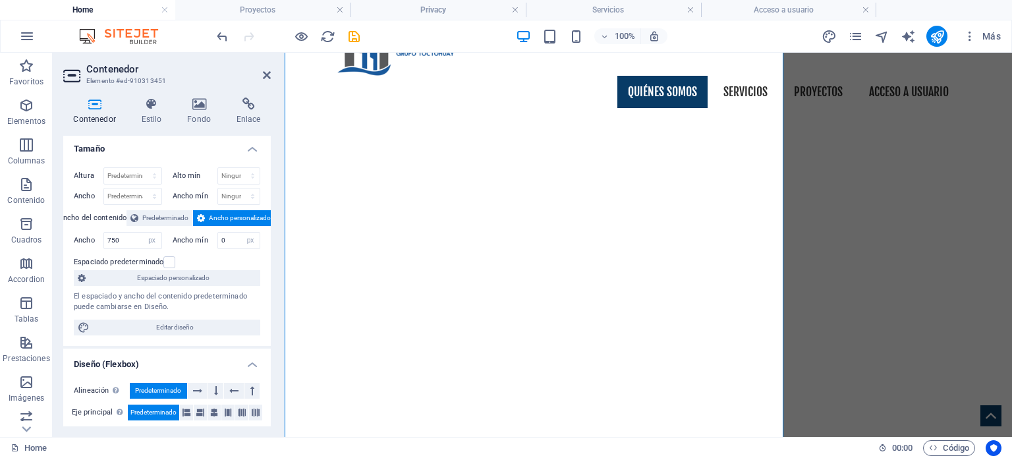
scroll to position [0, 0]
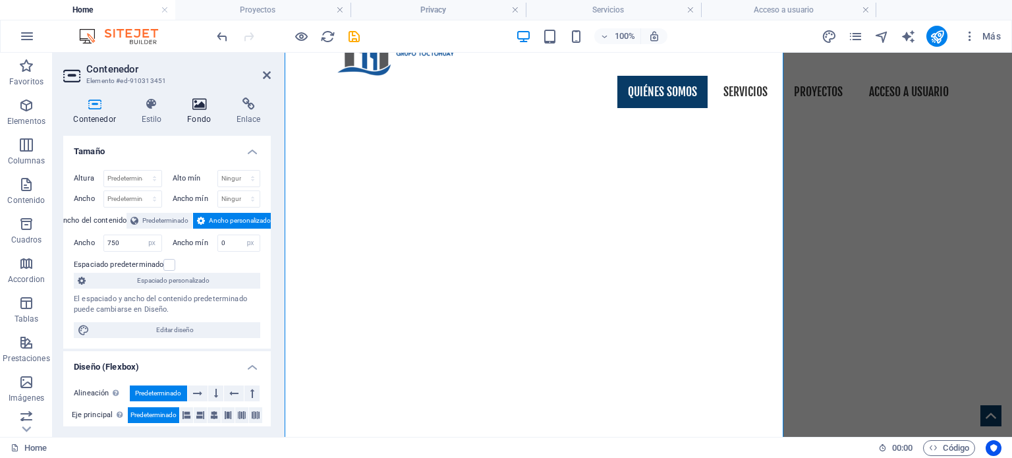
click at [200, 119] on h4 "Fondo" at bounding box center [201, 112] width 49 height 28
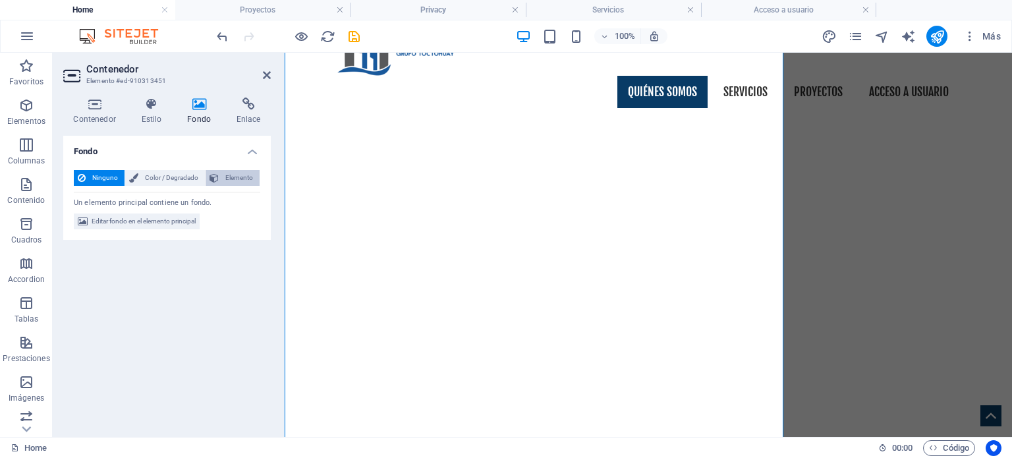
click at [245, 178] on span "Elemento" at bounding box center [239, 178] width 33 height 16
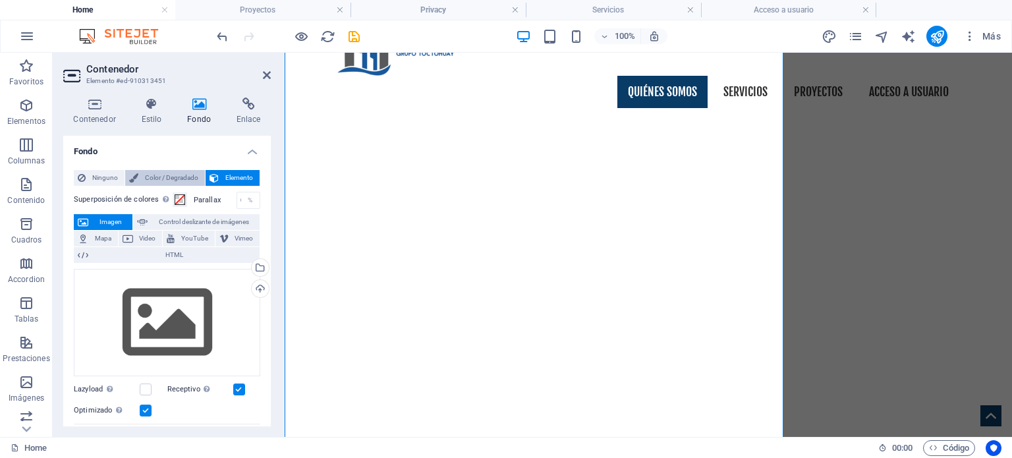
click at [169, 177] on span "Color / Degradado" at bounding box center [171, 178] width 59 height 16
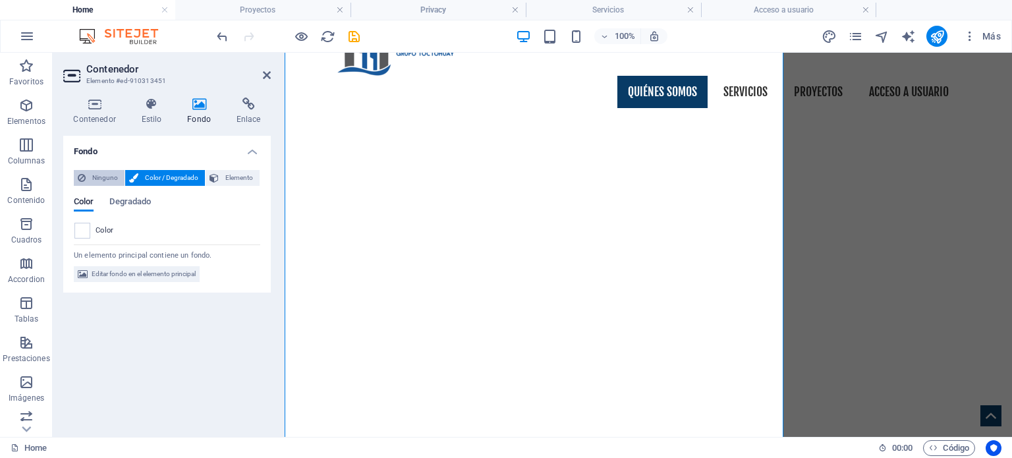
click at [113, 177] on span "Ninguno" at bounding box center [105, 178] width 31 height 16
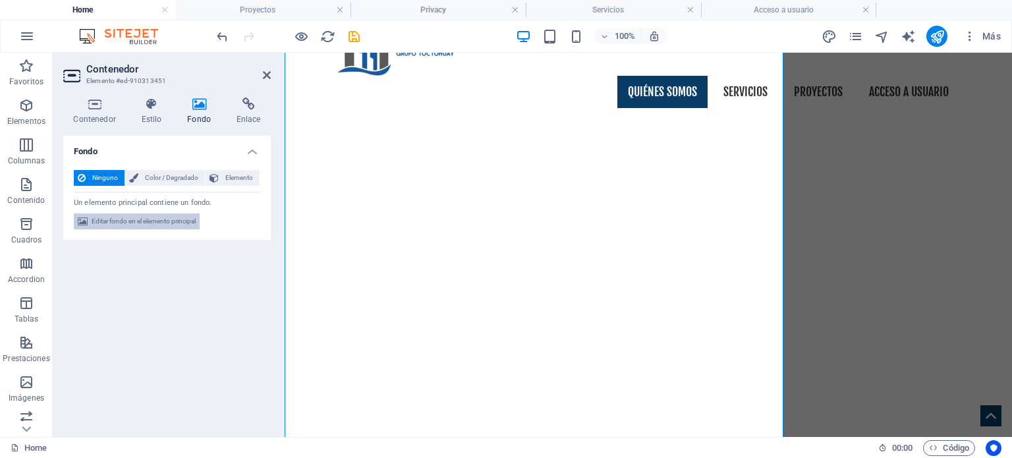
click at [124, 219] on span "Editar fondo en el elemento principal" at bounding box center [144, 222] width 104 height 16
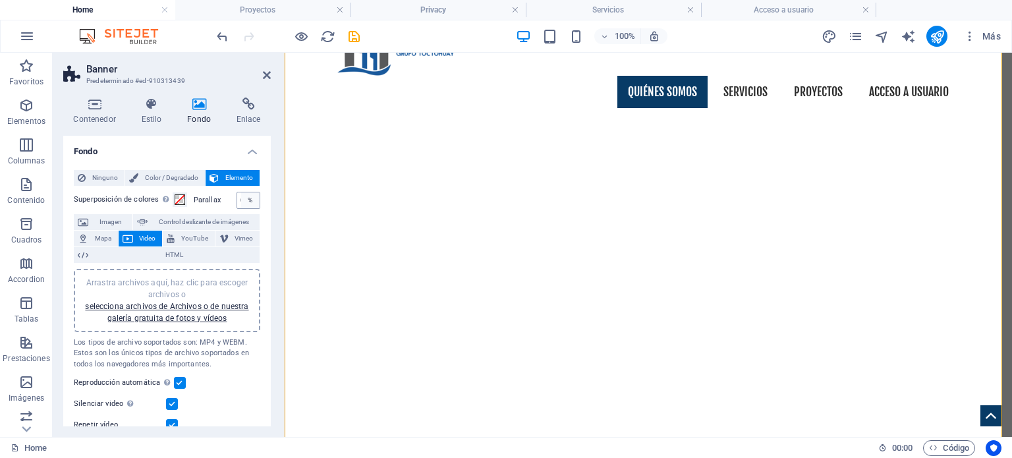
click at [243, 201] on div "%" at bounding box center [250, 200] width 18 height 16
click at [237, 201] on input "0" at bounding box center [248, 200] width 22 height 16
